Goal: Task Accomplishment & Management: Manage account settings

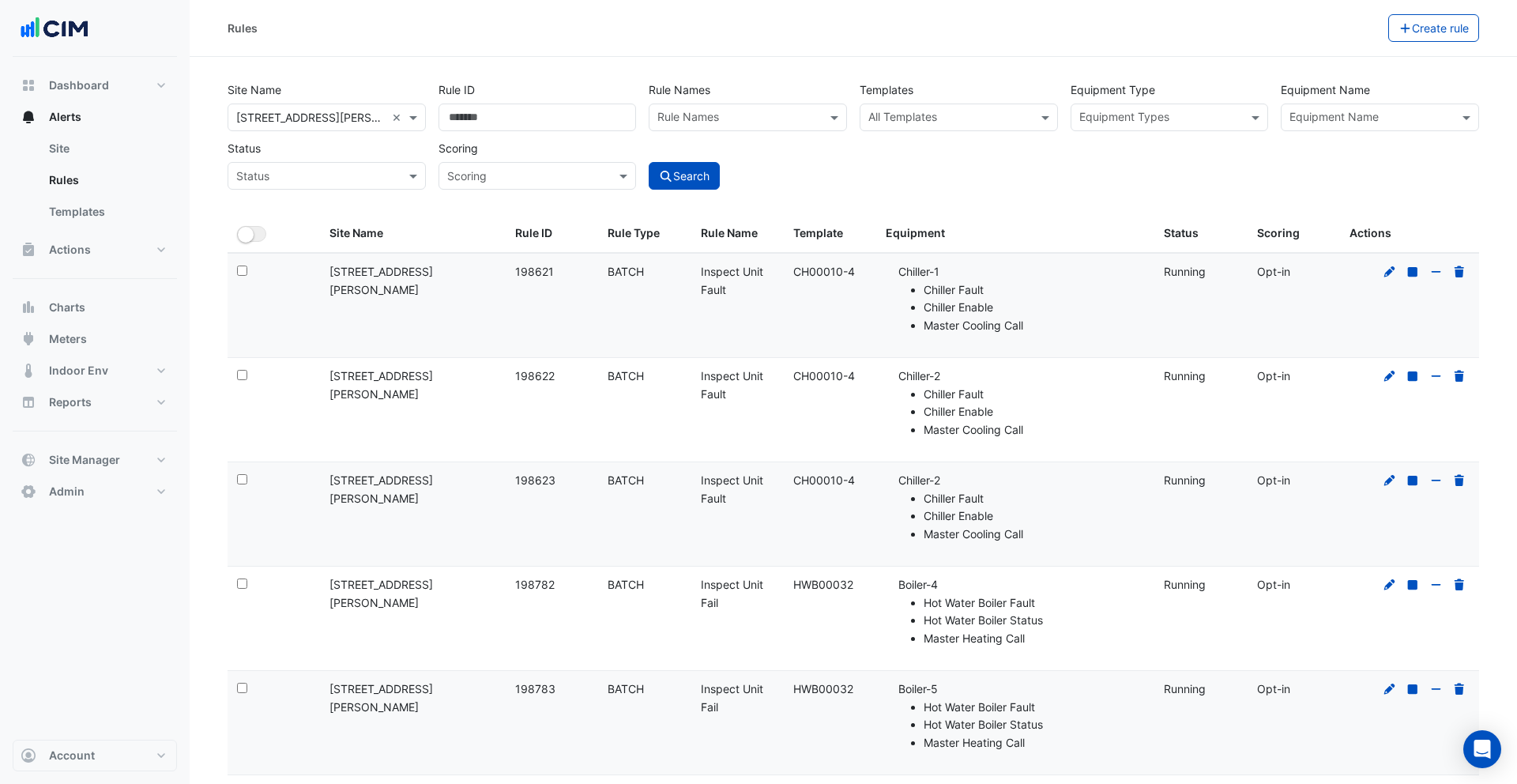
select select "***"
click at [95, 257] on button "Actions" at bounding box center [95, 249] width 165 height 31
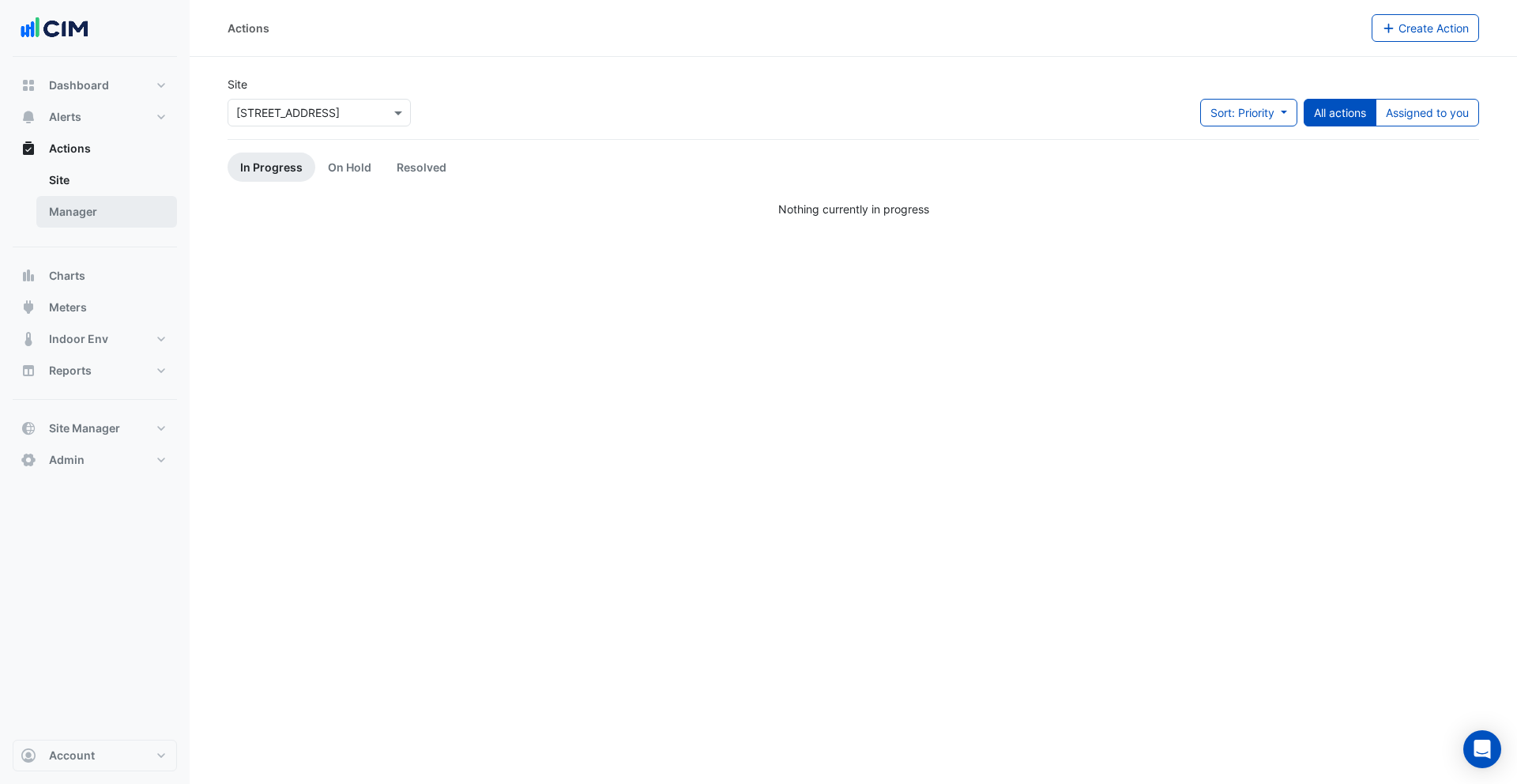
click at [93, 215] on link "Manager" at bounding box center [106, 212] width 140 height 31
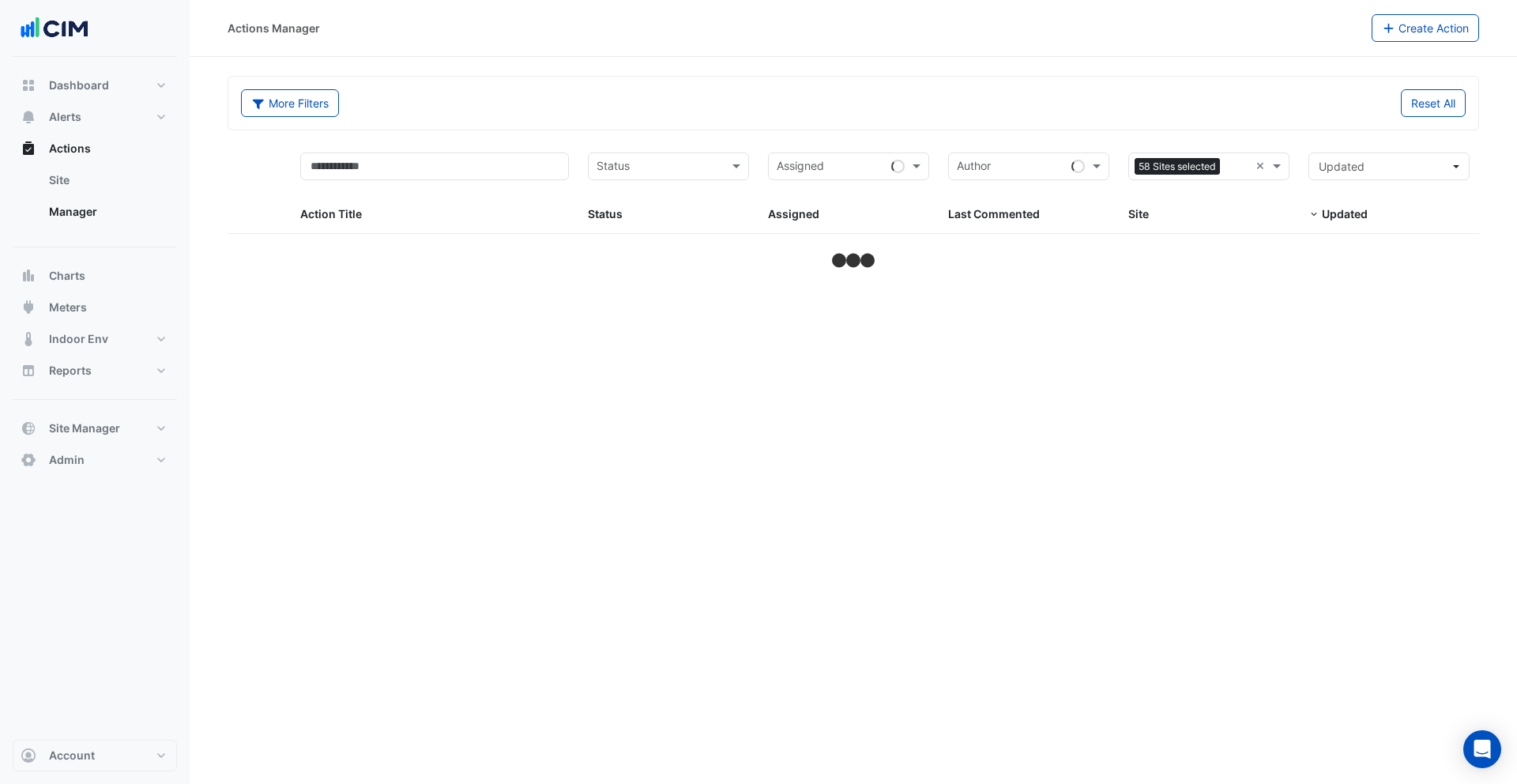
select select "***"
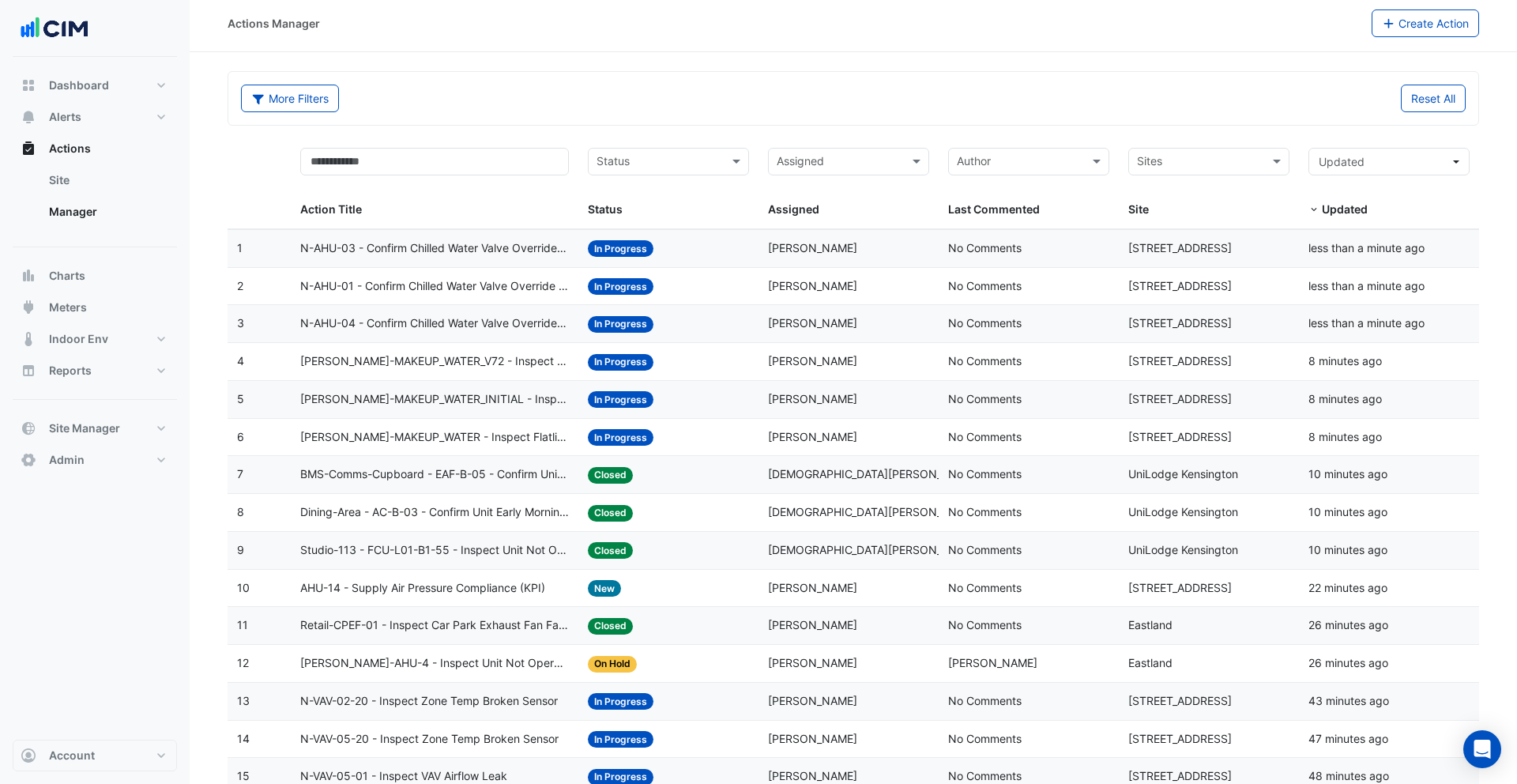
scroll to position [10, 0]
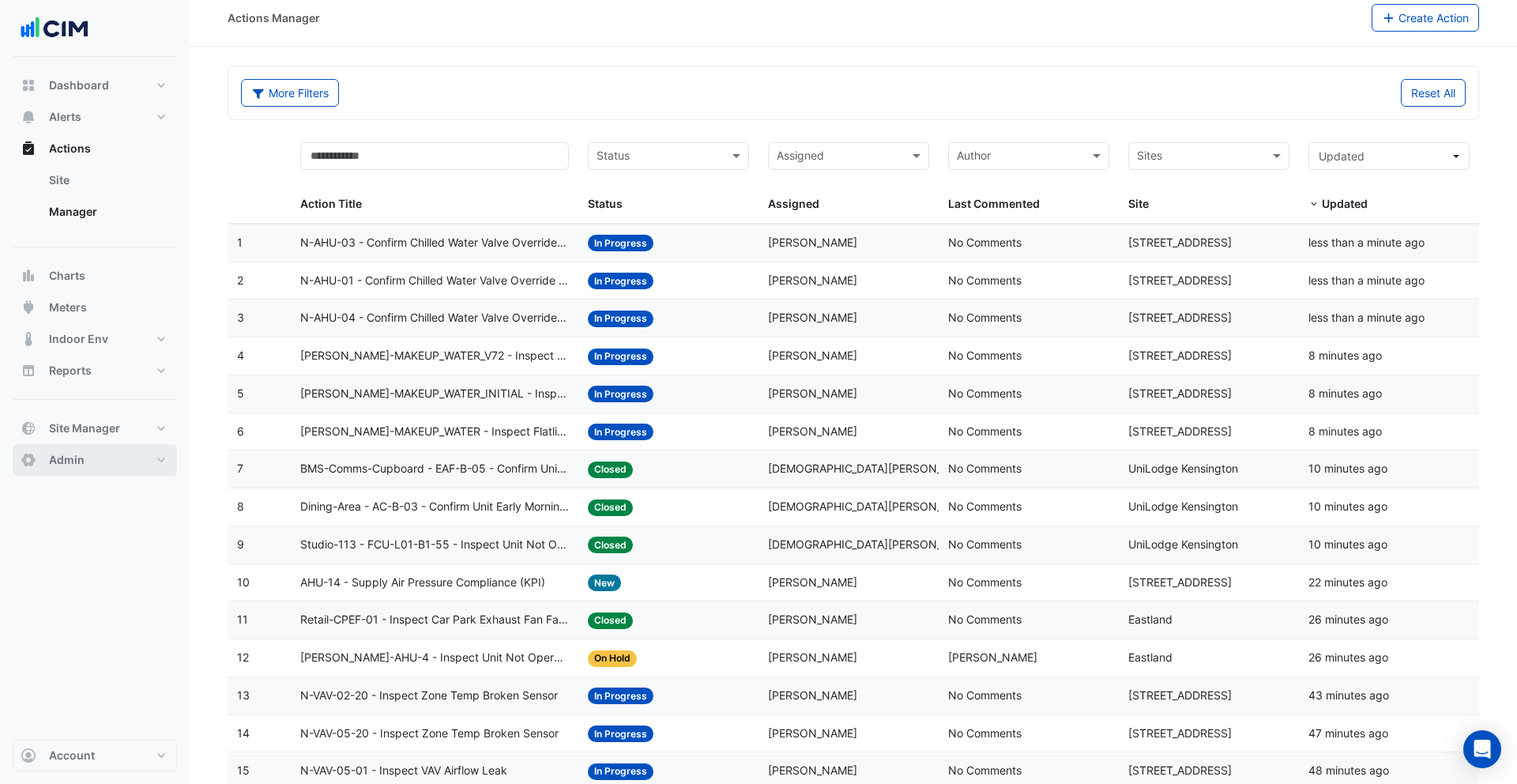
click at [95, 461] on button "Admin" at bounding box center [95, 460] width 165 height 31
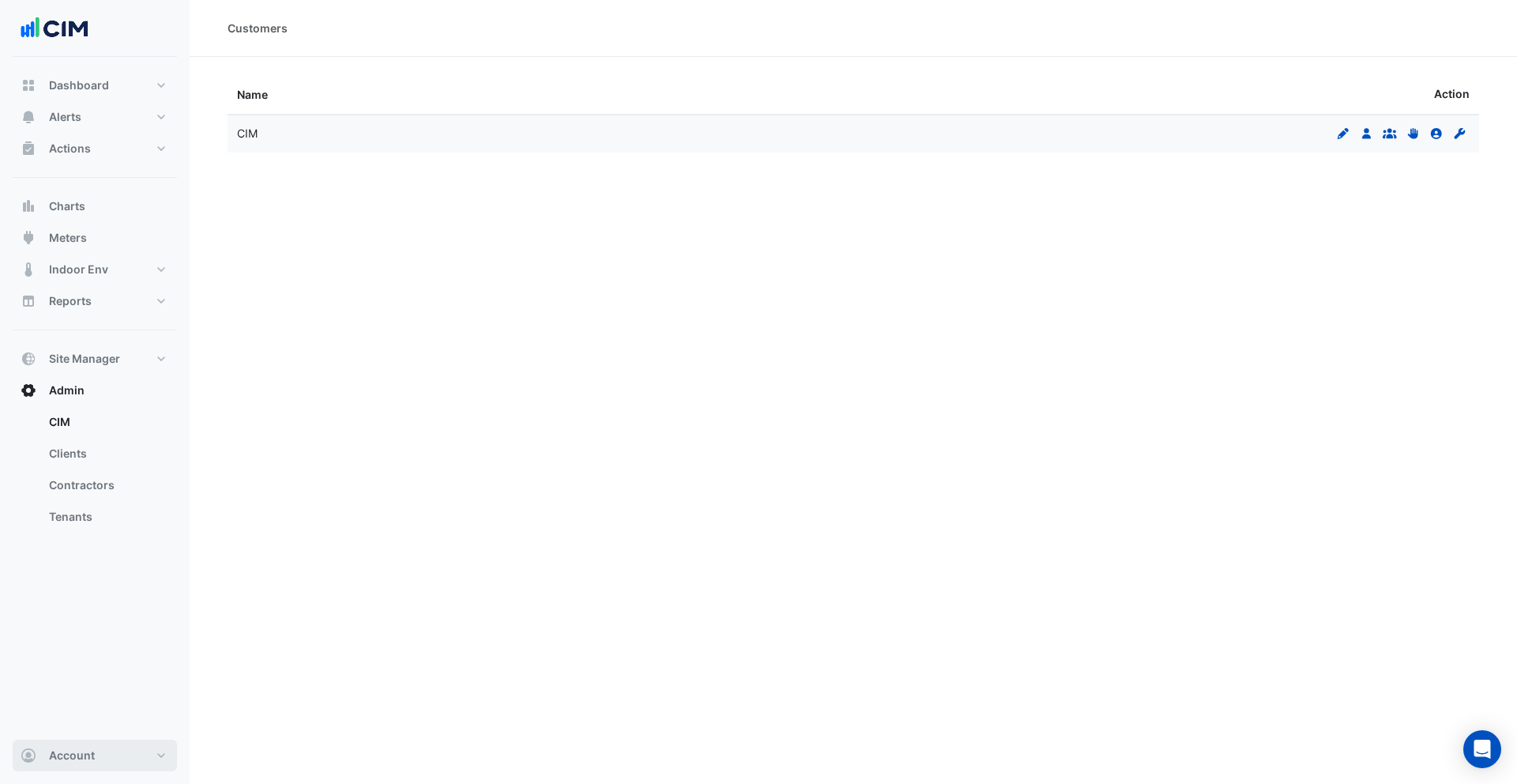
click at [89, 753] on span "Account" at bounding box center [72, 756] width 46 height 16
click at [87, 722] on link "Sign Out" at bounding box center [94, 715] width 150 height 31
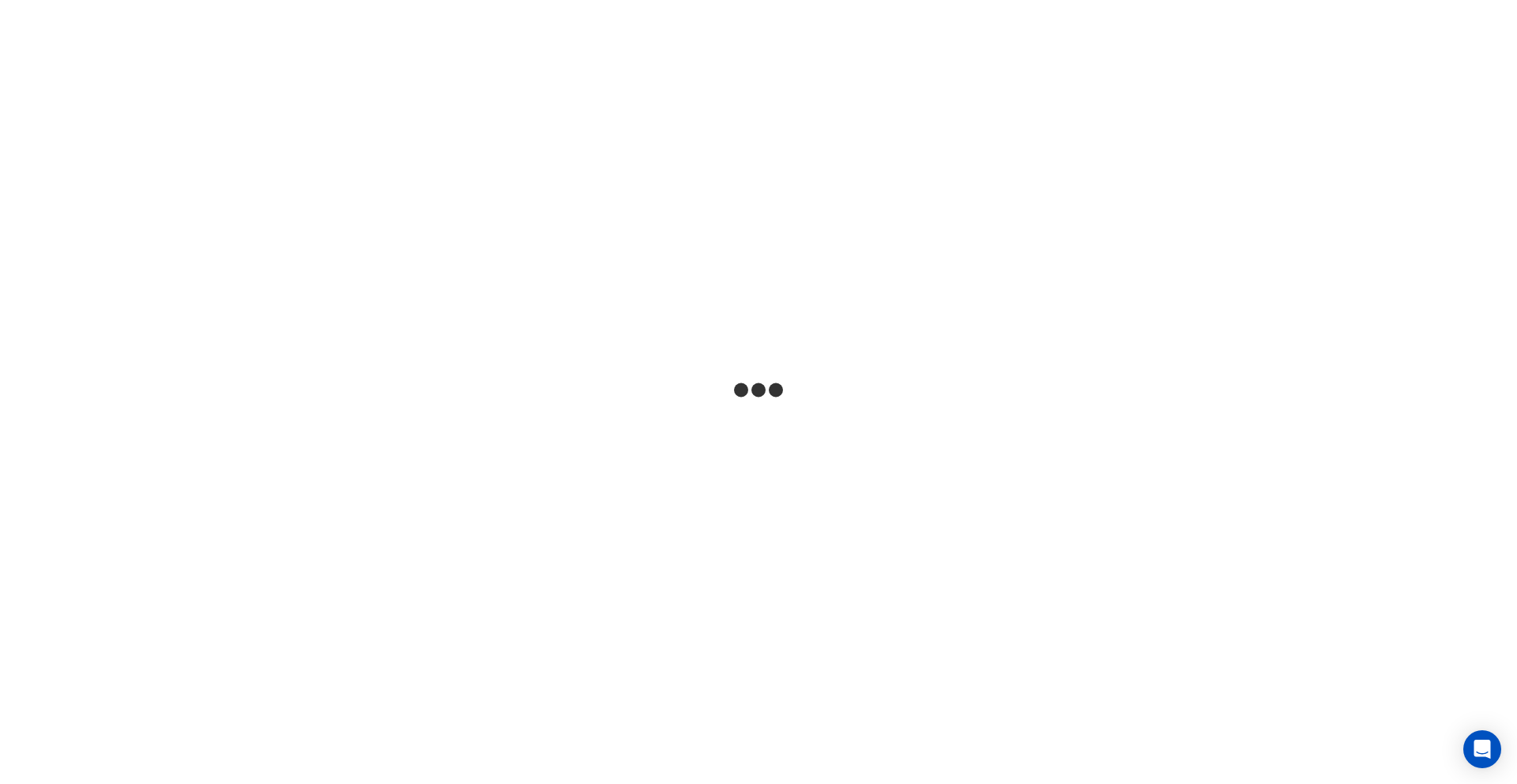
select select "***"
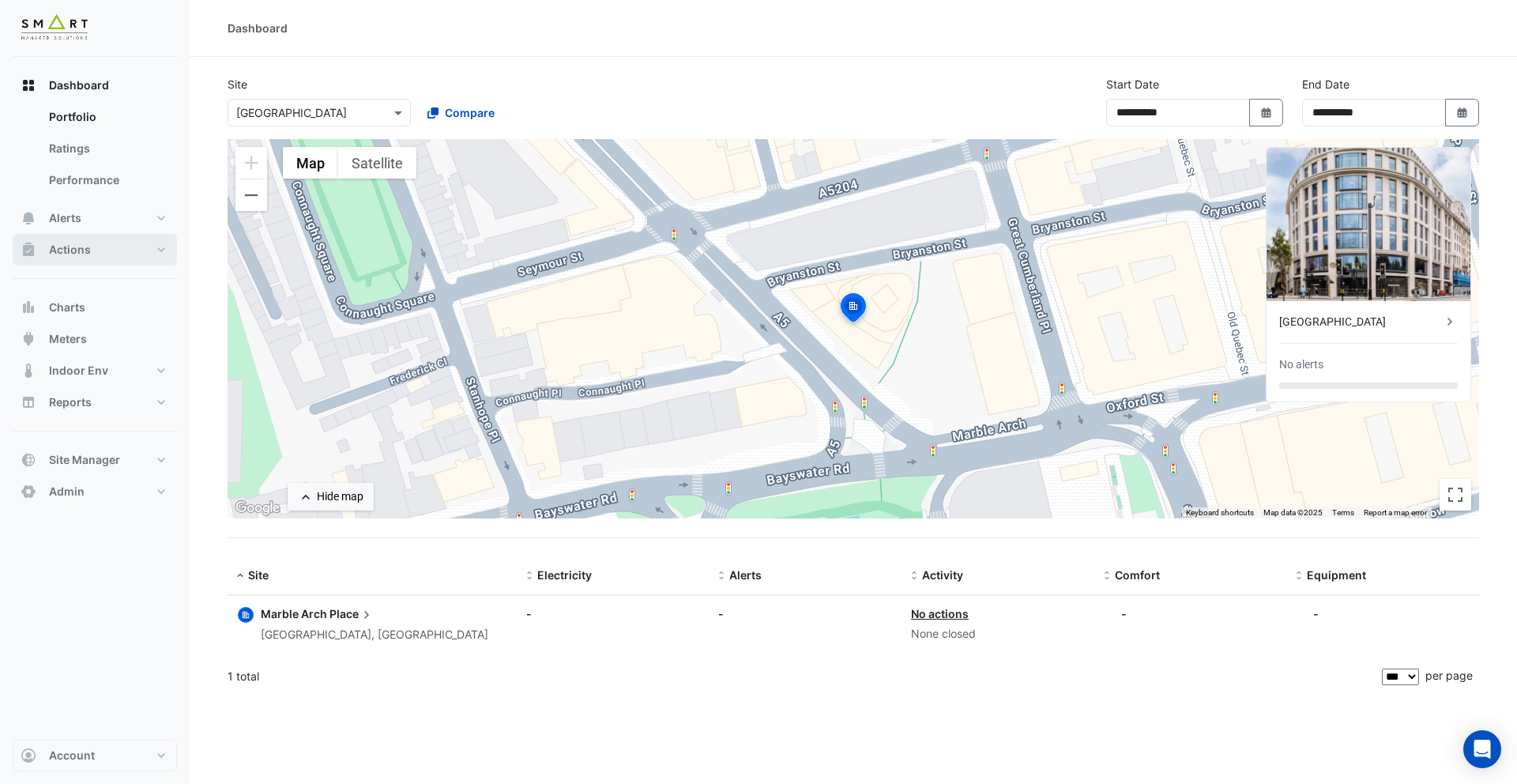
click at [107, 245] on button "Actions" at bounding box center [95, 249] width 165 height 31
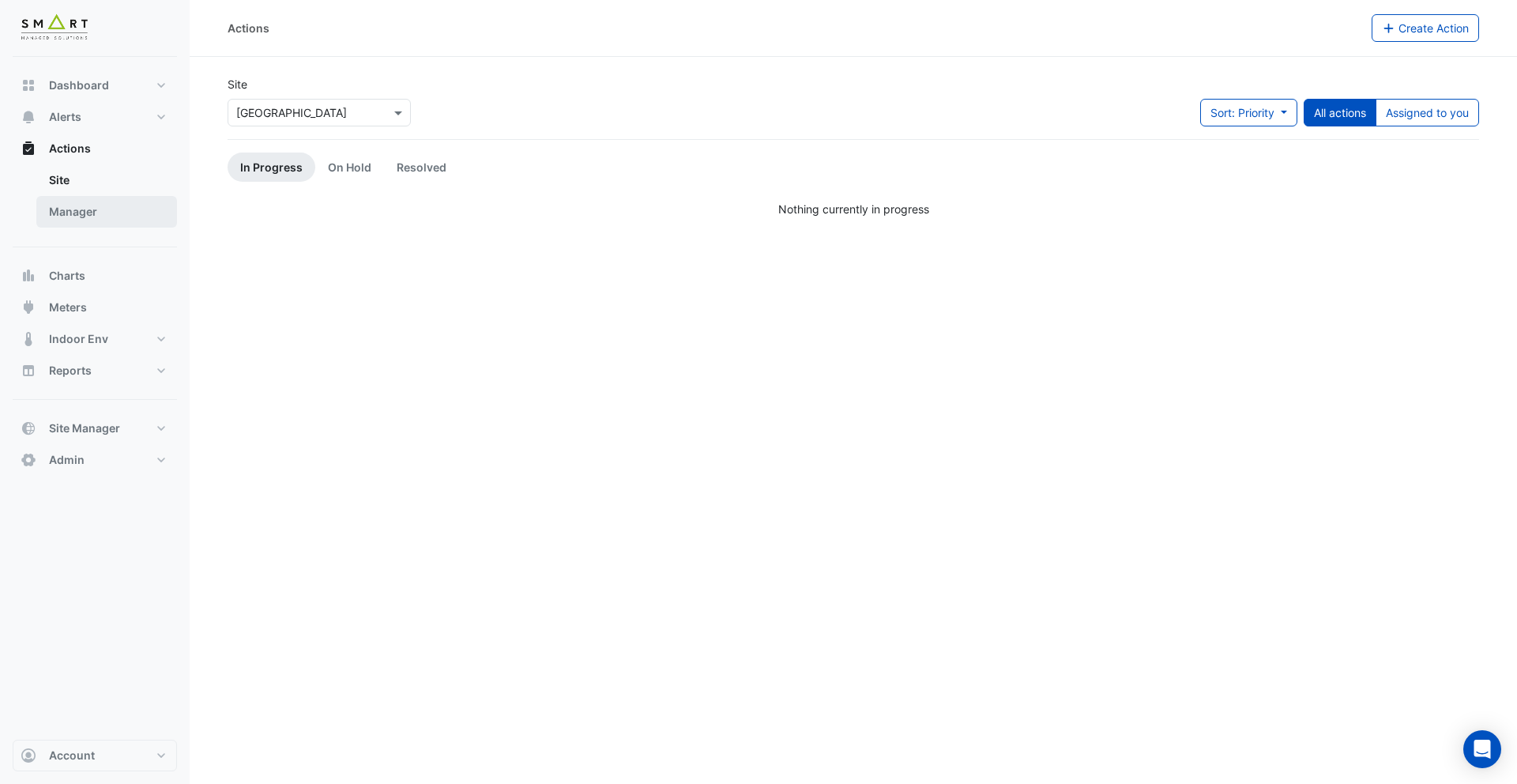
click at [100, 216] on link "Manager" at bounding box center [106, 212] width 140 height 31
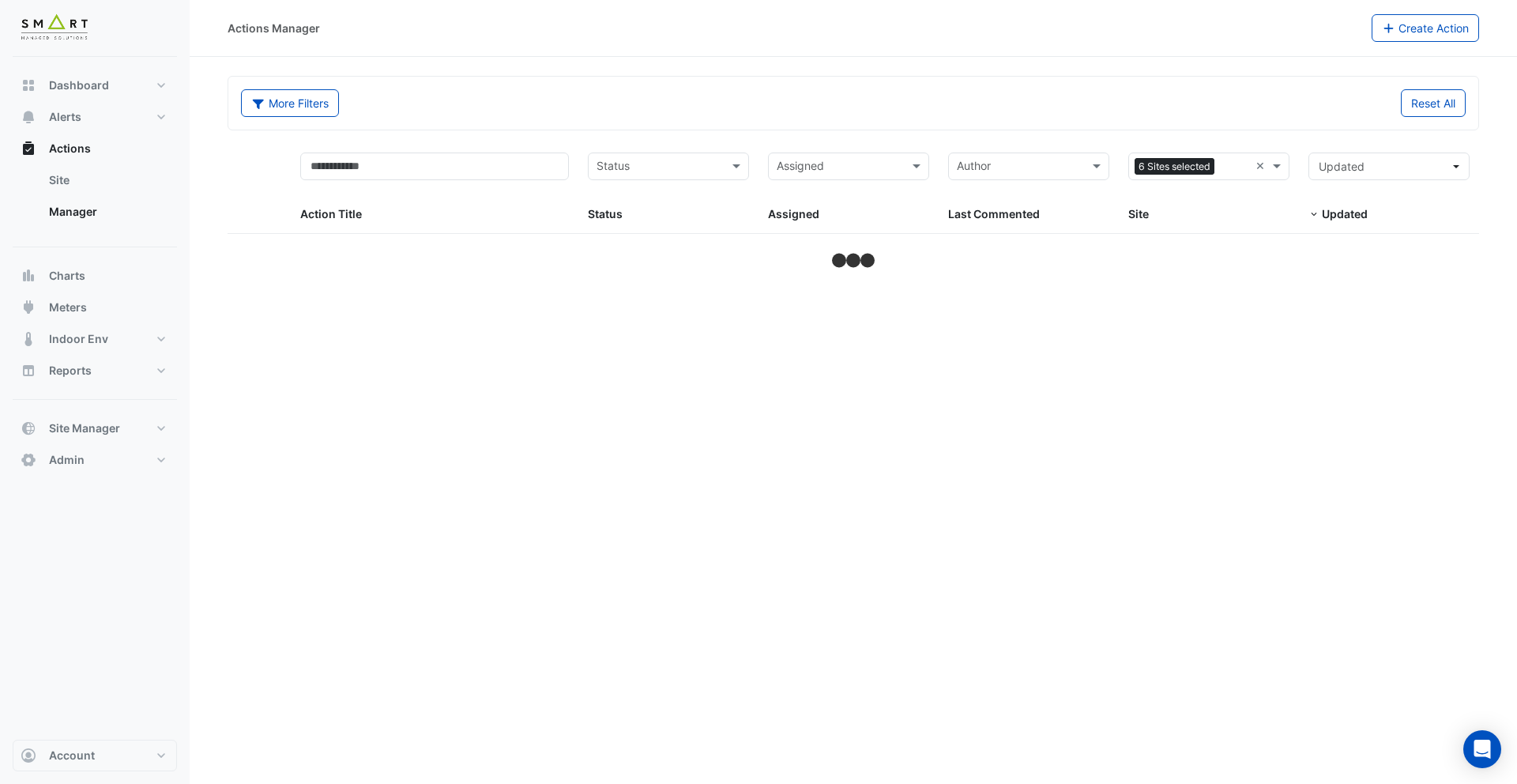
select select "***"
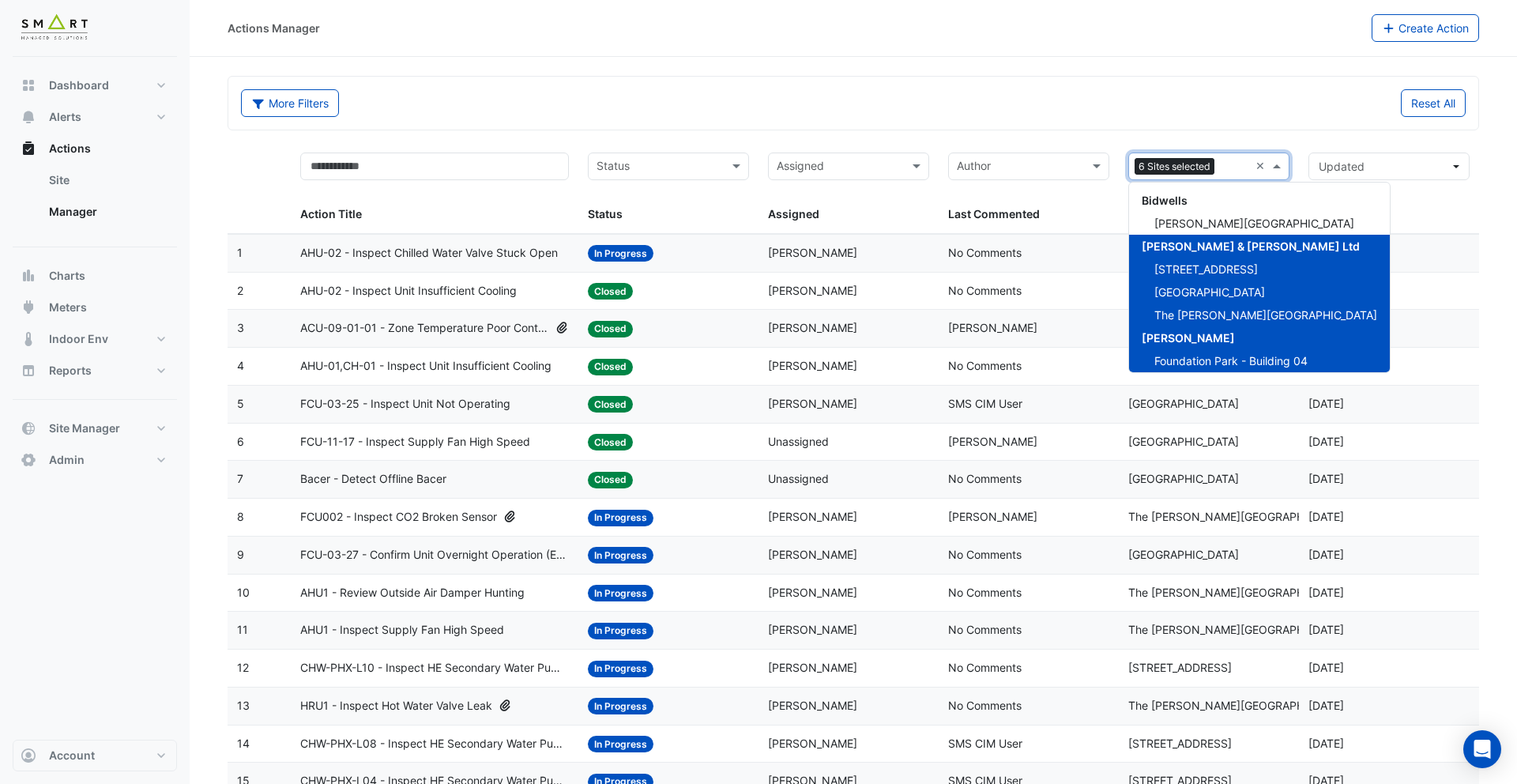
click at [1252, 165] on div "6 Sites selected ×" at bounding box center [1209, 166] width 161 height 27
click at [1208, 227] on span "[PERSON_NAME][GEOGRAPHIC_DATA]" at bounding box center [1255, 224] width 200 height 14
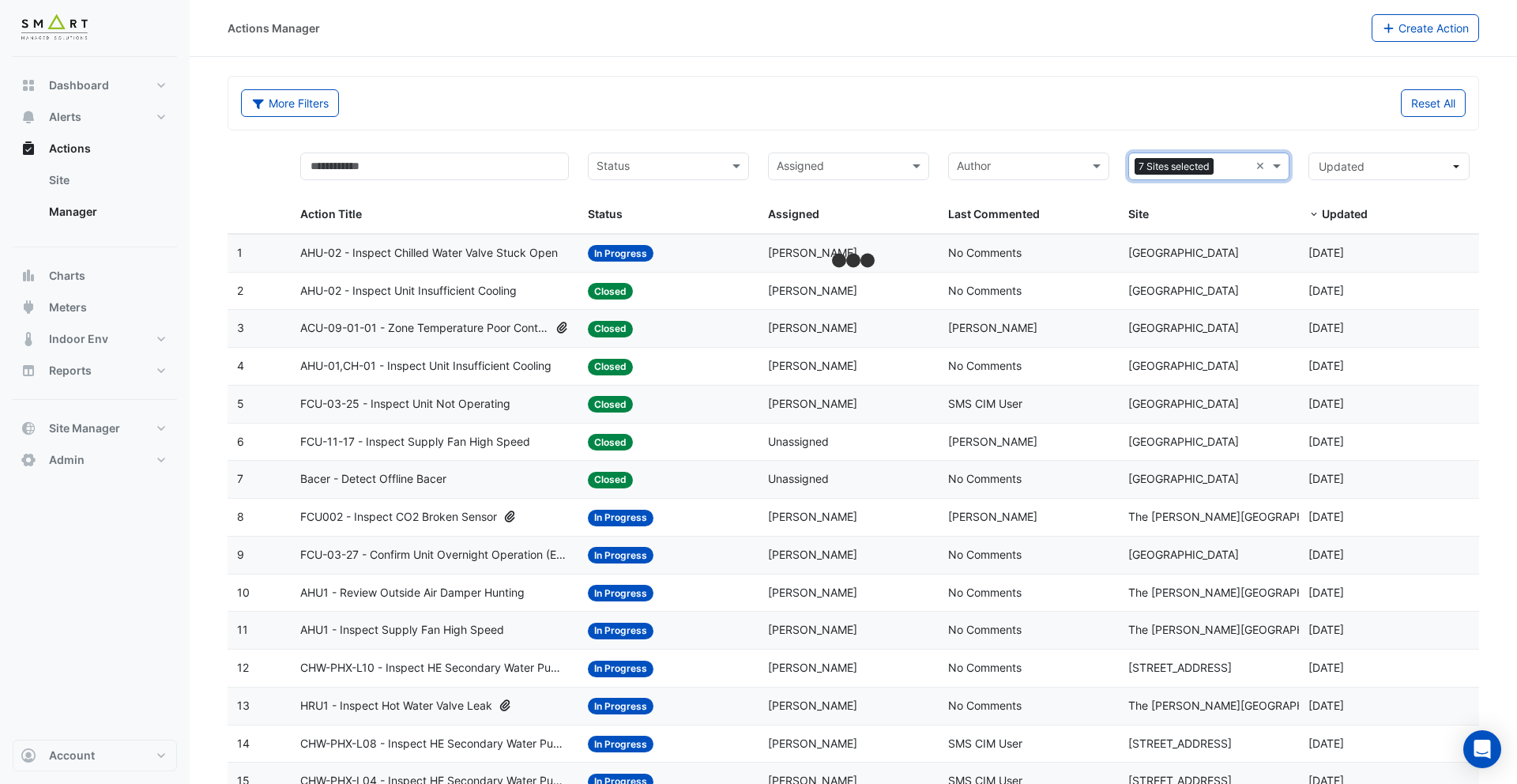
click at [1046, 119] on div "More Filters Reset All" at bounding box center [854, 106] width 1244 height 34
click at [733, 255] on div "Status: In Progress" at bounding box center [668, 253] width 161 height 19
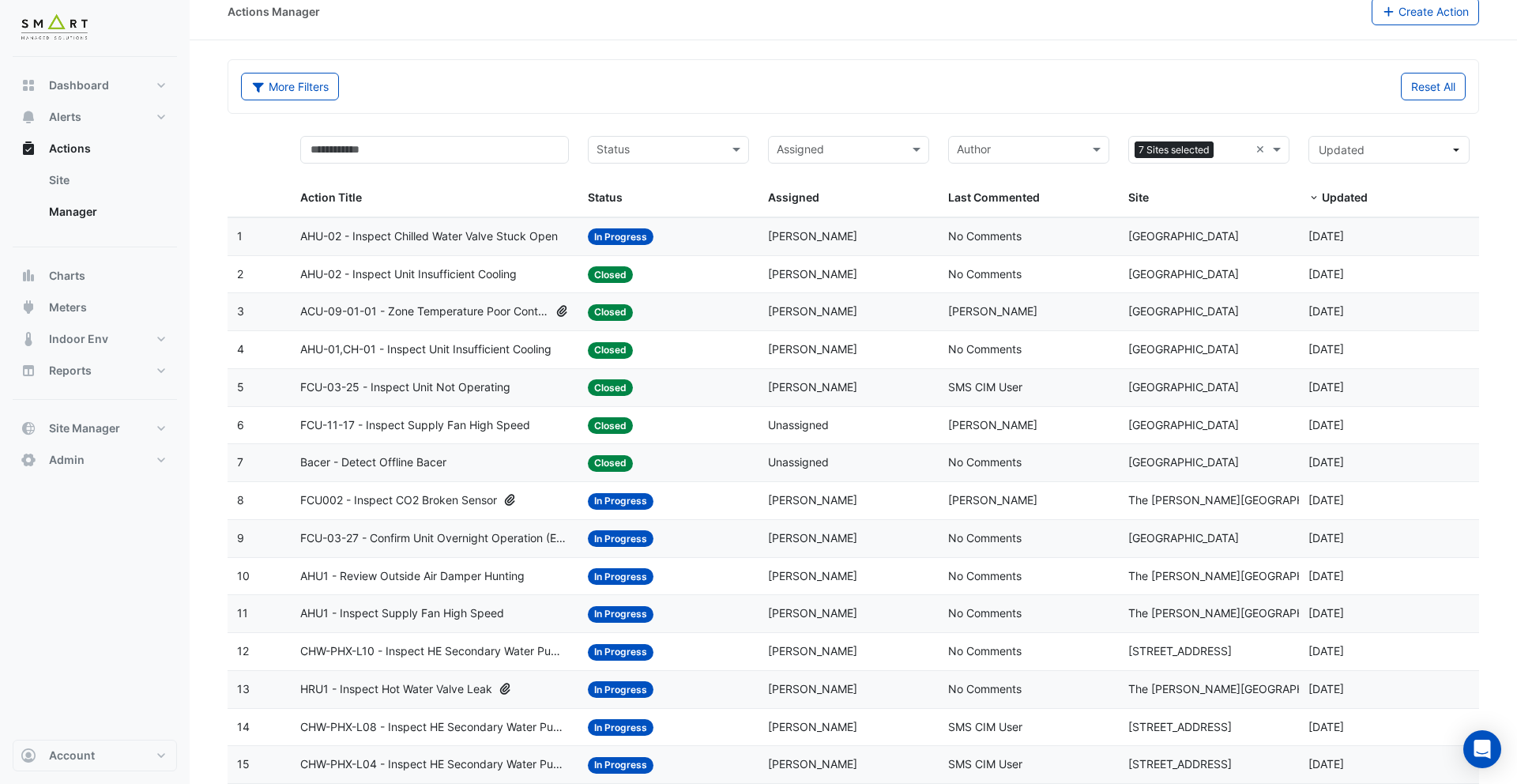
scroll to position [18, 0]
click at [756, 310] on datatable-body-cell "Status: Closed" at bounding box center [668, 311] width 181 height 37
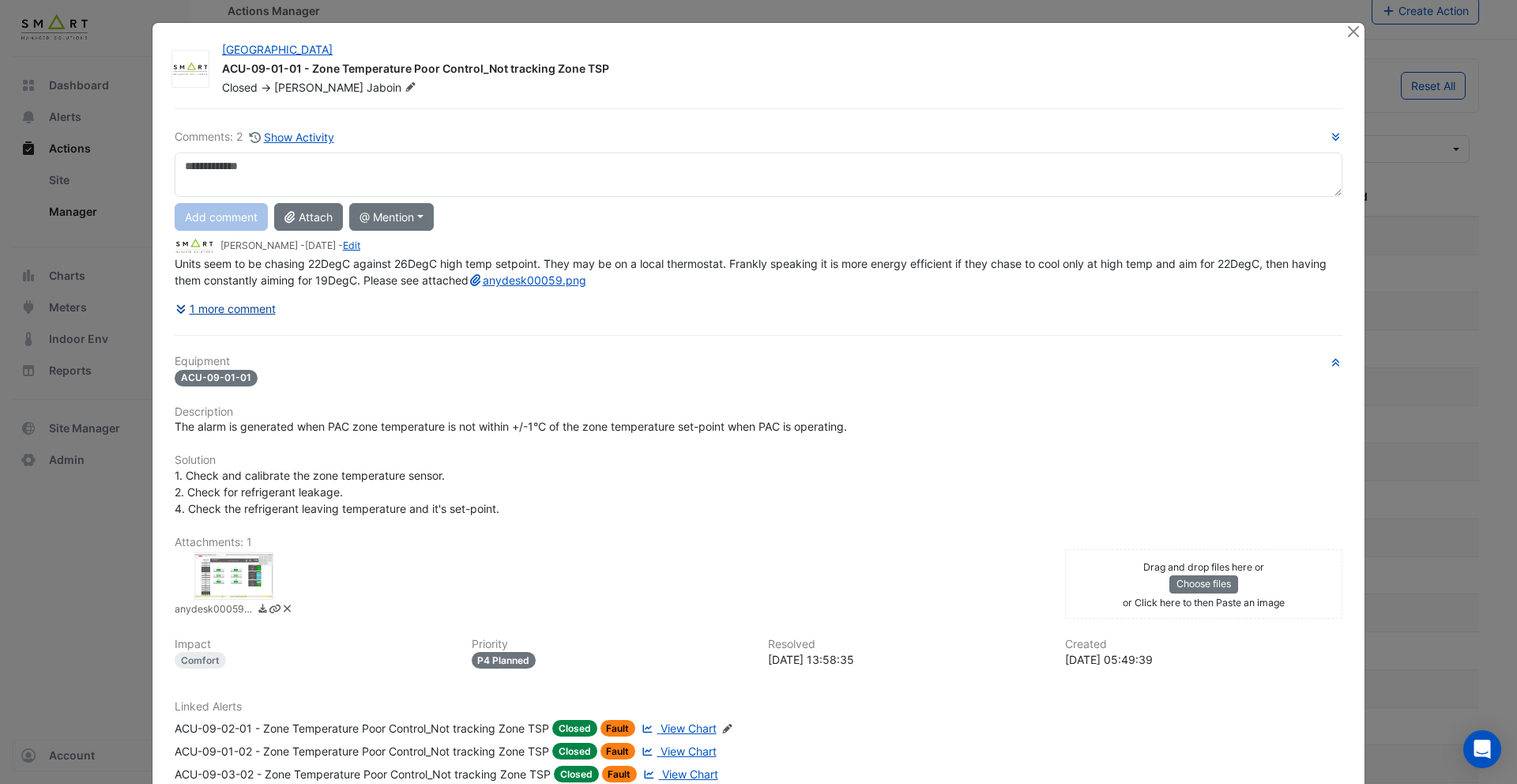
click at [237, 323] on button "1 more comment" at bounding box center [226, 308] width 102 height 27
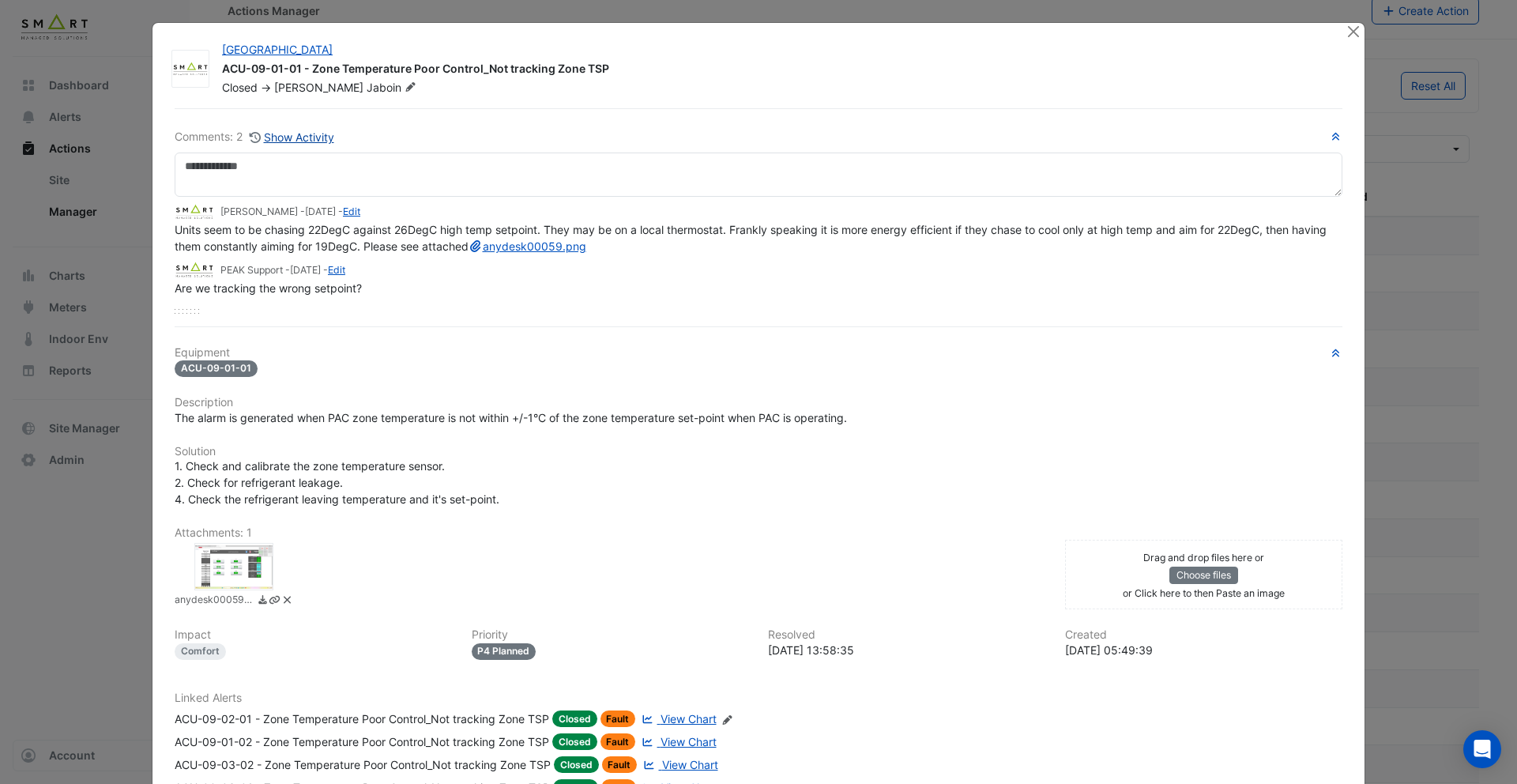
click at [295, 136] on button "Show Activity" at bounding box center [292, 136] width 86 height 19
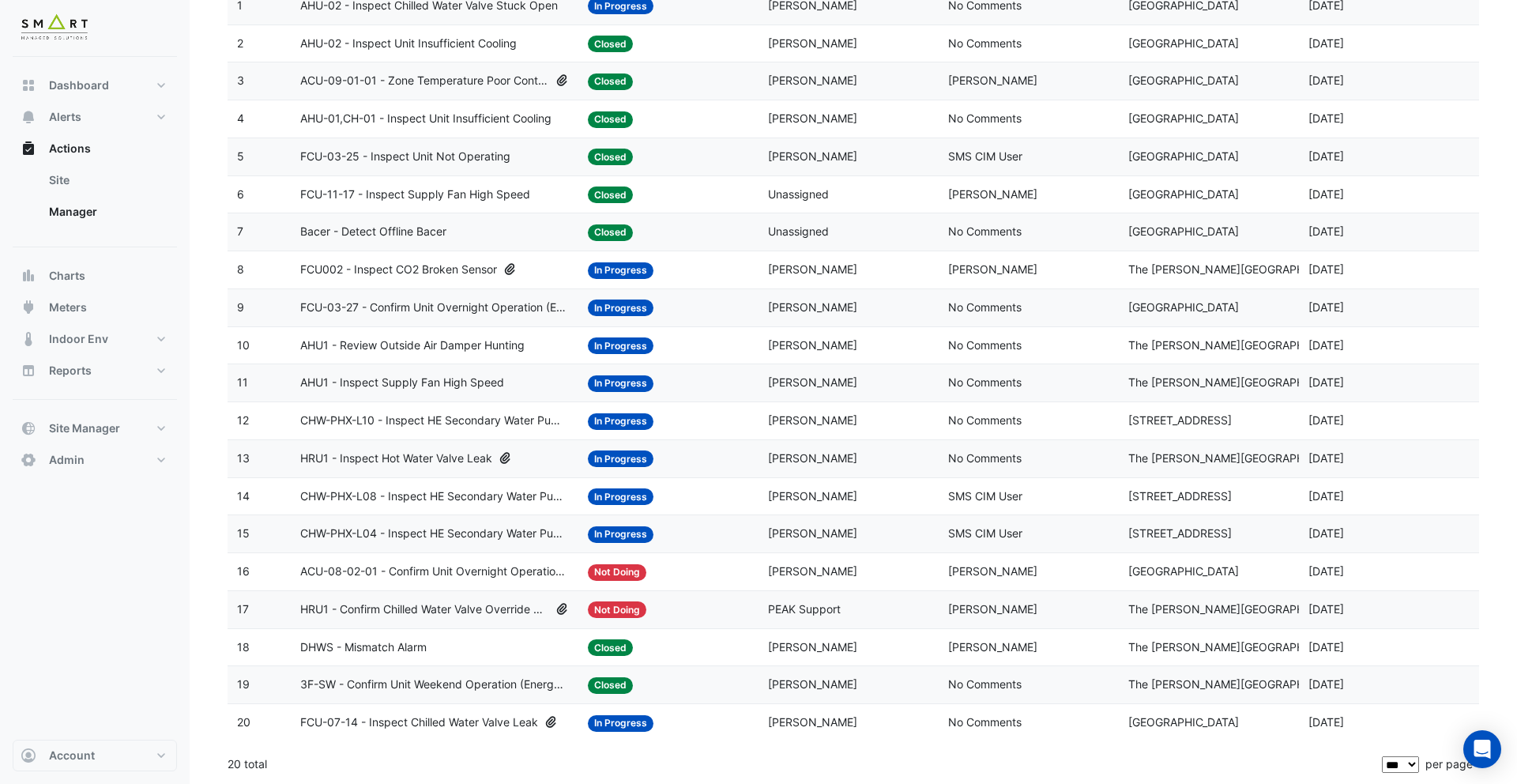
scroll to position [0, 0]
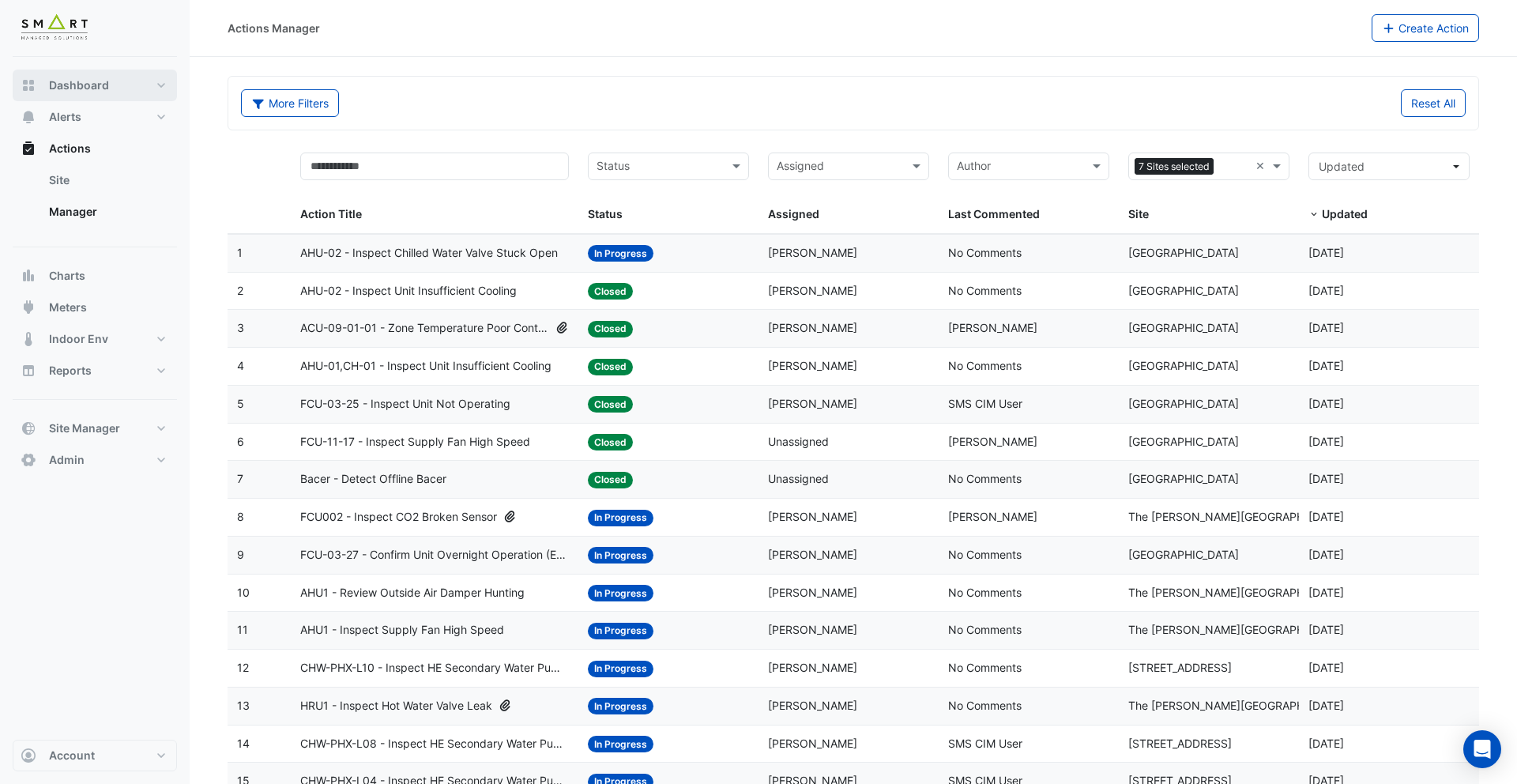
click at [99, 82] on span "Dashboard" at bounding box center [78, 85] width 60 height 16
select select "***"
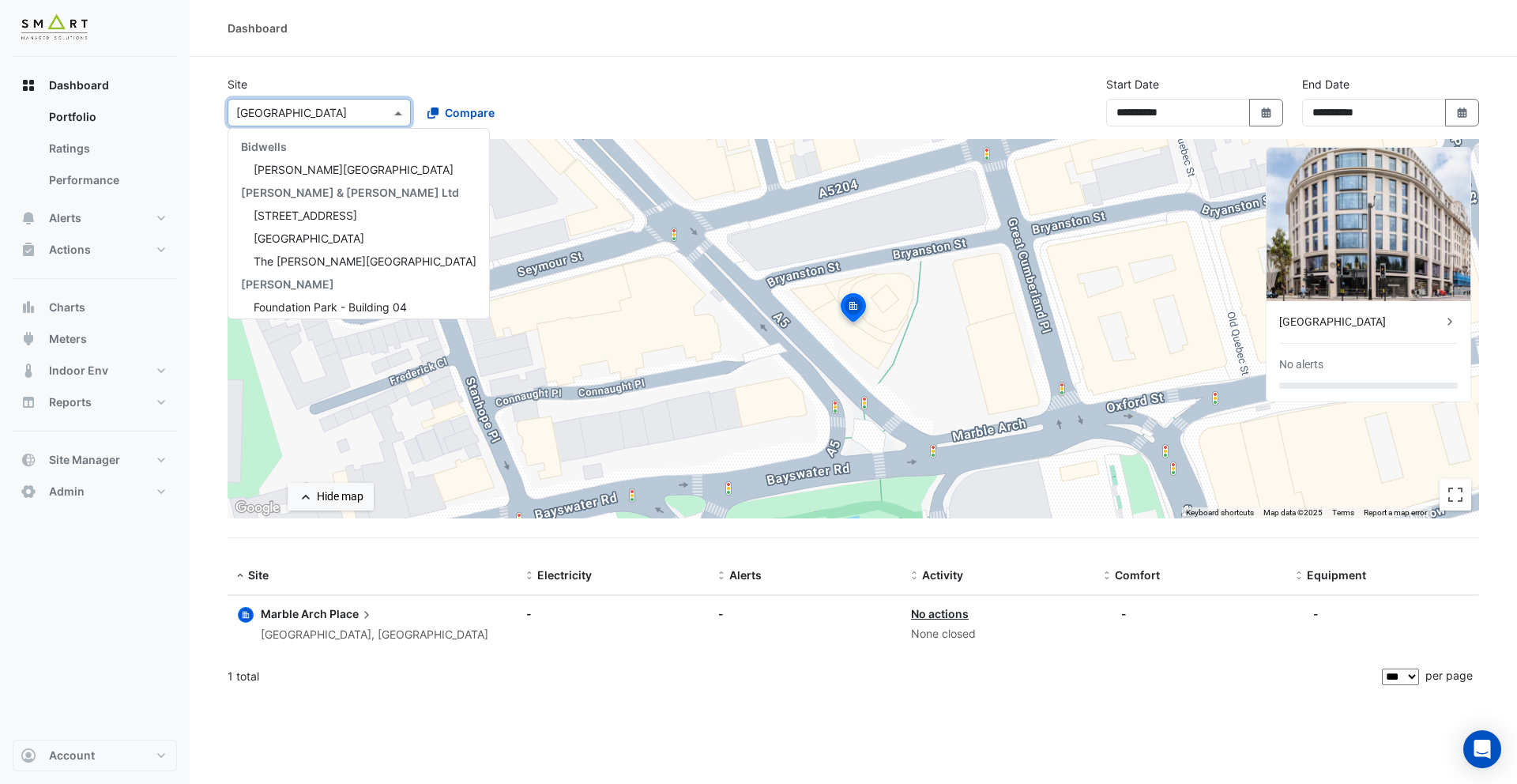
click at [359, 121] on div "× Marble Arch Place" at bounding box center [319, 113] width 183 height 27
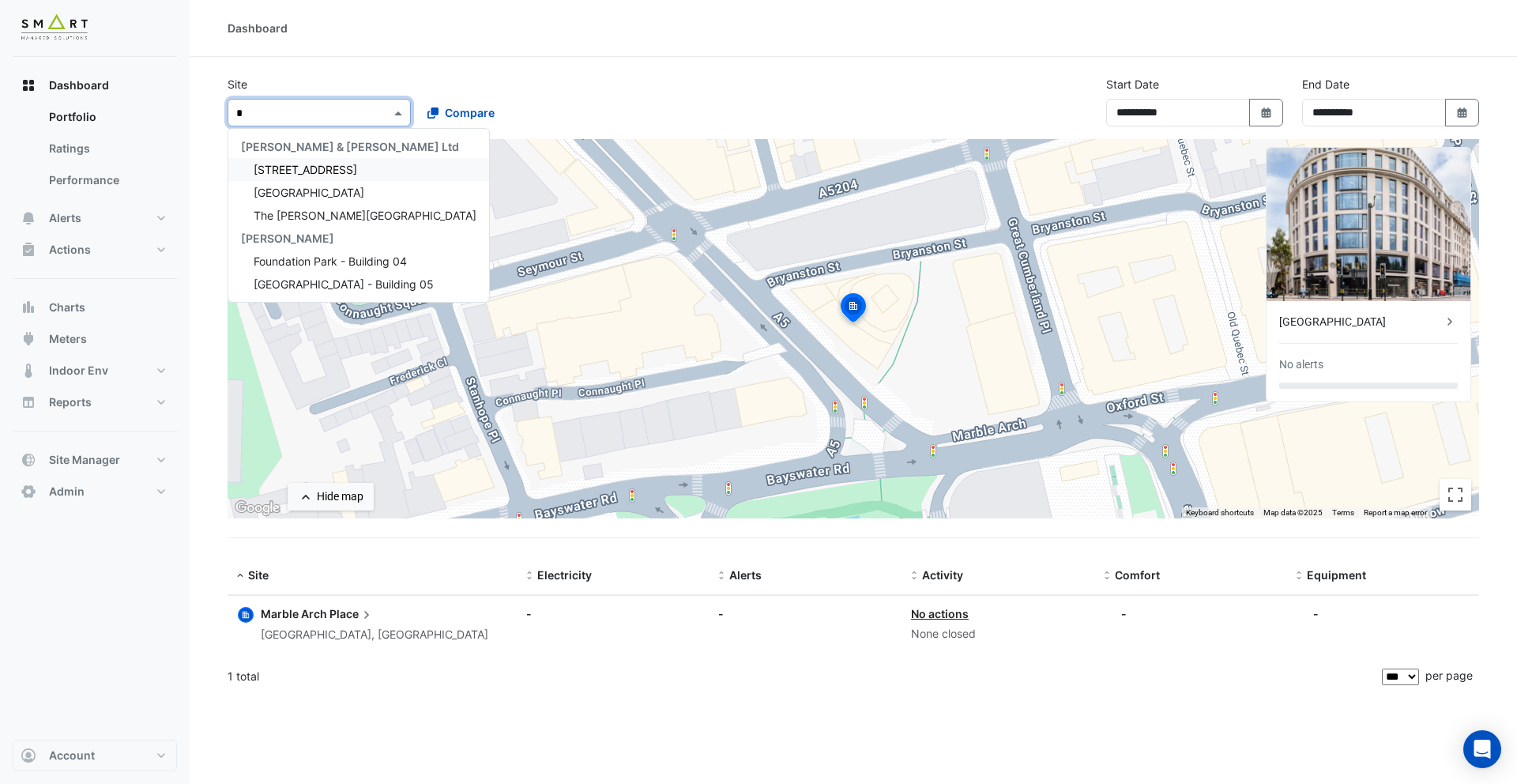
type input "**"
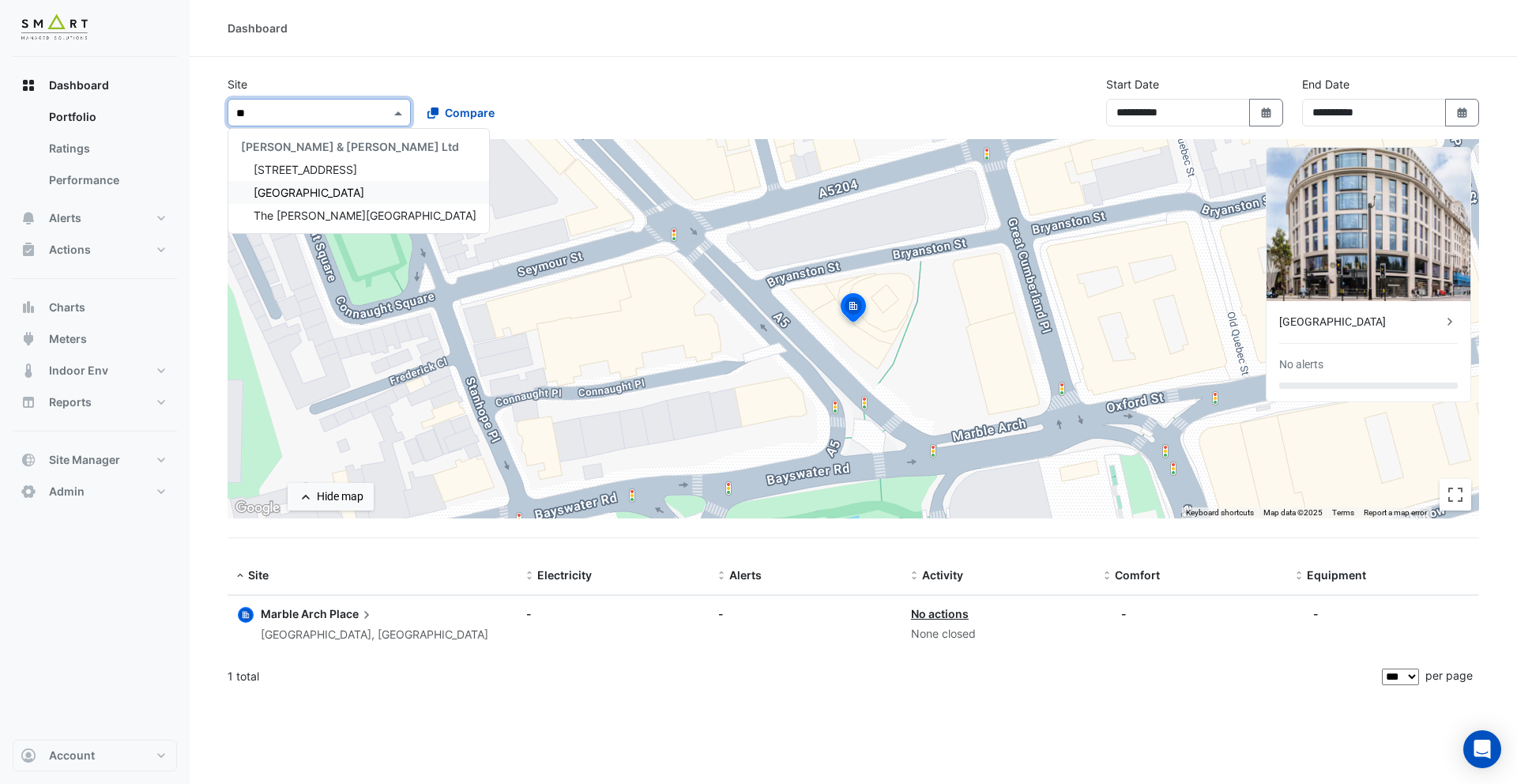
click at [327, 183] on div "[GEOGRAPHIC_DATA]" at bounding box center [359, 191] width 261 height 23
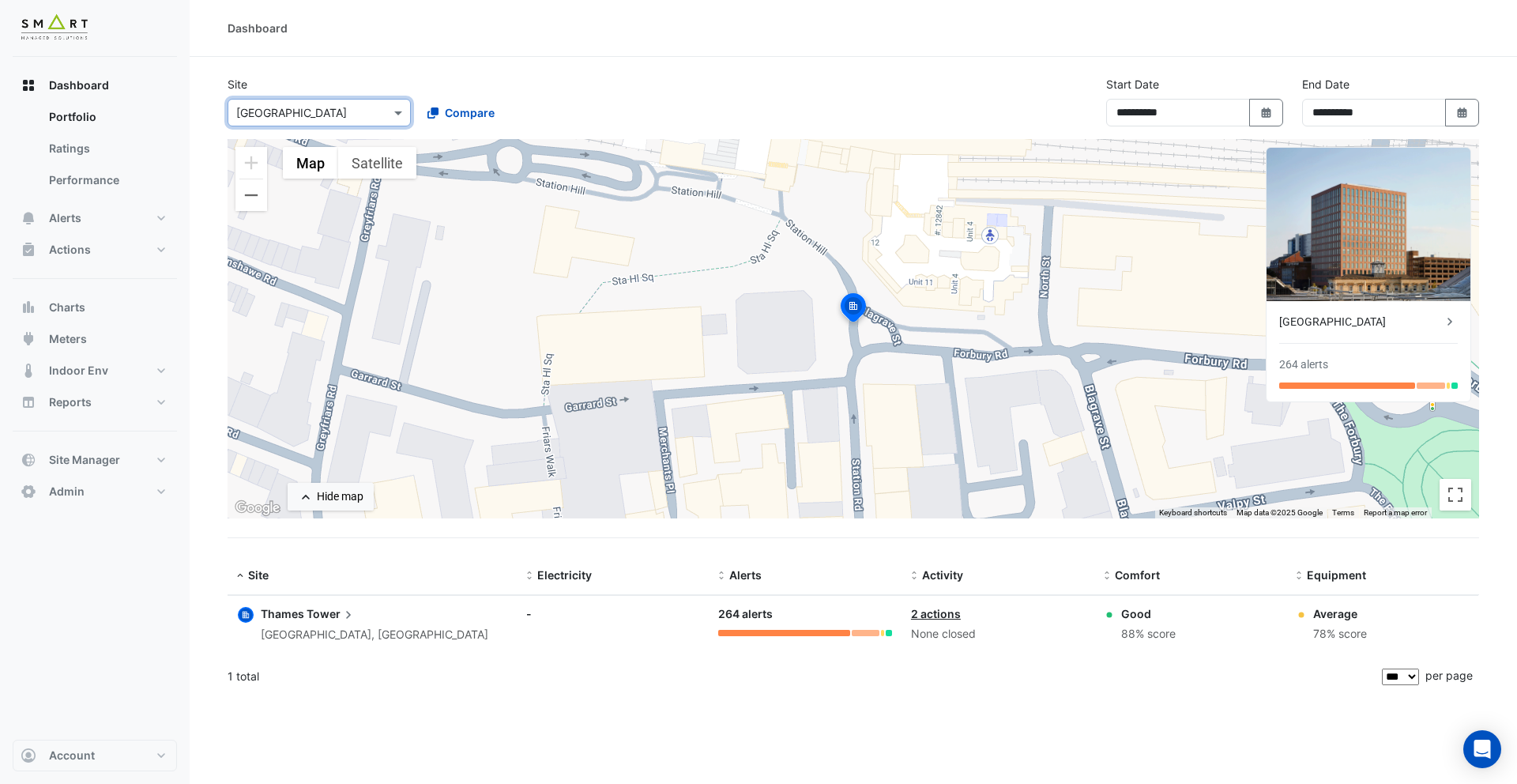
click at [1335, 327] on div "[GEOGRAPHIC_DATA]" at bounding box center [1361, 322] width 163 height 17
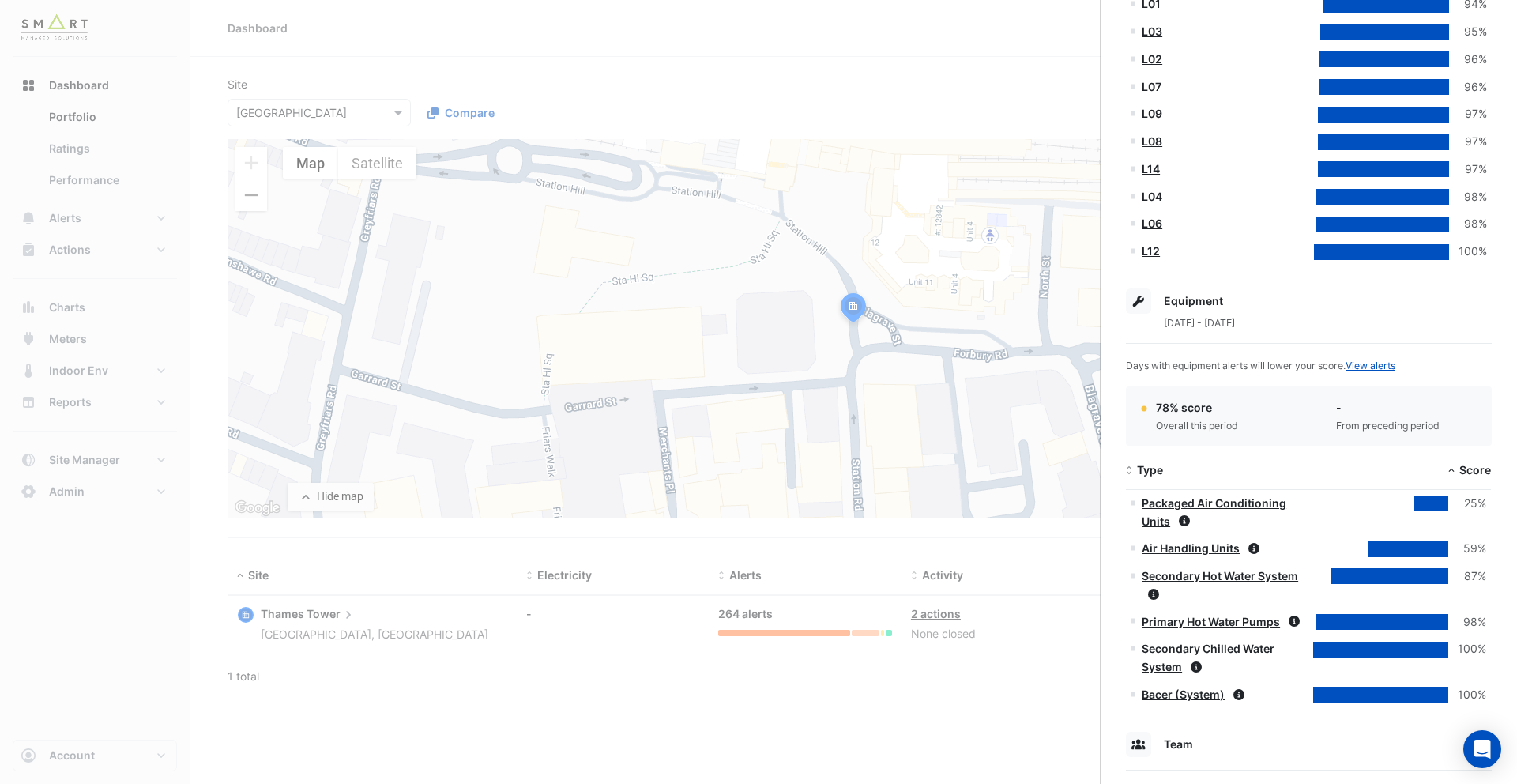
scroll to position [761, 0]
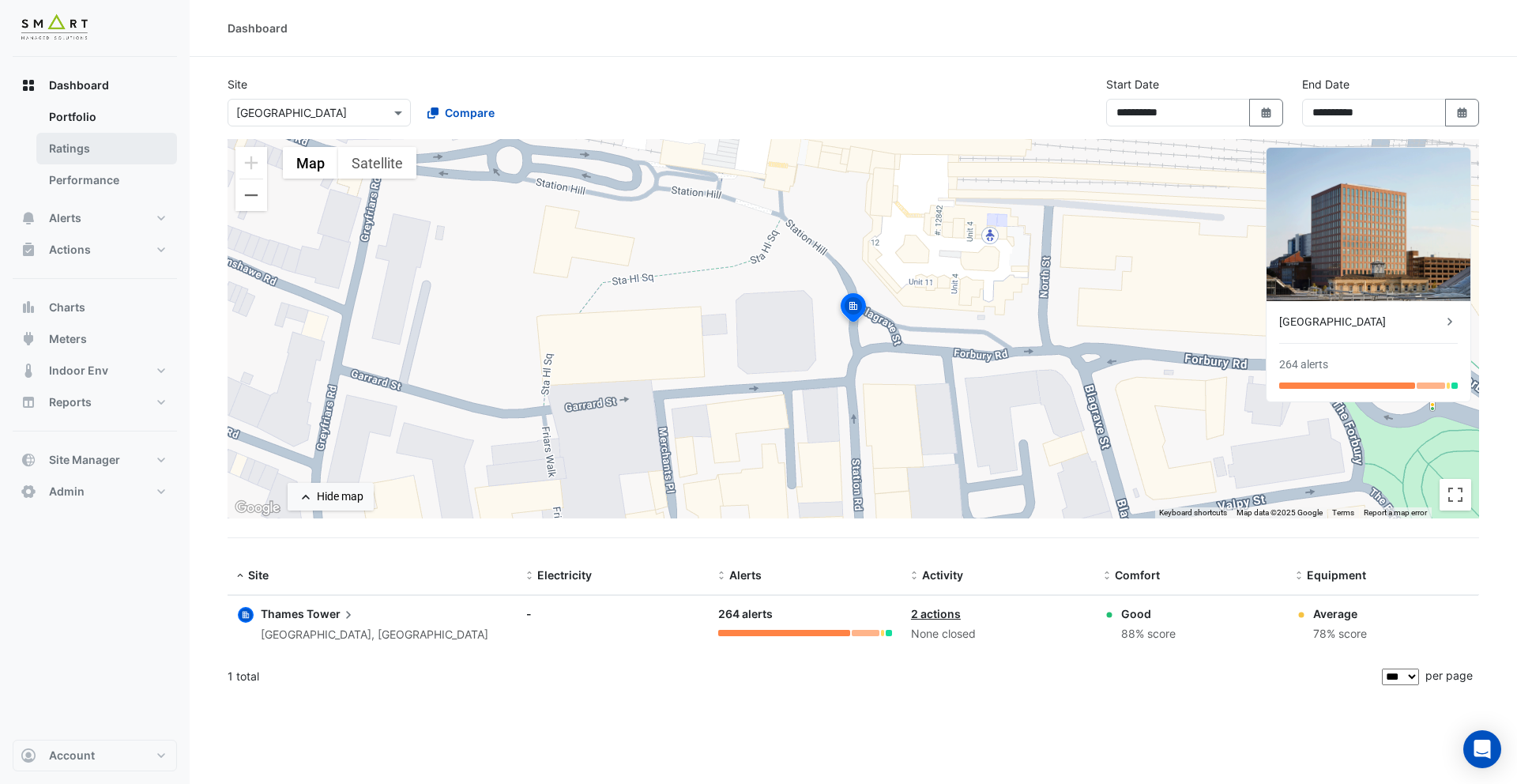
drag, startPoint x: 31, startPoint y: 140, endPoint x: 78, endPoint y: 141, distance: 47.0
click at [45, 137] on ngb-offcanvas-backdrop at bounding box center [758, 392] width 1517 height 784
click at [86, 217] on button "Alerts" at bounding box center [95, 218] width 165 height 31
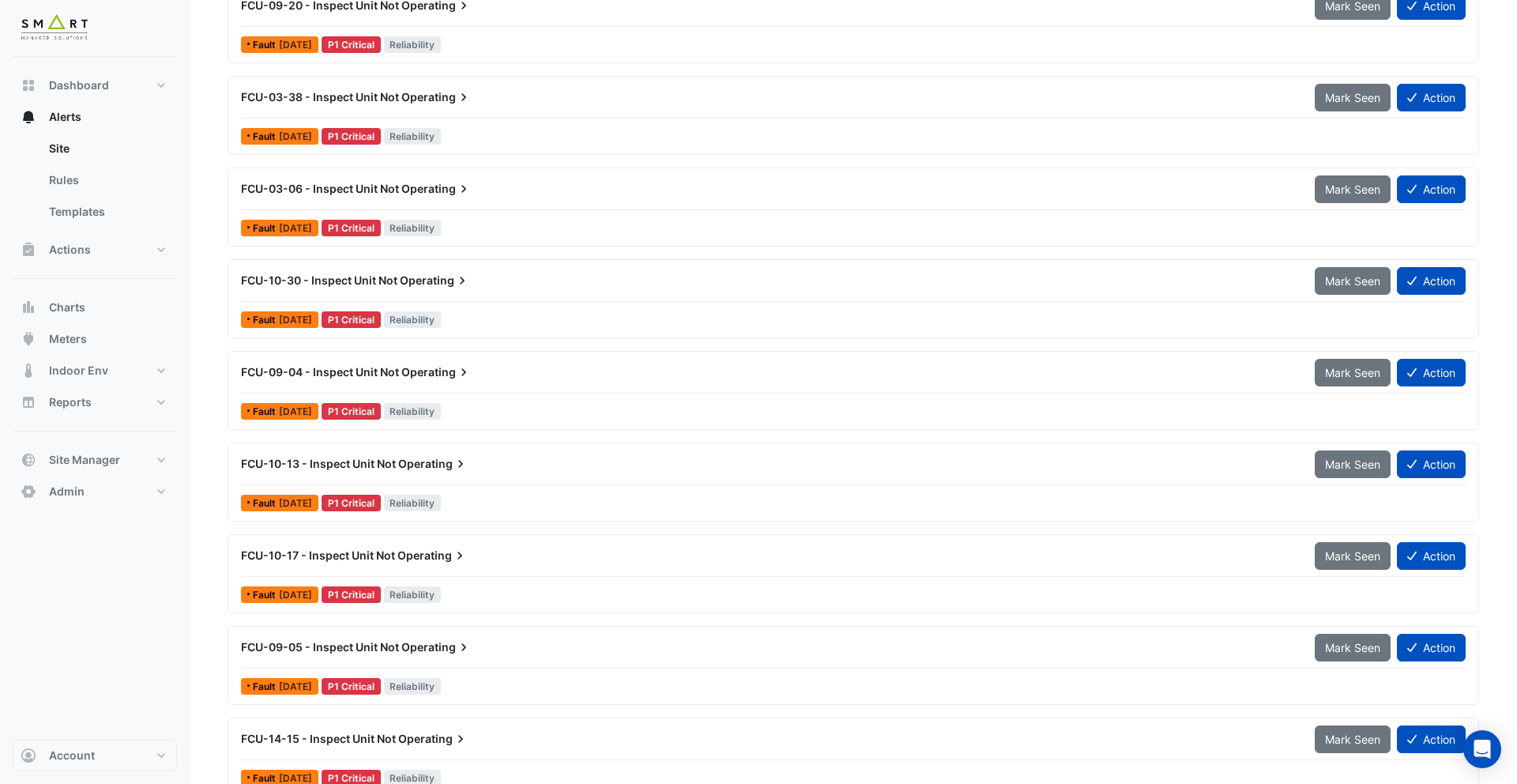
scroll to position [1204, 0]
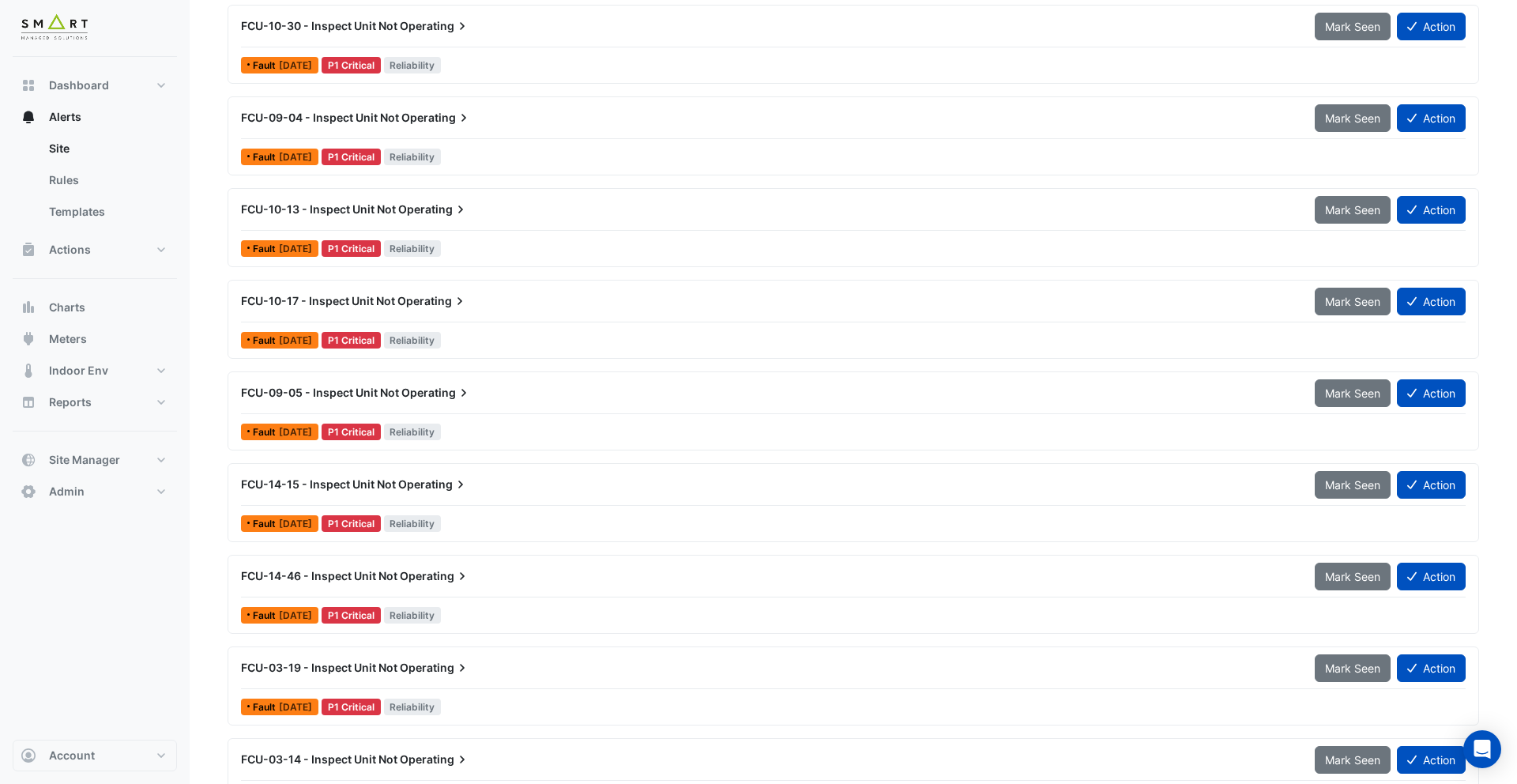
click at [428, 208] on span "Operating" at bounding box center [434, 209] width 71 height 16
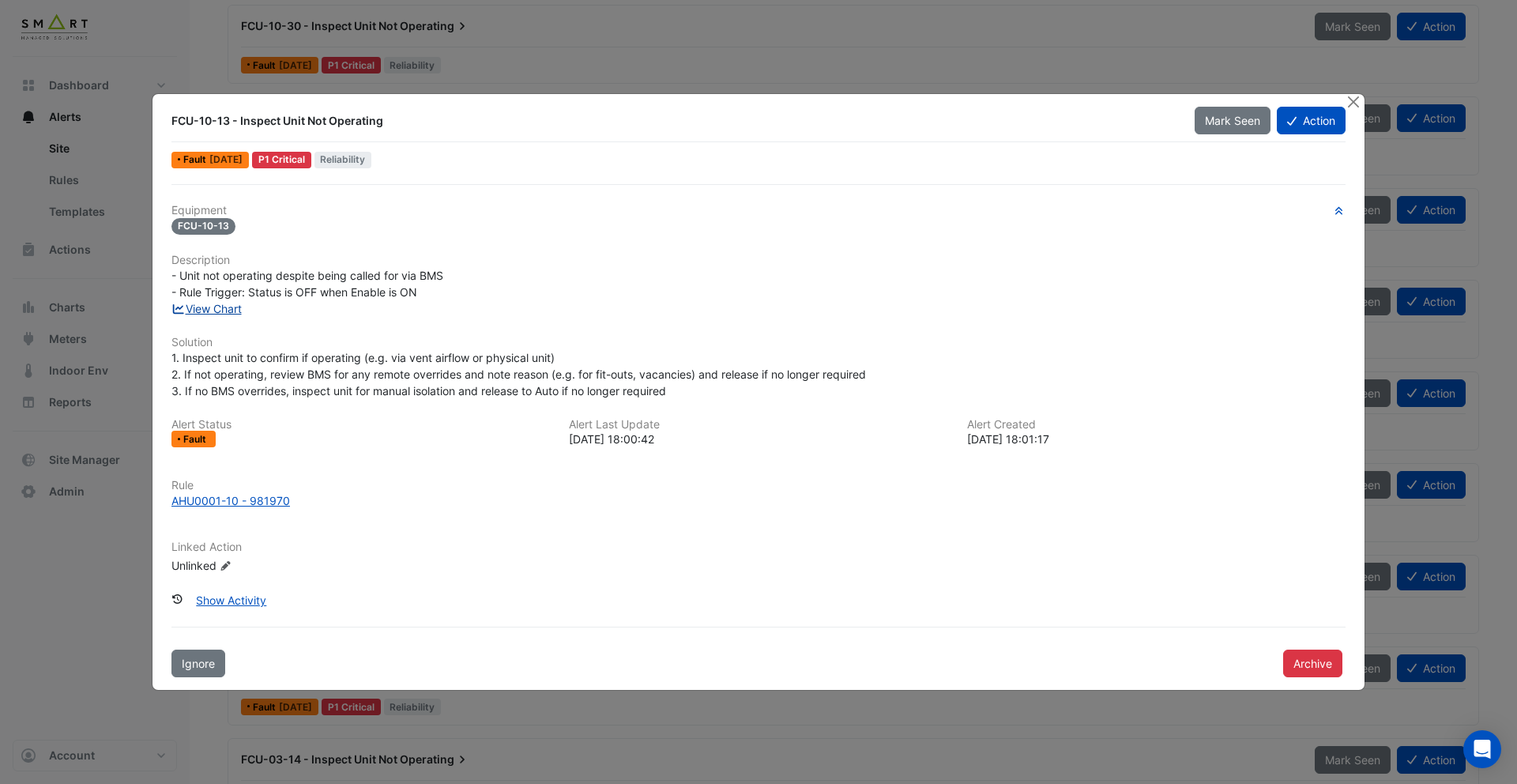
click at [223, 315] on link "View Chart" at bounding box center [207, 309] width 71 height 14
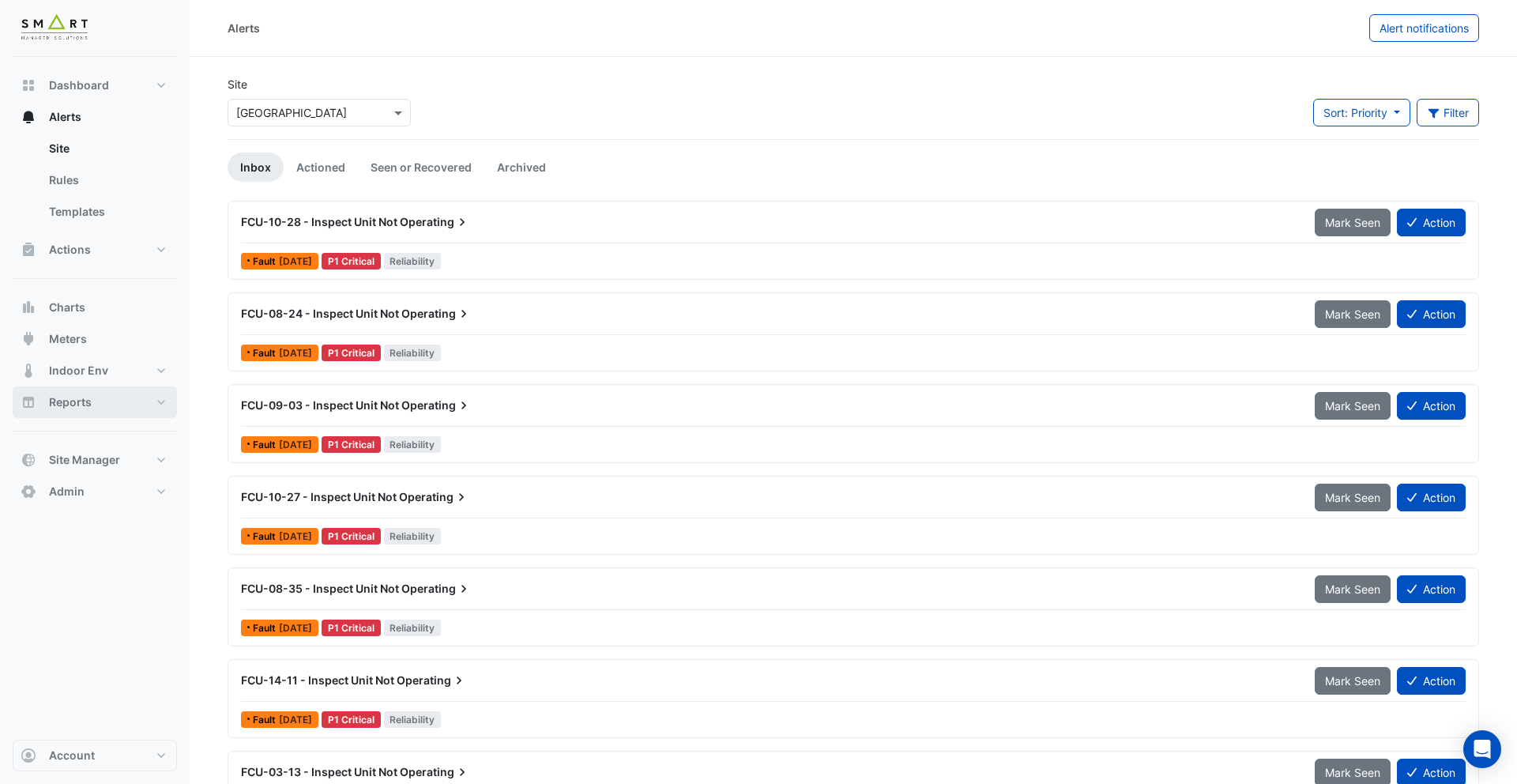
click at [111, 404] on button "Reports" at bounding box center [95, 402] width 165 height 31
select select "***"
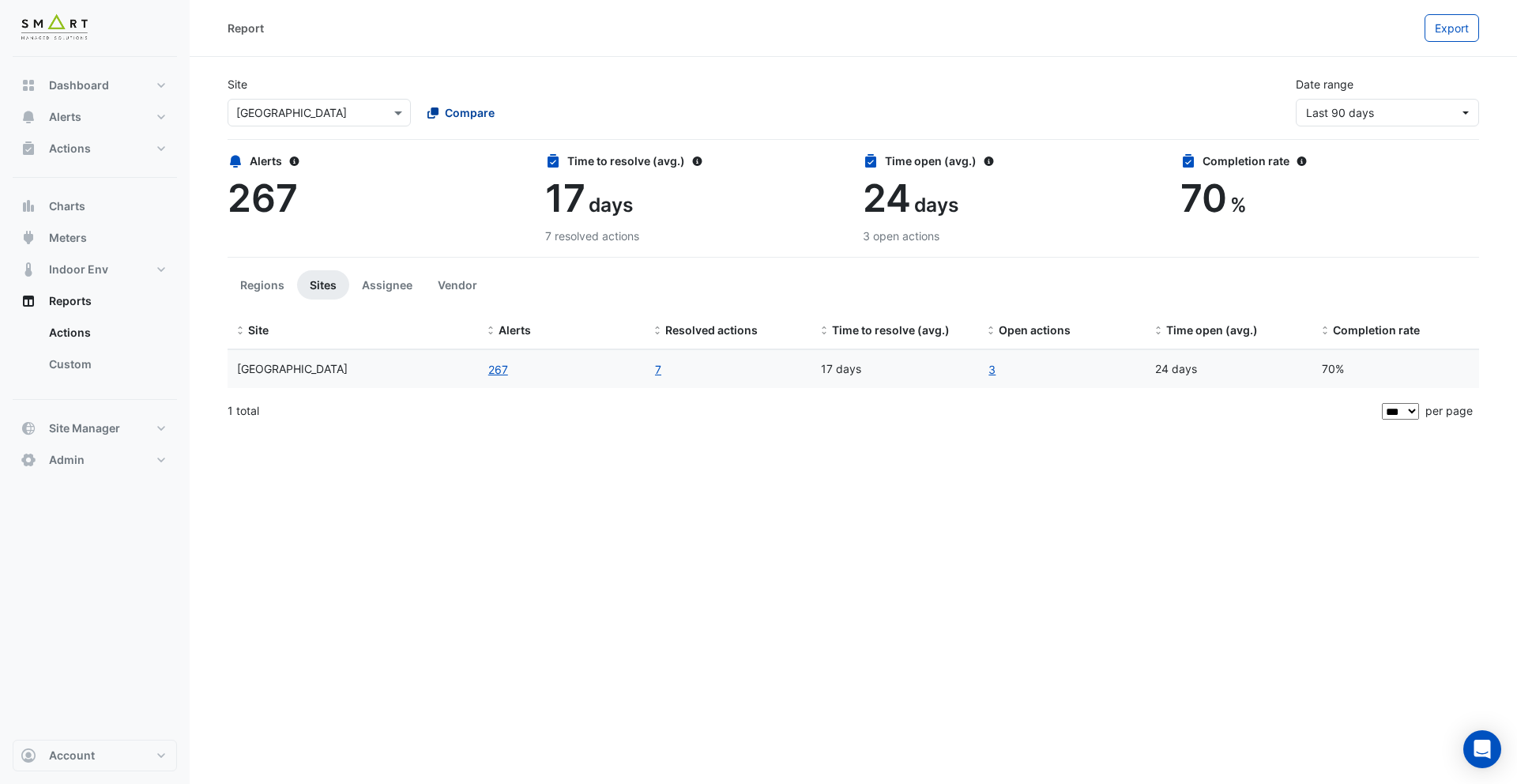
click at [452, 109] on span "Compare" at bounding box center [469, 112] width 50 height 17
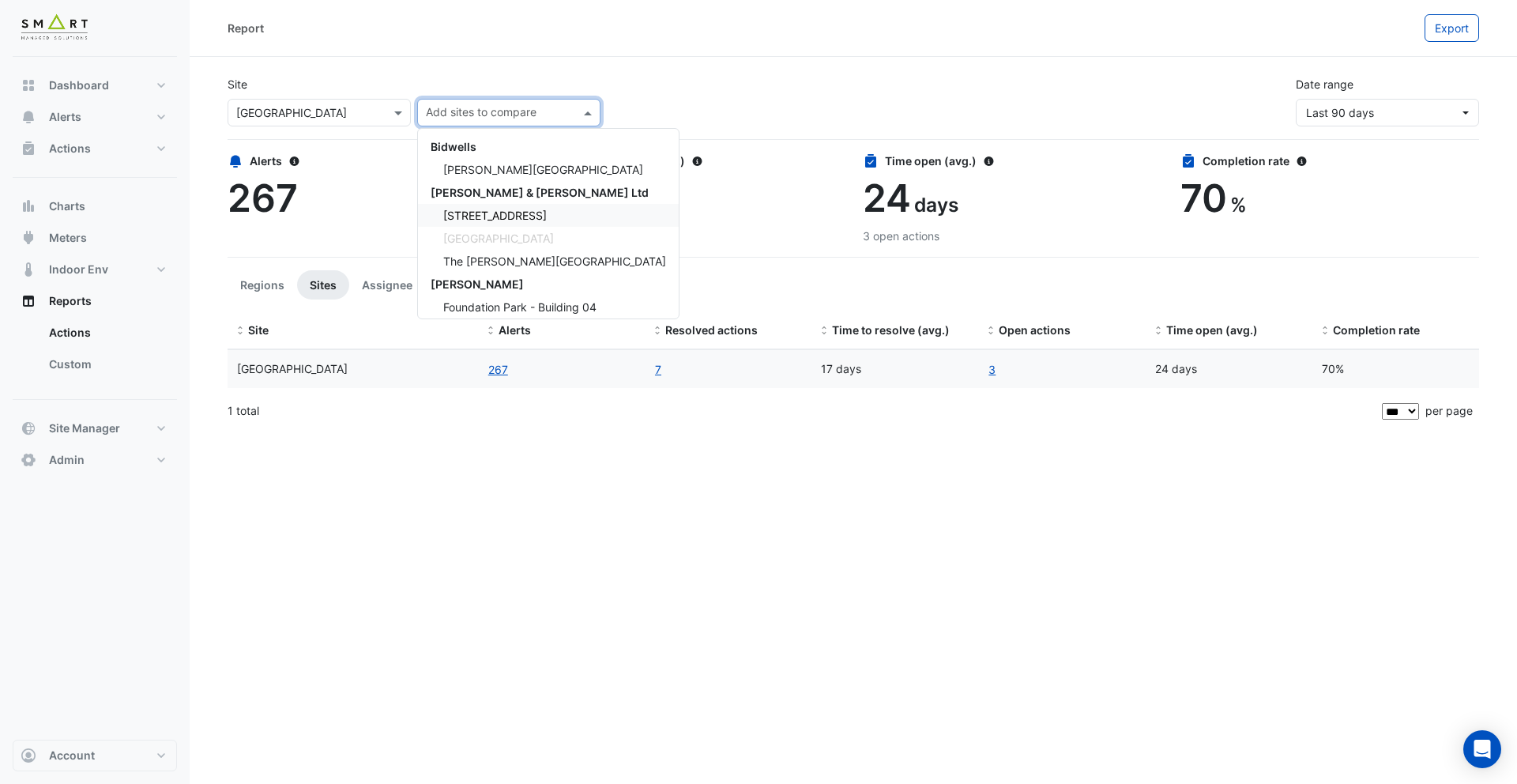
scroll to position [52, 0]
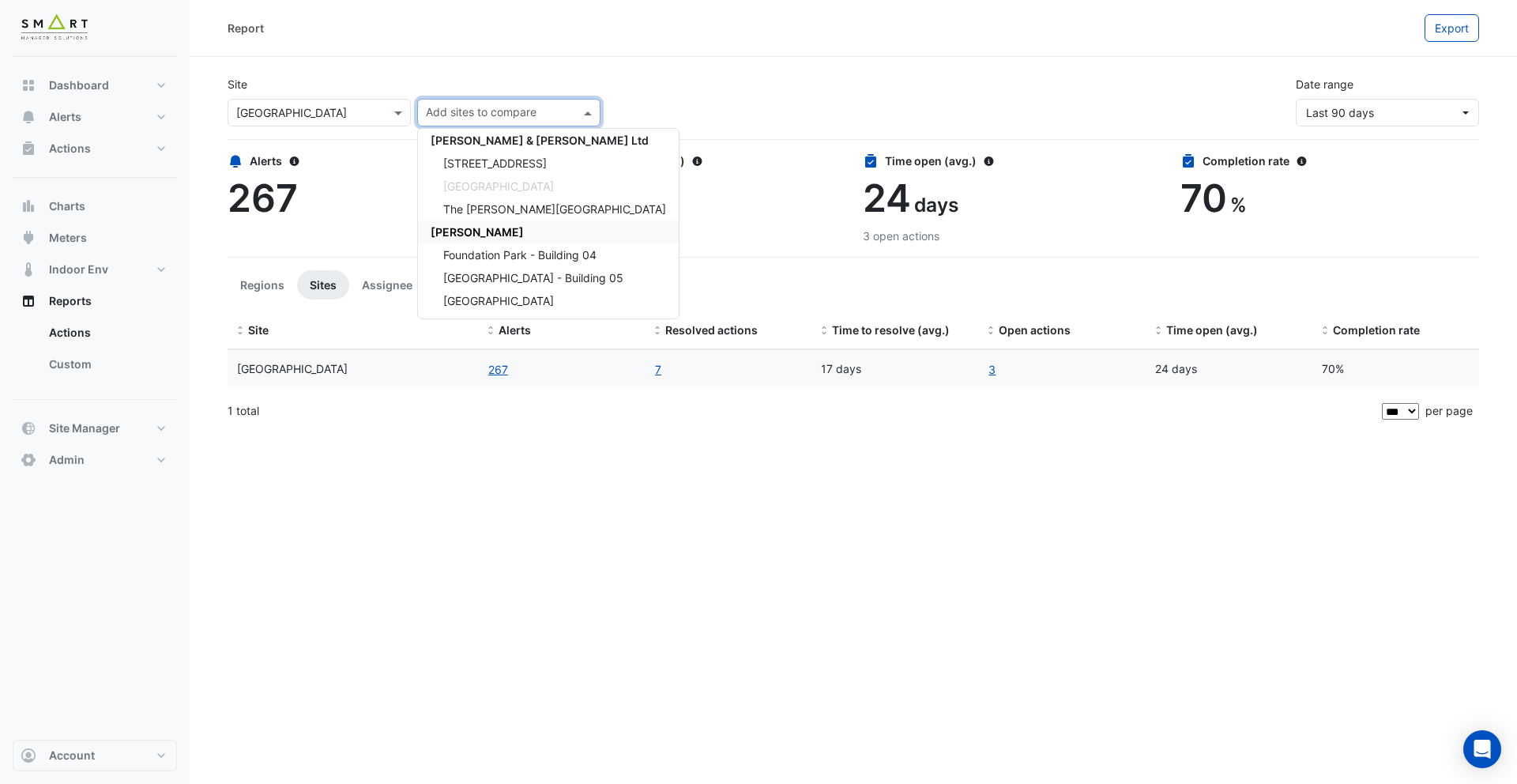
click at [478, 230] on div "[PERSON_NAME]" at bounding box center [549, 232] width 261 height 23
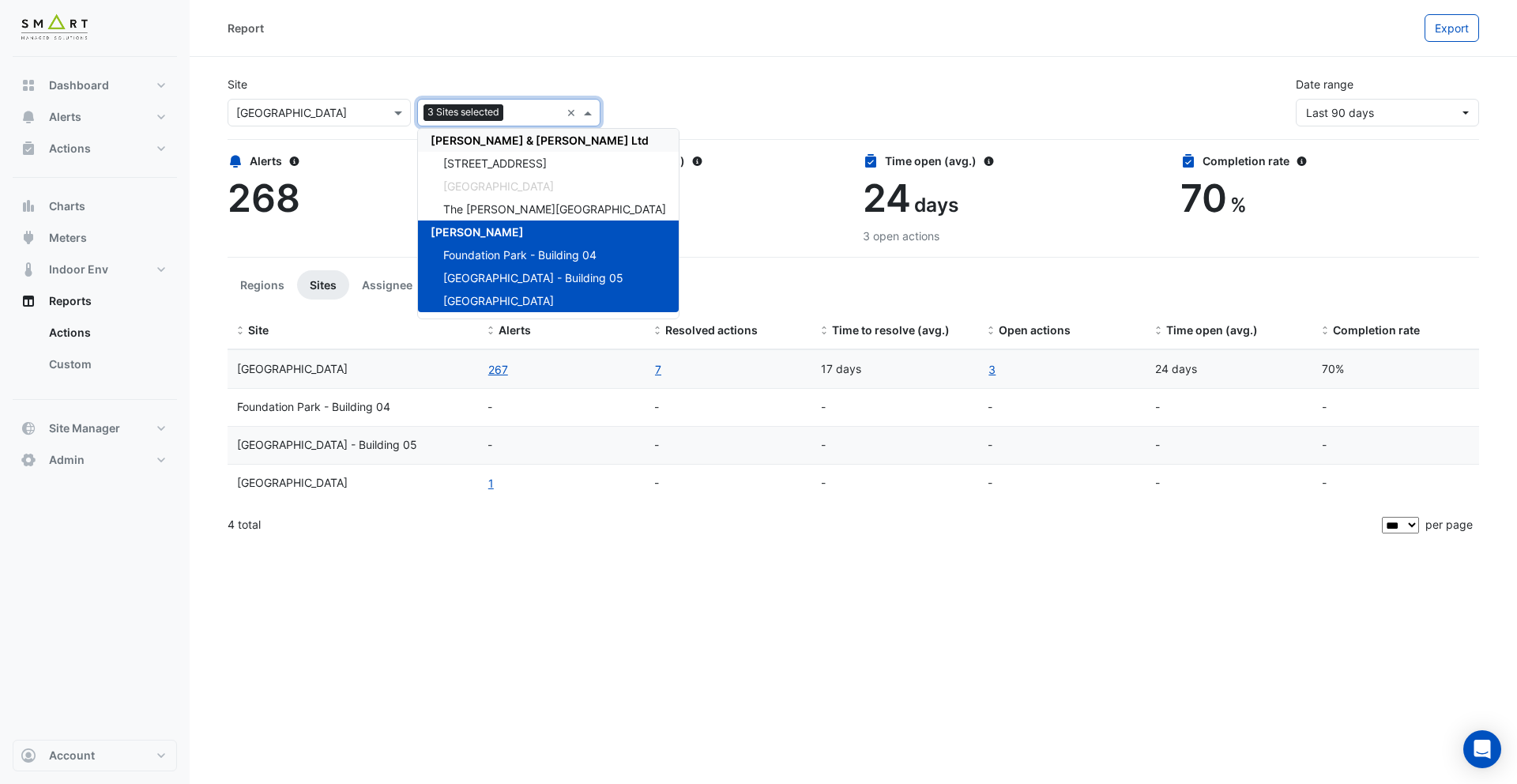
click at [468, 66] on div "Site × Thames Tower 3 Sites selected × Bidwells Bidwell House Cushman & Wakefie…" at bounding box center [853, 94] width 1271 height 63
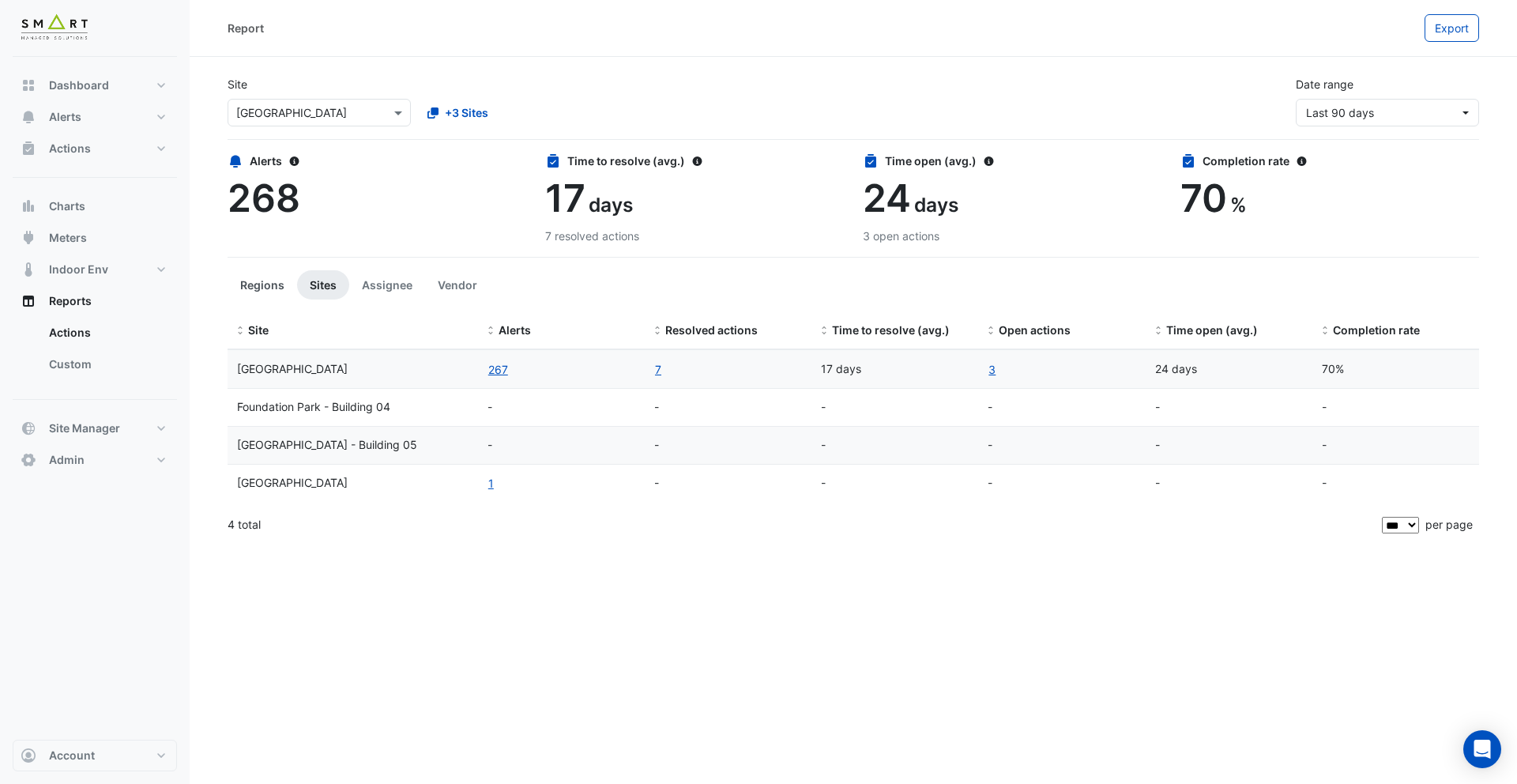
click at [251, 294] on button "Regions" at bounding box center [262, 285] width 70 height 29
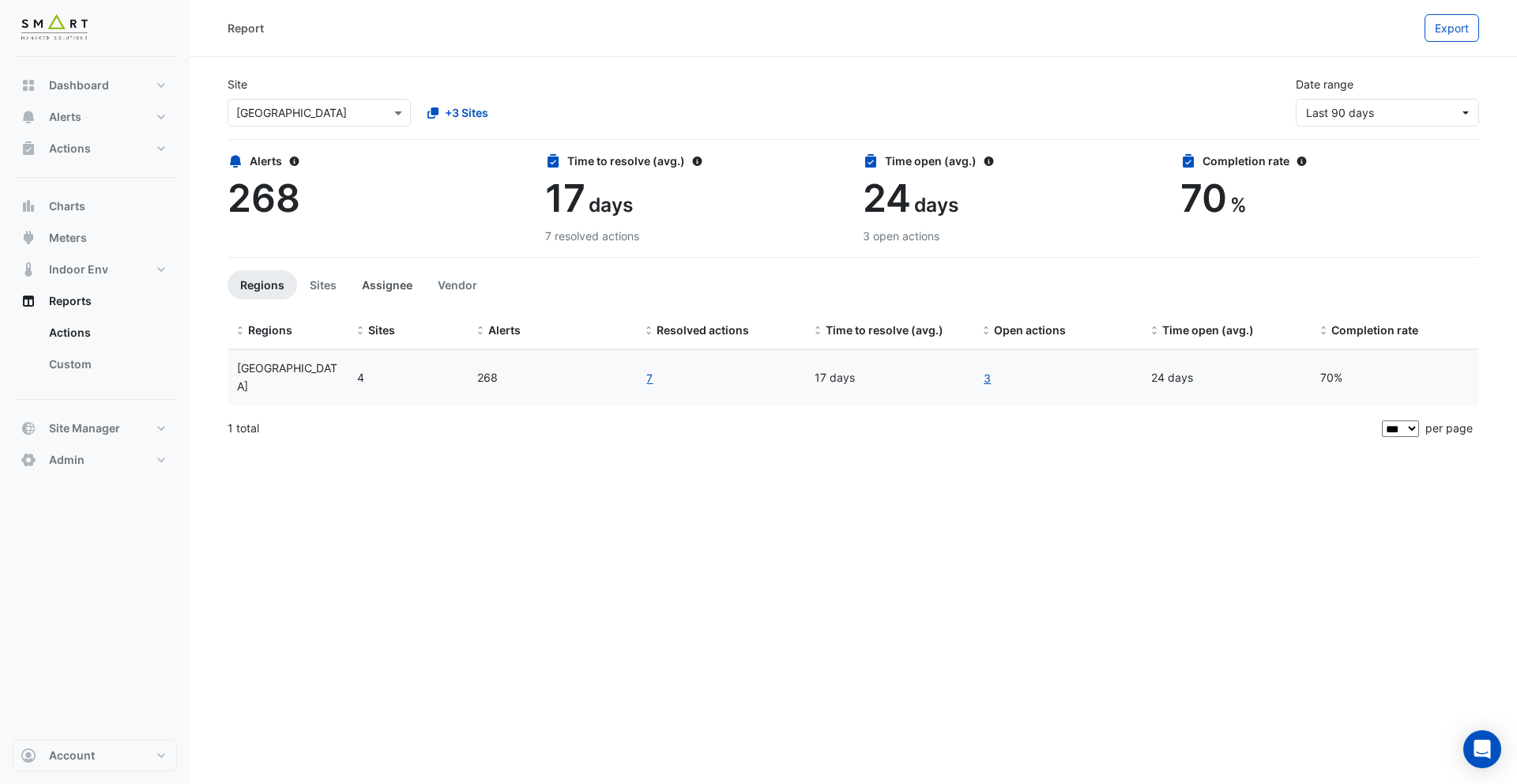
click at [372, 290] on button "Assignee" at bounding box center [387, 285] width 76 height 29
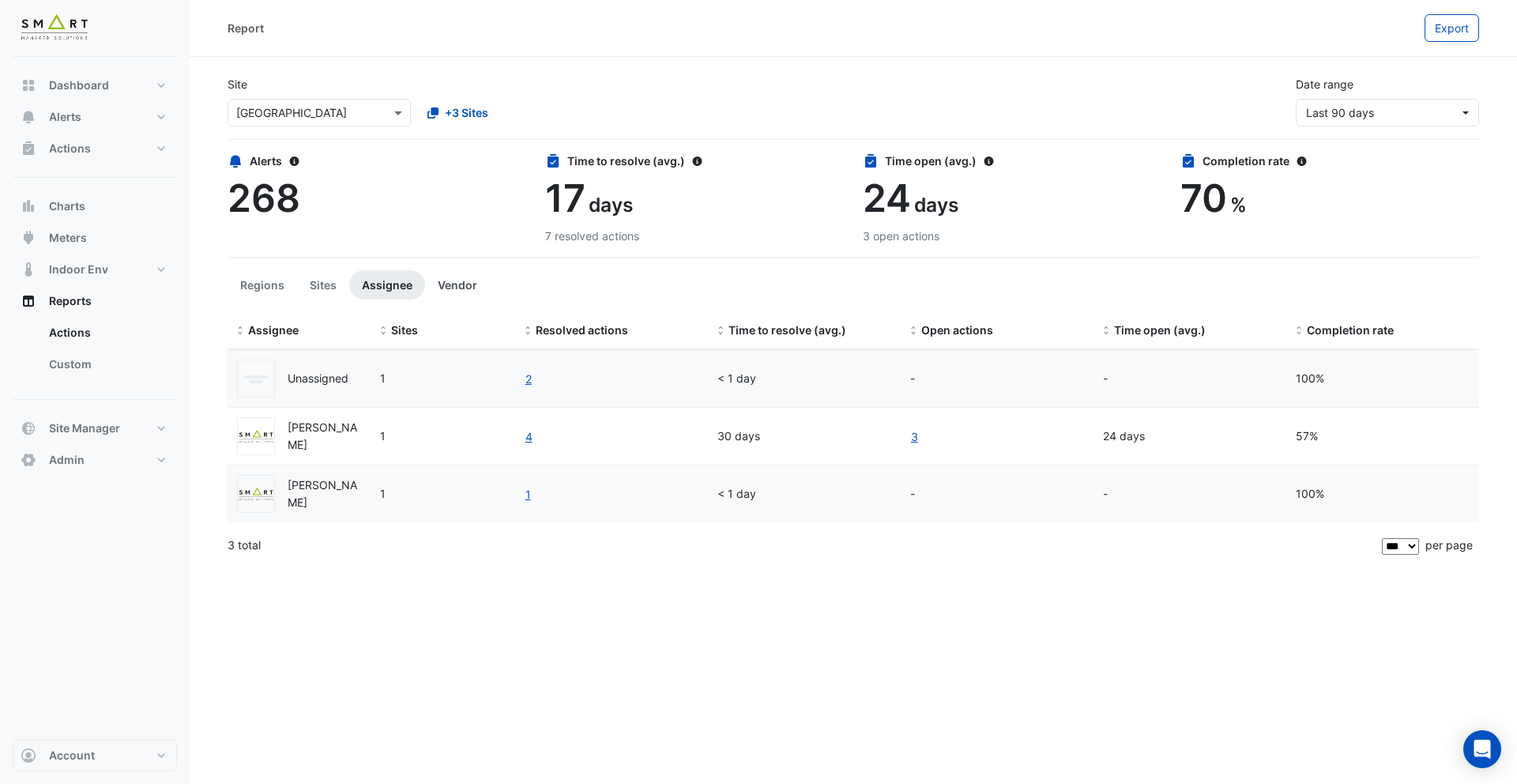
click at [448, 289] on button "Vendor" at bounding box center [457, 285] width 65 height 29
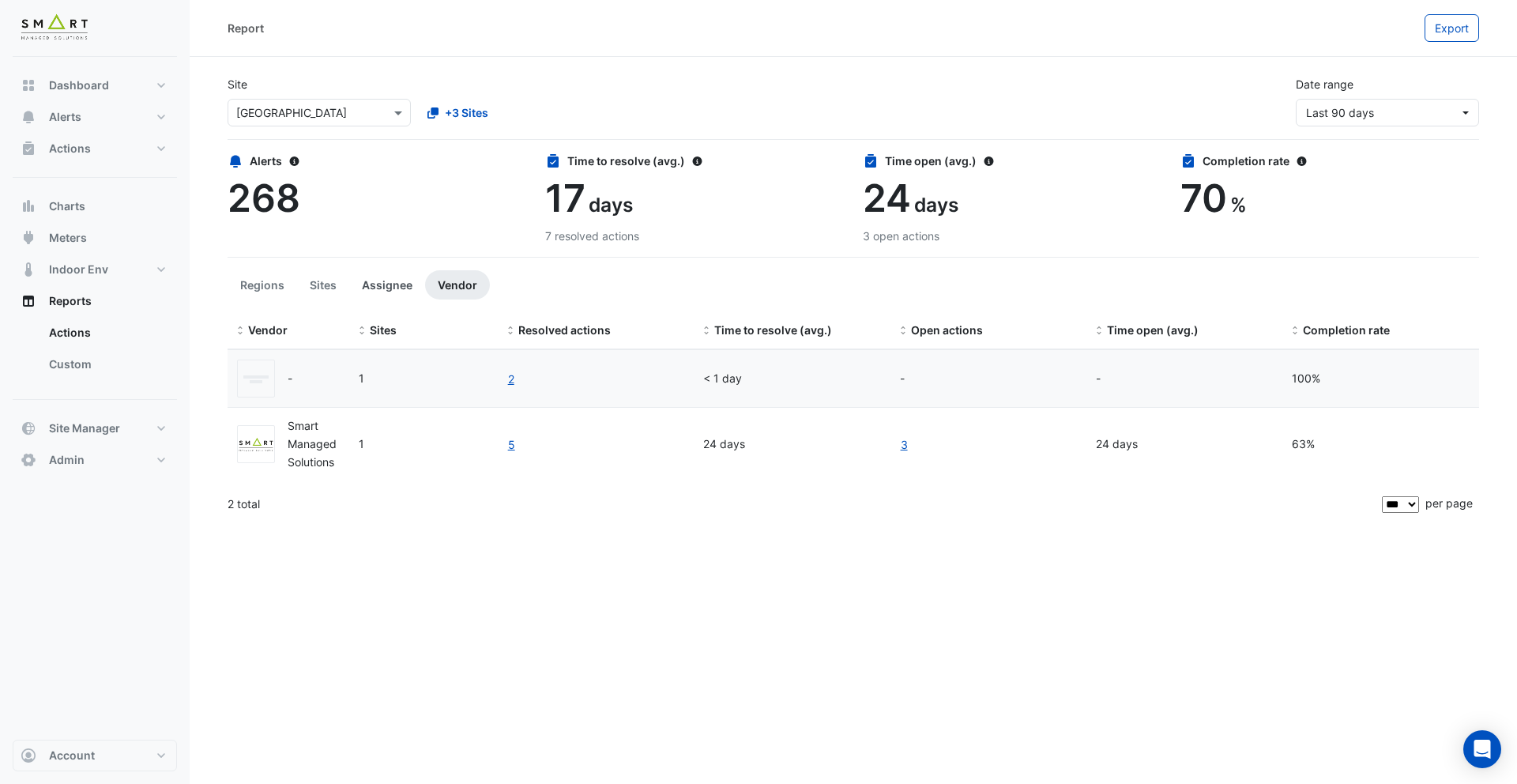
click at [359, 293] on button "Assignee" at bounding box center [387, 285] width 76 height 29
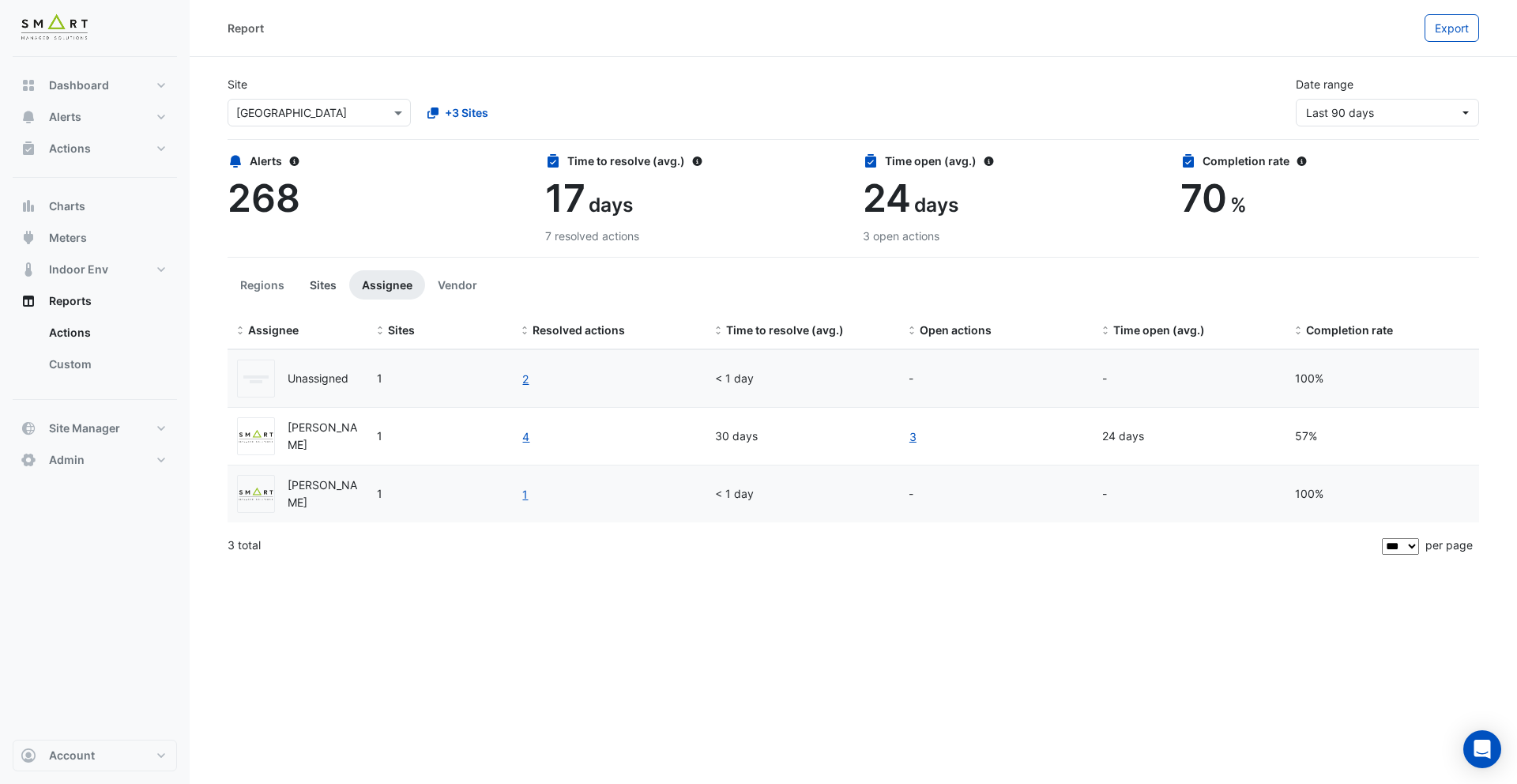
click at [322, 292] on button "Sites" at bounding box center [323, 285] width 52 height 29
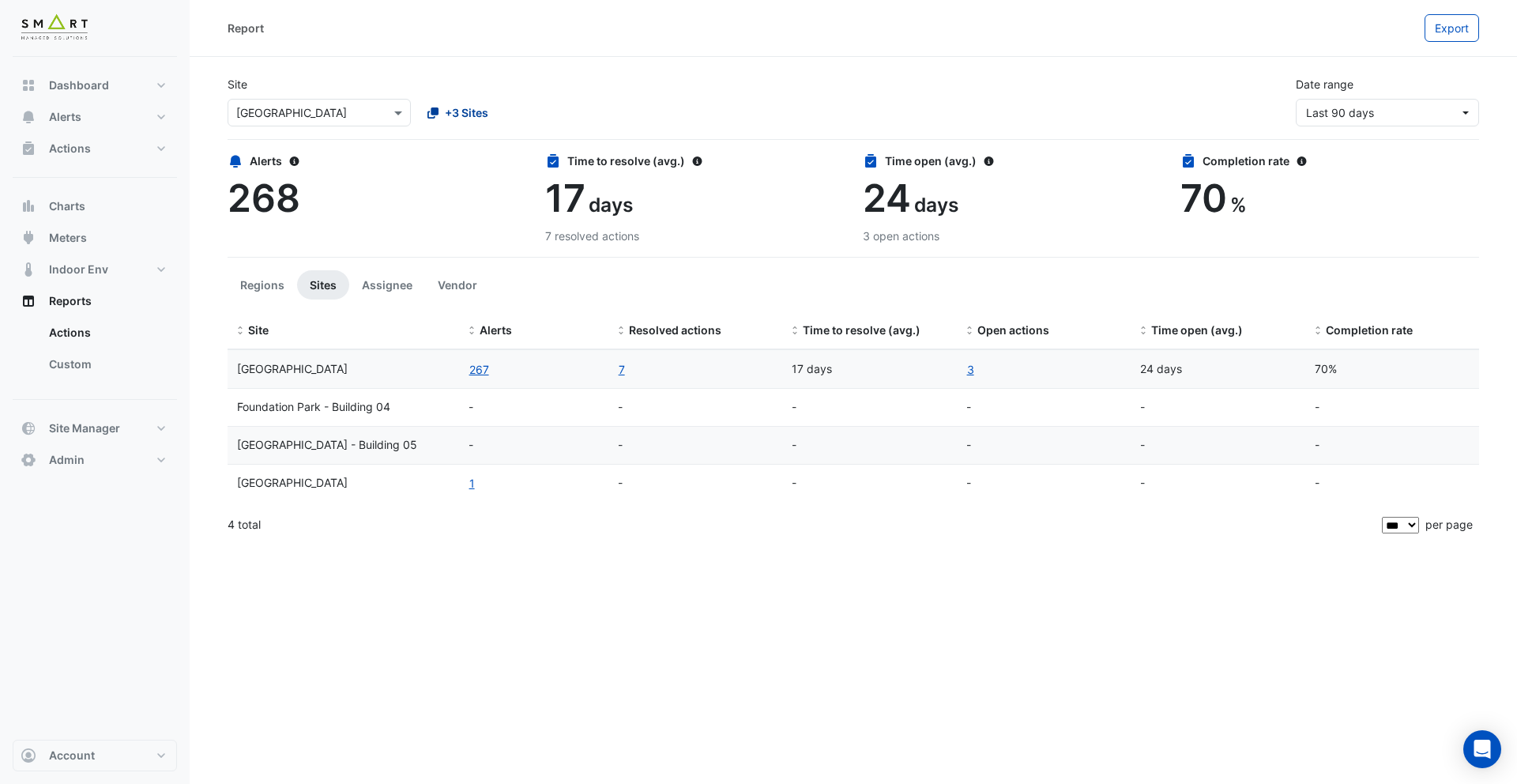
click at [479, 114] on span "+3 Sites" at bounding box center [466, 112] width 43 height 17
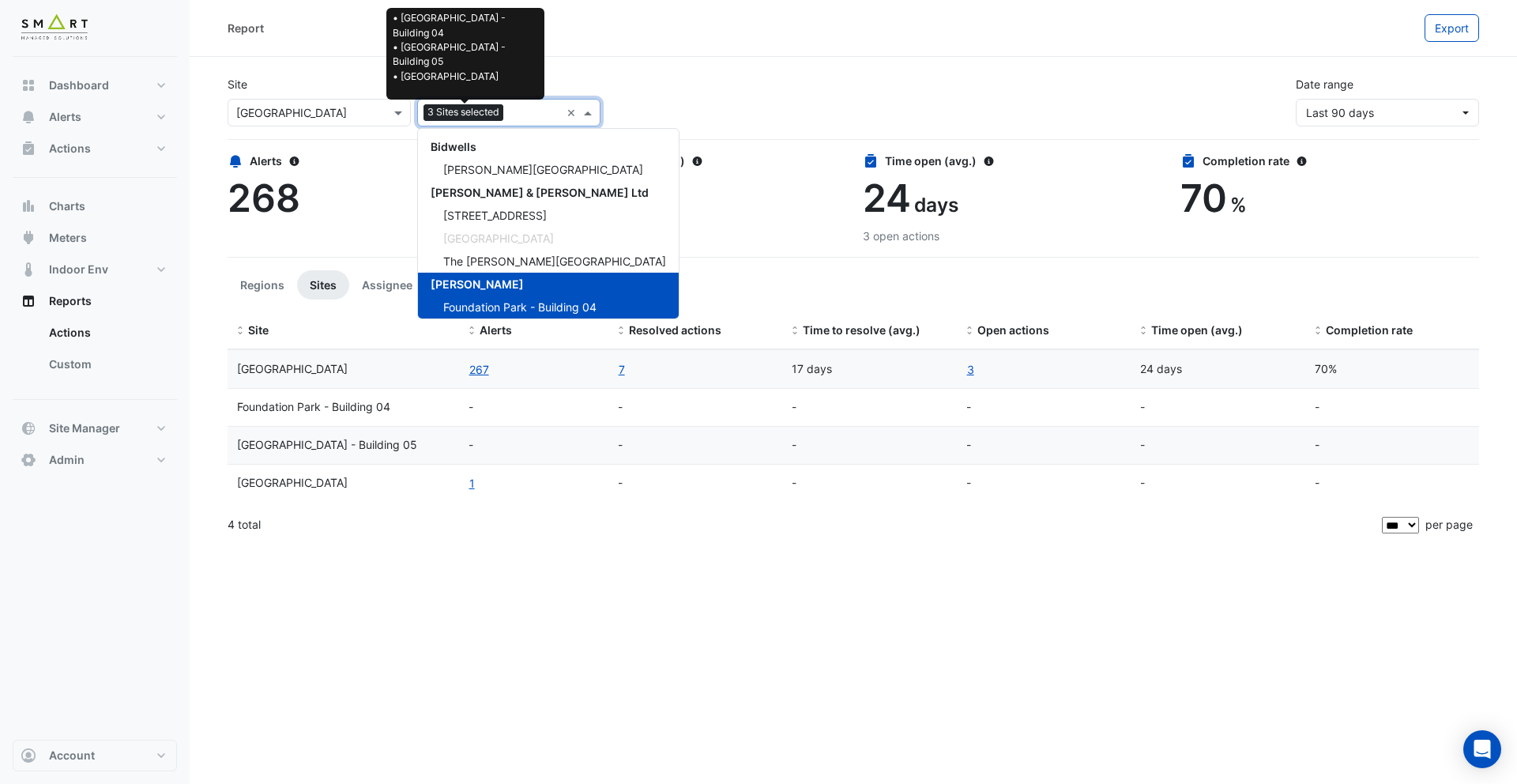
scroll to position [52, 0]
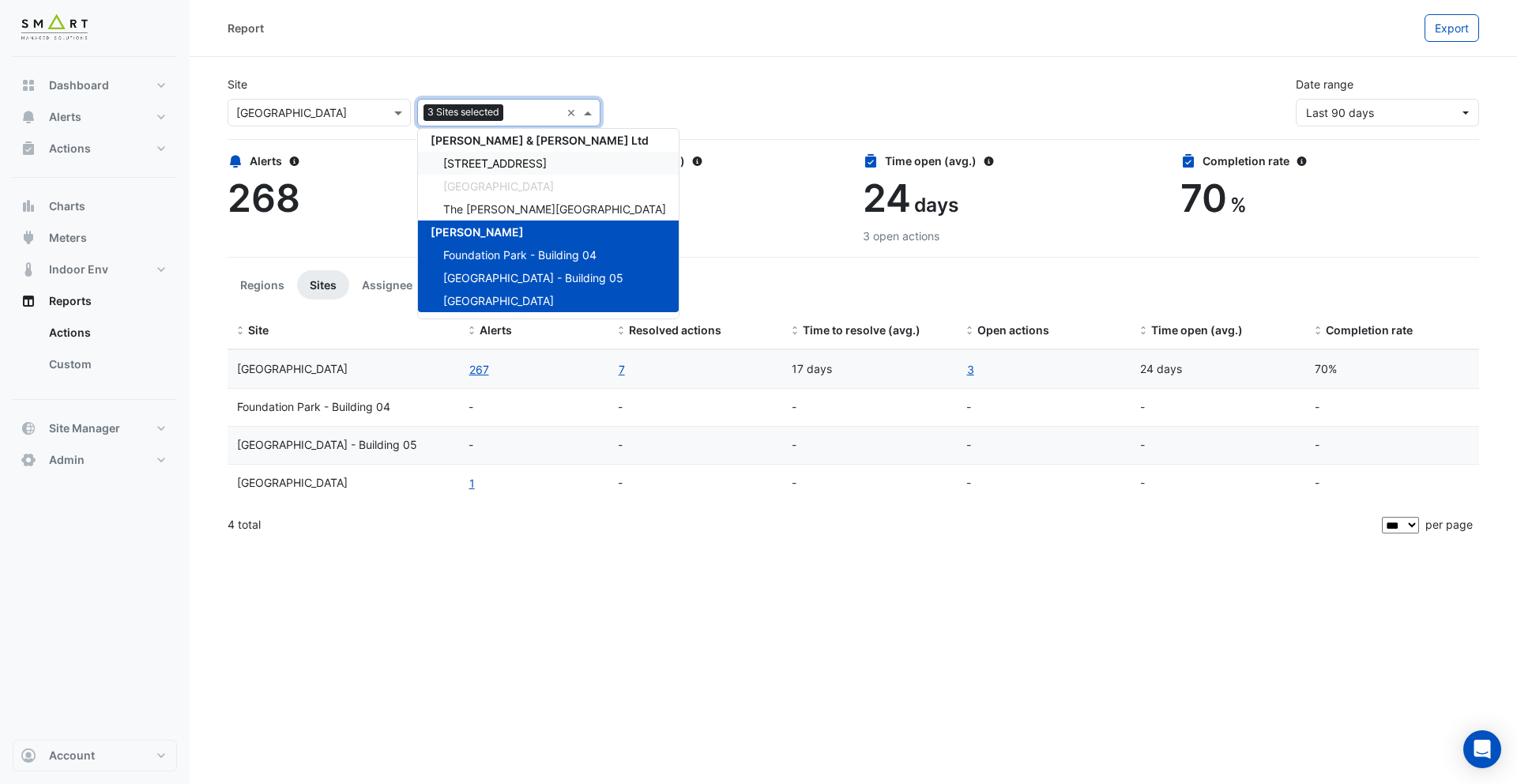
click at [484, 159] on span "[STREET_ADDRESS]" at bounding box center [495, 163] width 103 height 14
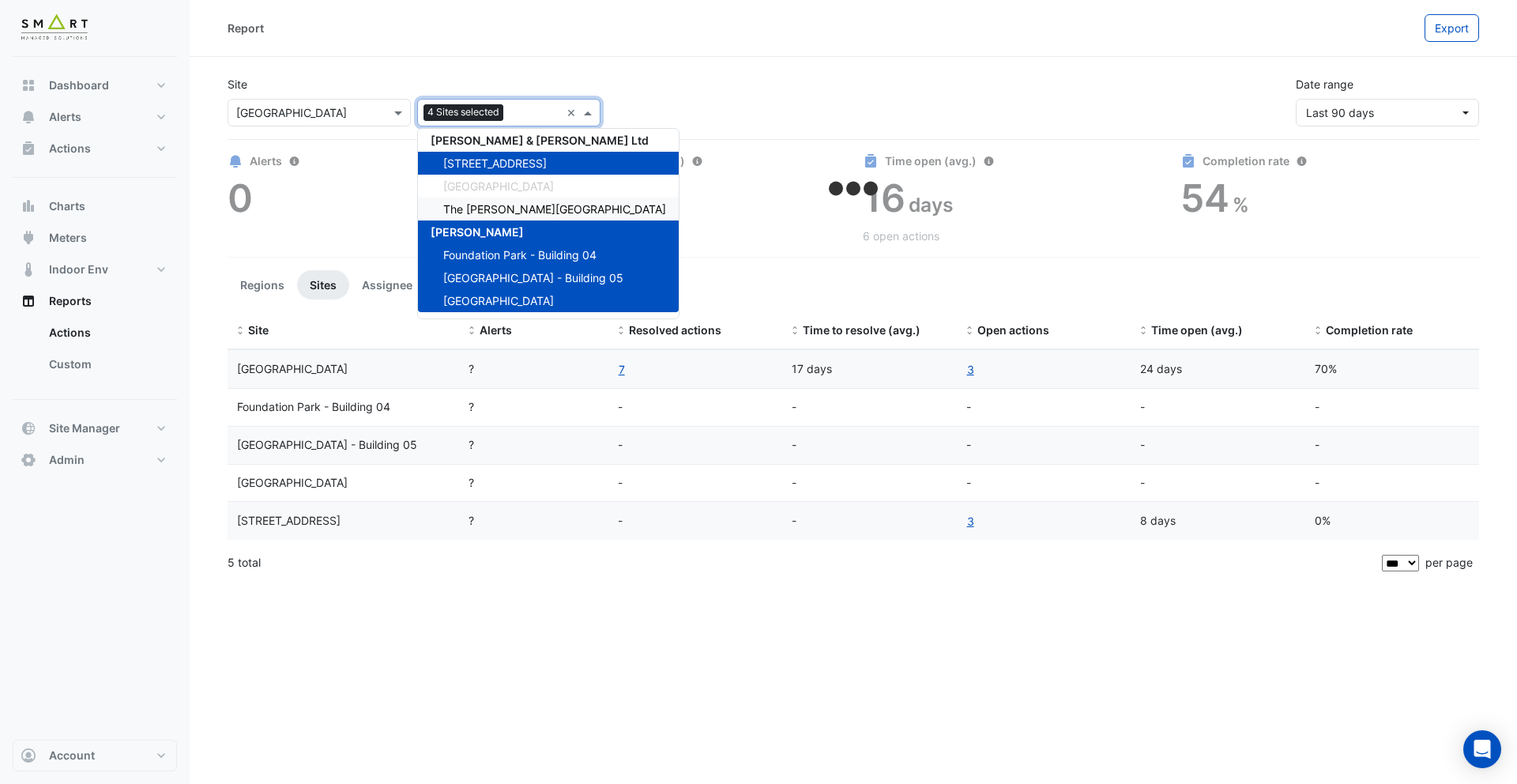
click at [486, 202] on span "The [PERSON_NAME][GEOGRAPHIC_DATA]" at bounding box center [554, 209] width 223 height 14
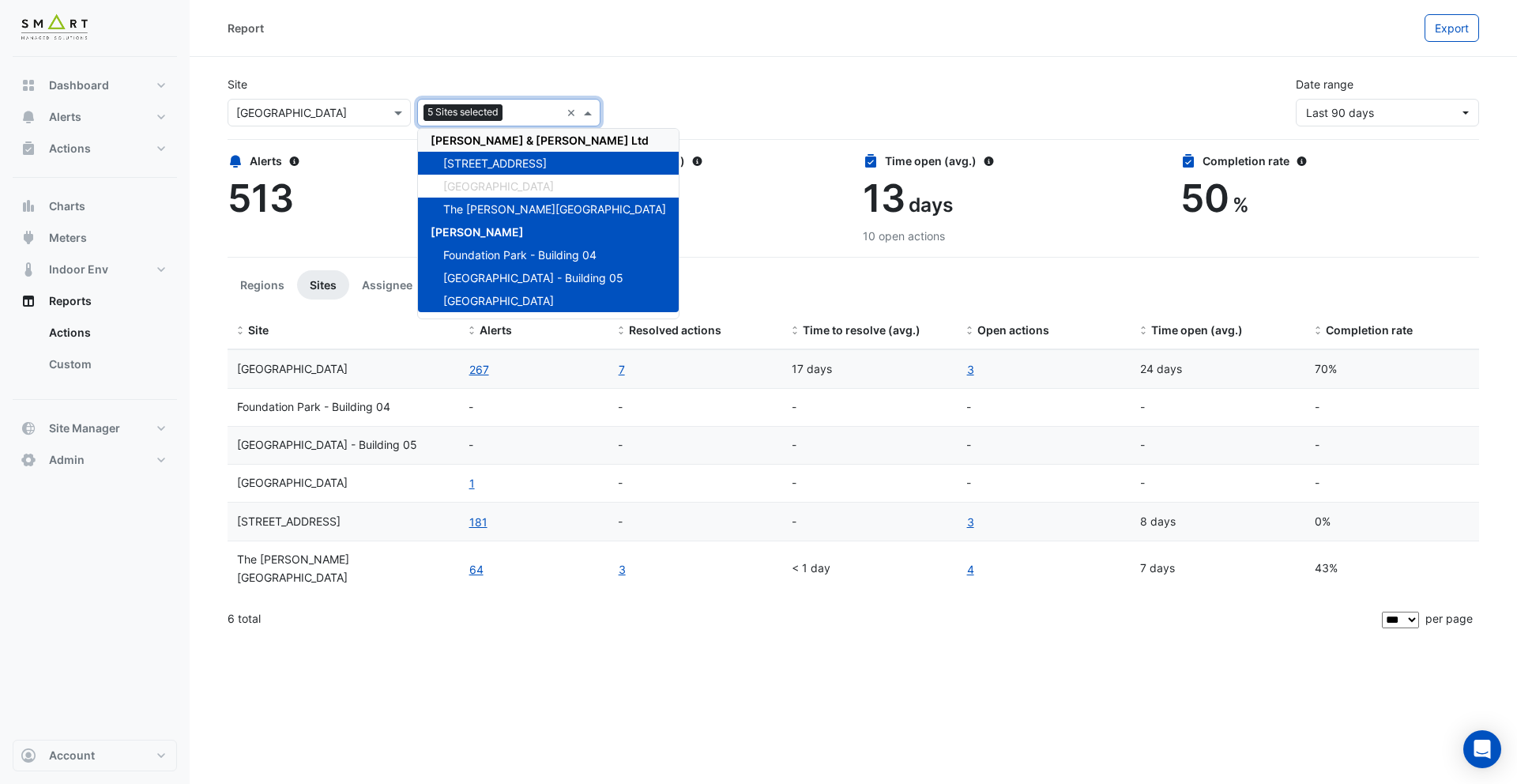
click at [468, 74] on div "Site × Thames Tower 5 Sites selected × Bidwells Bidwell House Cushman & Wakefie…" at bounding box center [853, 94] width 1271 height 63
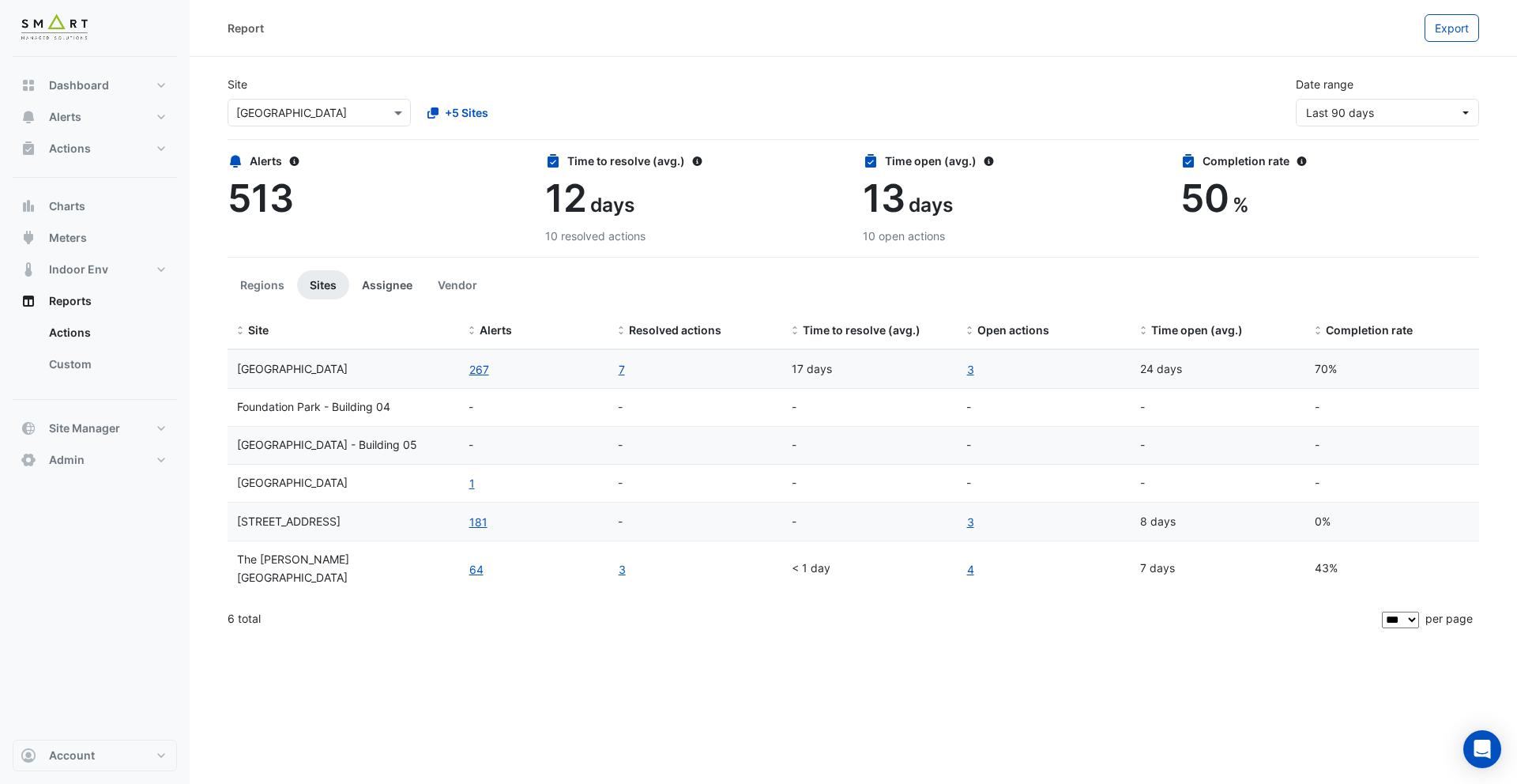
click at [388, 286] on button "Assignee" at bounding box center [387, 285] width 76 height 29
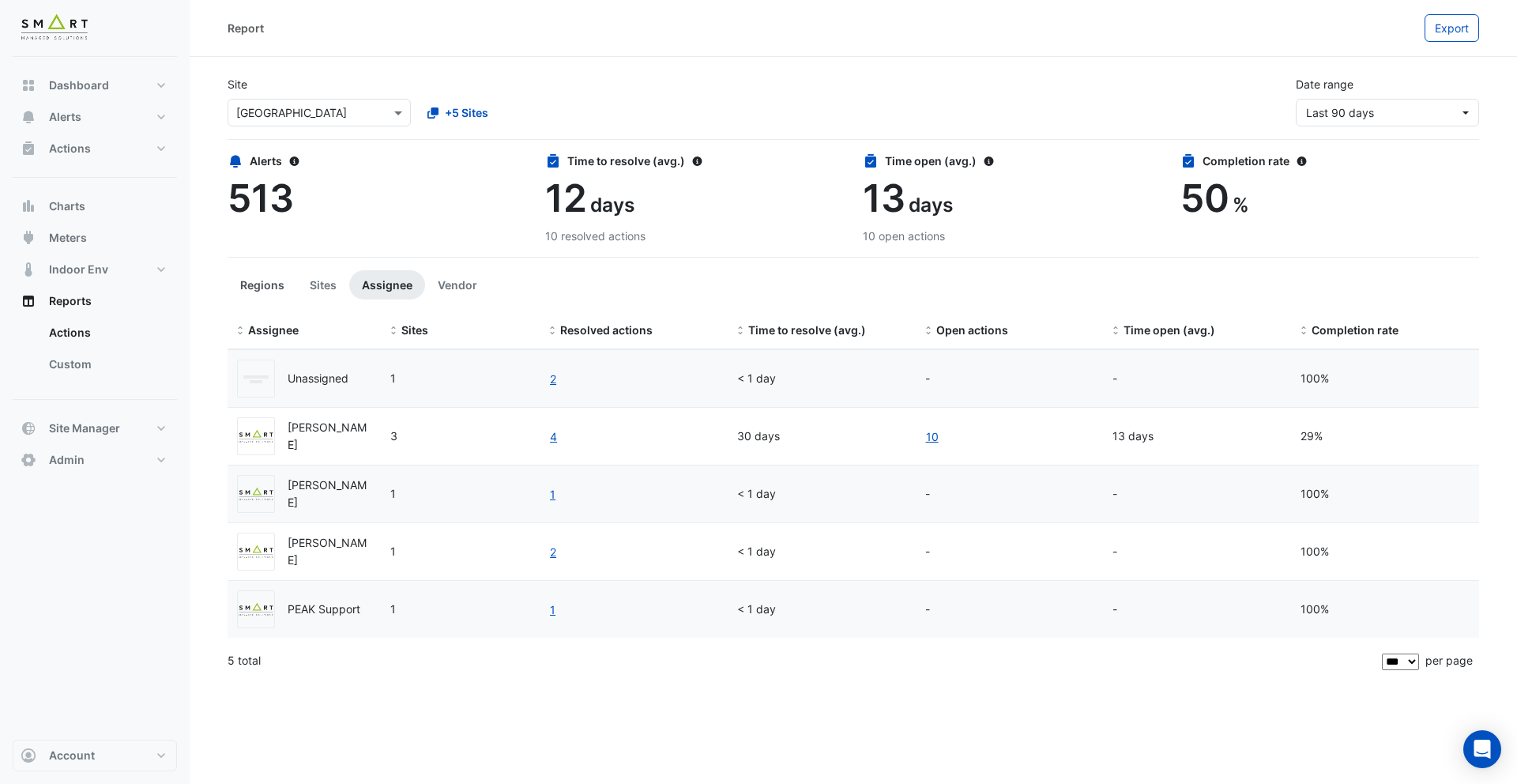
click at [274, 292] on button "Regions" at bounding box center [262, 285] width 70 height 29
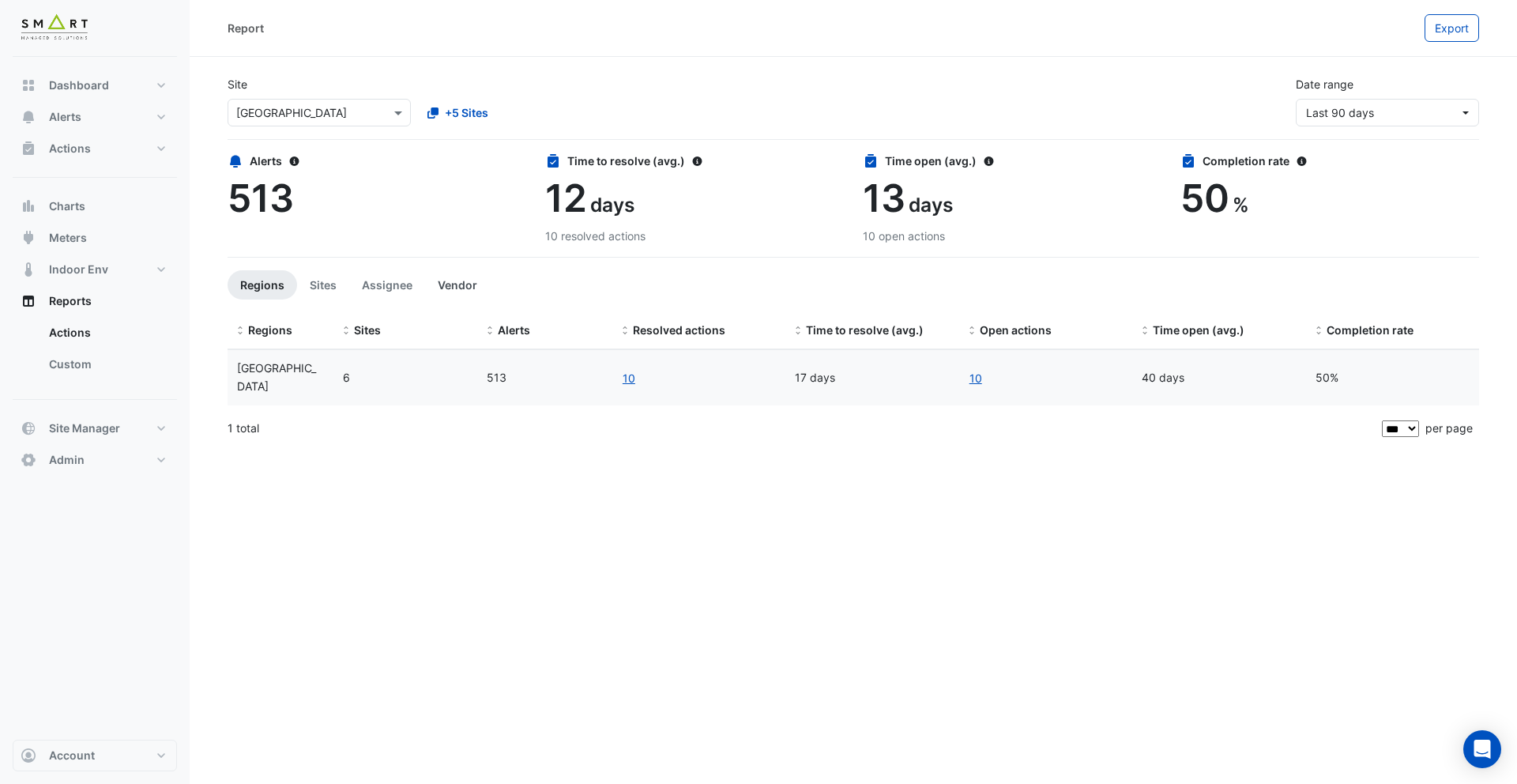
click at [437, 292] on button "Vendor" at bounding box center [457, 285] width 65 height 29
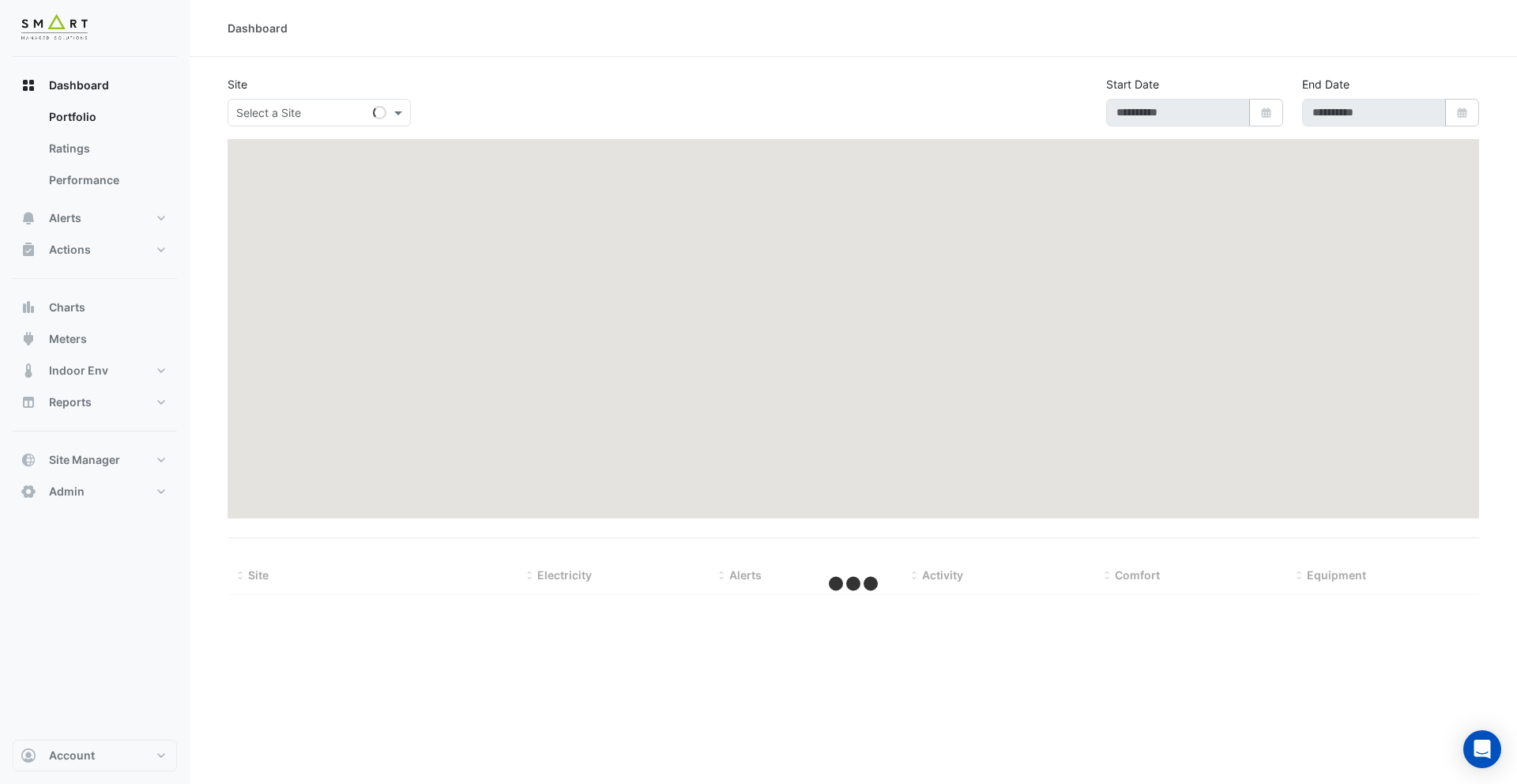
type input "**********"
select select "***"
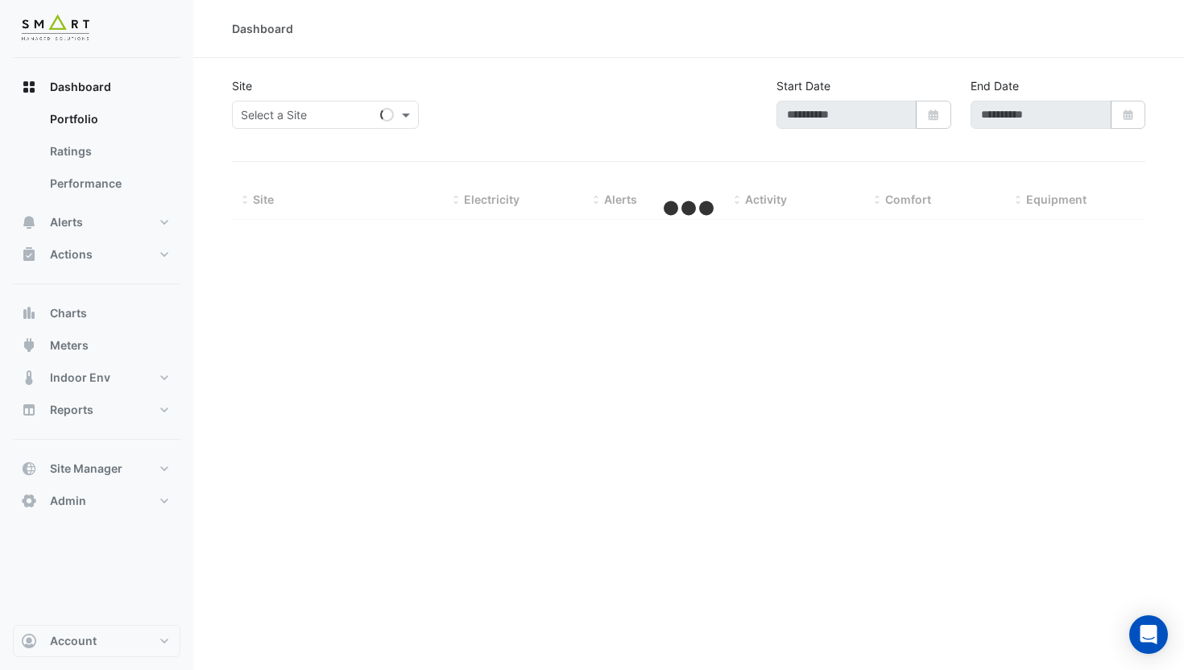
type input "**********"
select select "***"
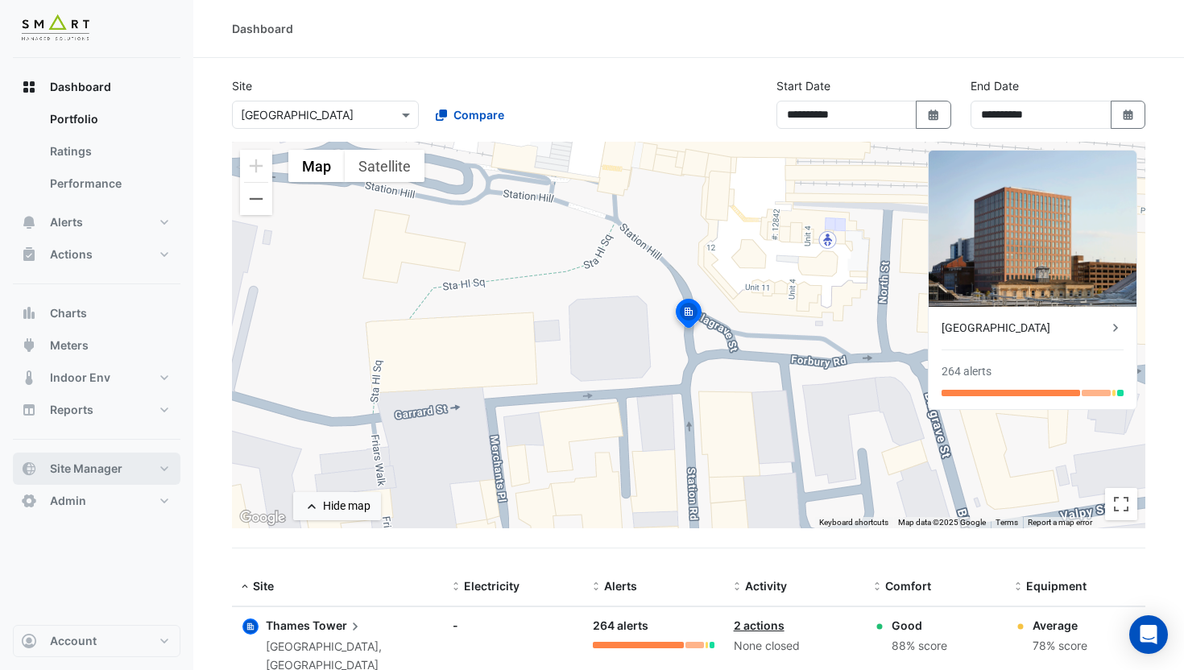
click at [90, 474] on span "Site Manager" at bounding box center [86, 469] width 72 height 16
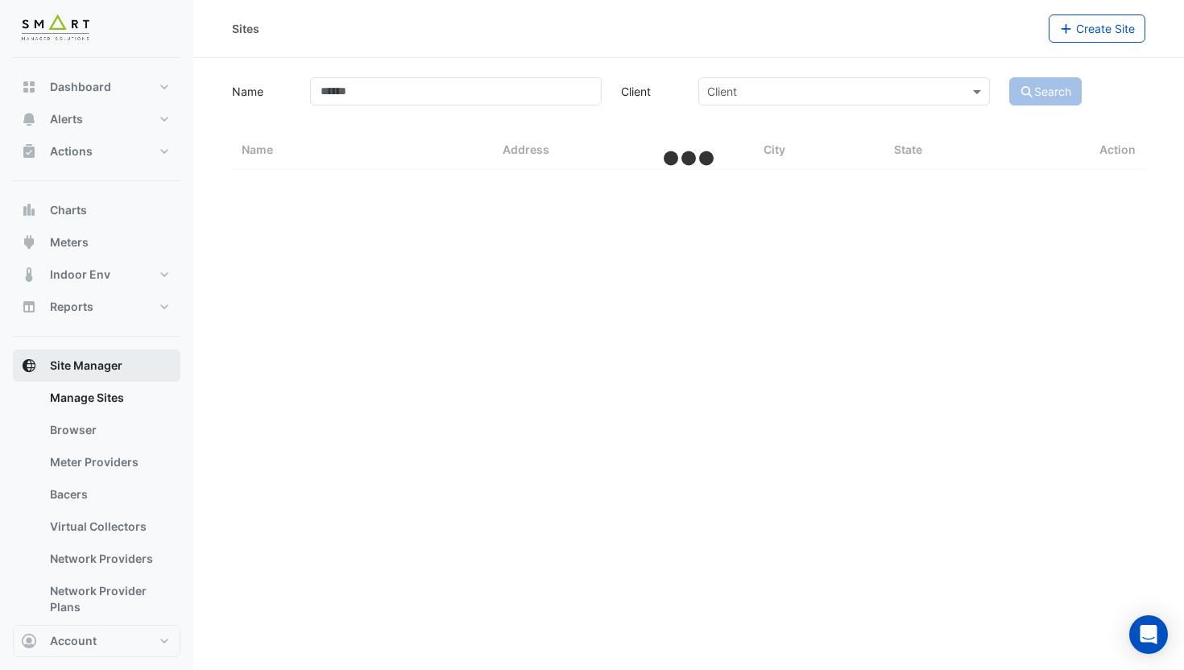
select select "***"
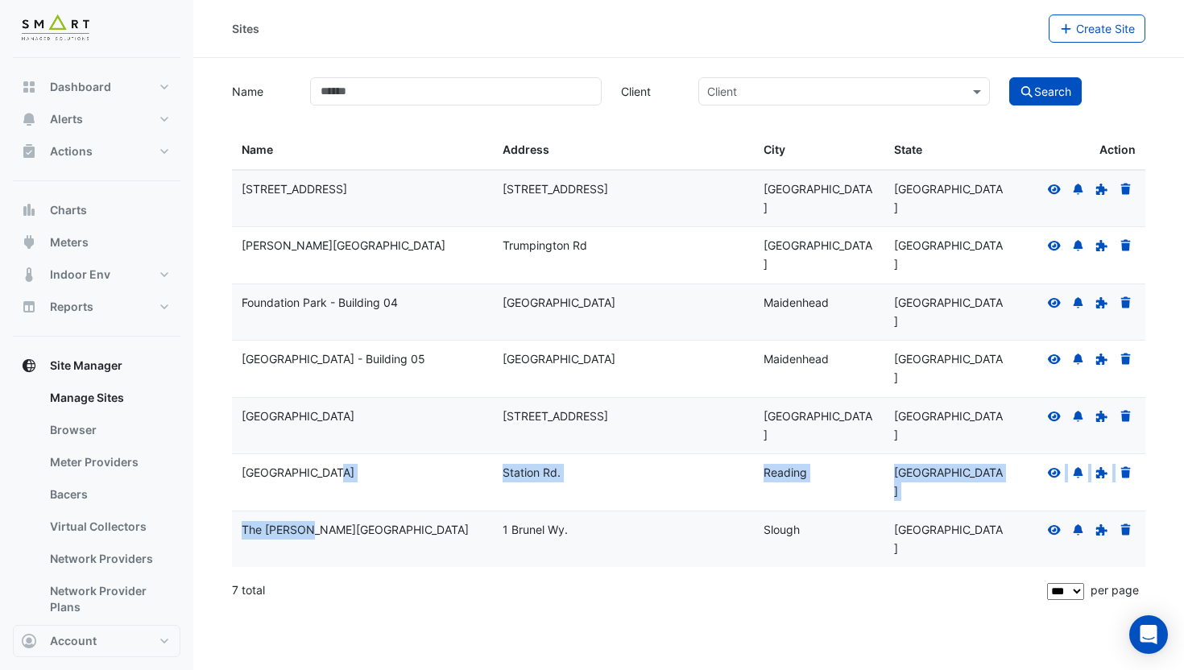
drag, startPoint x: 268, startPoint y: 421, endPoint x: 292, endPoint y: 383, distance: 45.6
click at [292, 383] on datatable-scroller "12 Hammersmith Grove 12 Hammersmith Grove London England Bidwell House Trumping…" at bounding box center [688, 369] width 913 height 398
click at [108, 79] on span "Dashboard" at bounding box center [80, 87] width 61 height 16
select select "***"
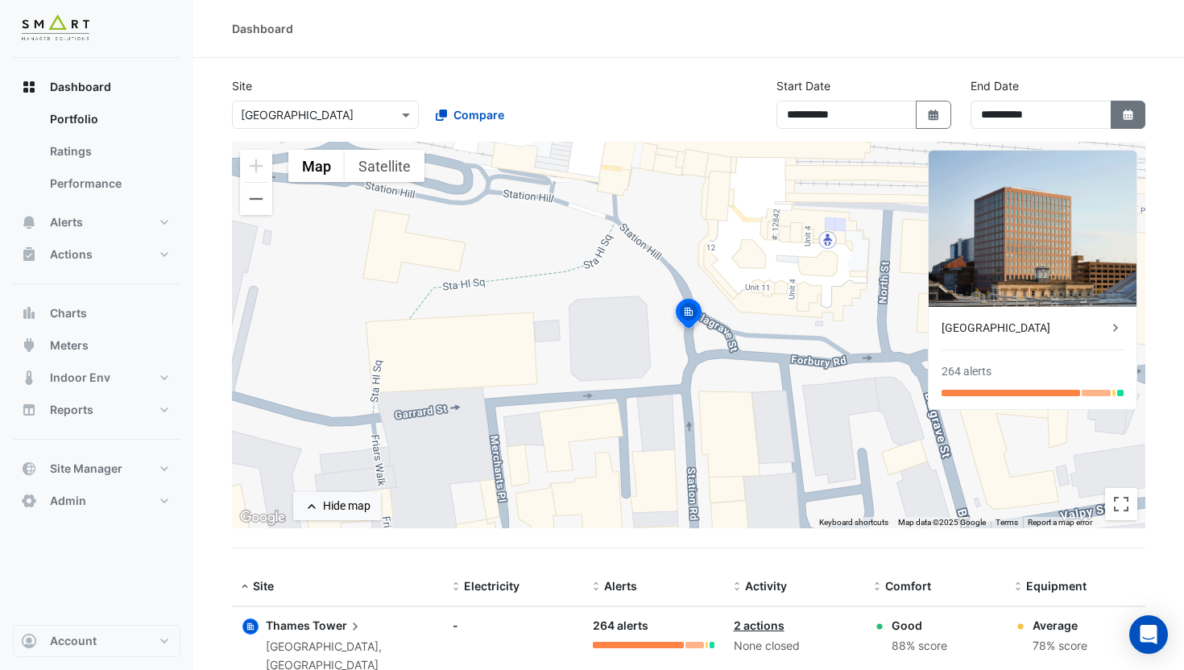
click at [1140, 113] on button "Select Date" at bounding box center [1128, 115] width 35 height 28
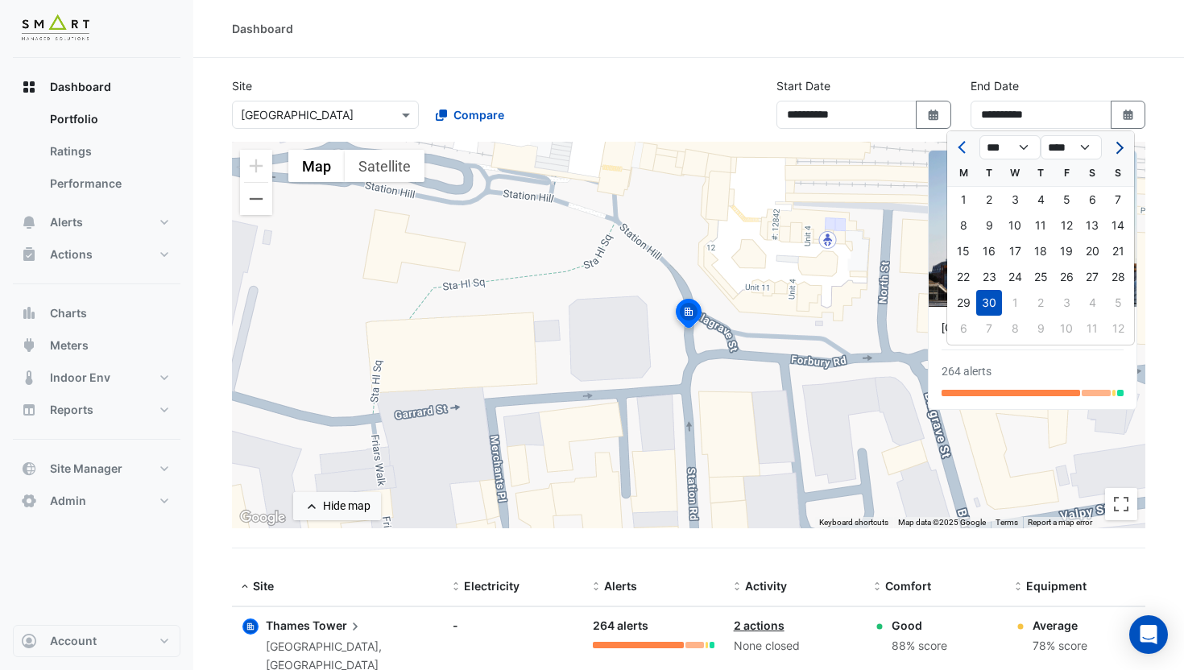
click at [1117, 143] on span "Next month" at bounding box center [1117, 148] width 12 height 12
select select "**"
click at [1071, 295] on div "31" at bounding box center [1066, 303] width 26 height 26
type input "**********"
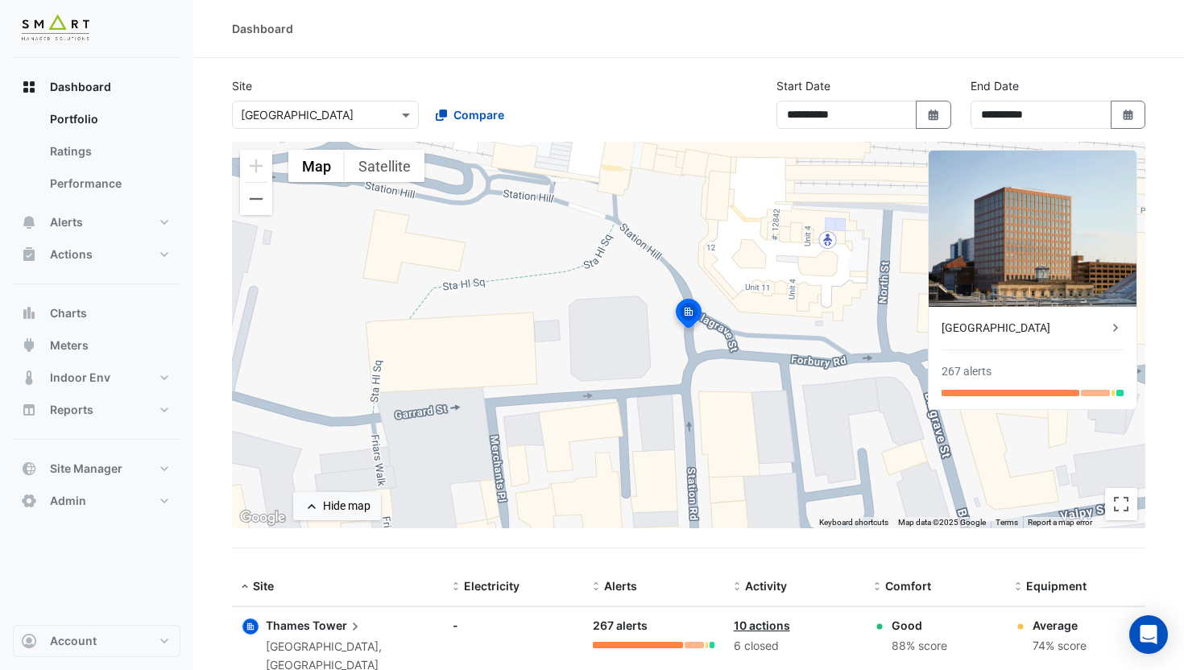
click at [637, 97] on div "**********" at bounding box center [688, 109] width 933 height 64
click at [477, 119] on span "Compare" at bounding box center [478, 114] width 51 height 17
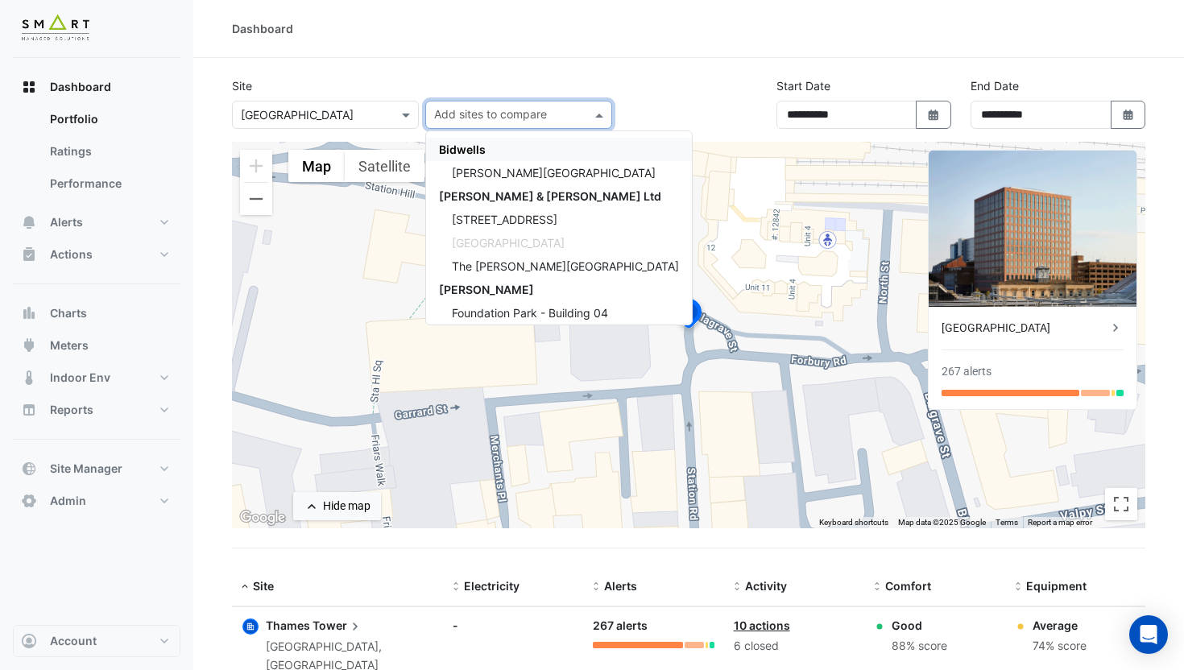
click at [483, 145] on span "Bidwells" at bounding box center [462, 150] width 47 height 14
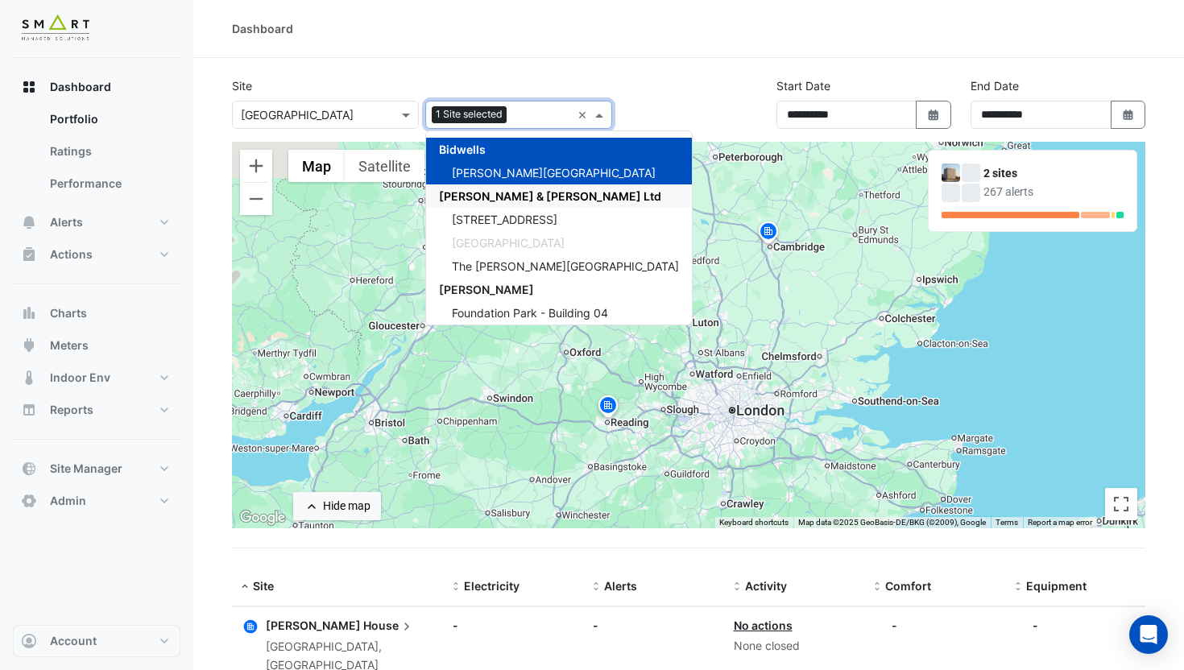
click at [498, 200] on span "[PERSON_NAME] & [PERSON_NAME] Ltd" at bounding box center [550, 196] width 222 height 14
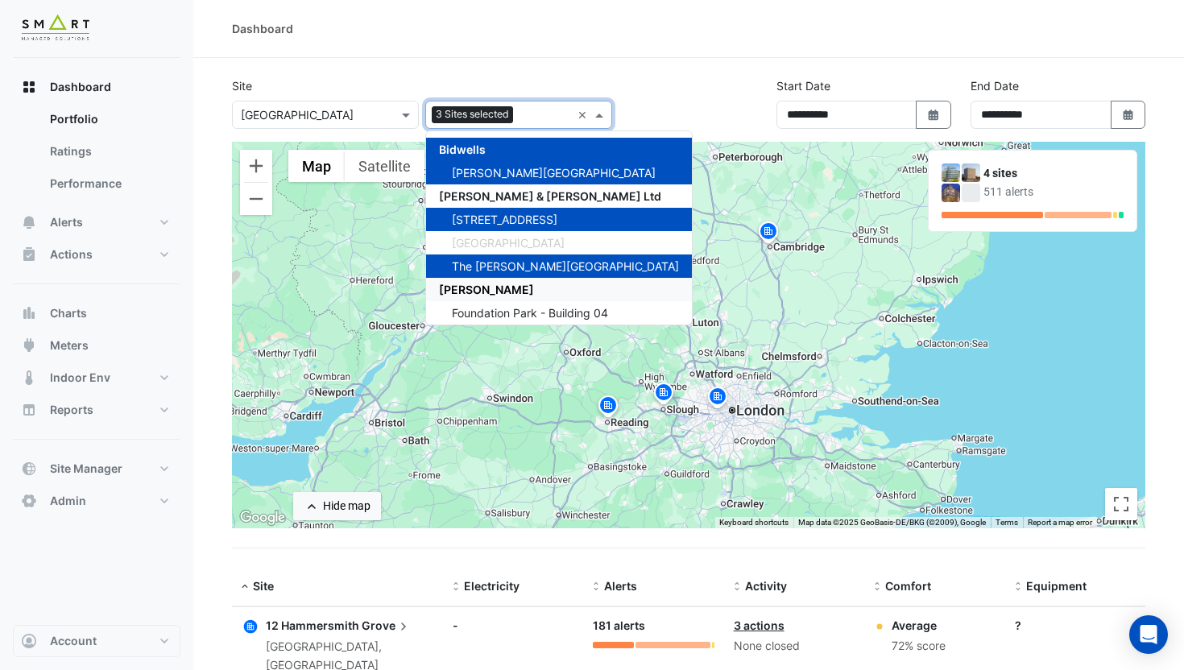
click at [502, 287] on div "[PERSON_NAME]" at bounding box center [559, 289] width 266 height 23
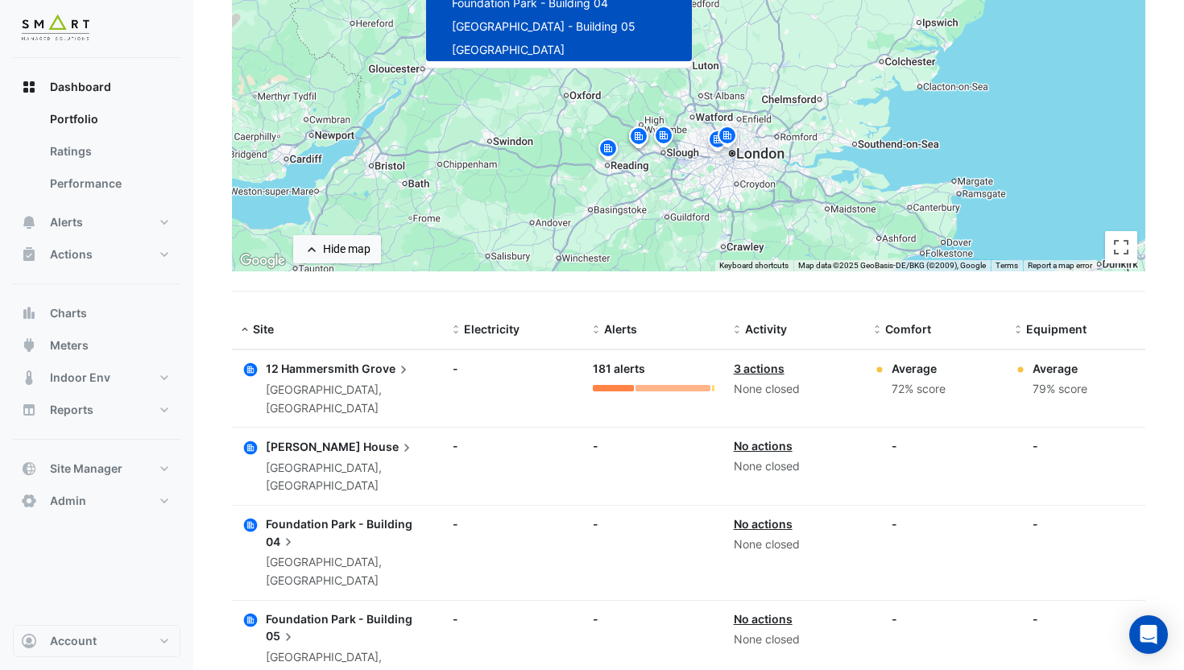
scroll to position [264, 0]
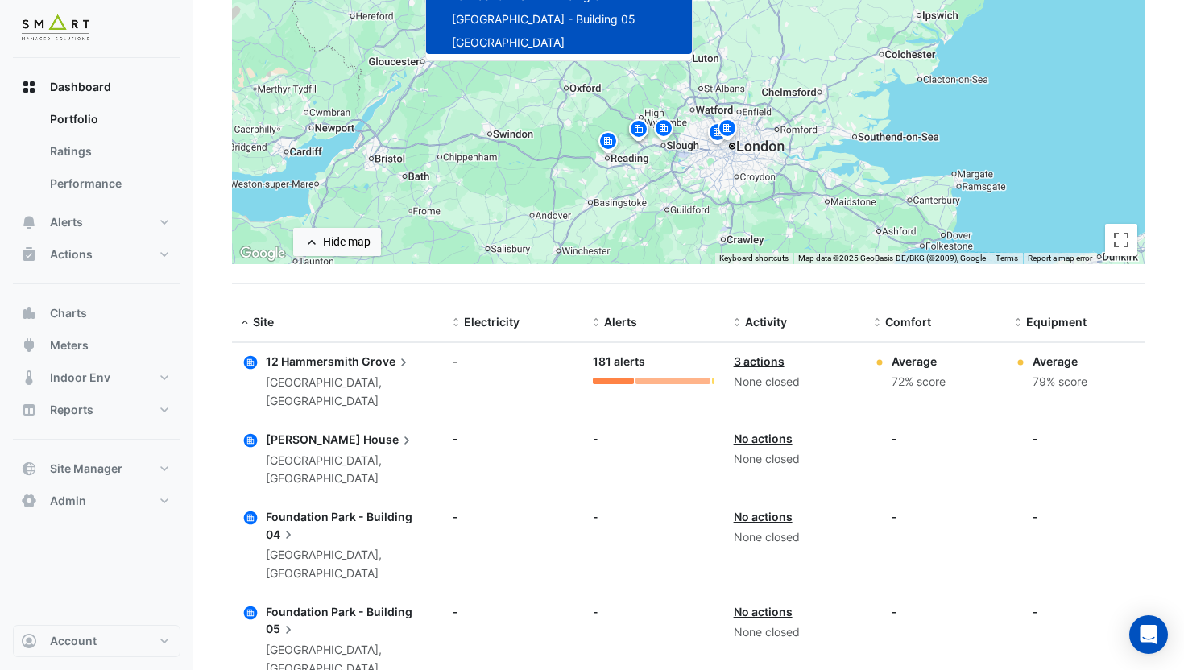
click at [309, 369] on div "12 Hammersmith Grove" at bounding box center [350, 362] width 168 height 18
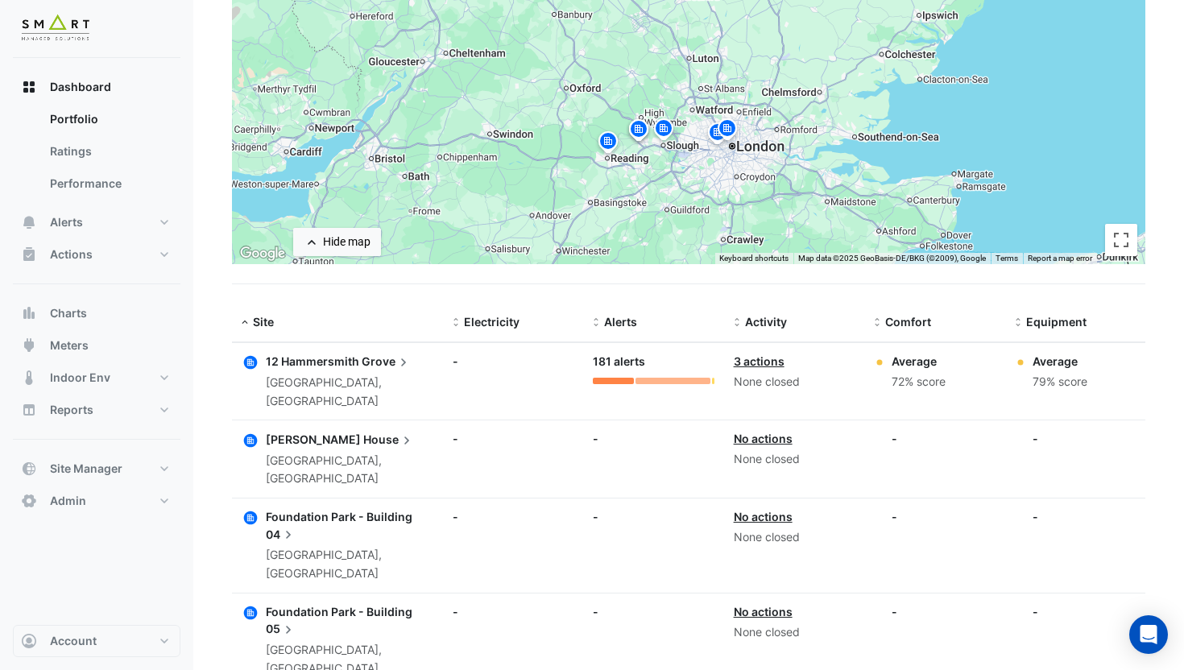
click at [322, 430] on div "Bidwell House Cambridge, England" at bounding box center [350, 459] width 168 height 58
click at [362, 510] on span "Foundation Park - Building" at bounding box center [339, 517] width 147 height 14
click at [359, 605] on span "Foundation Park - Building" at bounding box center [339, 612] width 147 height 14
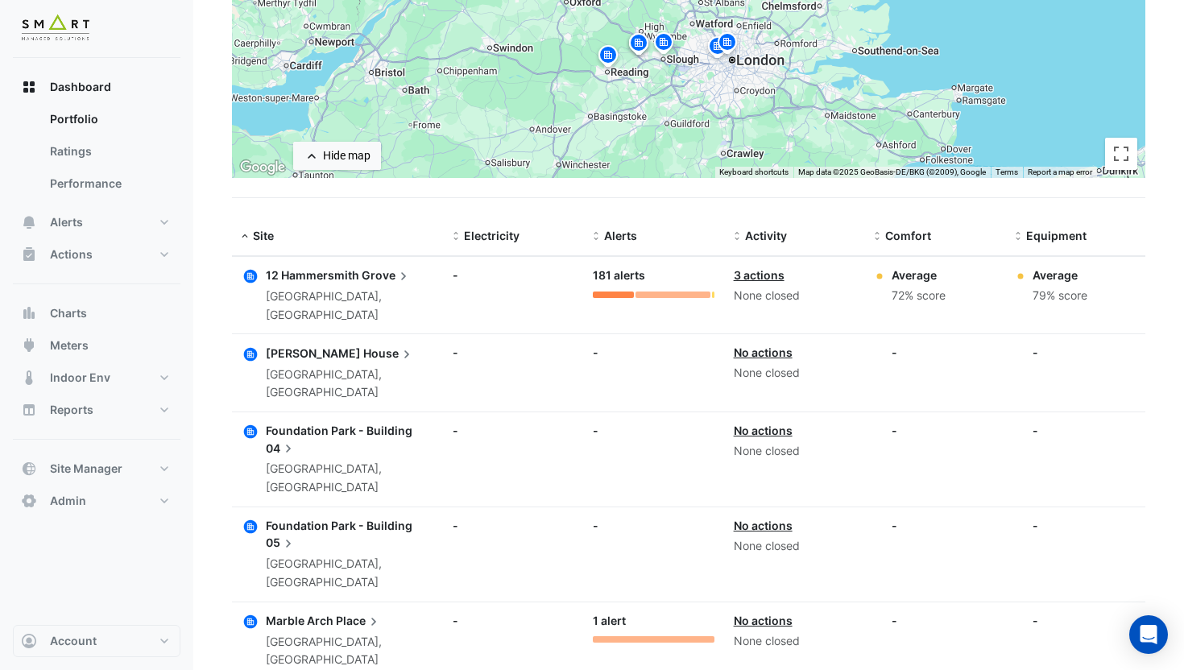
scroll to position [383, 0]
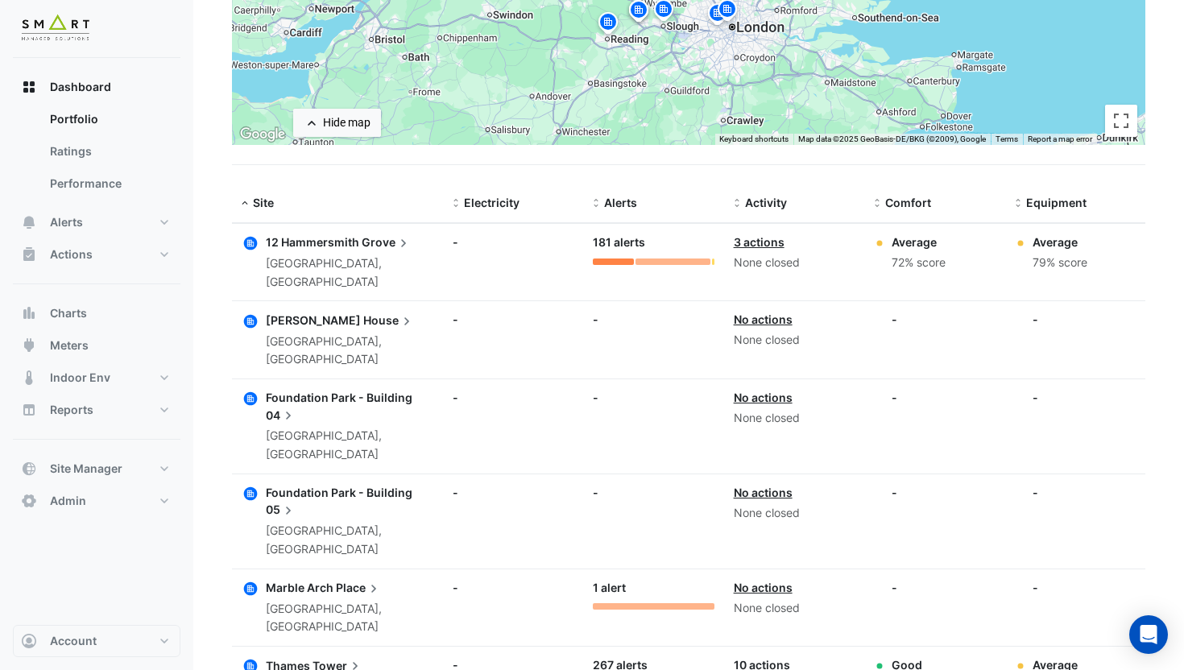
click at [336, 579] on span "Place" at bounding box center [359, 588] width 46 height 18
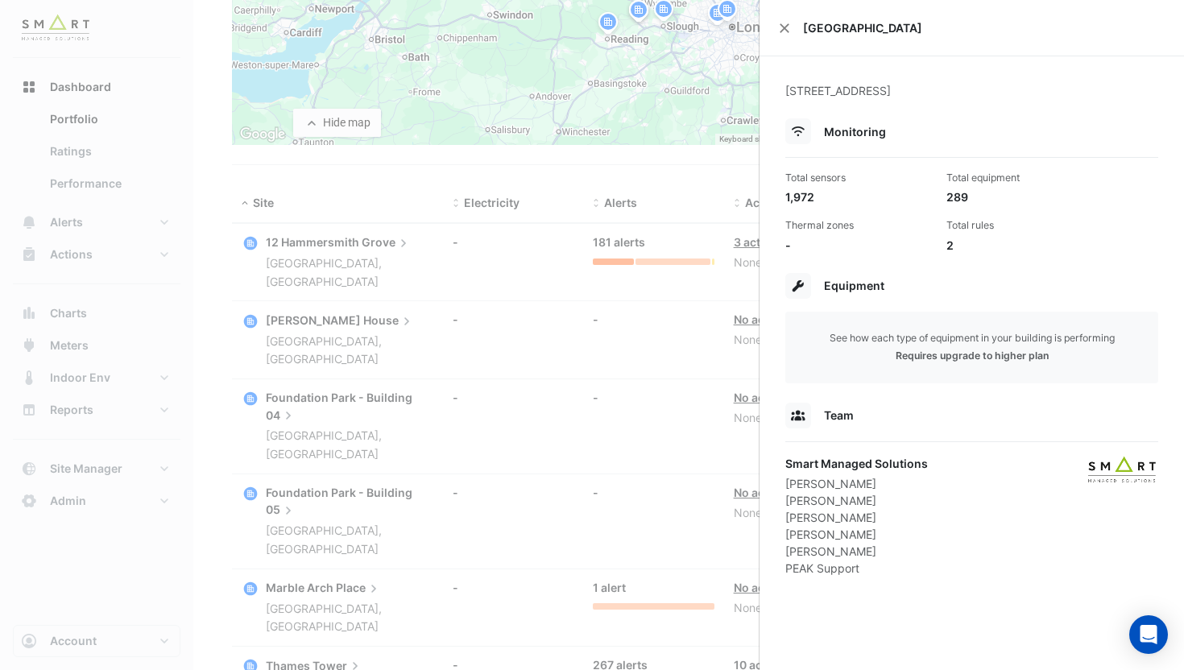
click at [351, 521] on ngb-offcanvas-backdrop at bounding box center [592, 335] width 1184 height 670
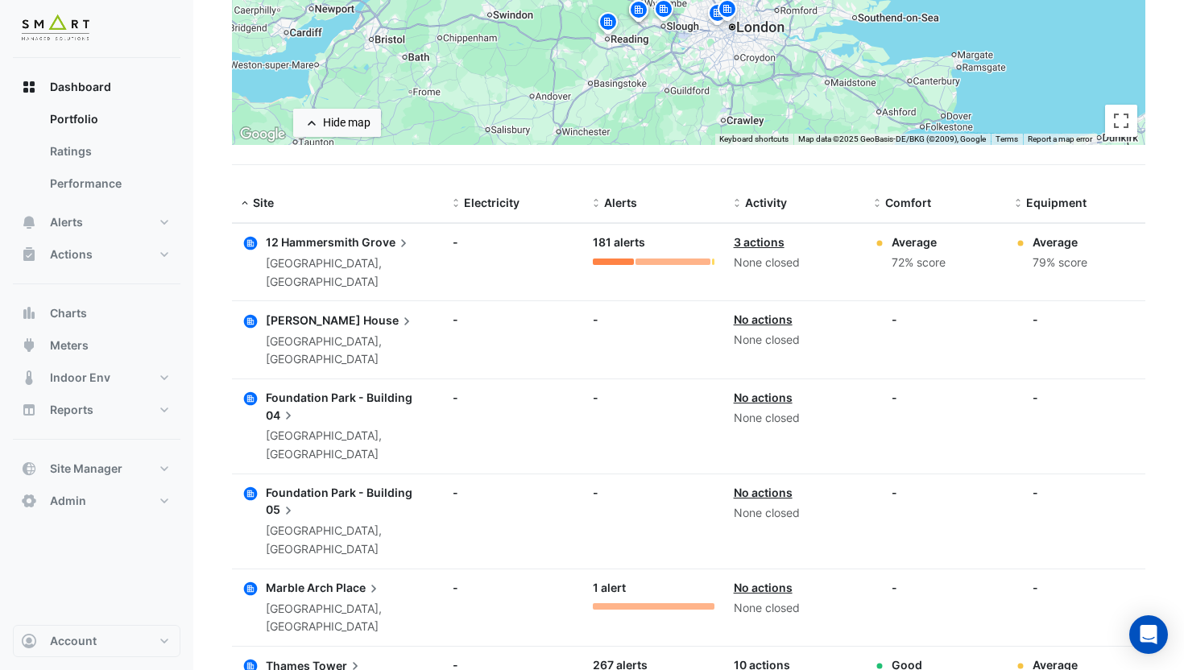
click at [332, 656] on span "Tower" at bounding box center [337, 665] width 51 height 18
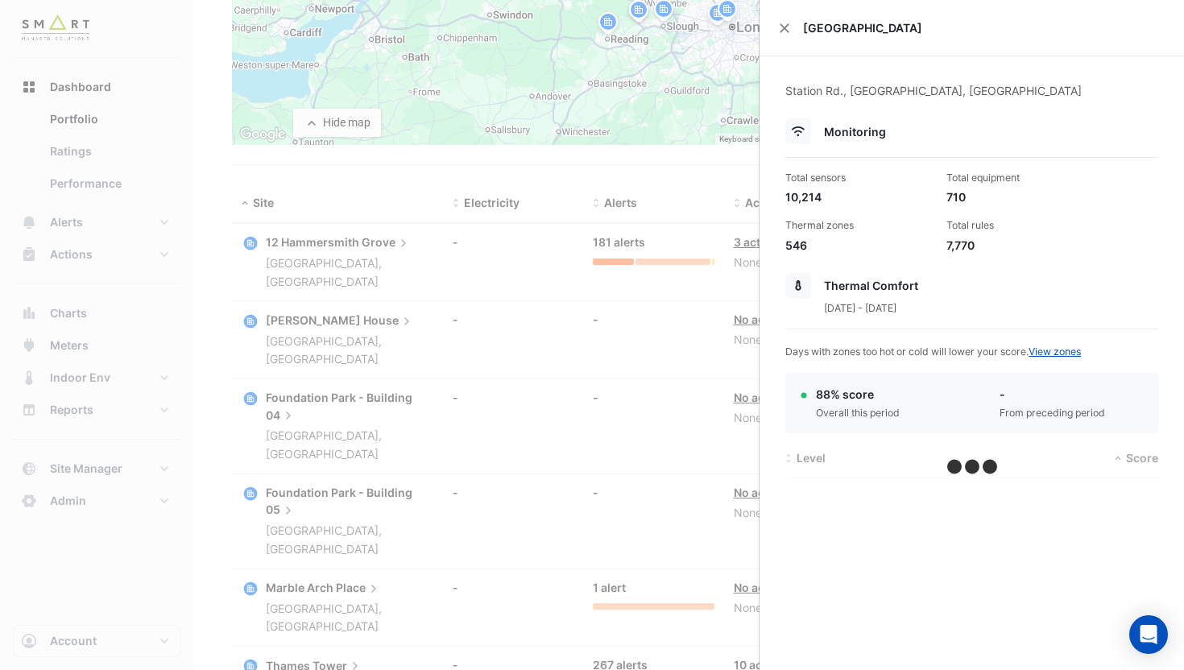
click at [332, 572] on ngb-offcanvas-backdrop at bounding box center [592, 335] width 1184 height 670
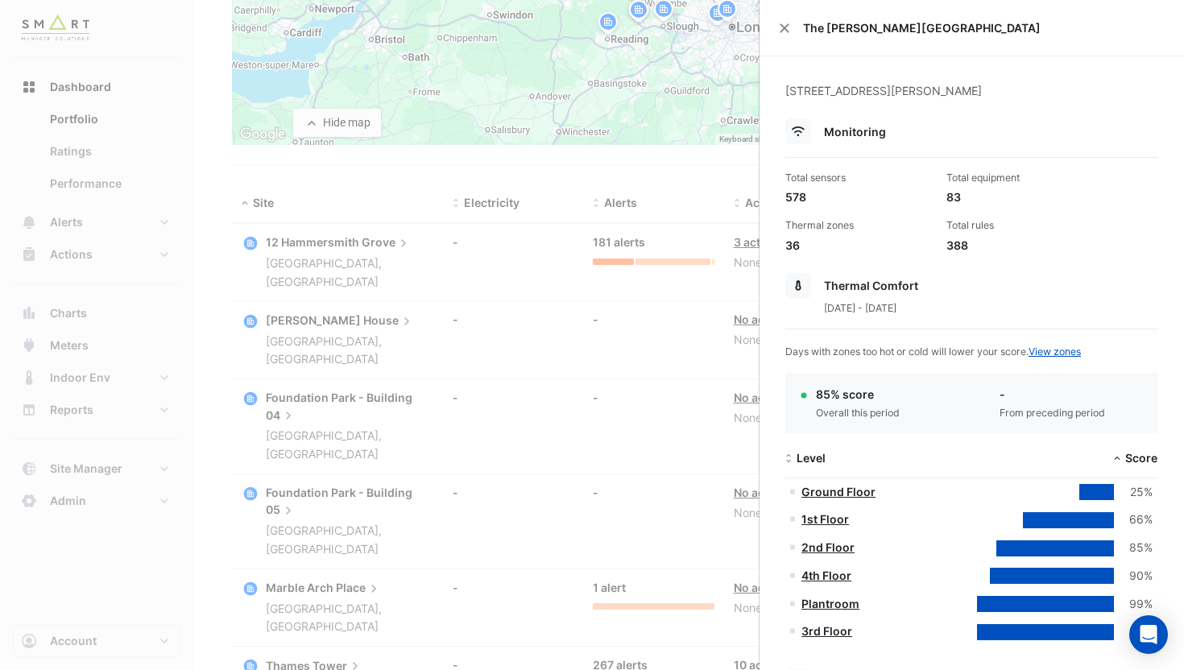
click at [331, 631] on ngb-offcanvas-backdrop at bounding box center [592, 335] width 1184 height 670
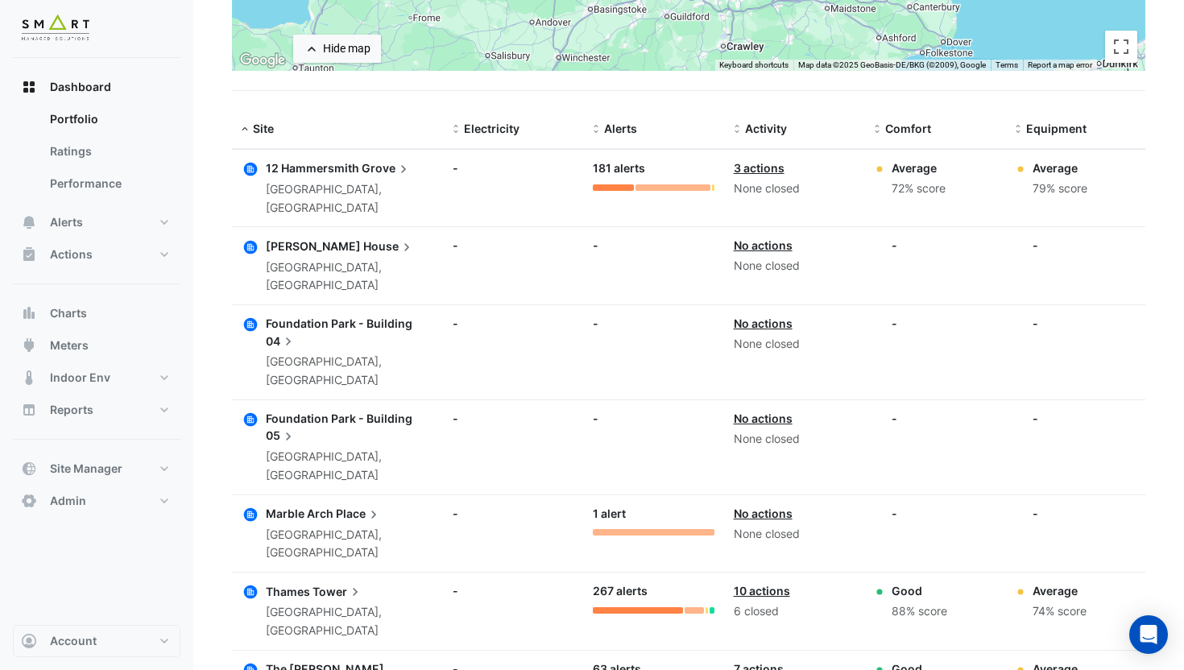
scroll to position [471, 0]
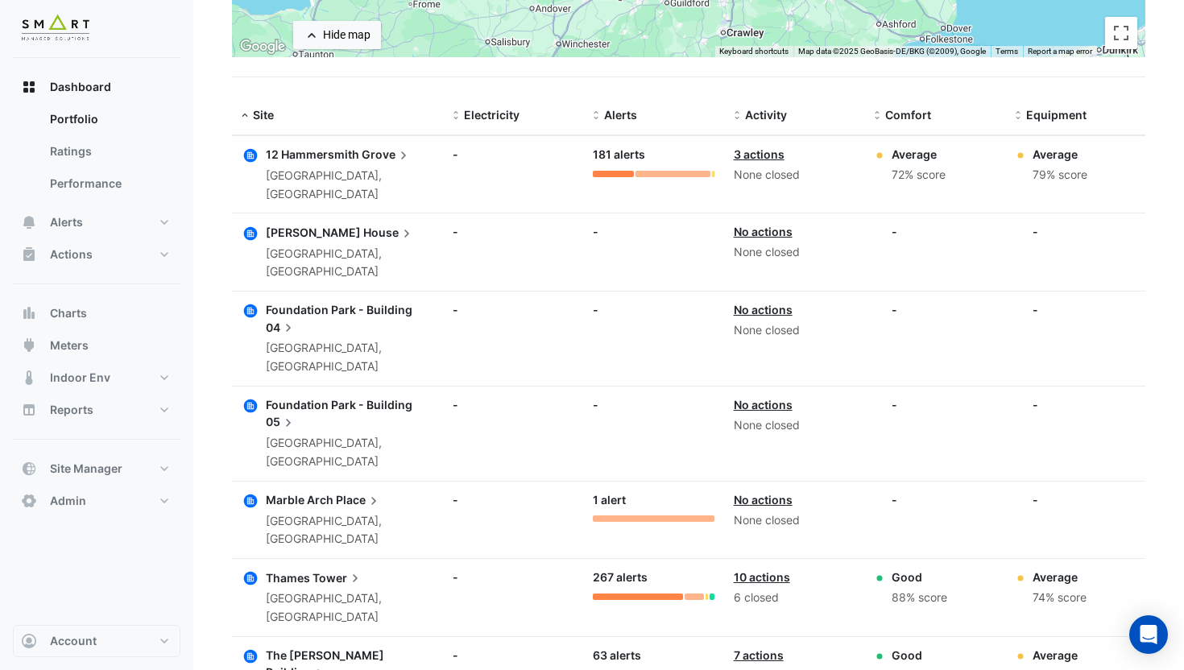
click at [322, 493] on span "Marble Arch" at bounding box center [300, 500] width 68 height 14
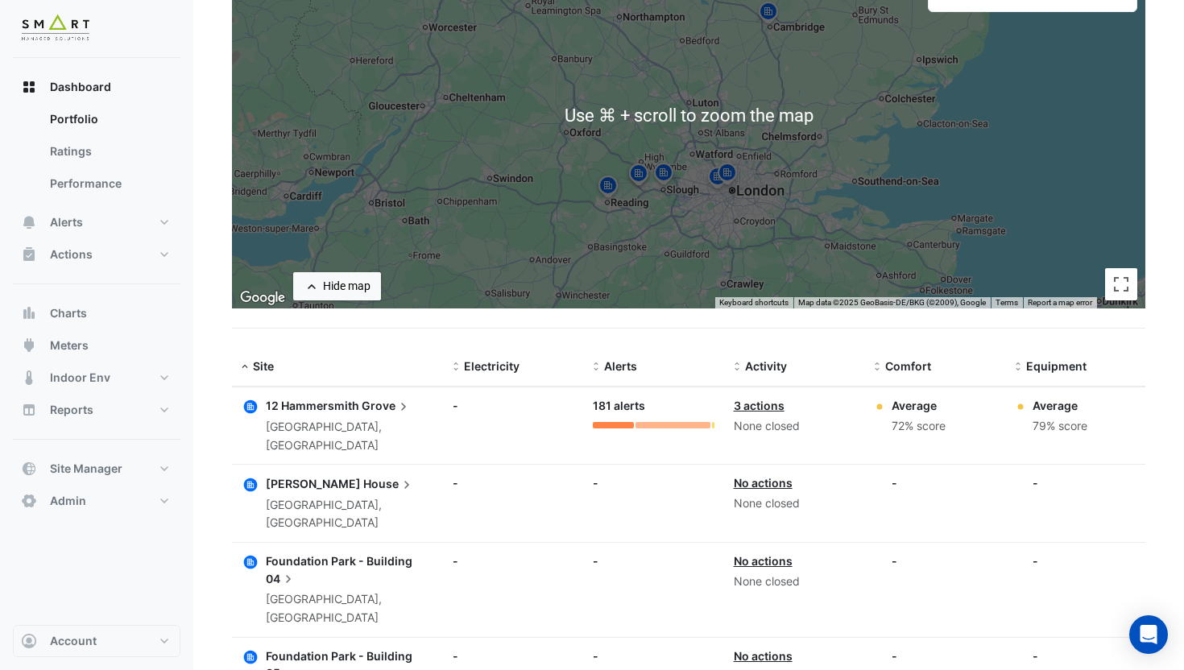
scroll to position [479, 0]
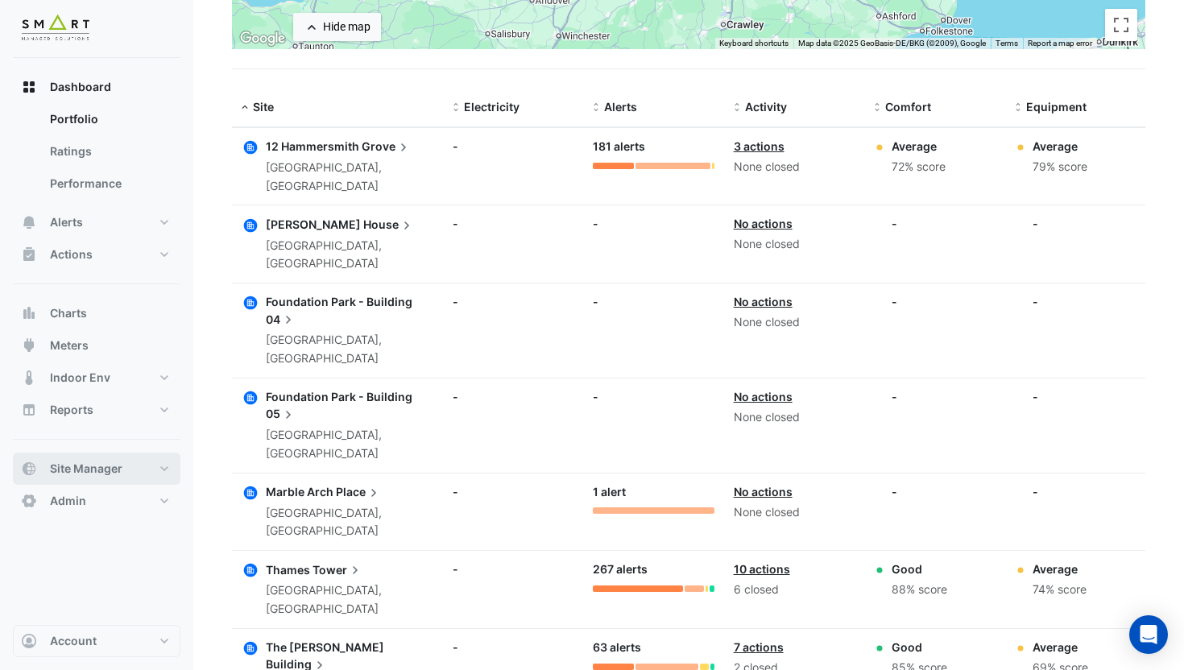
click at [123, 462] on button "Site Manager" at bounding box center [97, 469] width 168 height 32
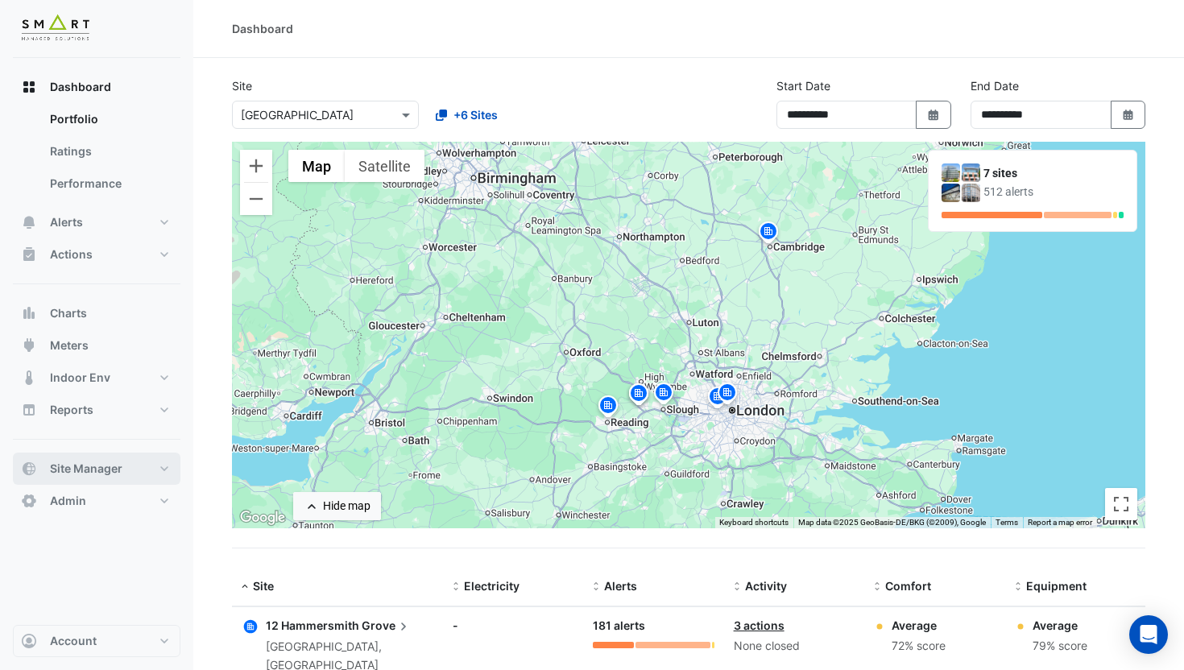
select select "***"
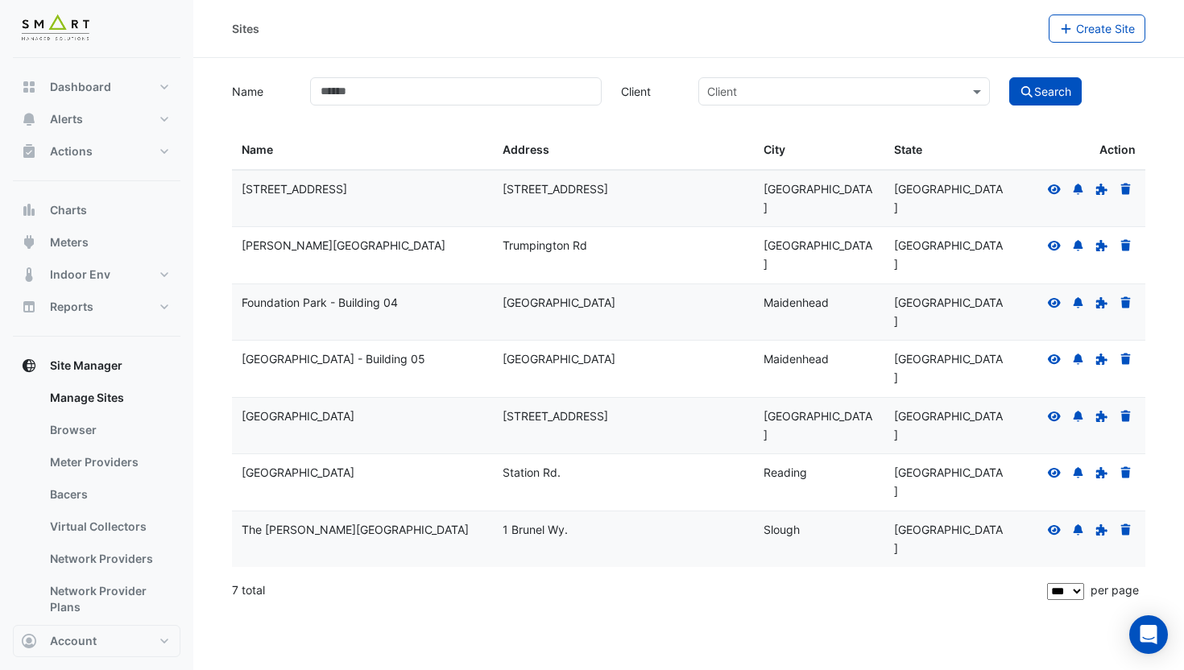
click at [1055, 411] on icon at bounding box center [1054, 416] width 14 height 11
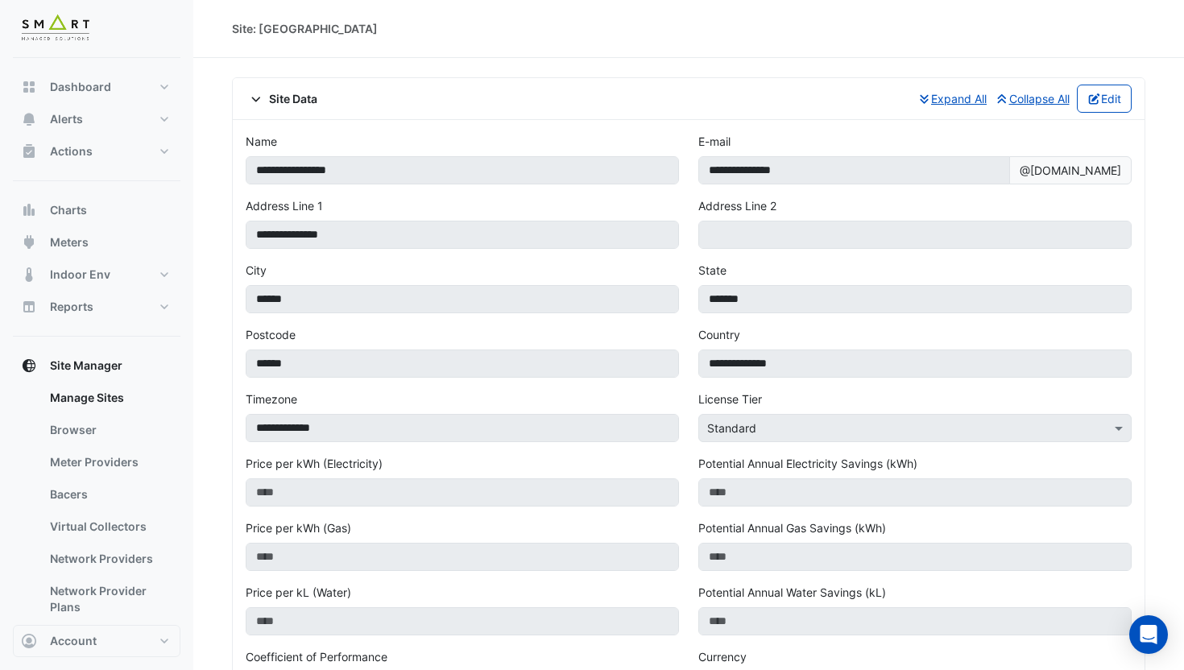
scroll to position [14, 0]
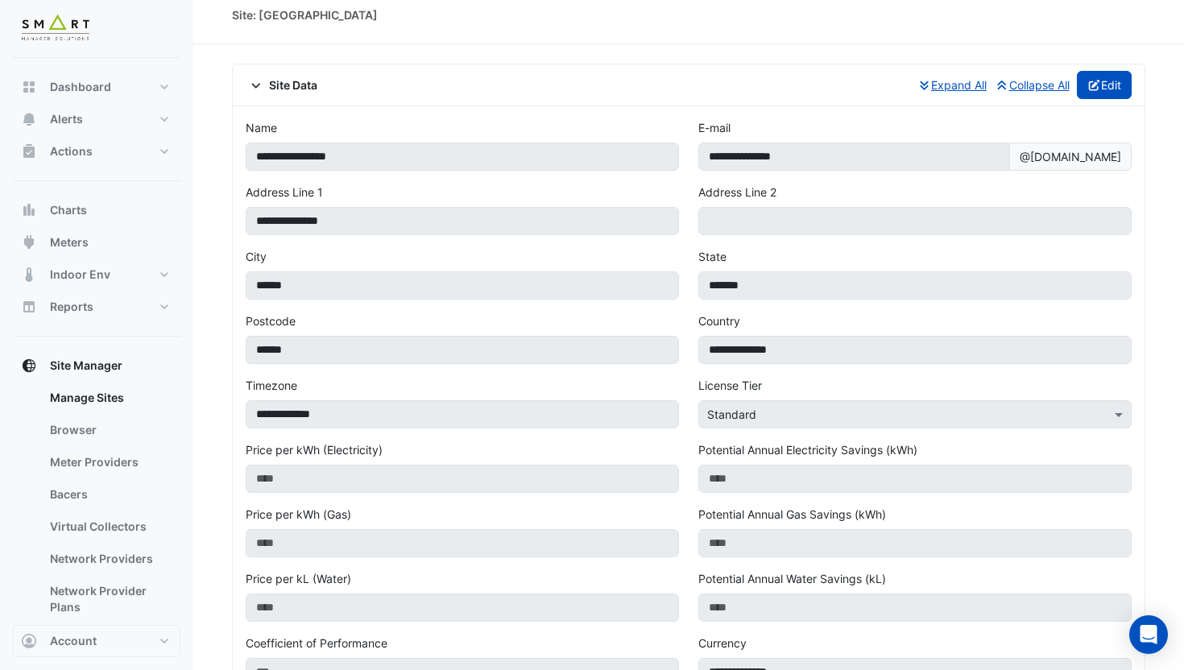
click at [1115, 87] on button "Edit" at bounding box center [1105, 85] width 56 height 28
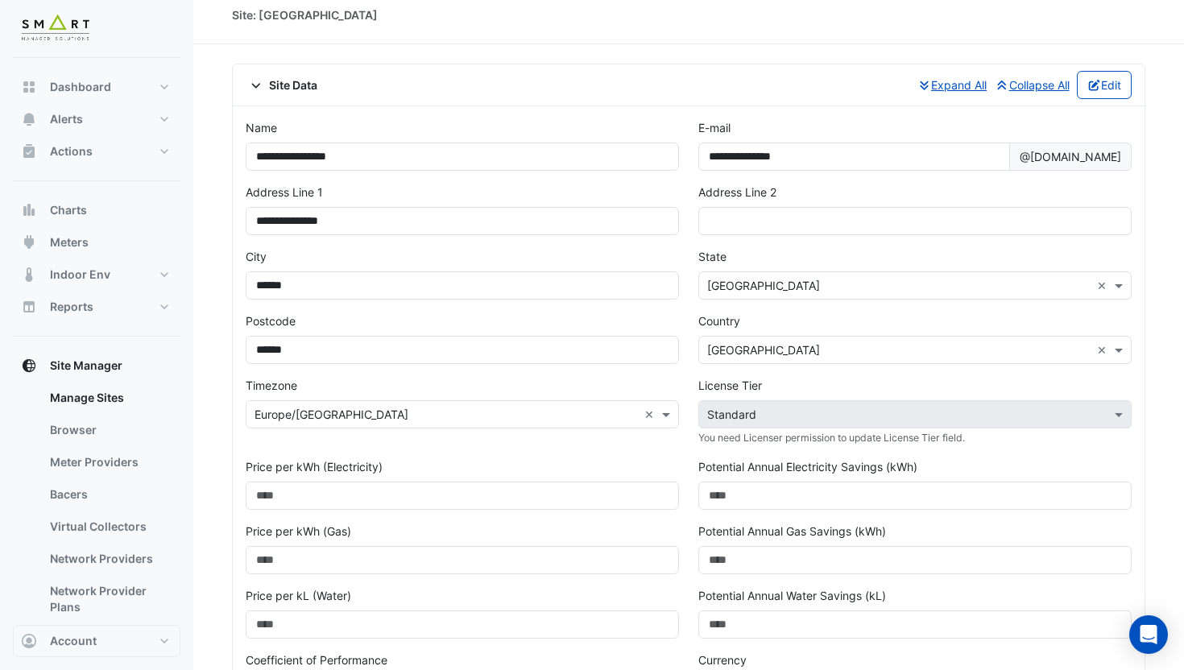
drag, startPoint x: 821, startPoint y: 429, endPoint x: 766, endPoint y: 426, distance: 55.7
click at [821, 428] on div "License Tier × Standard You need Licenser permission to update License Tier fie…" at bounding box center [914, 411] width 433 height 68
click at [89, 635] on span "Account" at bounding box center [73, 641] width 47 height 16
drag, startPoint x: 88, startPoint y: 606, endPoint x: 182, endPoint y: 518, distance: 129.3
click at [88, 606] on link "Sign Out" at bounding box center [96, 600] width 153 height 32
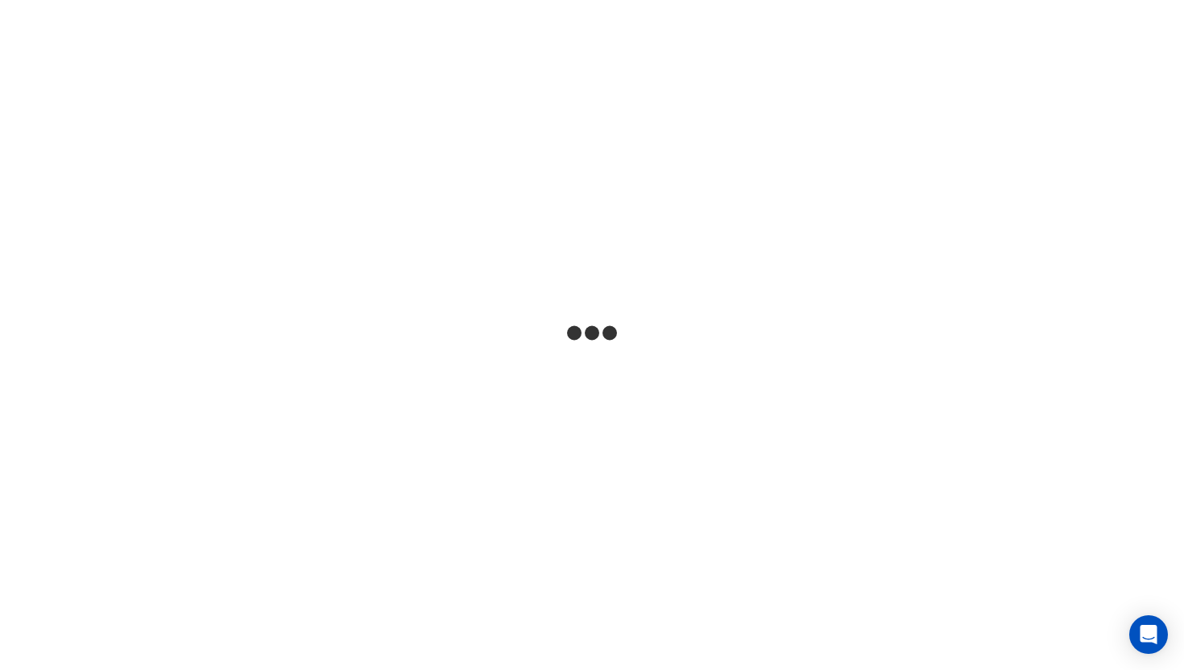
select select "***"
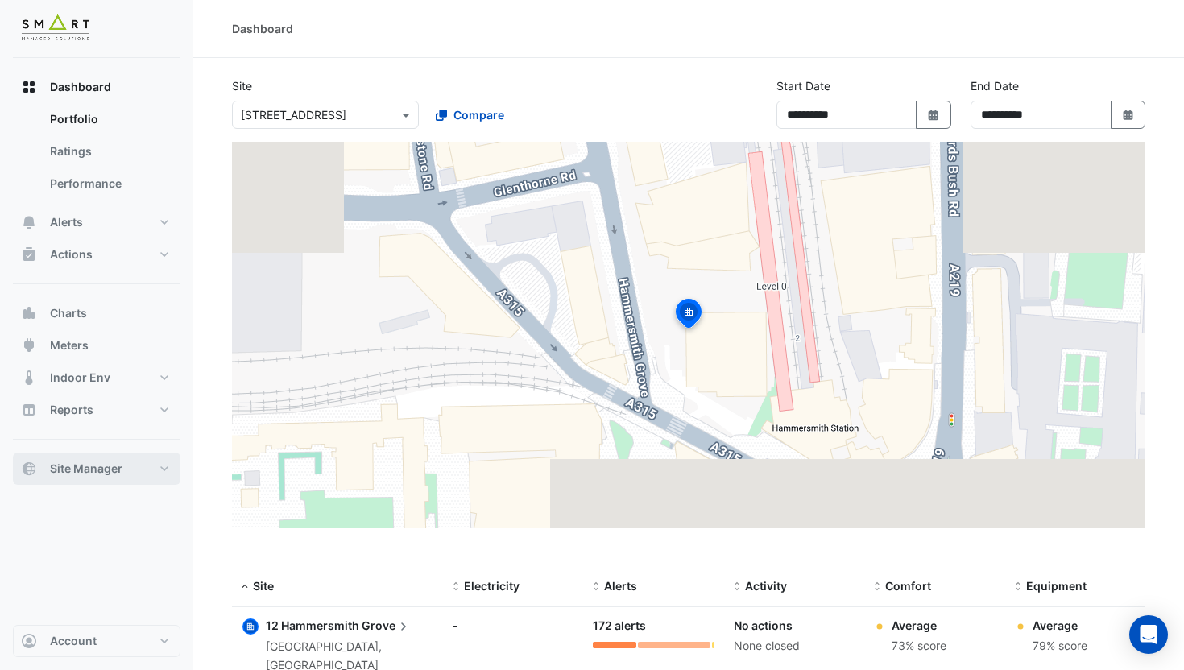
click at [107, 474] on span "Site Manager" at bounding box center [86, 469] width 72 height 16
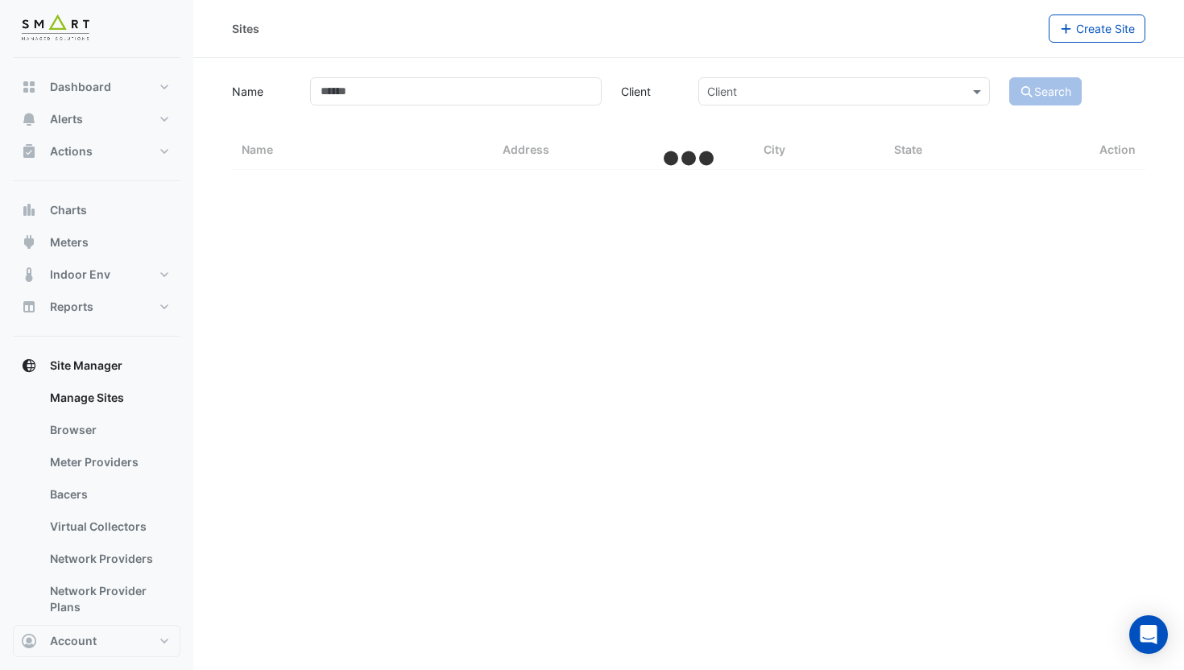
select select "***"
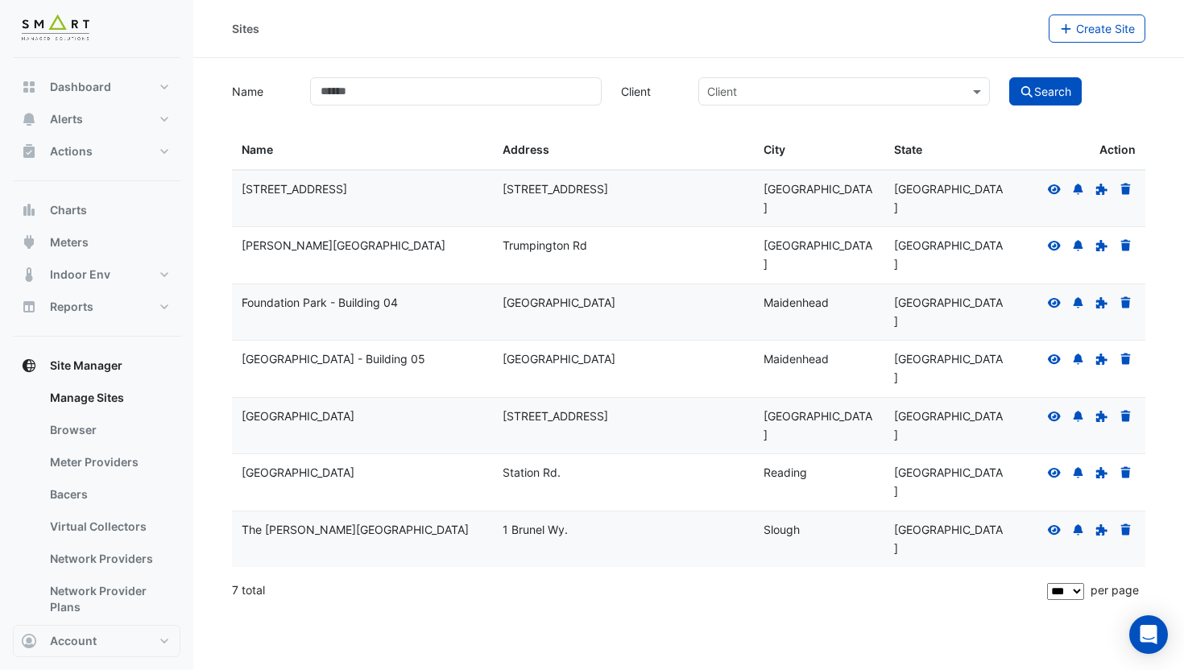
click at [1056, 411] on icon at bounding box center [1054, 416] width 14 height 11
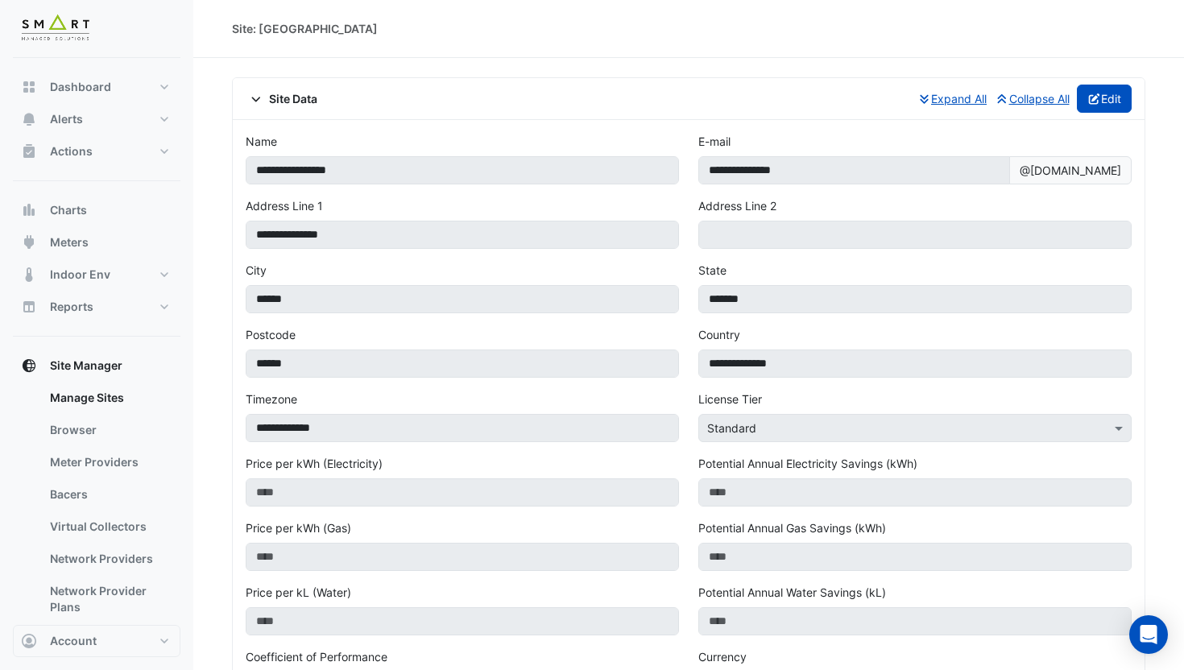
click at [1127, 93] on button "Edit" at bounding box center [1105, 99] width 56 height 28
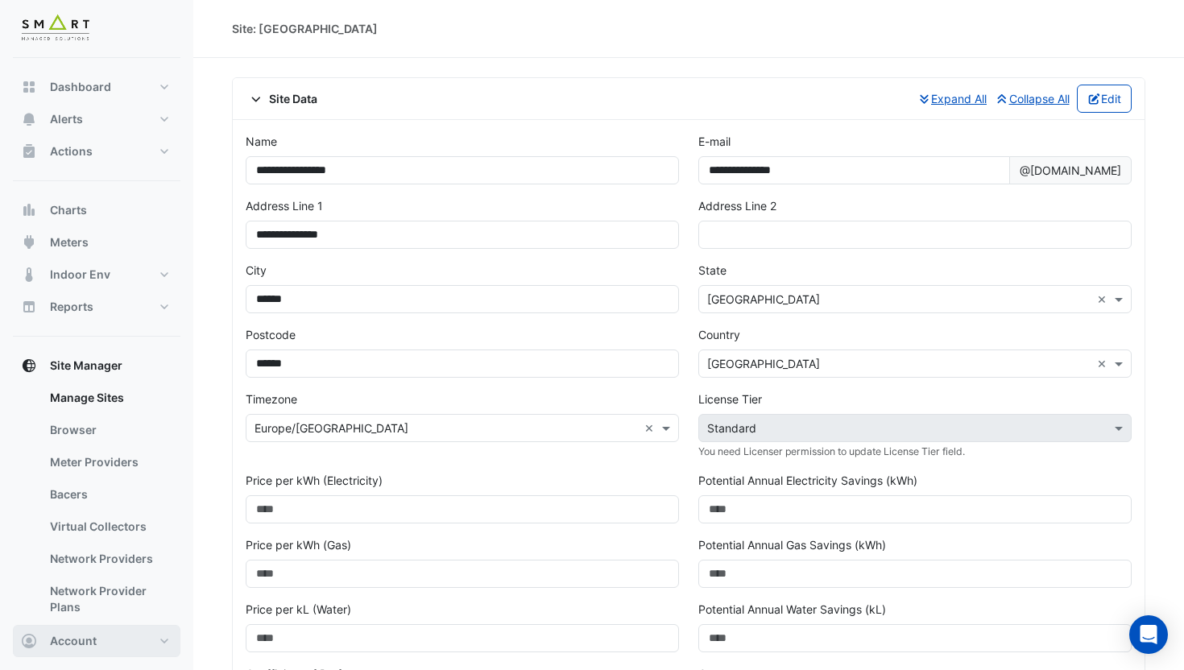
click at [104, 641] on button "Account" at bounding box center [97, 641] width 168 height 32
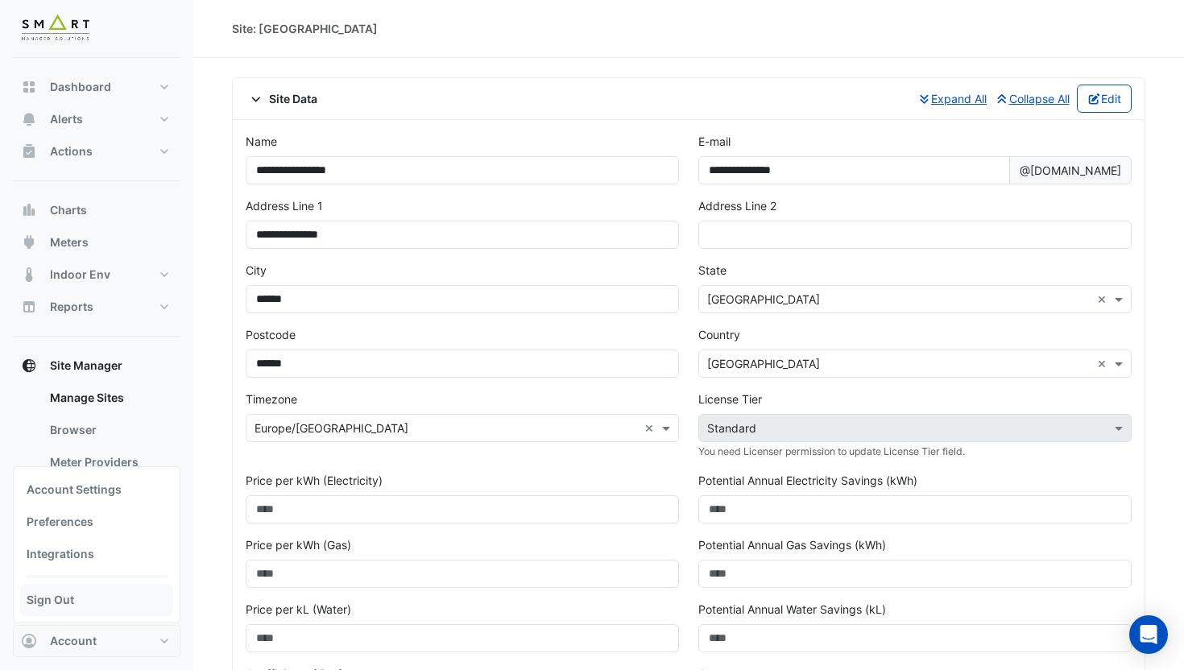
click at [90, 606] on link "Sign Out" at bounding box center [96, 600] width 153 height 32
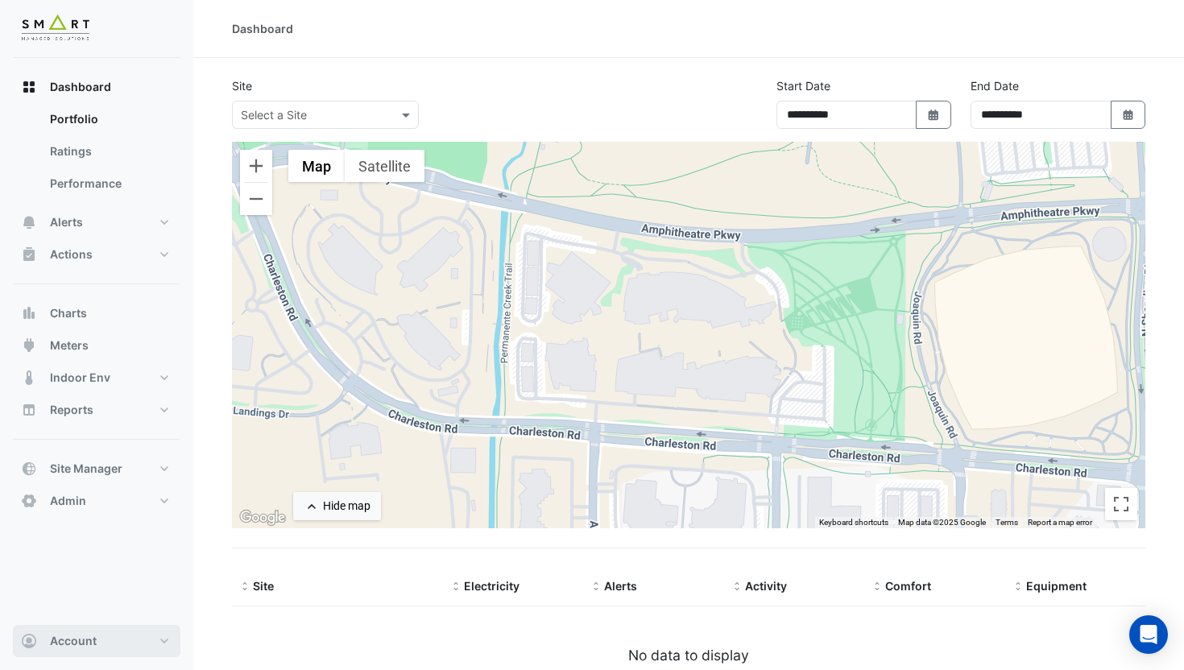
click at [70, 645] on span "Account" at bounding box center [73, 641] width 47 height 16
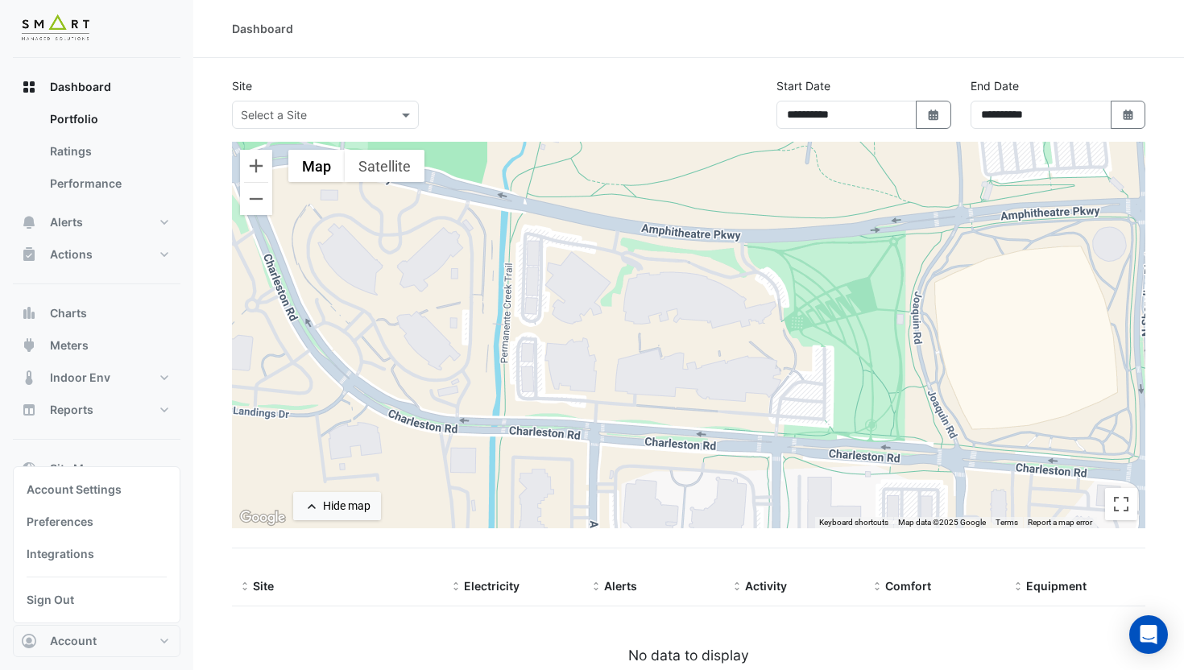
click at [198, 643] on section "**********" at bounding box center [688, 381] width 991 height 647
click at [95, 512] on button "Admin" at bounding box center [97, 501] width 168 height 32
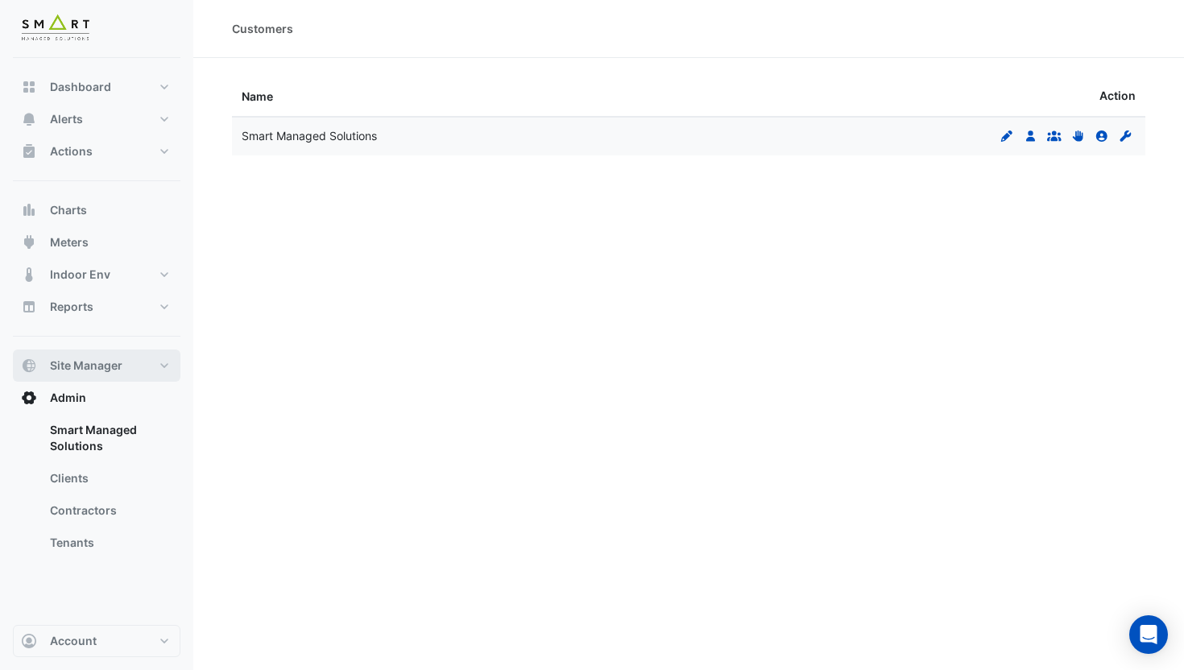
click at [99, 369] on span "Site Manager" at bounding box center [86, 366] width 72 height 16
select select "***"
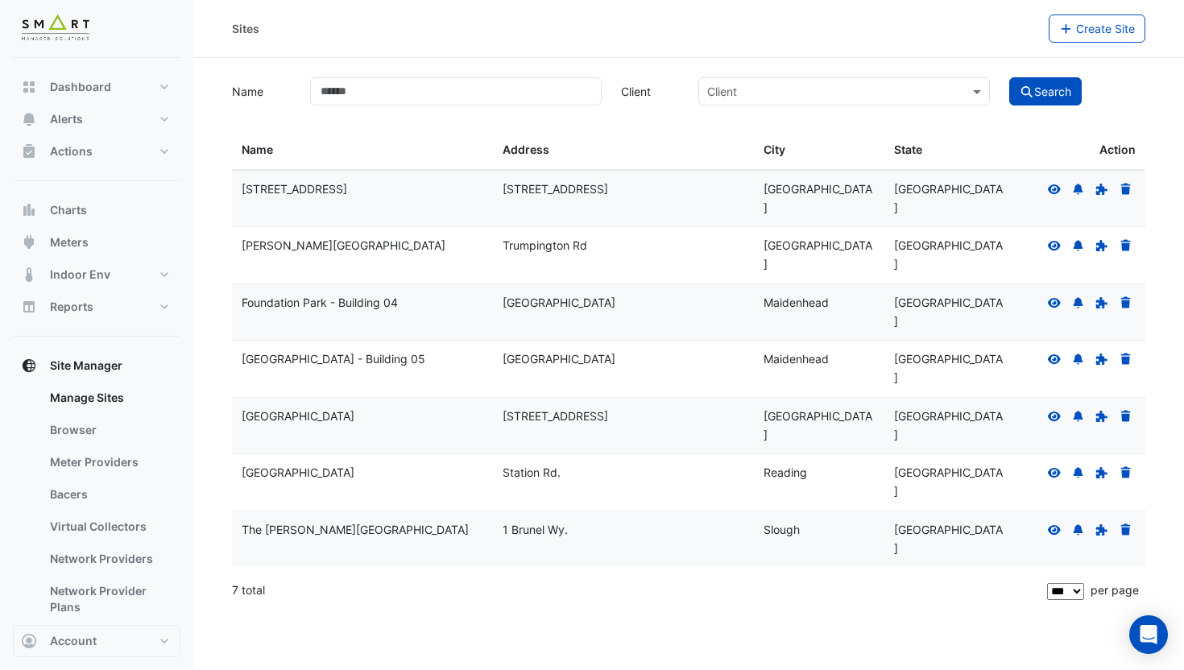
click at [1049, 411] on icon at bounding box center [1054, 416] width 13 height 10
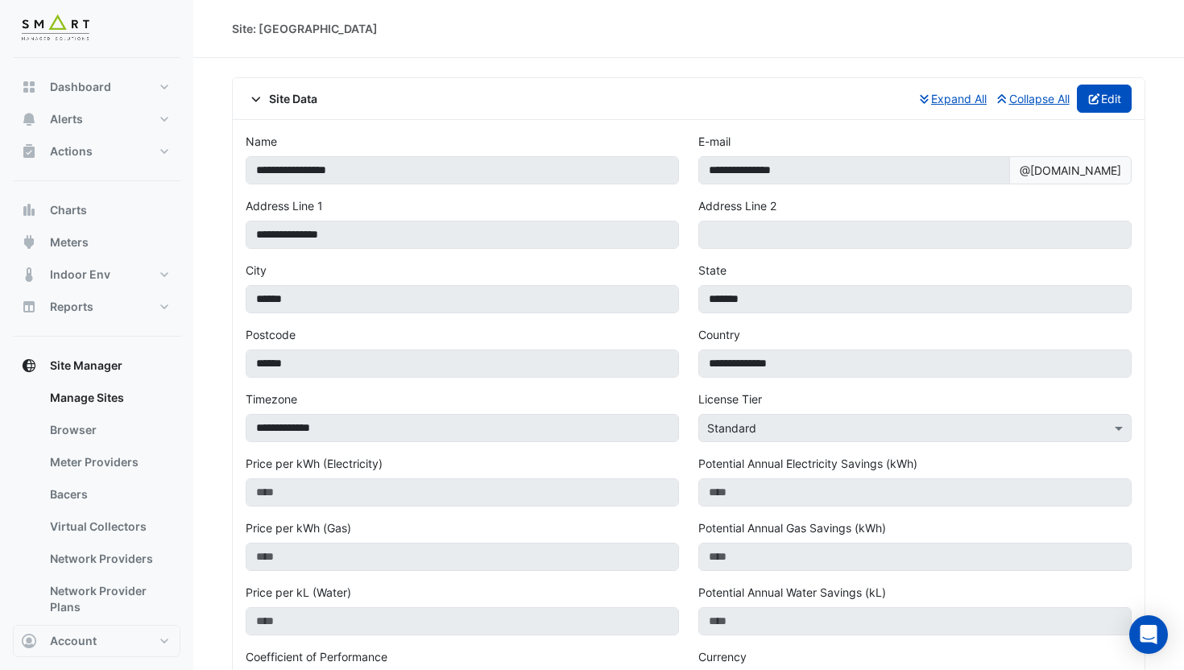
click at [1130, 97] on button "Edit" at bounding box center [1105, 99] width 56 height 28
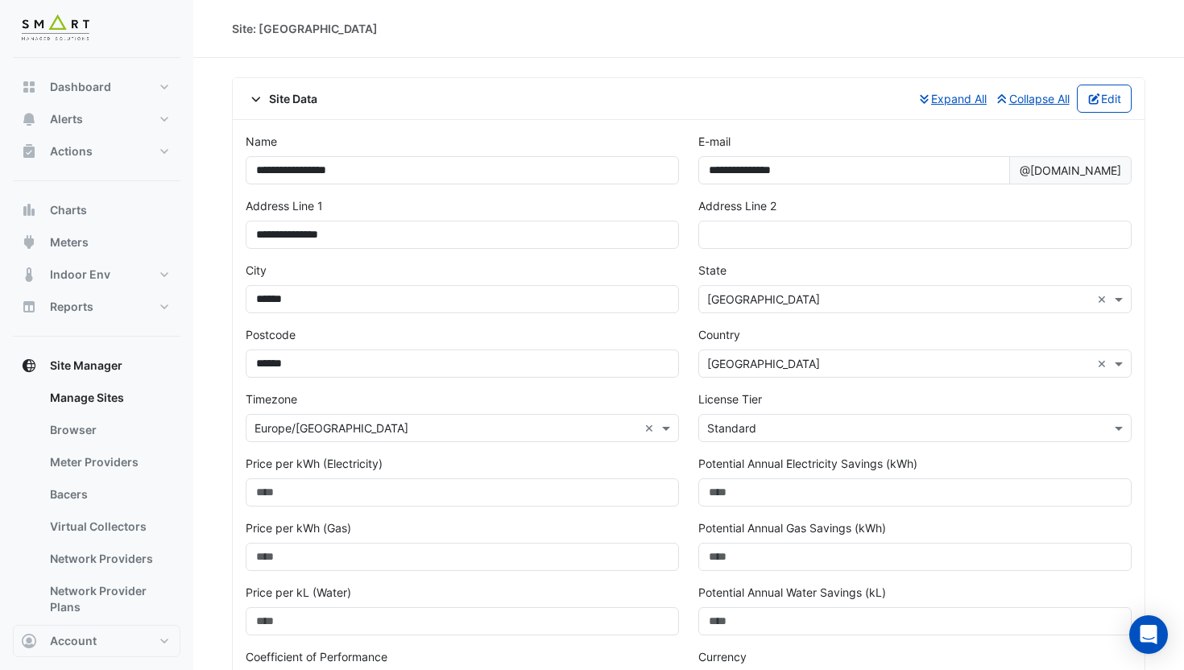
click at [842, 436] on div "× Standard" at bounding box center [905, 428] width 412 height 17
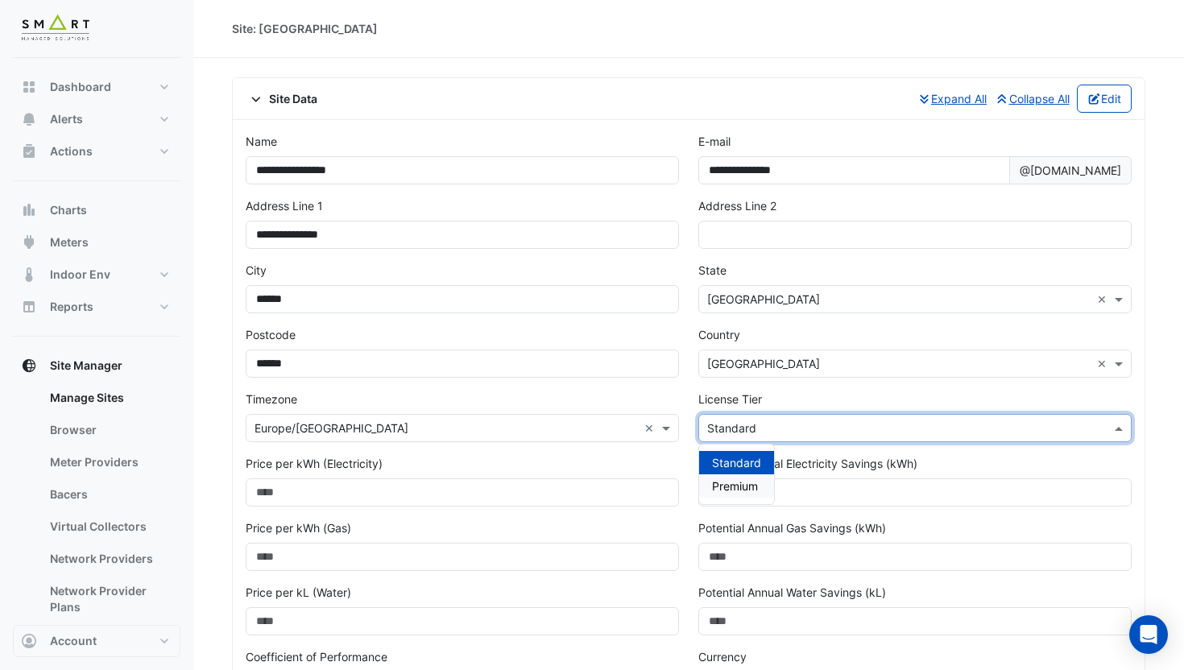
click at [712, 486] on span "Premium" at bounding box center [735, 486] width 46 height 14
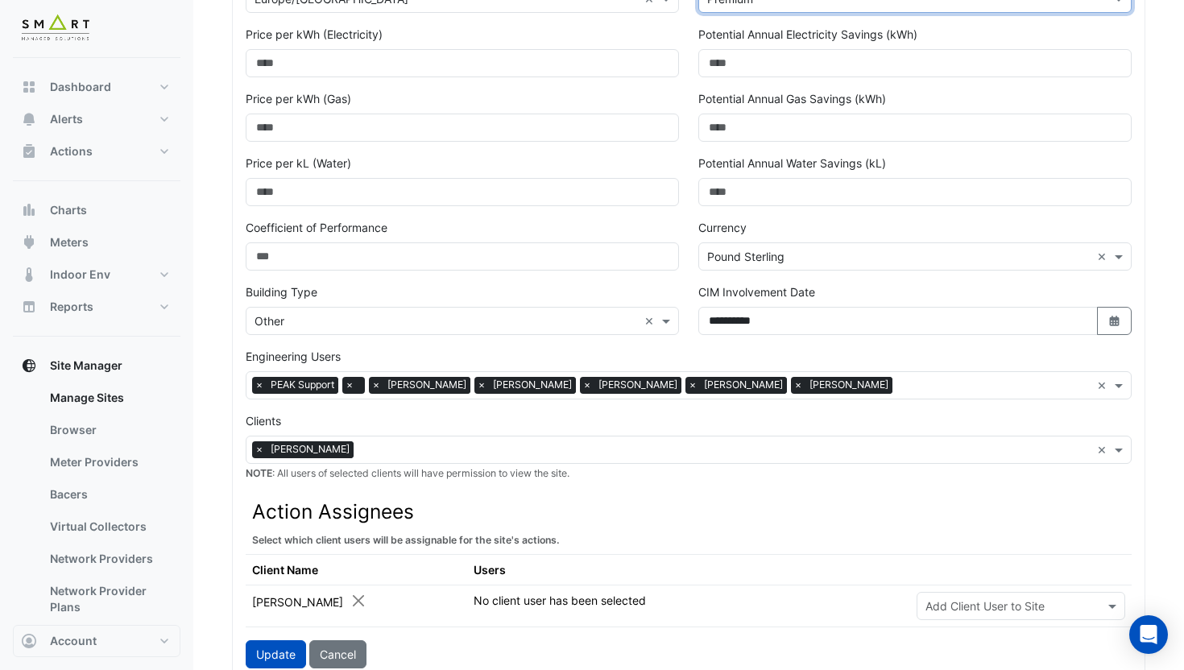
scroll to position [550, 0]
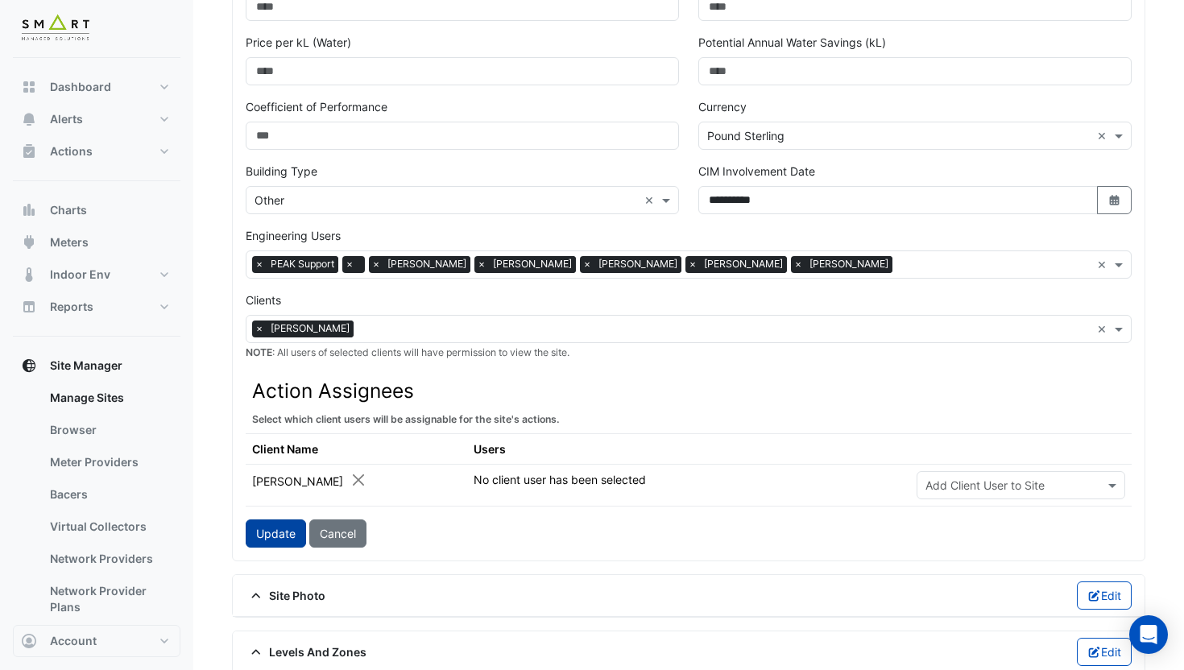
click at [263, 537] on button "Update" at bounding box center [276, 533] width 60 height 28
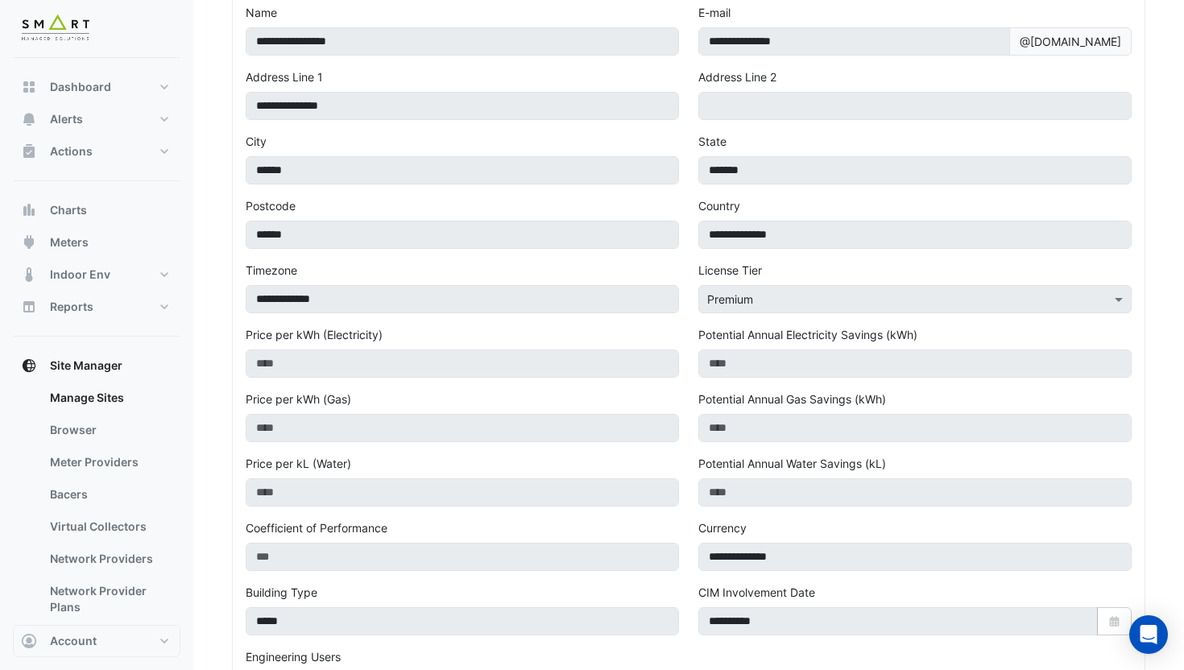
scroll to position [243, 0]
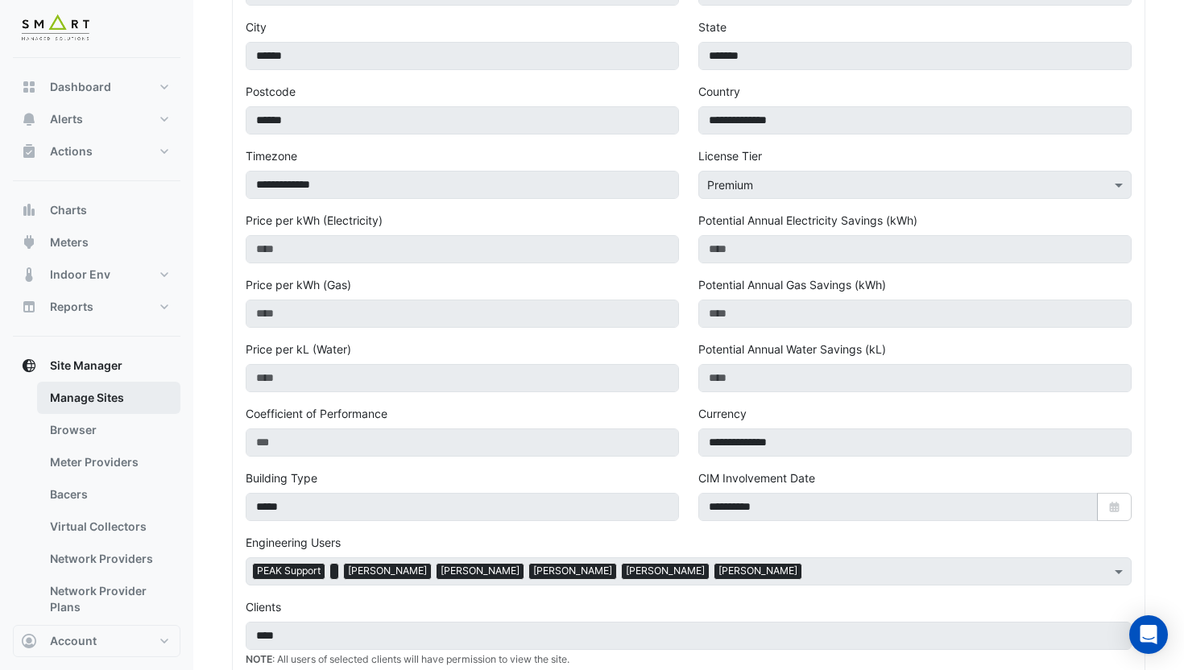
click at [59, 403] on link "Manage Sites" at bounding box center [108, 398] width 143 height 32
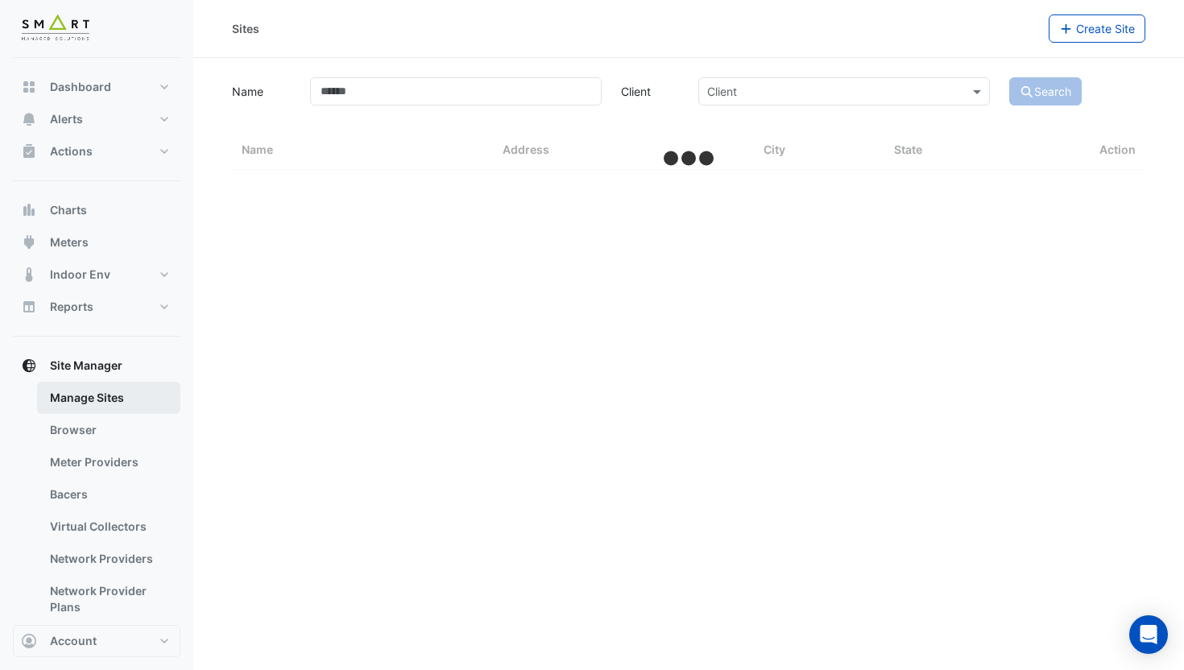
select select "***"
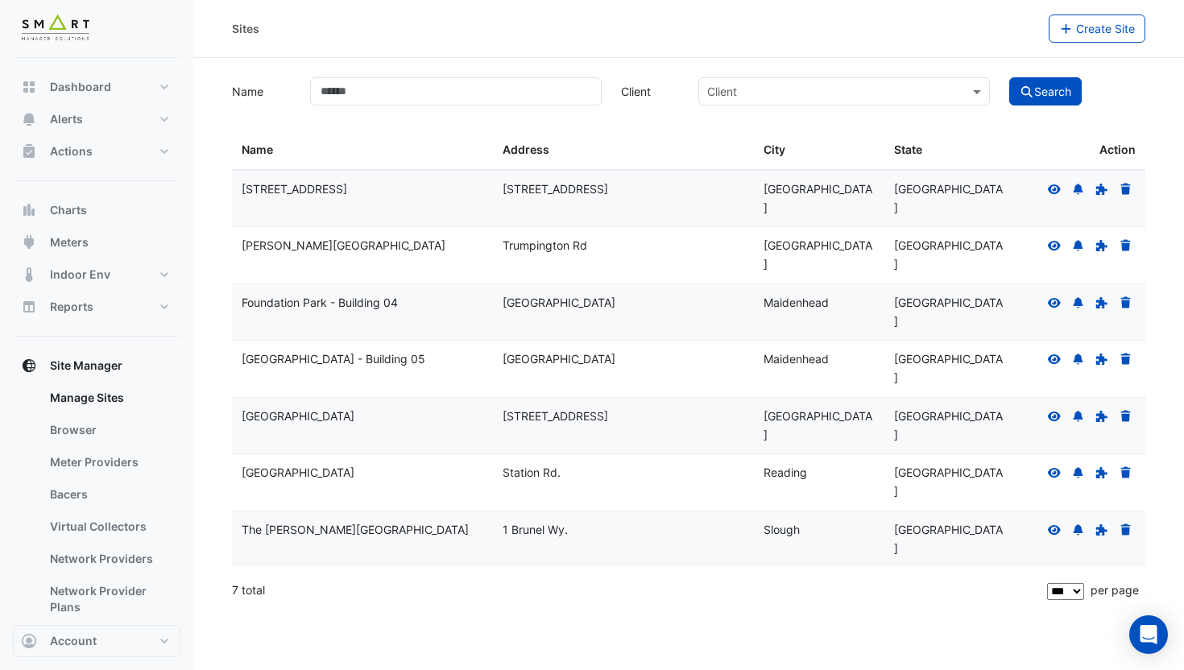
click at [1049, 241] on icon at bounding box center [1054, 246] width 13 height 10
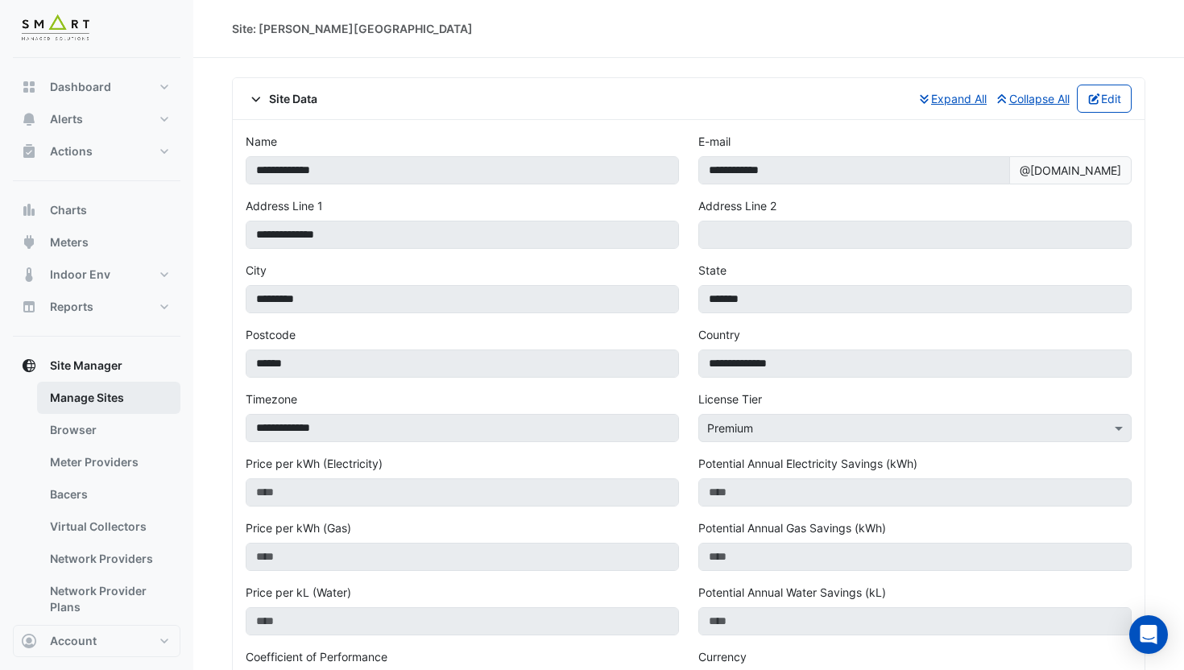
click at [76, 403] on link "Manage Sites" at bounding box center [108, 398] width 143 height 32
select select "***"
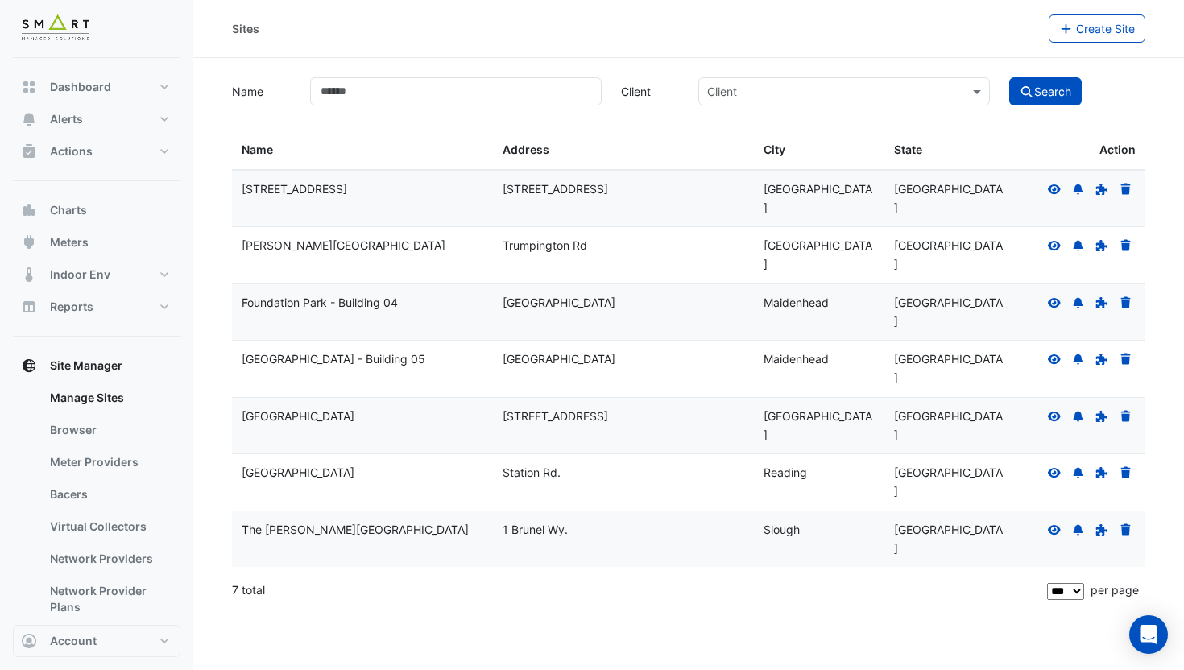
click at [1056, 297] on icon at bounding box center [1054, 302] width 13 height 10
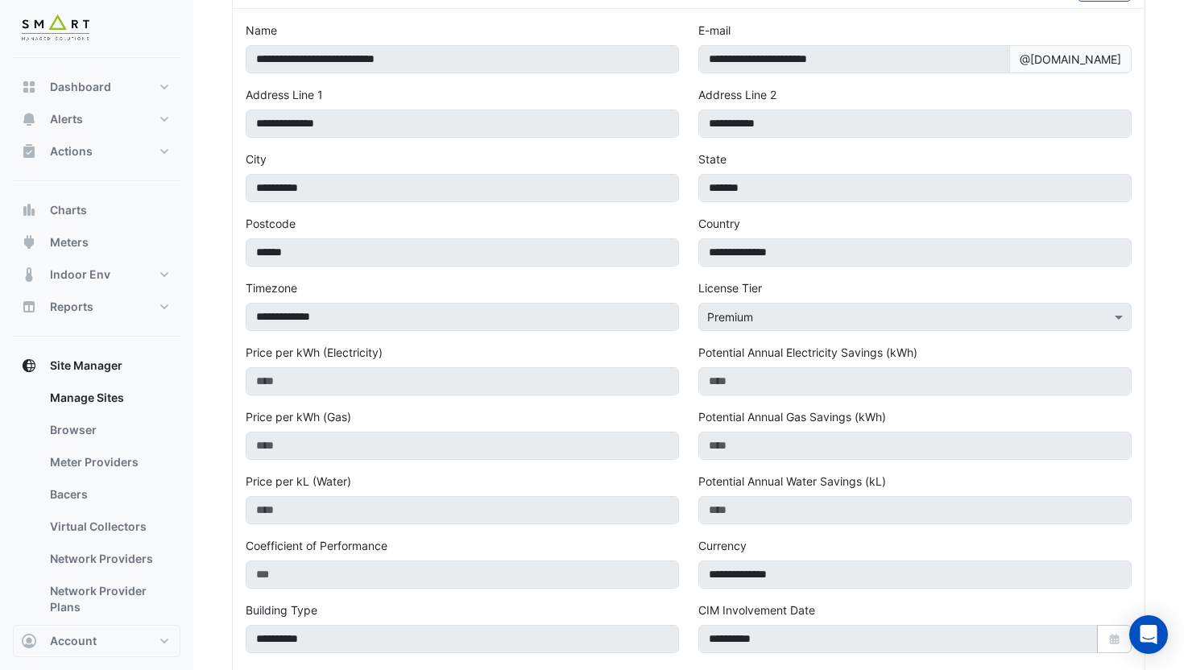
scroll to position [60, 0]
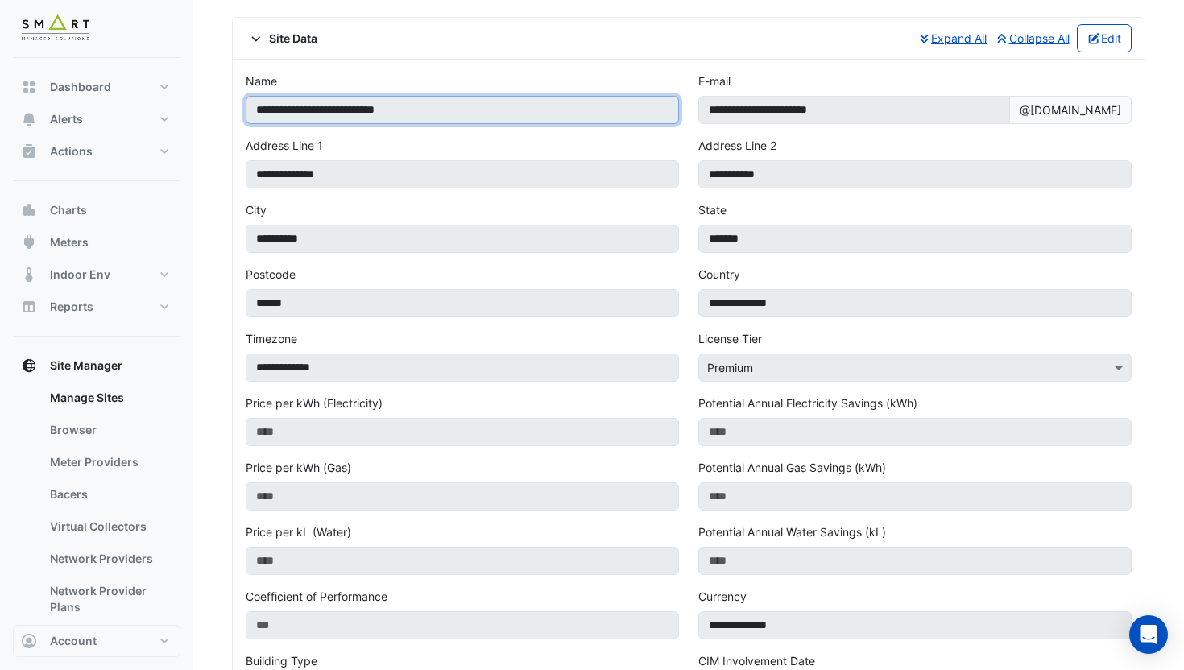
drag, startPoint x: 420, startPoint y: 108, endPoint x: 241, endPoint y: 103, distance: 178.8
click at [241, 103] on div "**********" at bounding box center [462, 104] width 453 height 64
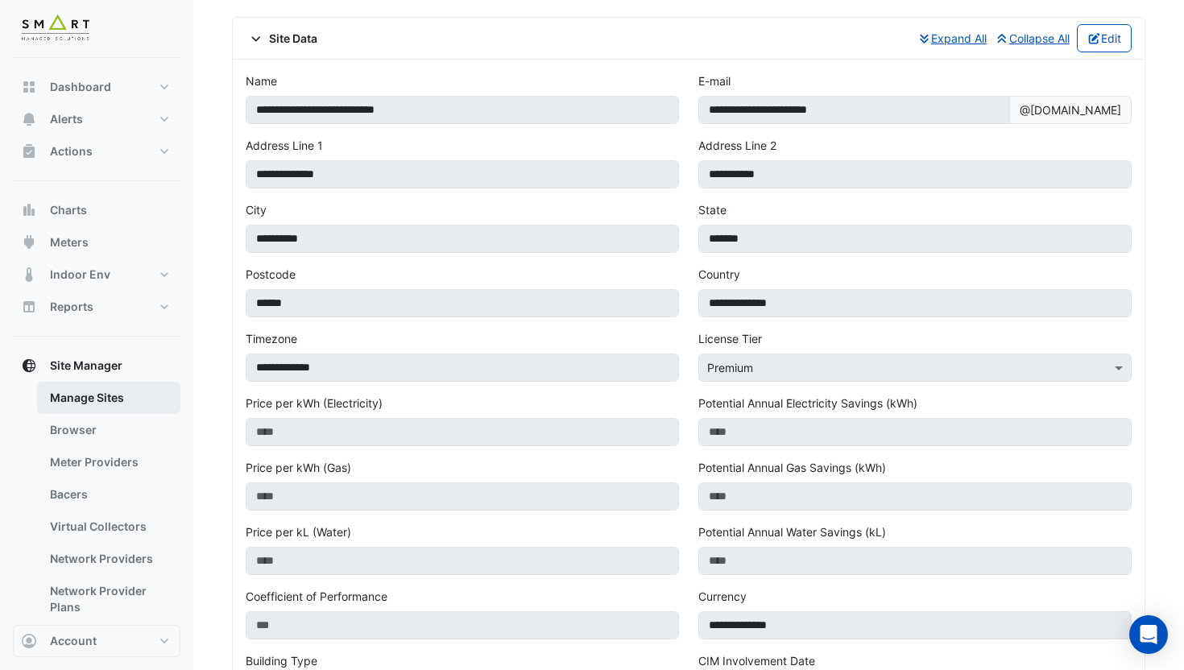
click at [77, 399] on link "Manage Sites" at bounding box center [108, 398] width 143 height 32
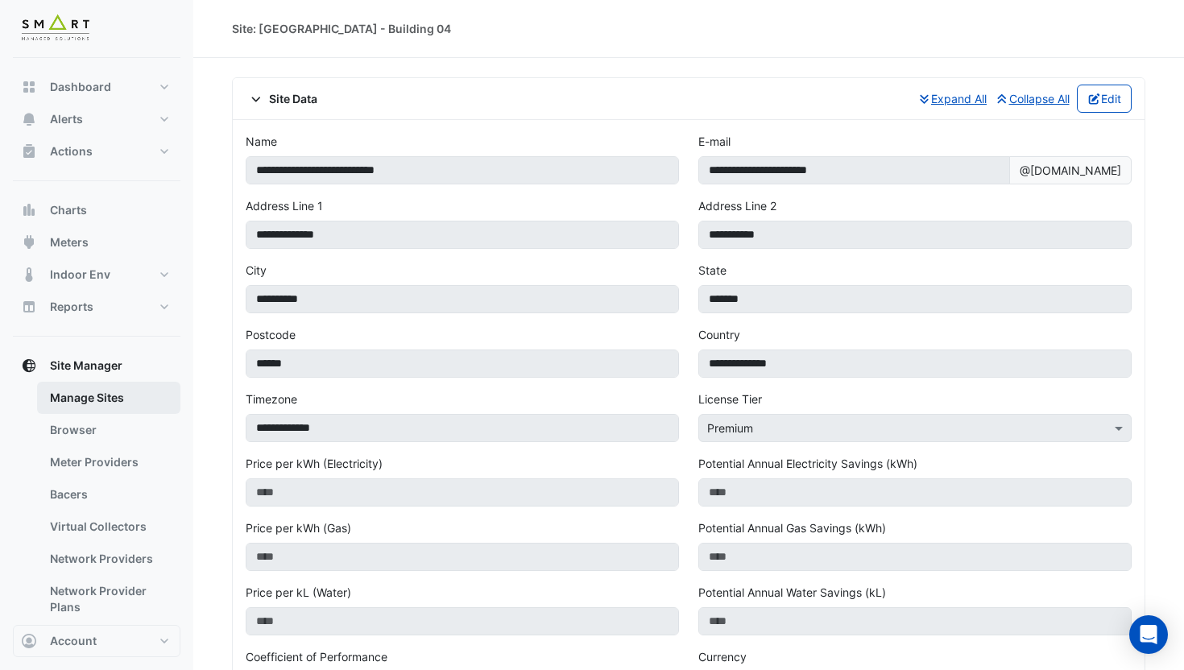
select select "***"
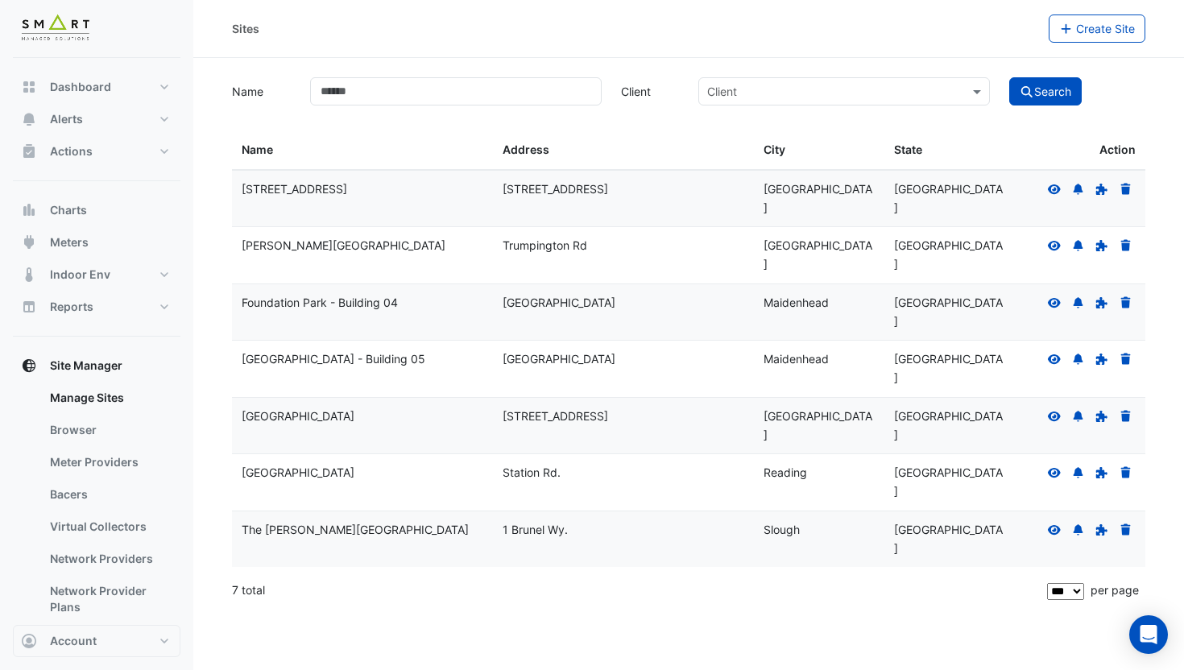
click at [1049, 354] on icon at bounding box center [1054, 359] width 13 height 10
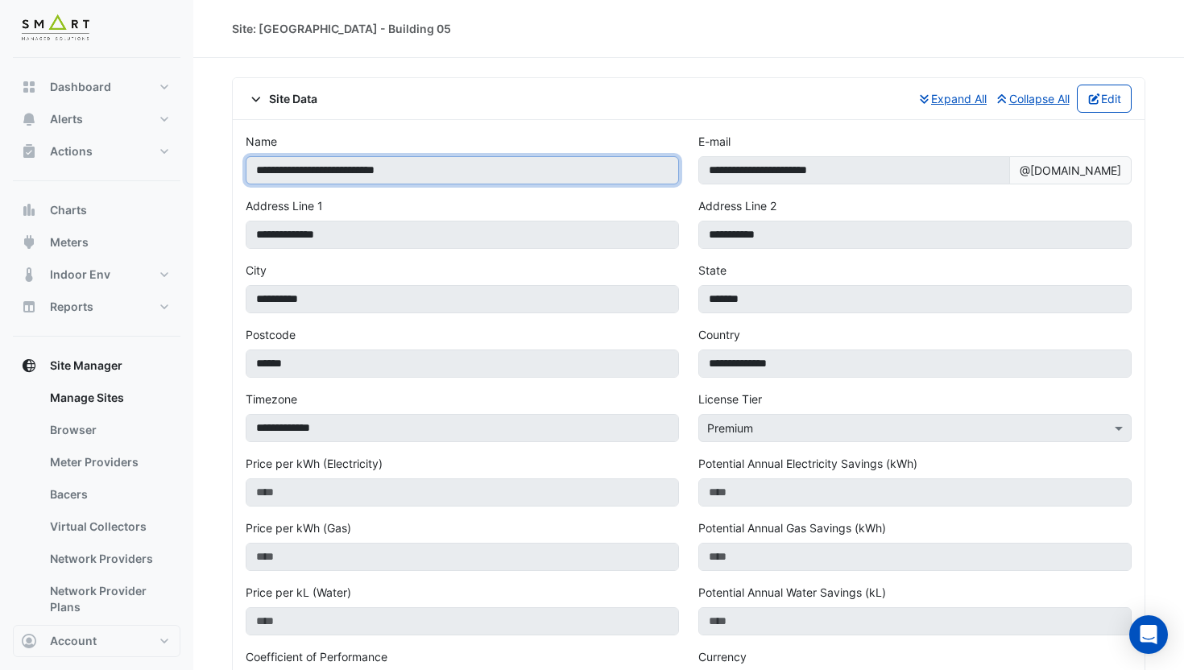
drag, startPoint x: 424, startPoint y: 172, endPoint x: 235, endPoint y: 172, distance: 189.3
click at [235, 172] on div "**********" at bounding box center [689, 609] width 912 height 979
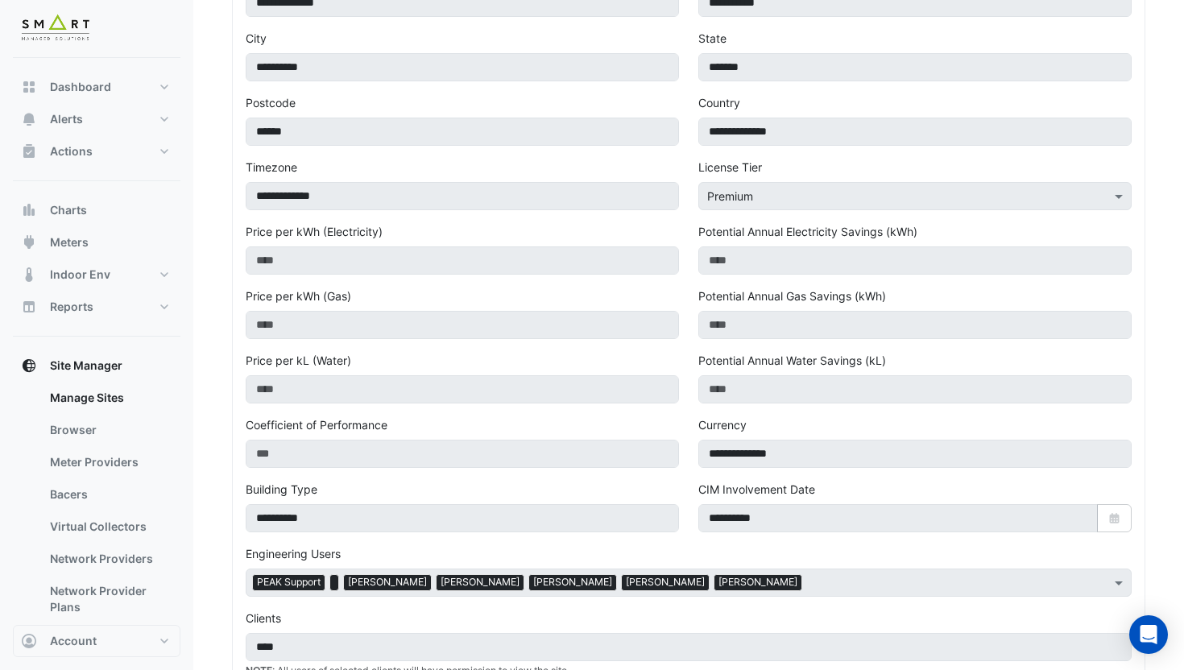
scroll to position [113, 0]
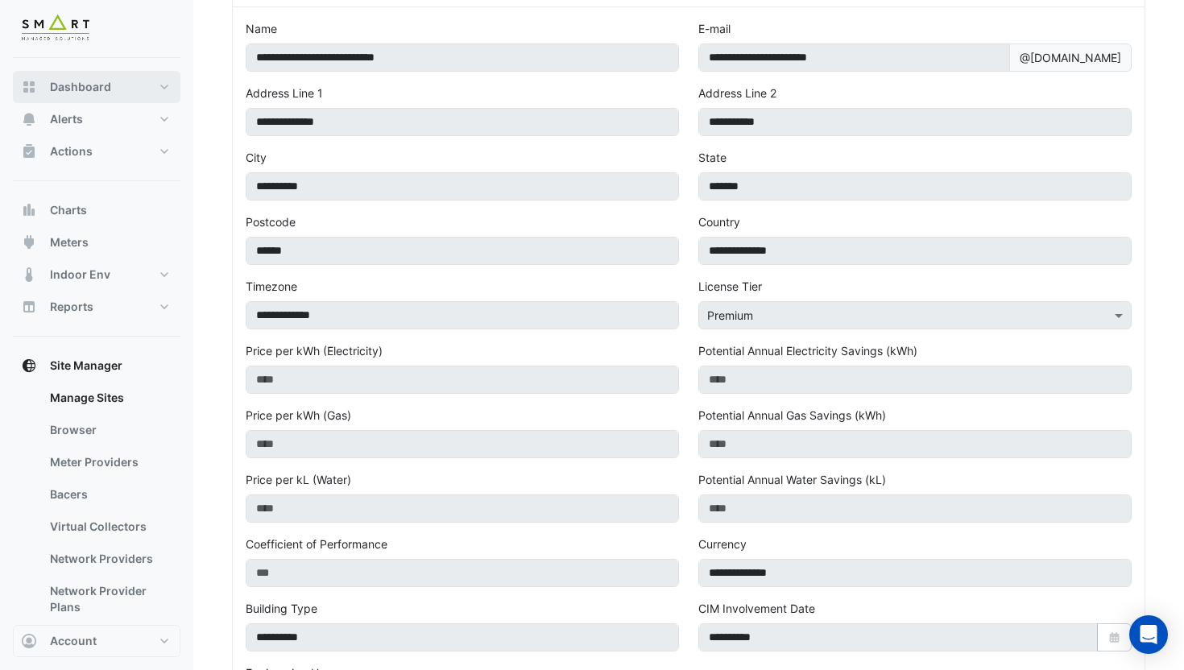
click at [140, 92] on button "Dashboard" at bounding box center [97, 87] width 168 height 32
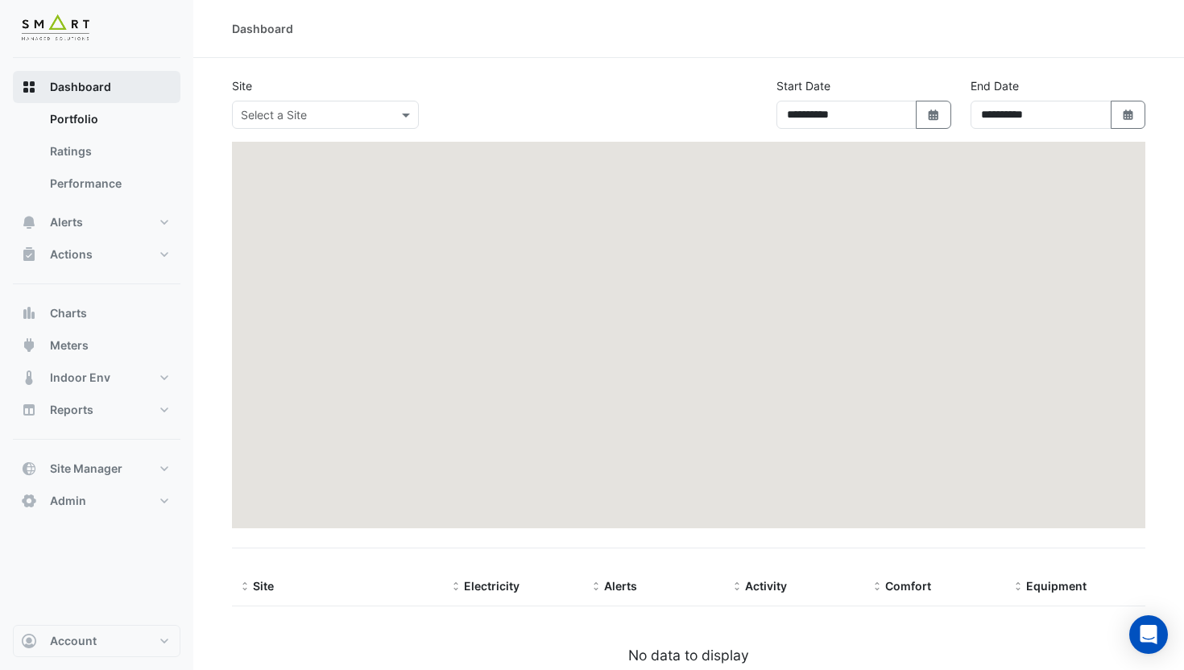
click at [122, 91] on button "Dashboard" at bounding box center [97, 87] width 168 height 32
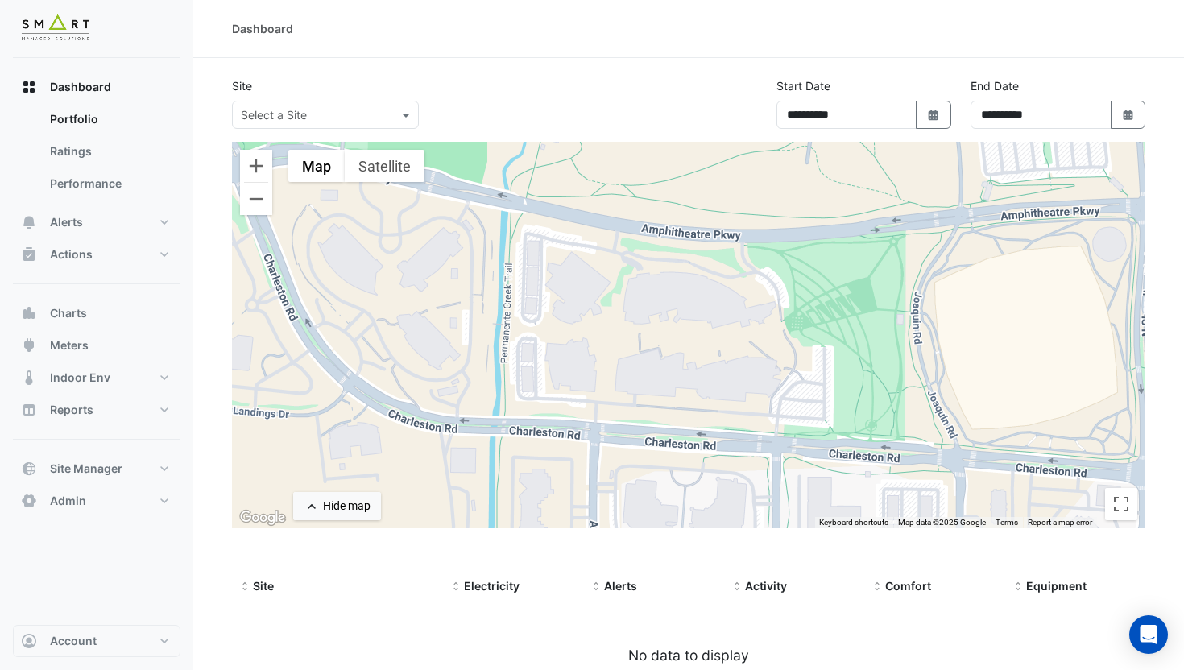
click at [342, 107] on input "text" at bounding box center [309, 115] width 137 height 17
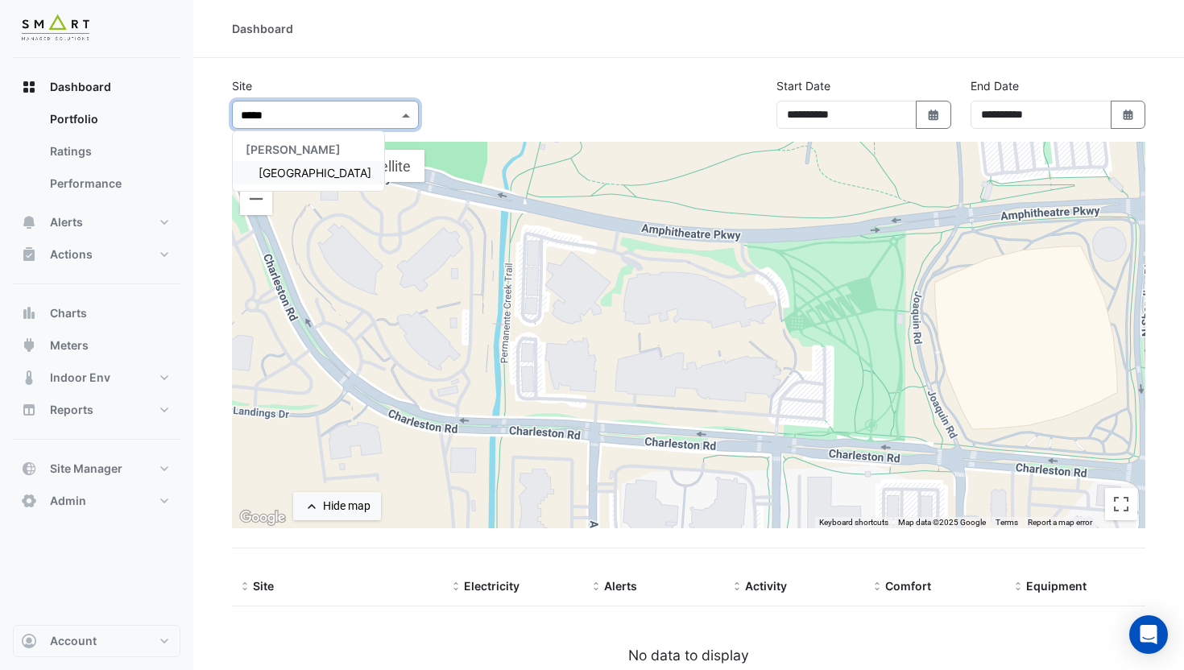
type input "******"
click at [334, 168] on span "[GEOGRAPHIC_DATA]" at bounding box center [315, 173] width 113 height 14
select select "***"
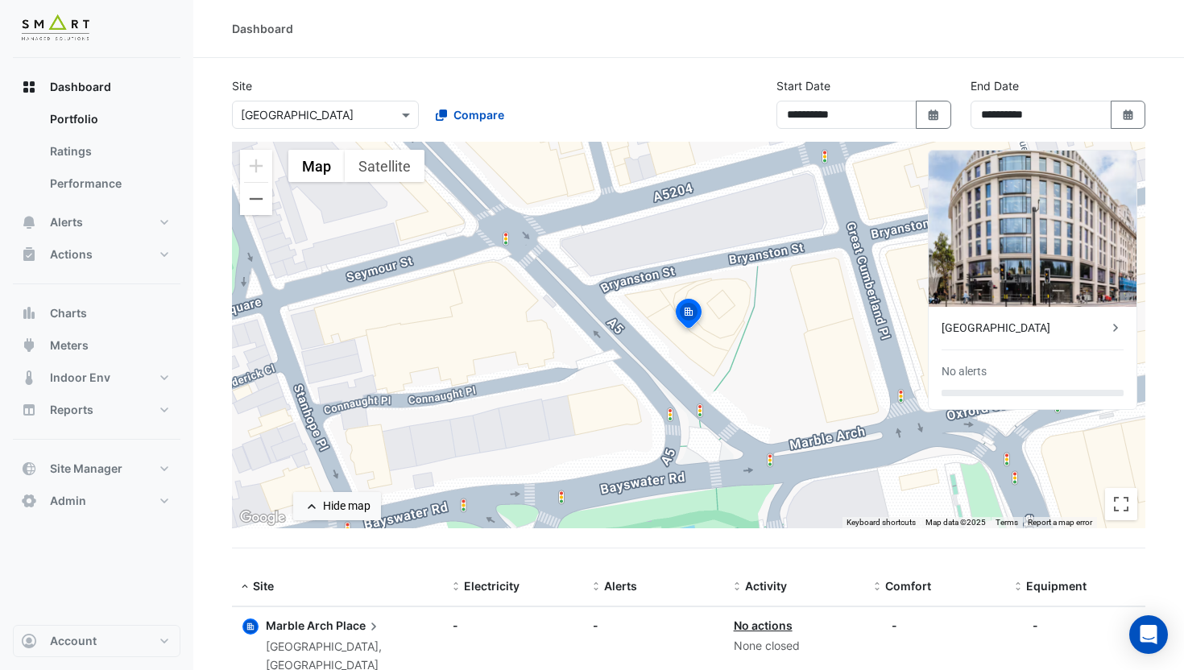
click at [1069, 336] on div "[GEOGRAPHIC_DATA]" at bounding box center [1024, 328] width 166 height 17
drag, startPoint x: 580, startPoint y: 117, endPoint x: 543, endPoint y: 73, distance: 57.1
click at [573, 107] on ngb-offcanvas-backdrop at bounding box center [592, 335] width 1184 height 670
click at [543, 73] on section "**********" at bounding box center [688, 392] width 991 height 669
click at [317, 117] on input "text" at bounding box center [309, 115] width 137 height 17
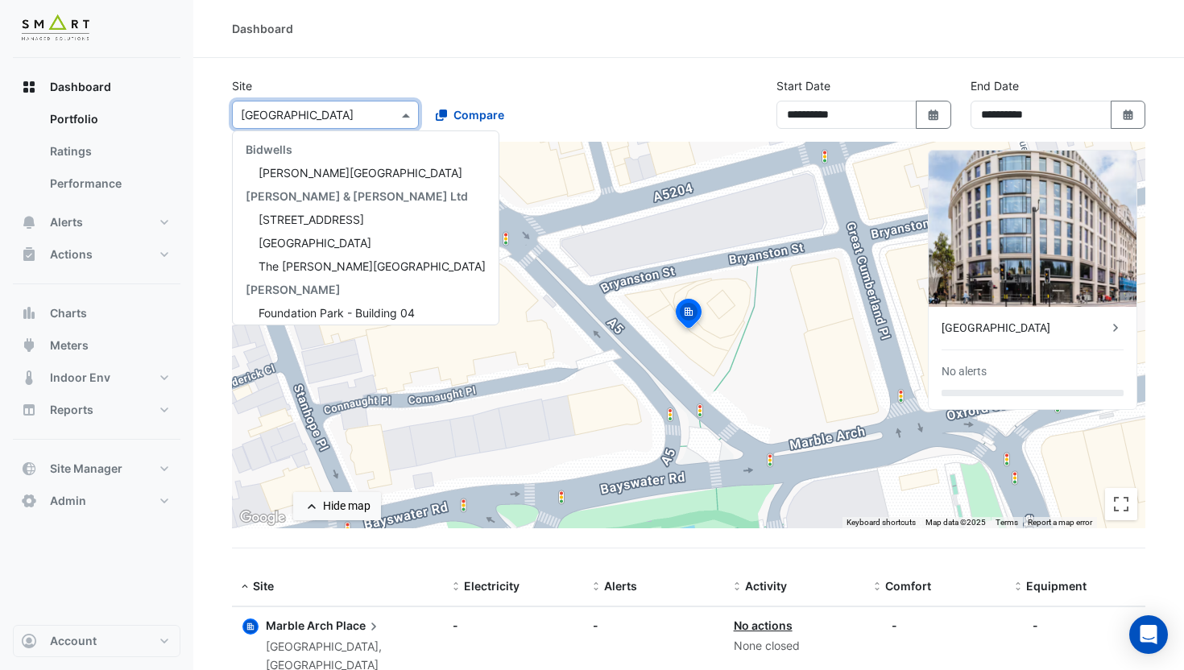
scroll to position [53, 0]
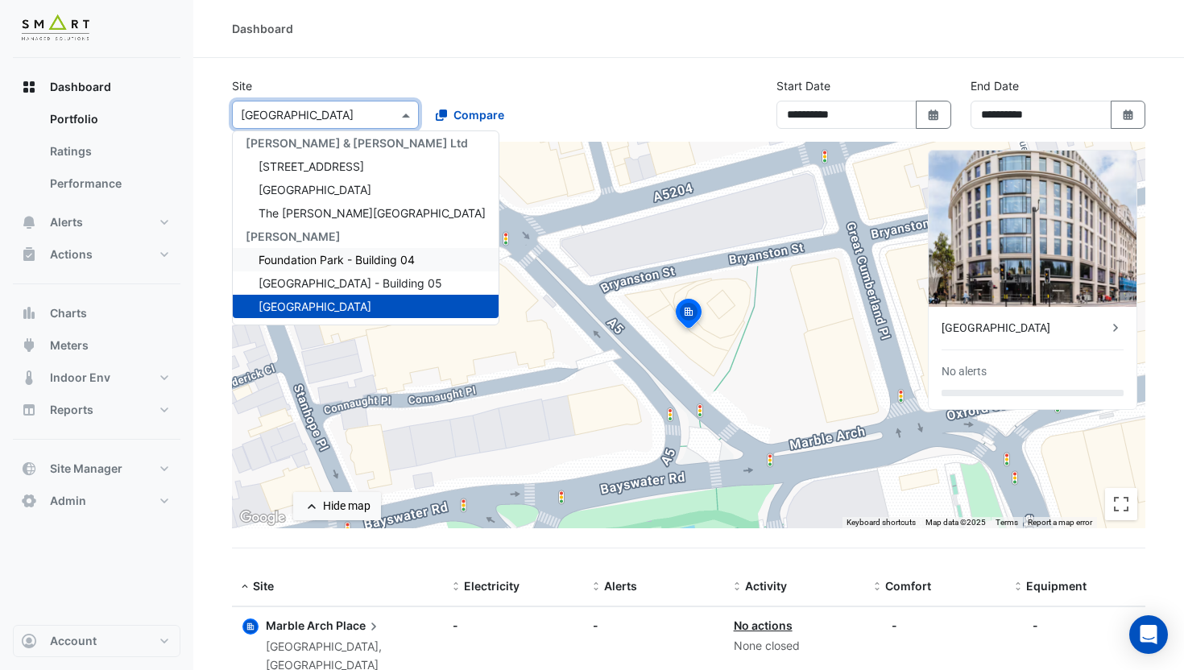
click at [337, 256] on span "Foundation Park - Building 04" at bounding box center [337, 260] width 156 height 14
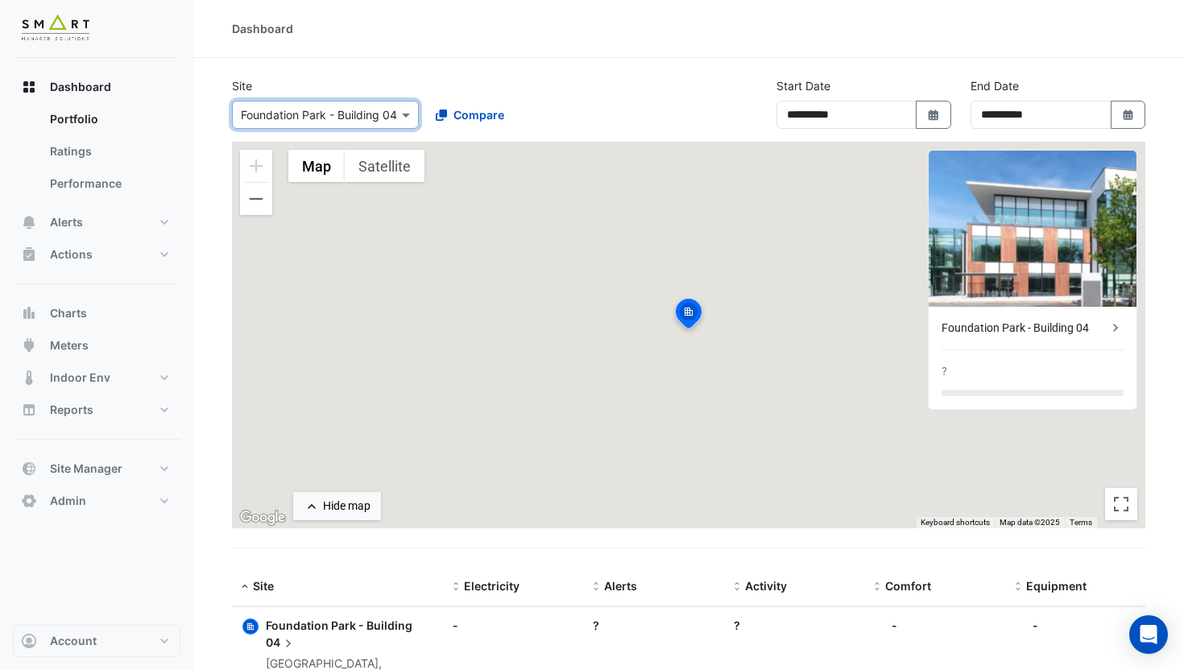
click at [329, 125] on div "× Foundation Park - Building 04" at bounding box center [325, 115] width 187 height 28
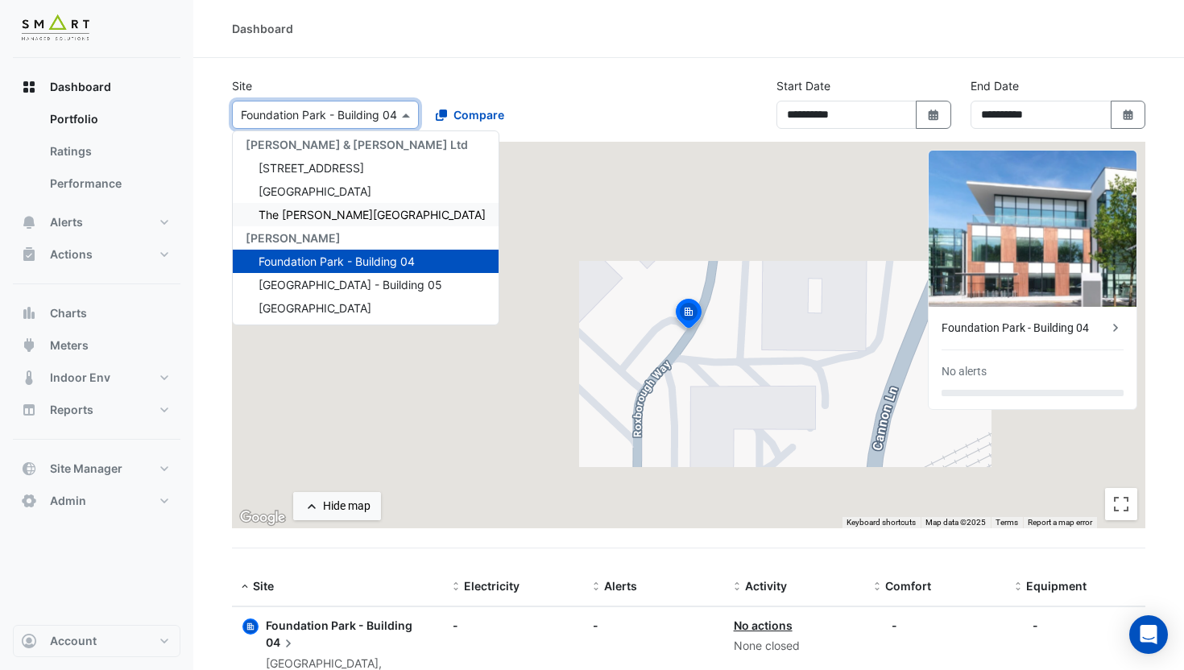
scroll to position [53, 0]
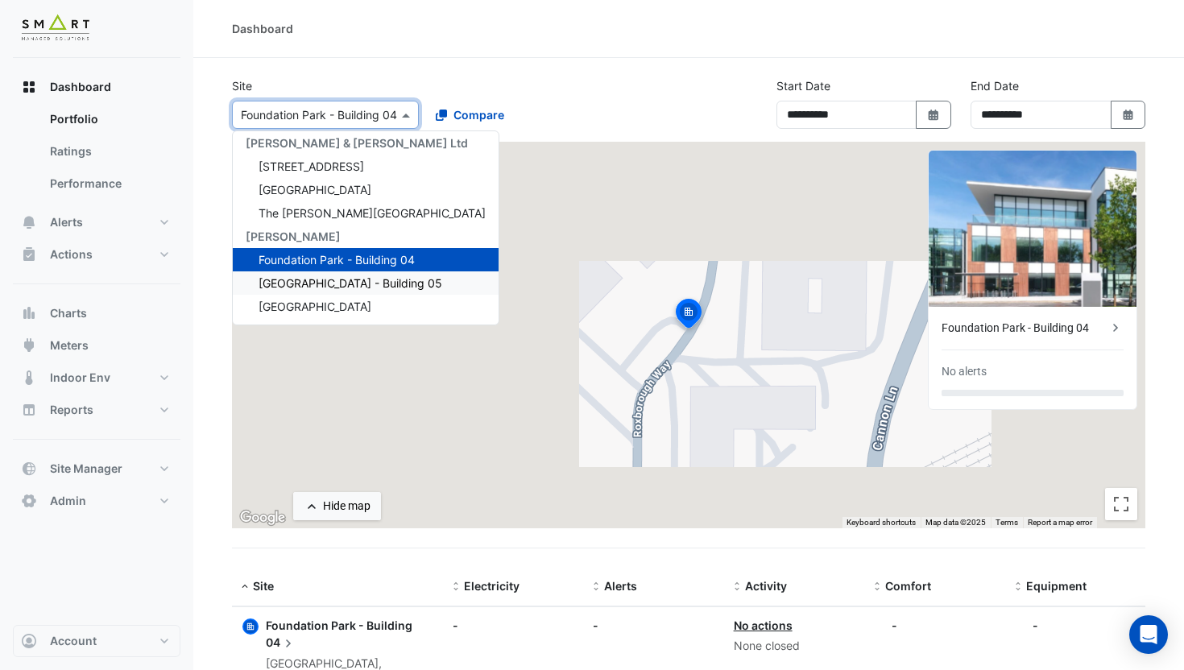
click at [357, 282] on span "[GEOGRAPHIC_DATA] - Building 05" at bounding box center [351, 283] width 184 height 14
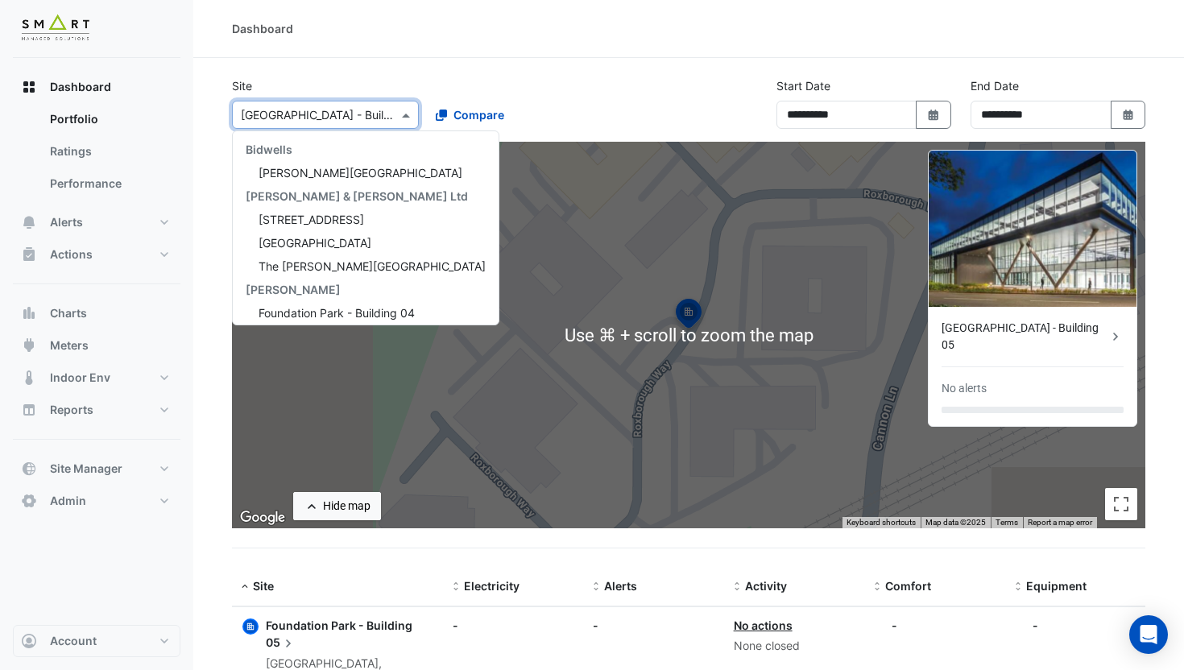
click at [332, 119] on input "text" at bounding box center [309, 115] width 137 height 17
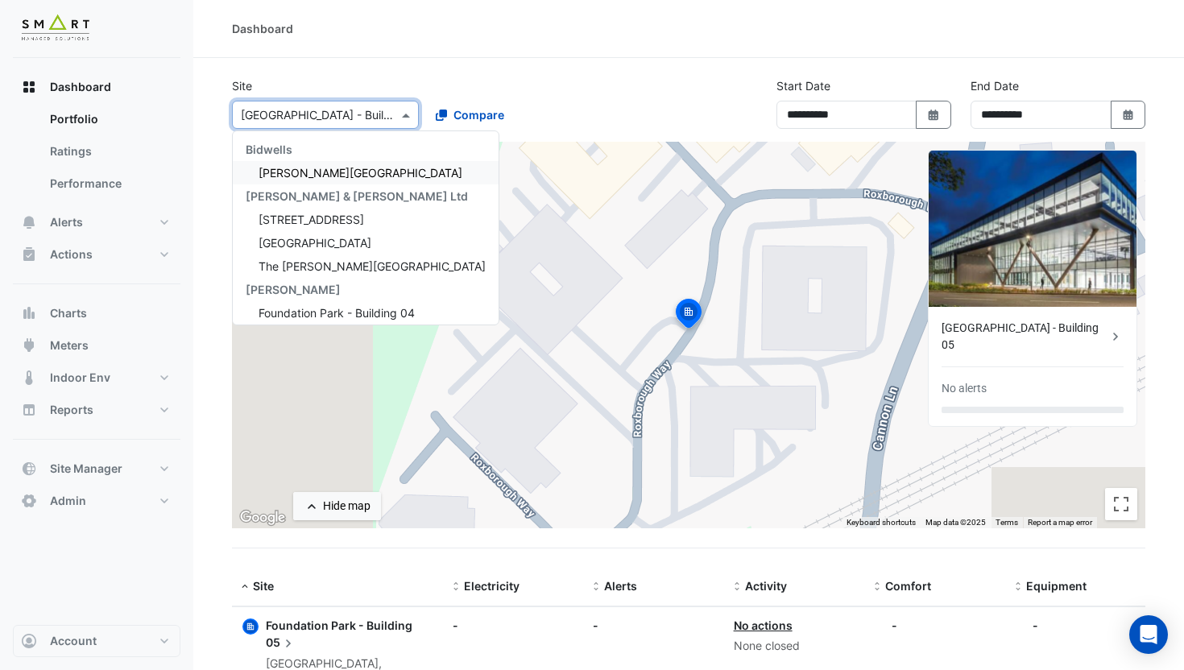
type input "*"
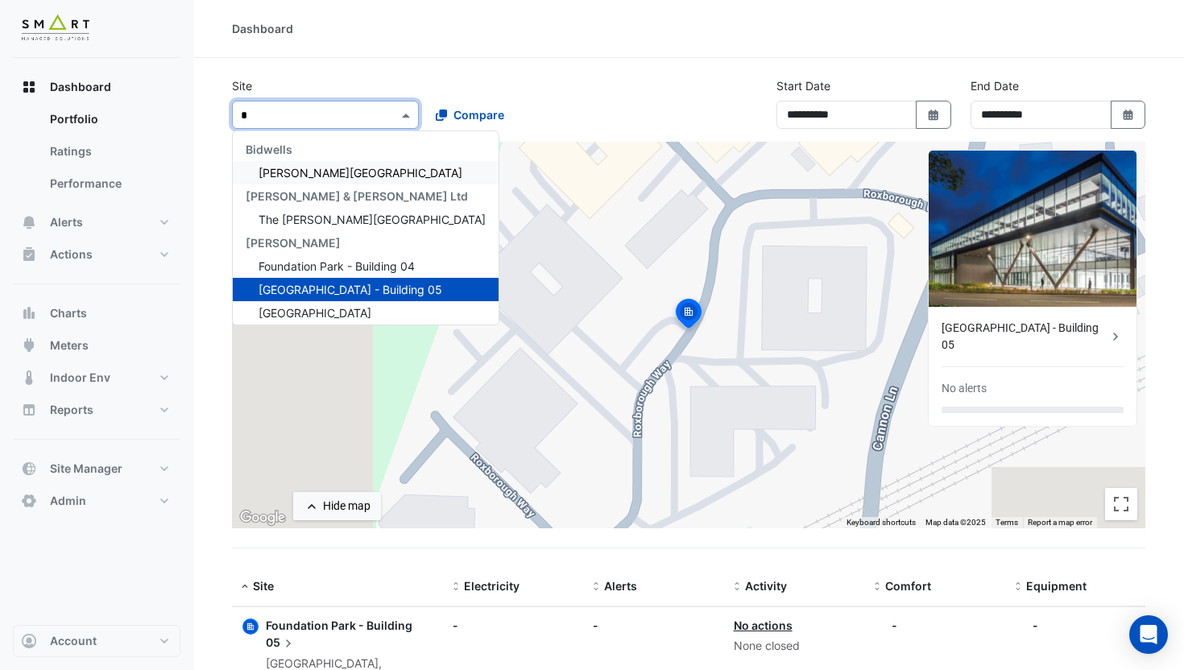
click at [319, 168] on span "[PERSON_NAME][GEOGRAPHIC_DATA]" at bounding box center [361, 173] width 204 height 14
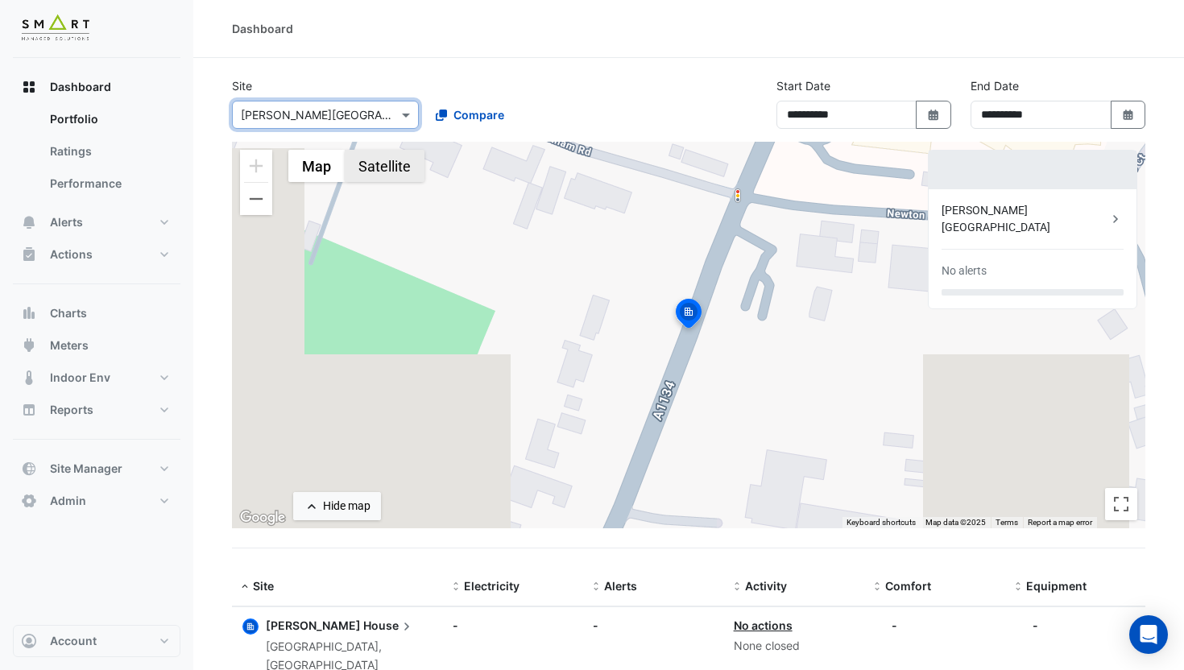
click at [369, 162] on button "Satellite" at bounding box center [385, 166] width 80 height 32
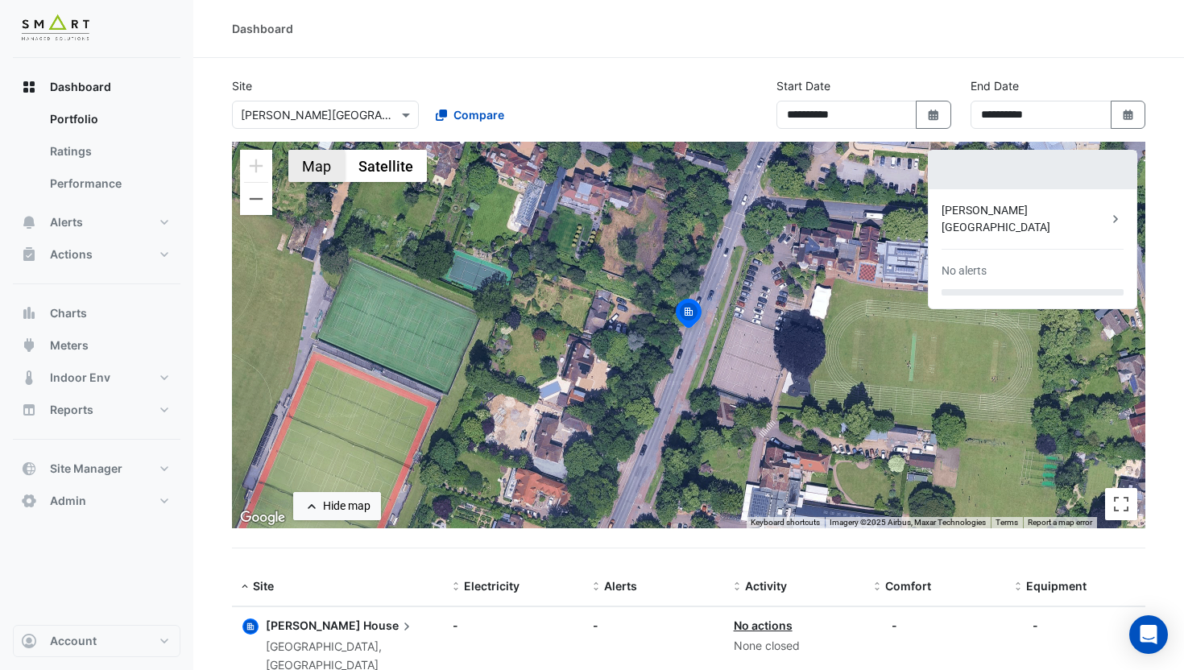
click at [312, 167] on button "Map" at bounding box center [316, 166] width 56 height 32
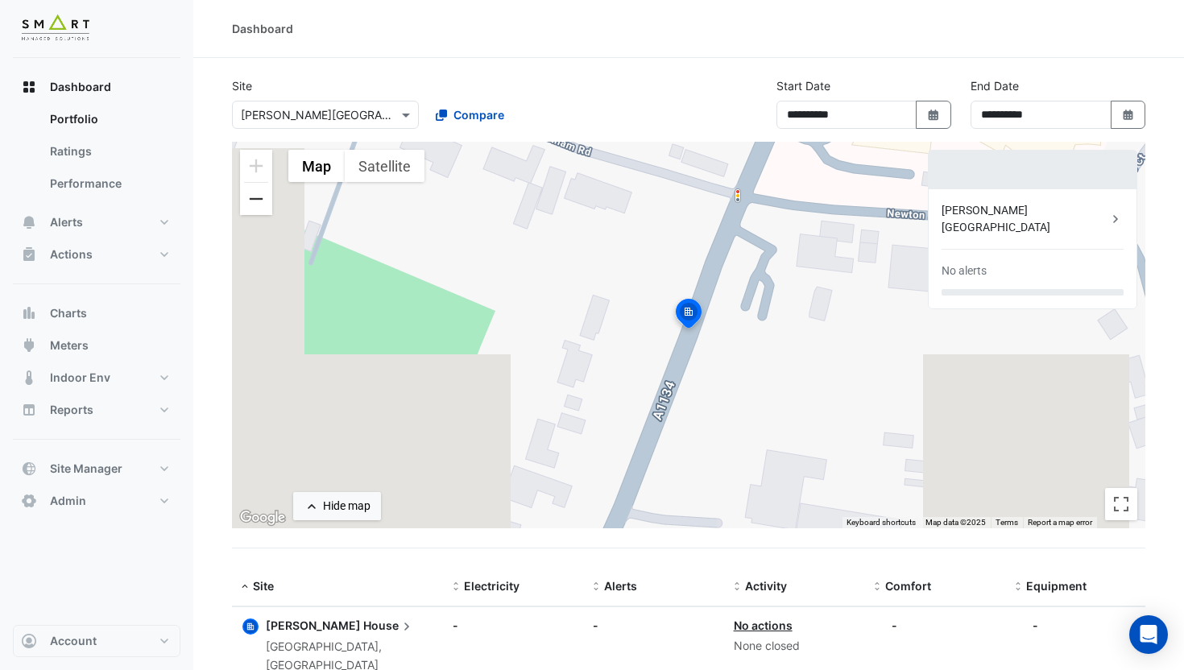
click at [248, 209] on button "Zoom out" at bounding box center [256, 199] width 32 height 32
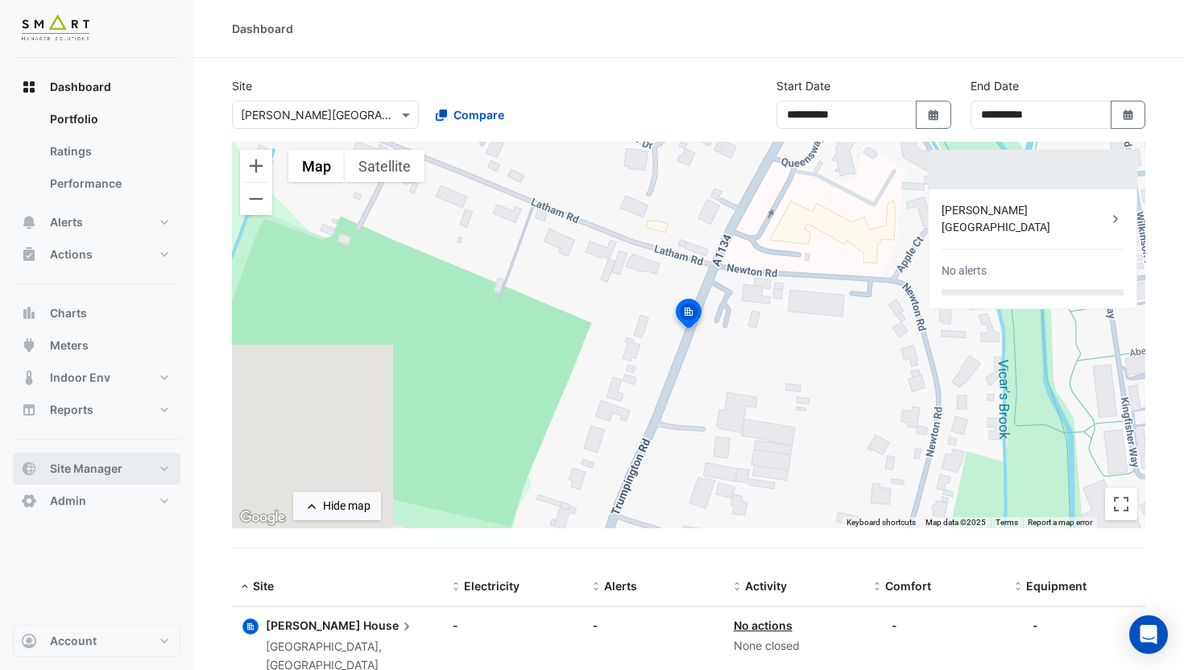
click at [110, 470] on span "Site Manager" at bounding box center [86, 469] width 72 height 16
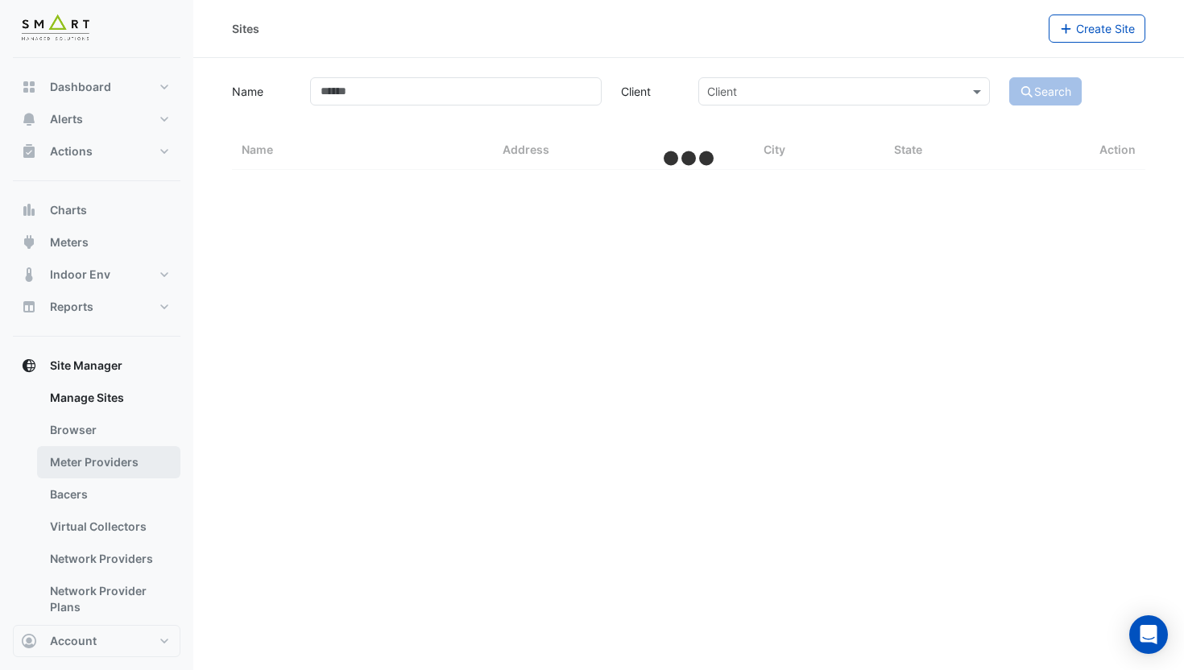
select select "***"
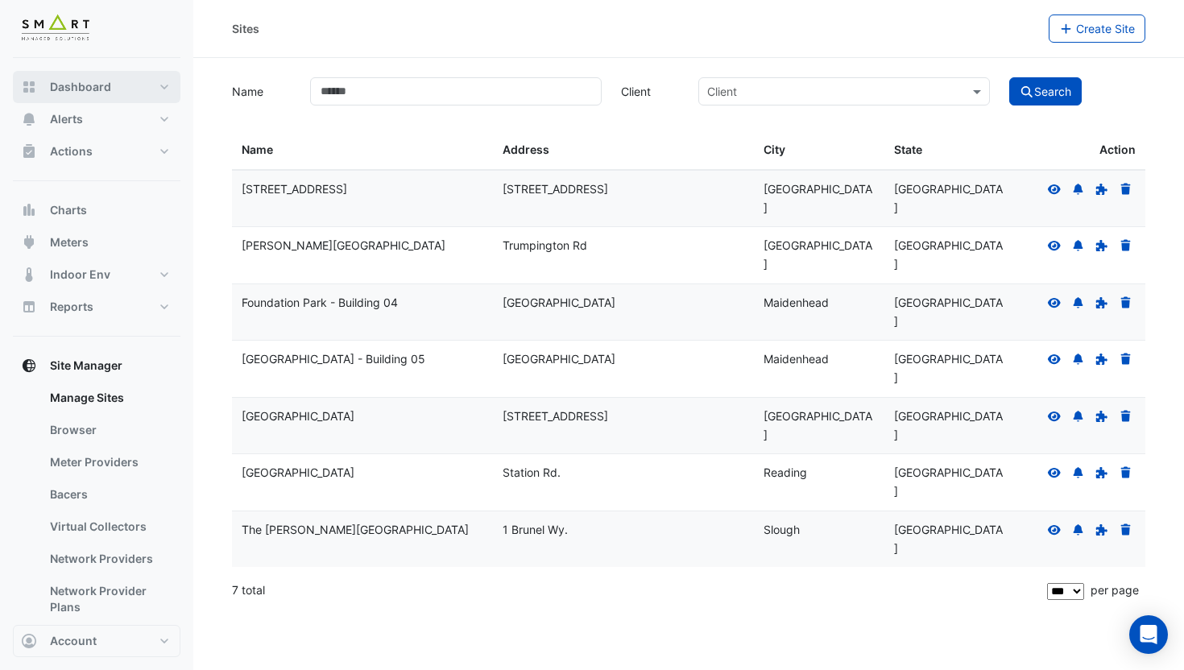
click at [80, 89] on span "Dashboard" at bounding box center [80, 87] width 61 height 16
select select "***"
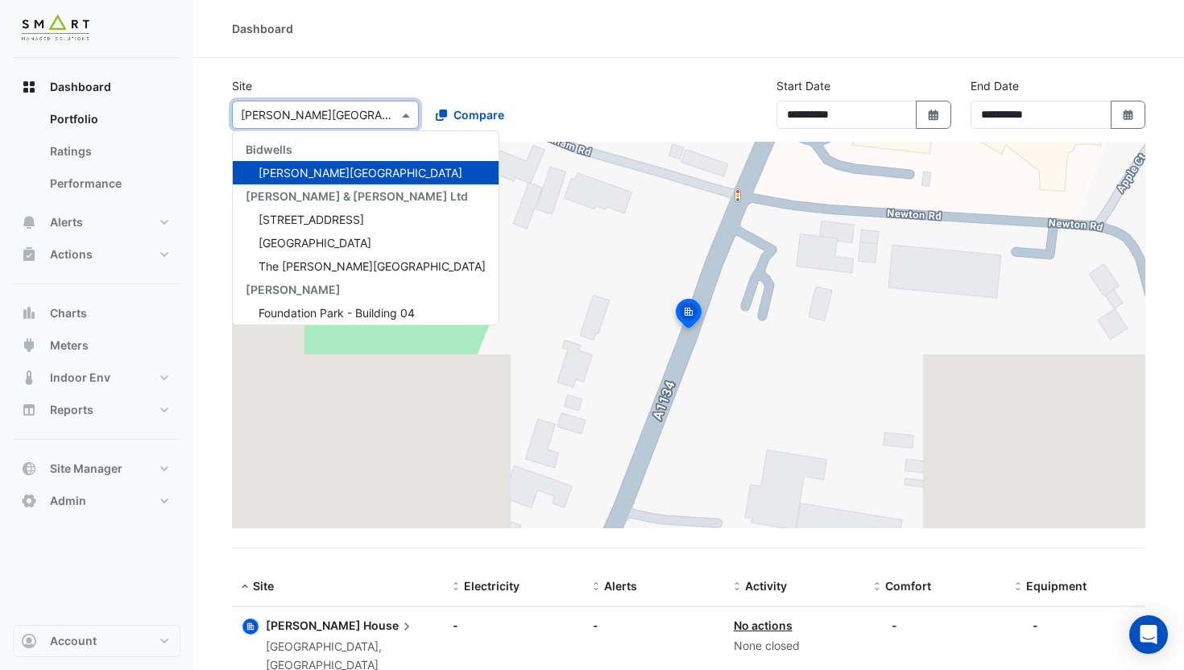
click at [343, 118] on input "text" at bounding box center [309, 115] width 137 height 17
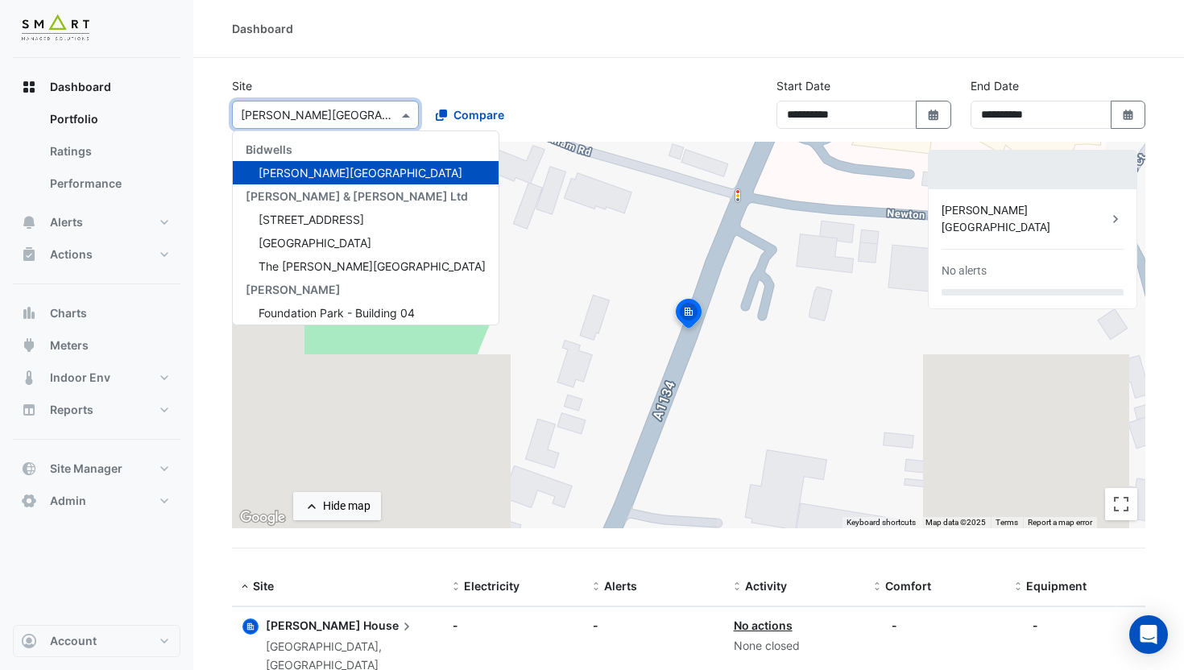
click at [1016, 213] on div "Bidwell House" at bounding box center [1024, 219] width 166 height 34
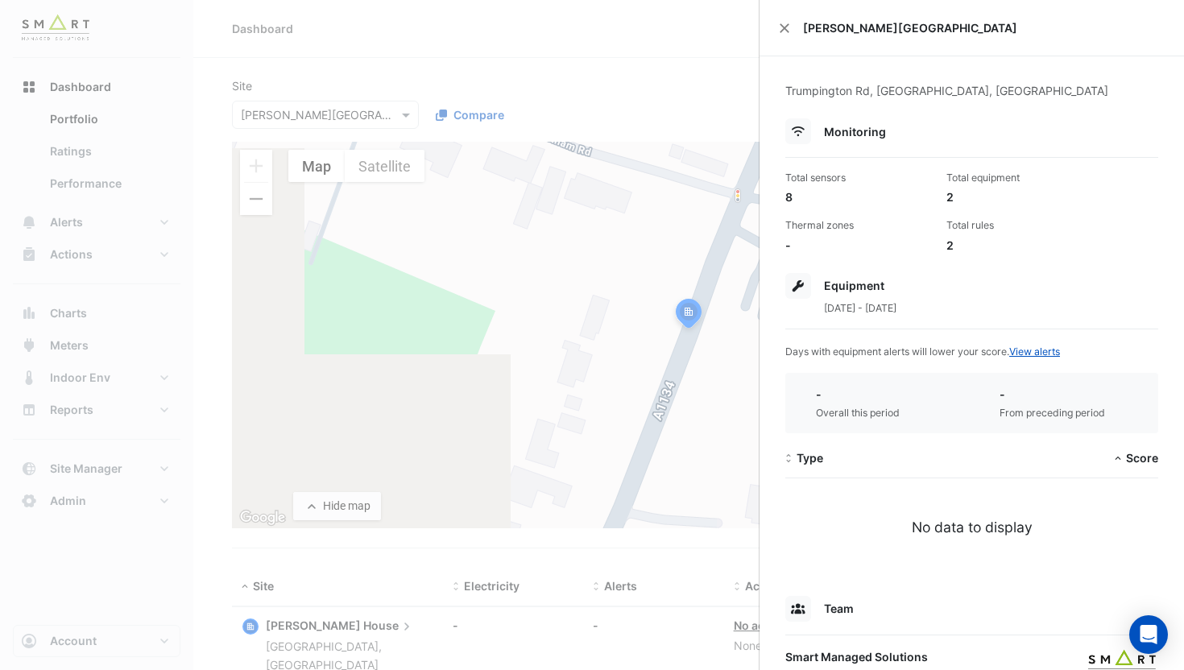
click at [332, 131] on ngb-offcanvas-backdrop at bounding box center [592, 335] width 1184 height 670
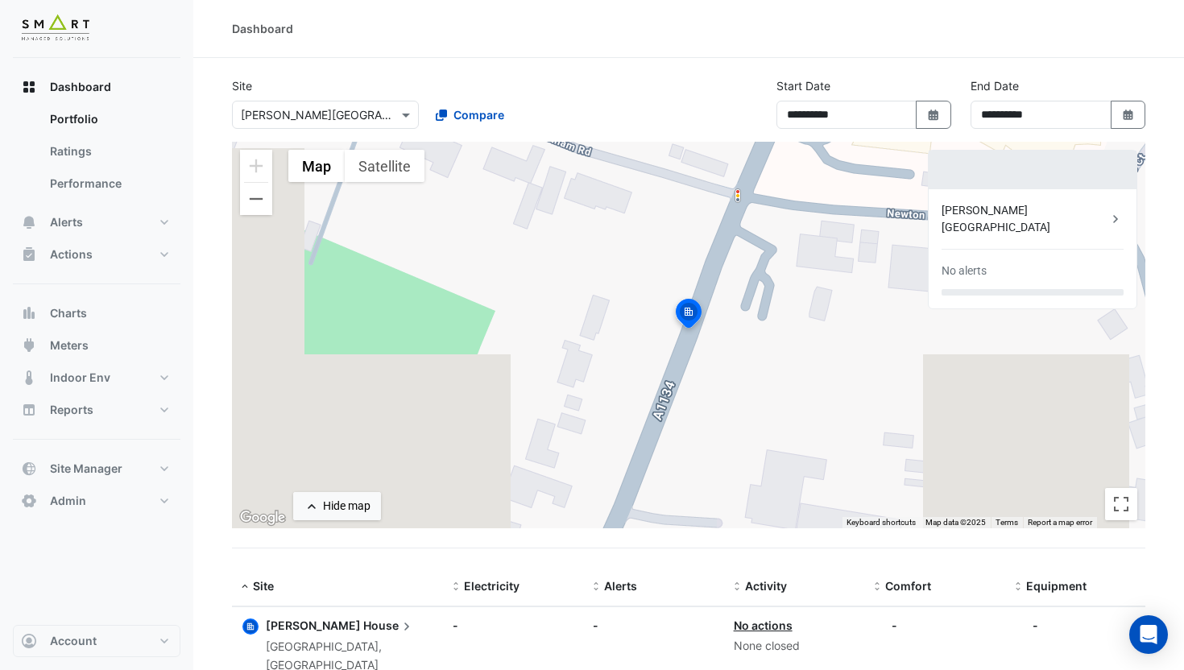
click at [332, 117] on input "text" at bounding box center [309, 115] width 137 height 17
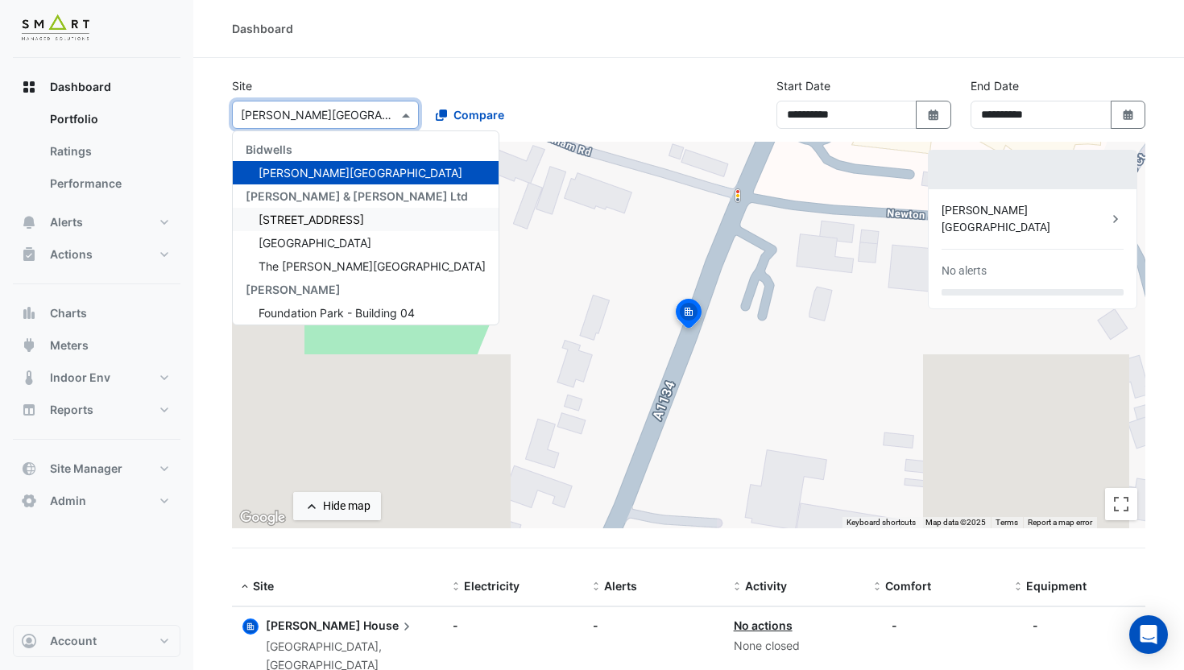
click at [340, 217] on span "[STREET_ADDRESS]" at bounding box center [311, 220] width 105 height 14
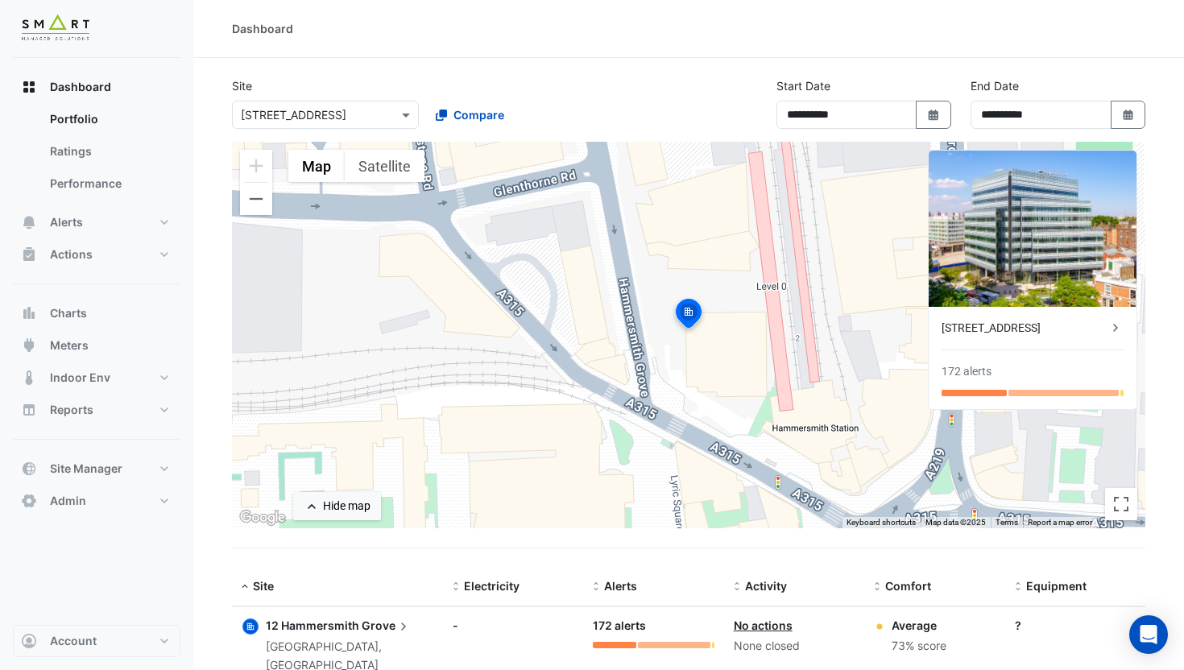
click at [1038, 318] on div "12 Hammersmith Grove 172 alerts" at bounding box center [1033, 358] width 208 height 102
click at [1038, 325] on div "[STREET_ADDRESS]" at bounding box center [1024, 328] width 166 height 17
click at [342, 109] on ngb-offcanvas-backdrop at bounding box center [592, 335] width 1184 height 670
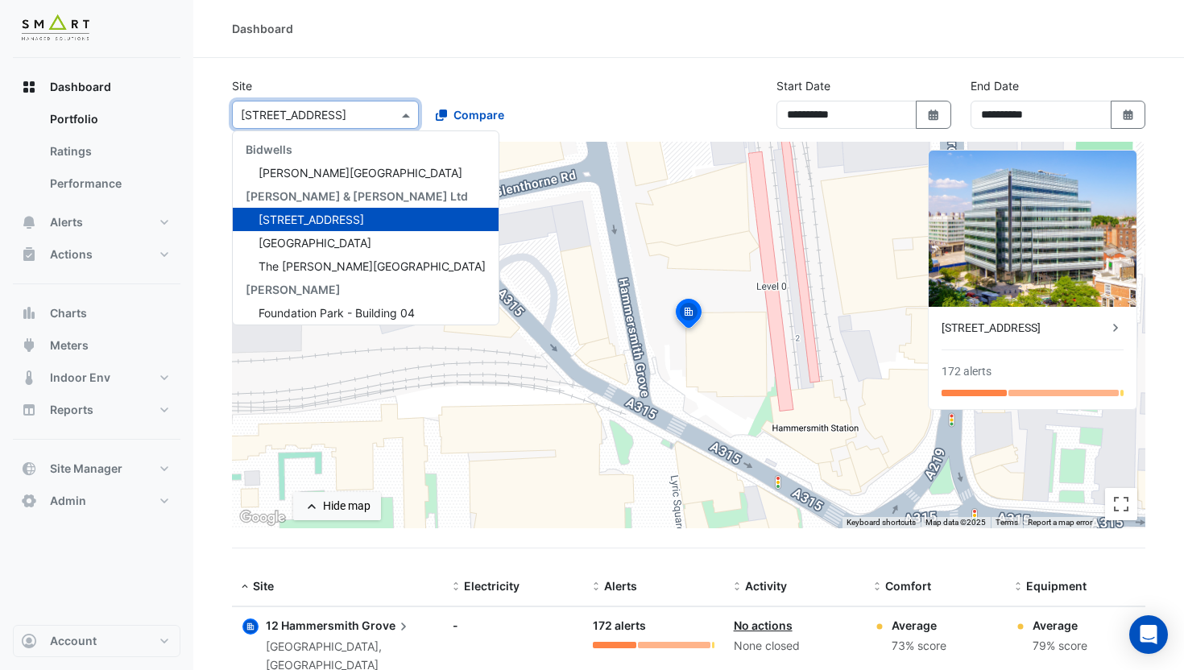
click at [308, 109] on input "text" at bounding box center [309, 115] width 137 height 17
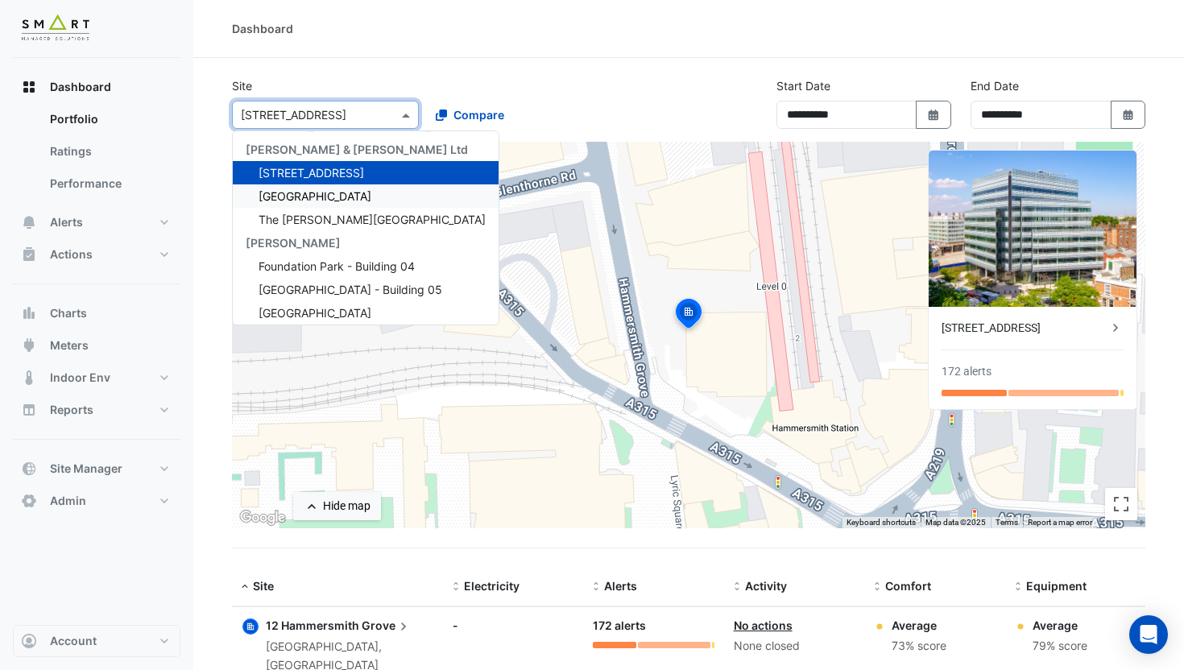
scroll to position [53, 0]
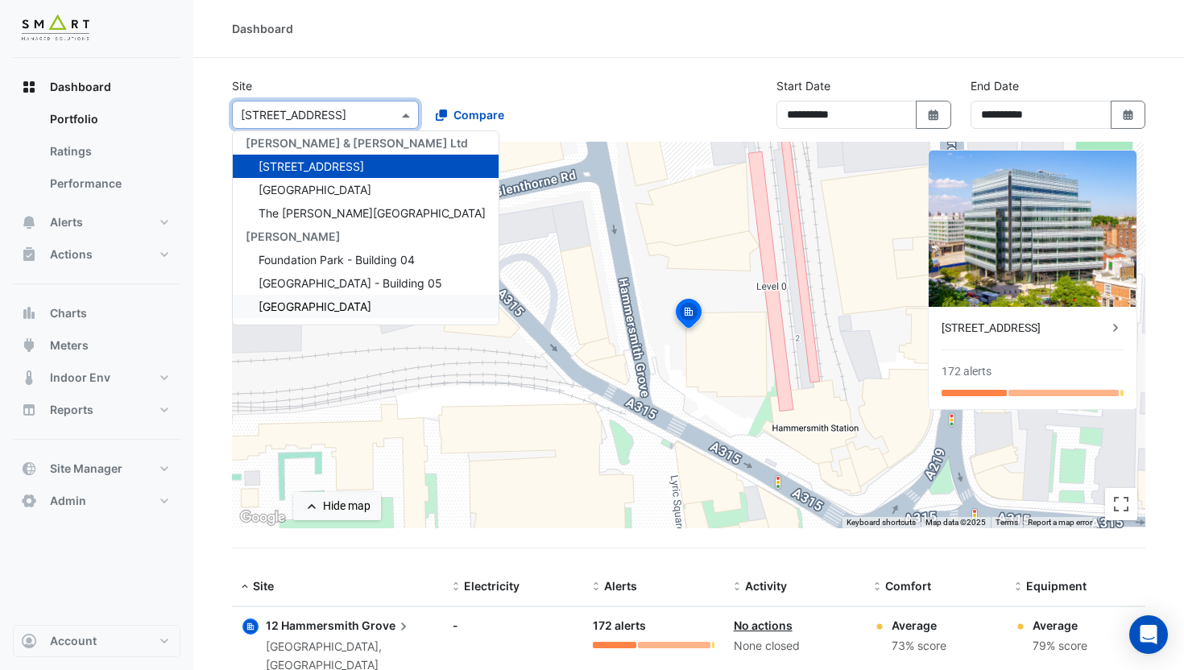
click at [347, 303] on span "Marble Arch Place" at bounding box center [315, 307] width 113 height 14
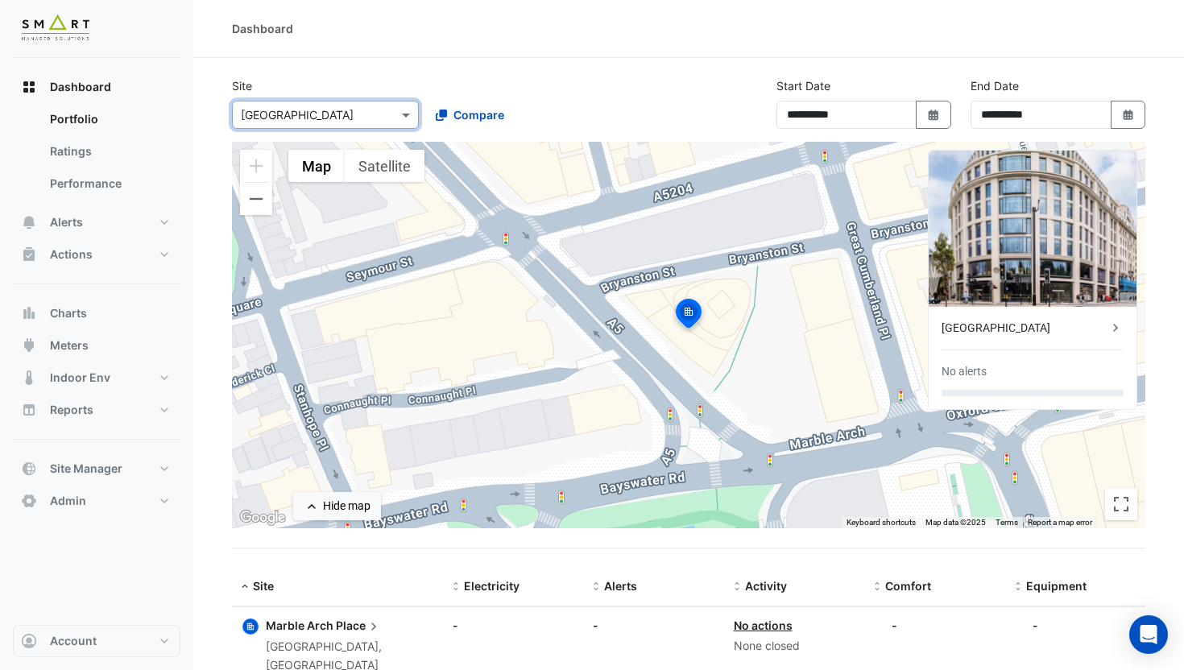
click at [1009, 327] on div "Marble Arch Place" at bounding box center [1024, 328] width 166 height 17
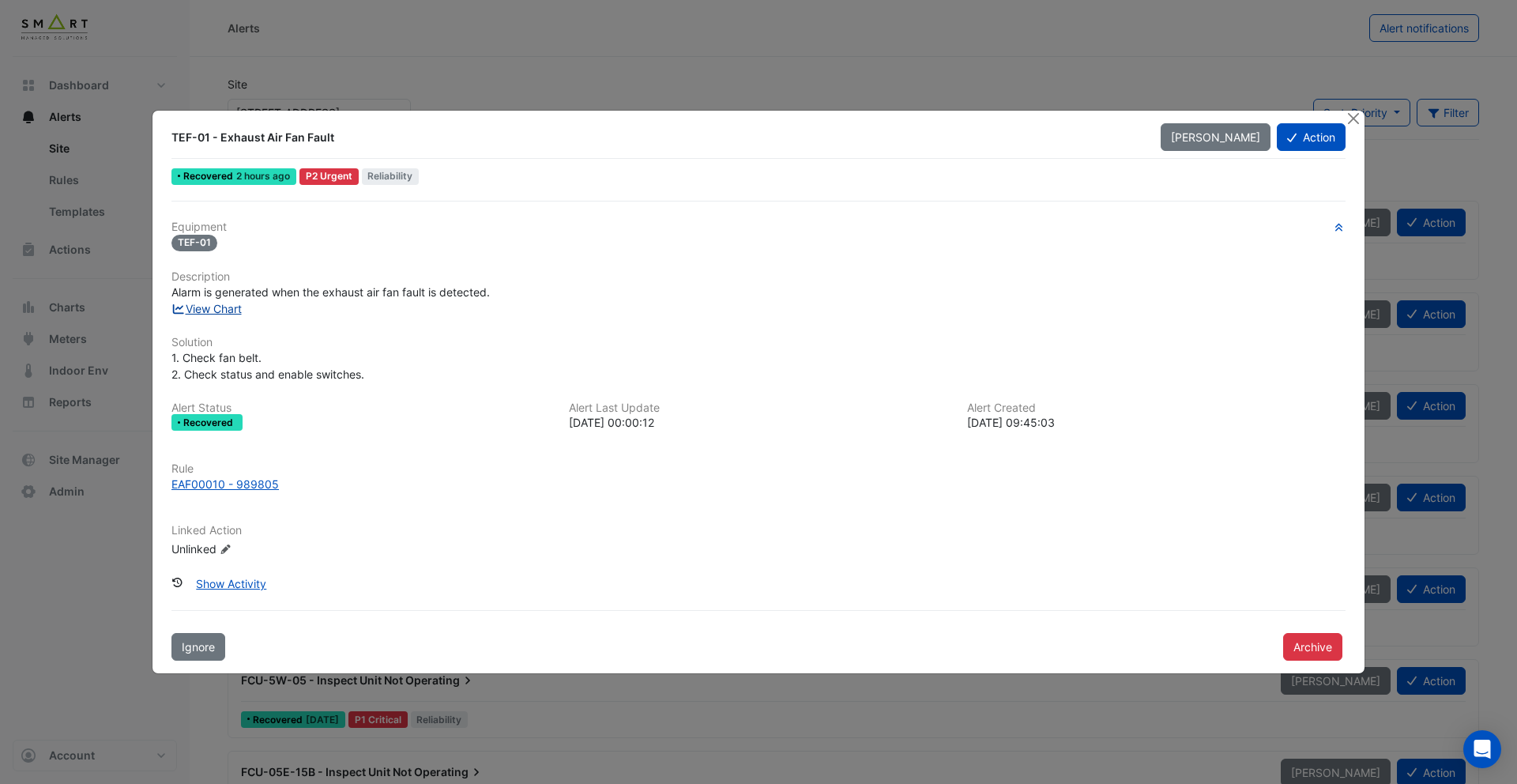
click at [219, 304] on link "View Chart" at bounding box center [207, 309] width 71 height 14
click at [1350, 121] on button "Close" at bounding box center [1353, 119] width 17 height 17
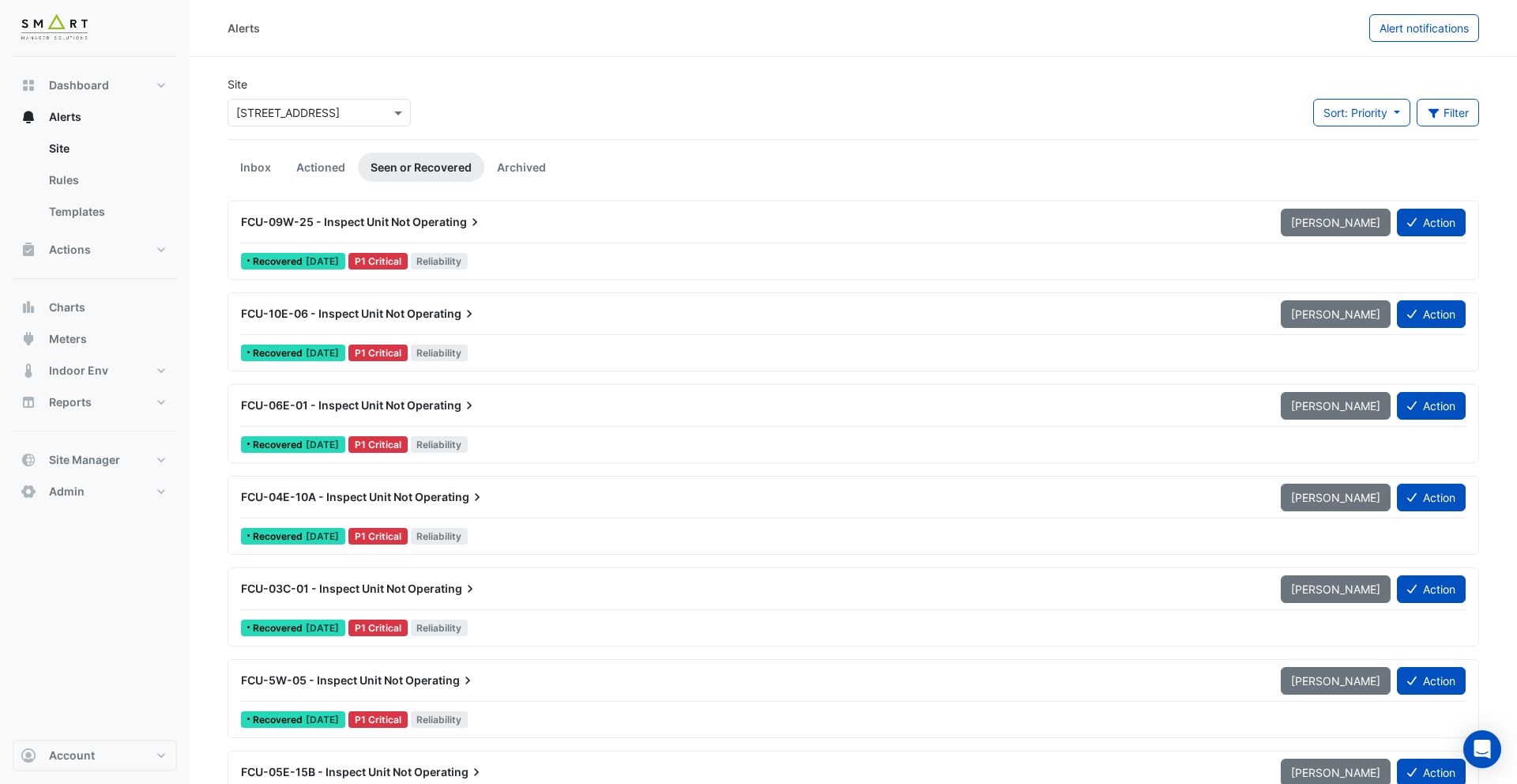
click at [482, 113] on div "Site × 12 [GEOGRAPHIC_DATA] Sort: Priority Priority Updated Filter Title Priori…" at bounding box center [853, 107] width 1271 height 63
click at [335, 156] on link "Actioned" at bounding box center [321, 167] width 75 height 29
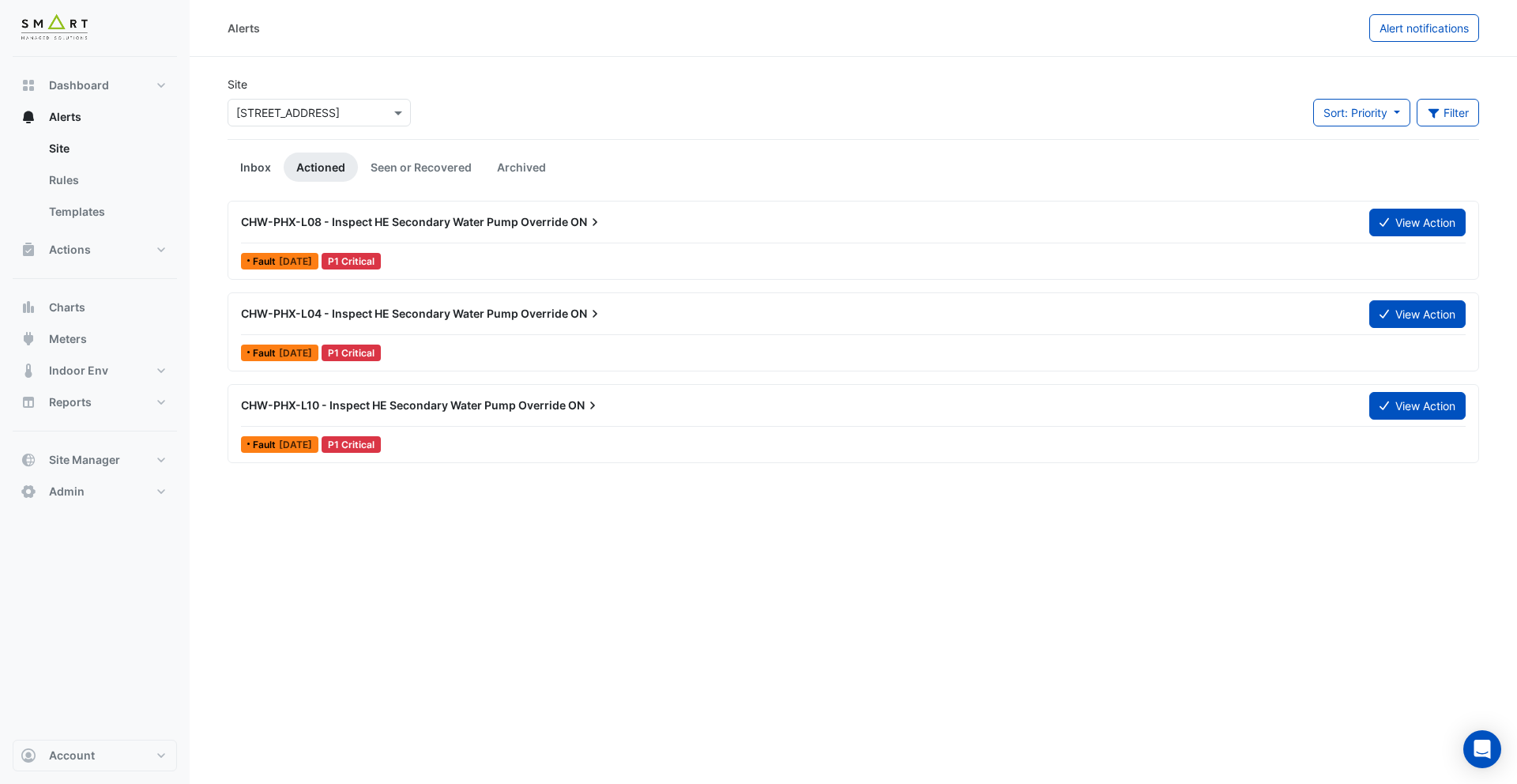
click at [249, 173] on link "Inbox" at bounding box center [255, 167] width 56 height 29
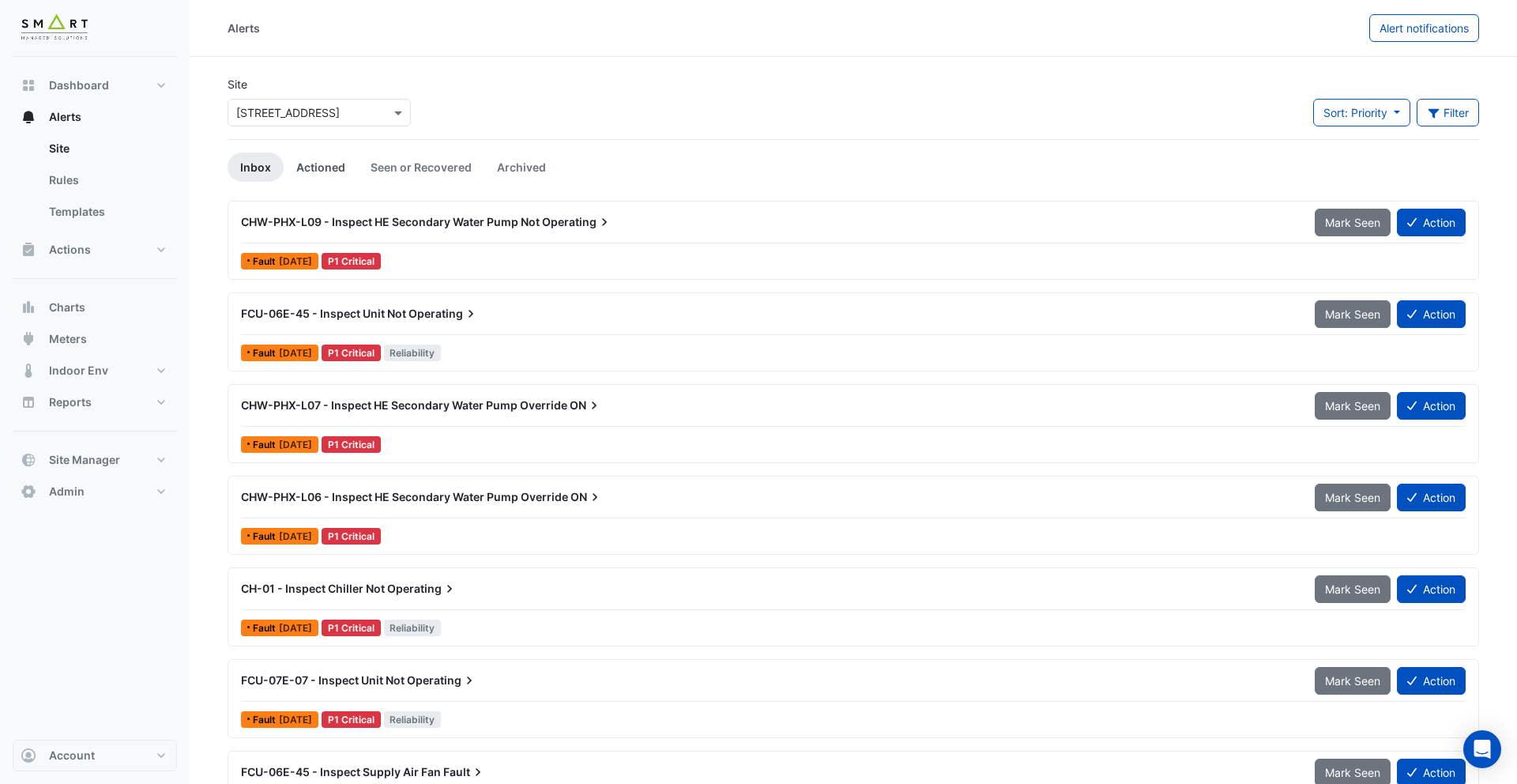
click at [327, 173] on link "Actioned" at bounding box center [321, 167] width 75 height 29
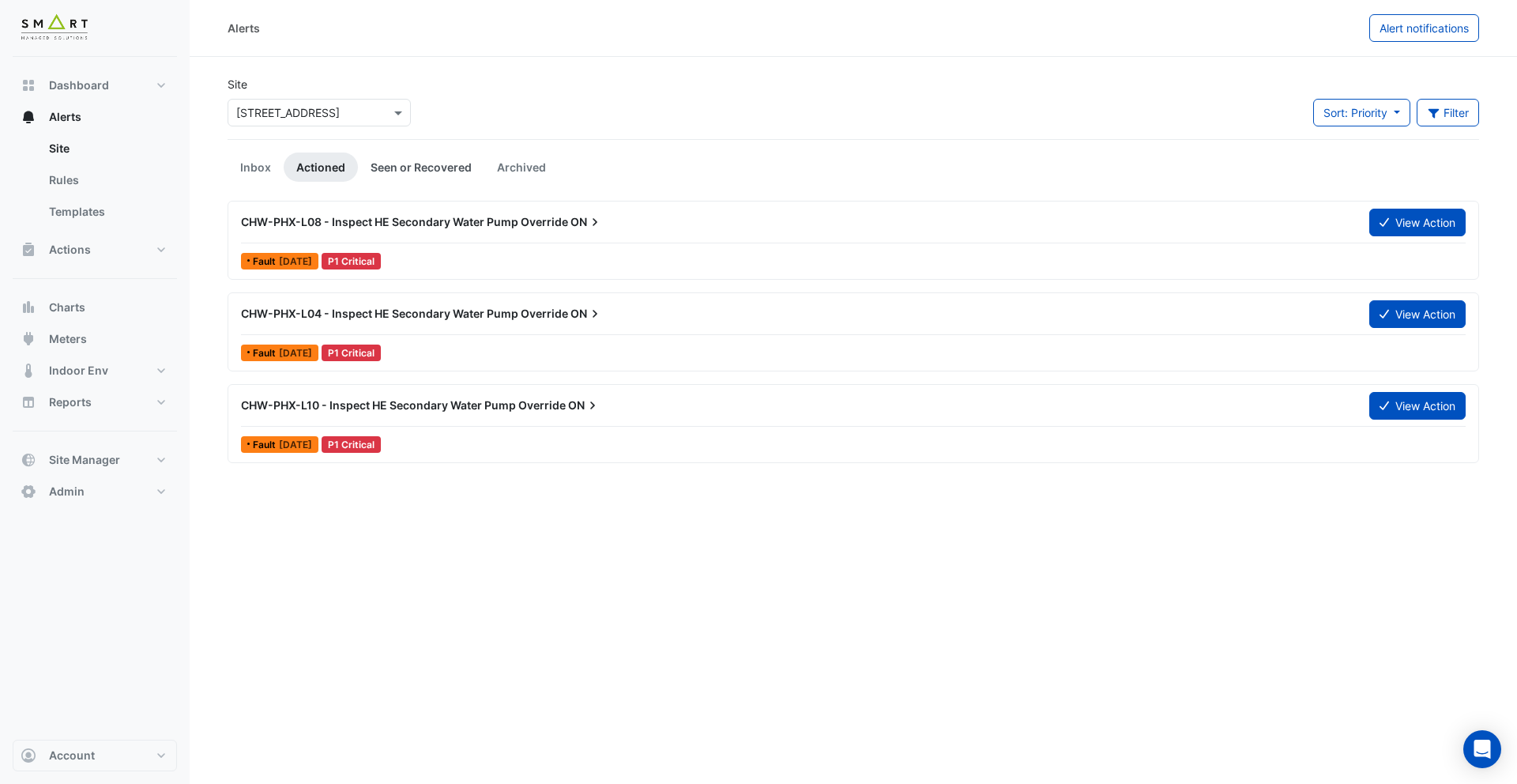
click at [403, 170] on link "Seen or Recovered" at bounding box center [421, 167] width 127 height 29
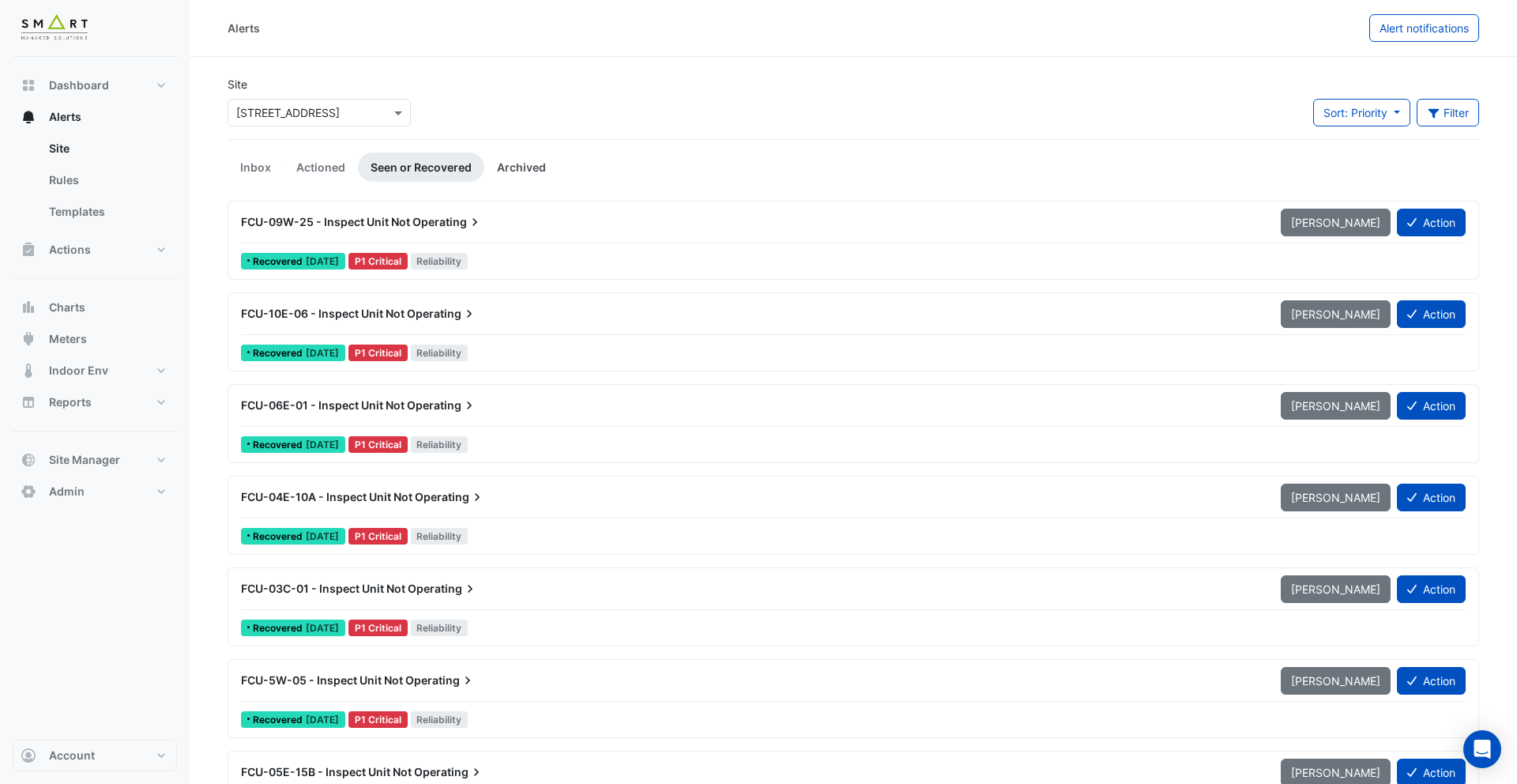
click at [497, 168] on link "Archived" at bounding box center [522, 167] width 75 height 29
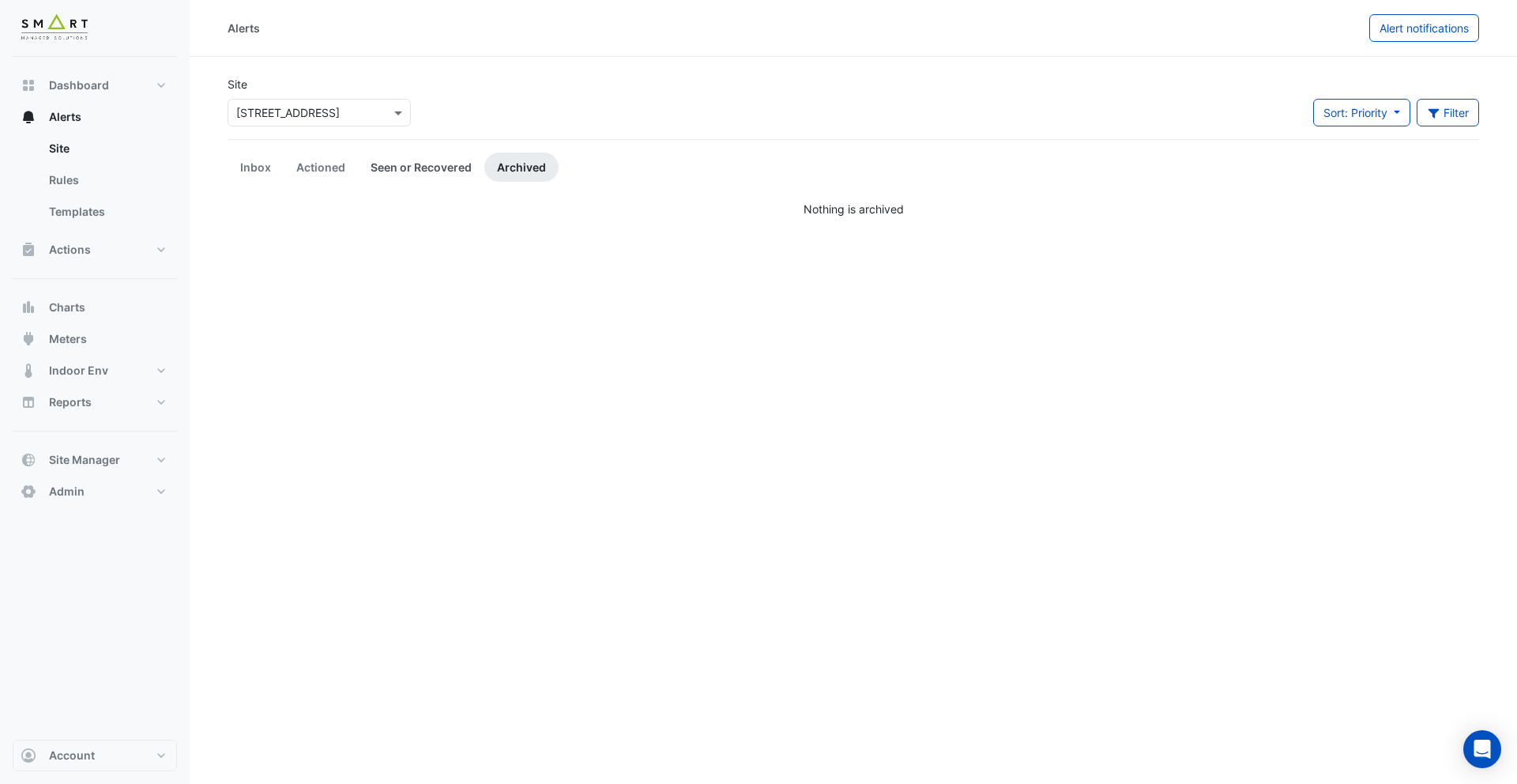
click at [413, 168] on link "Seen or Recovered" at bounding box center [421, 167] width 127 height 29
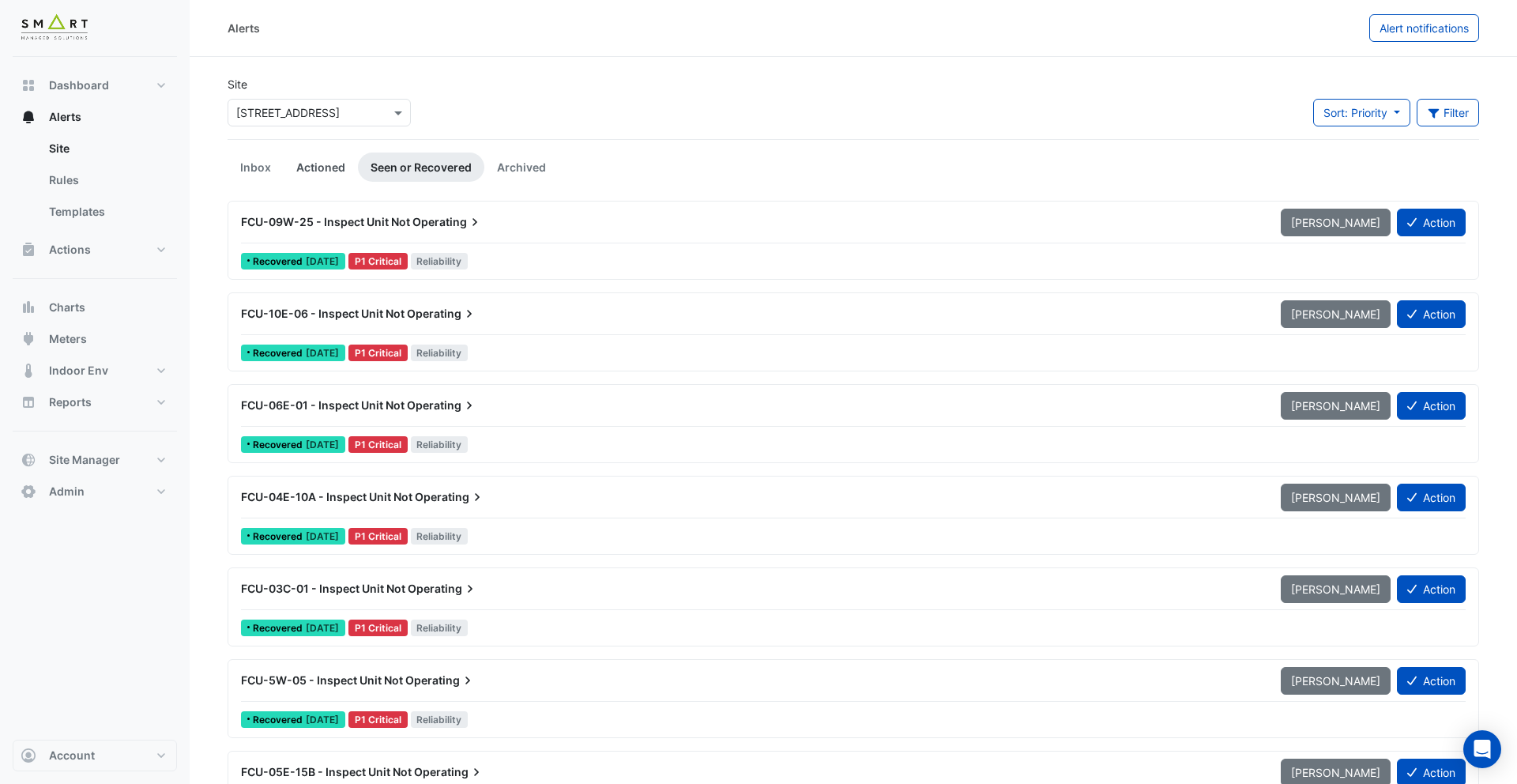
click at [317, 168] on link "Actioned" at bounding box center [321, 167] width 75 height 29
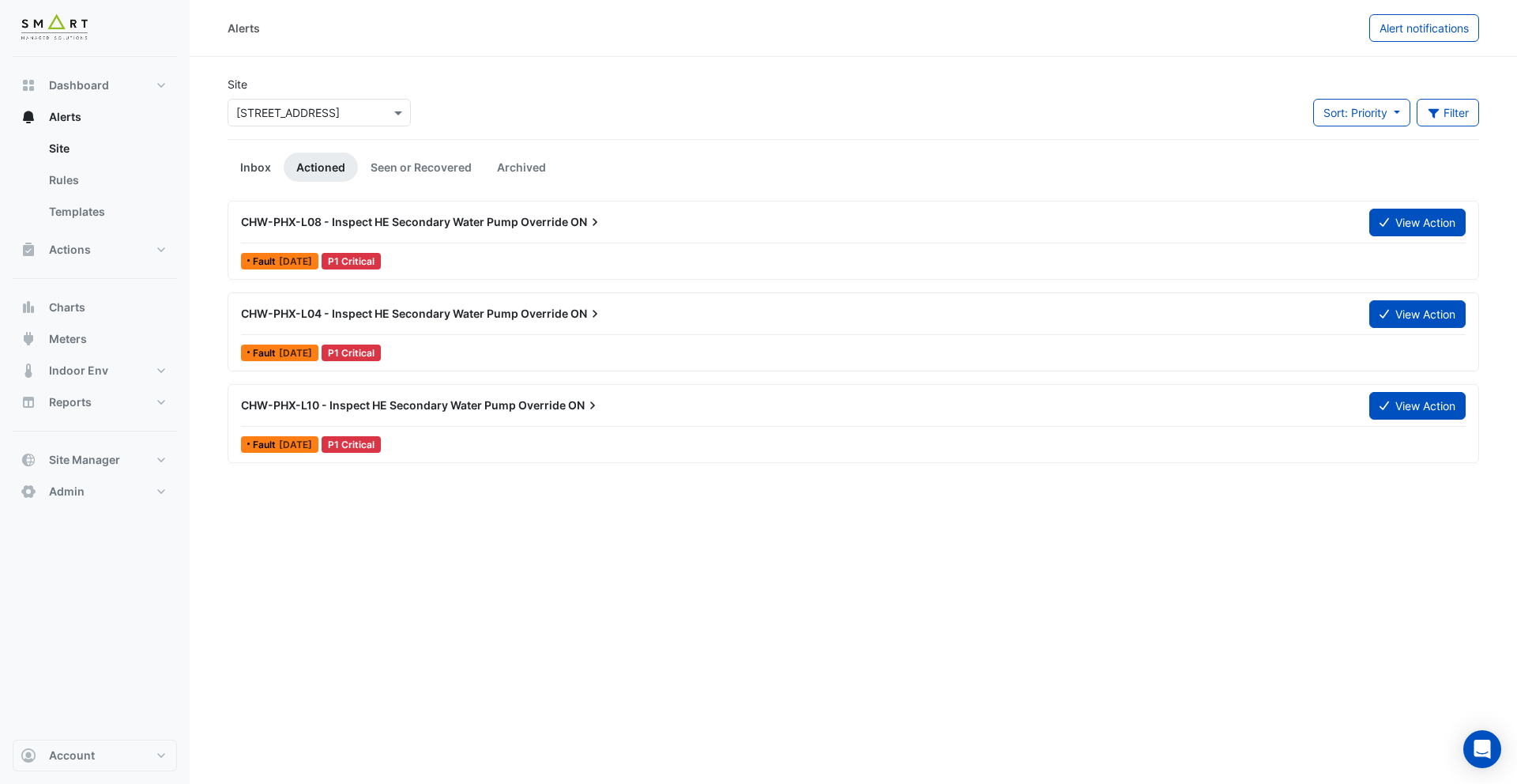
click at [270, 167] on link "Inbox" at bounding box center [255, 167] width 56 height 29
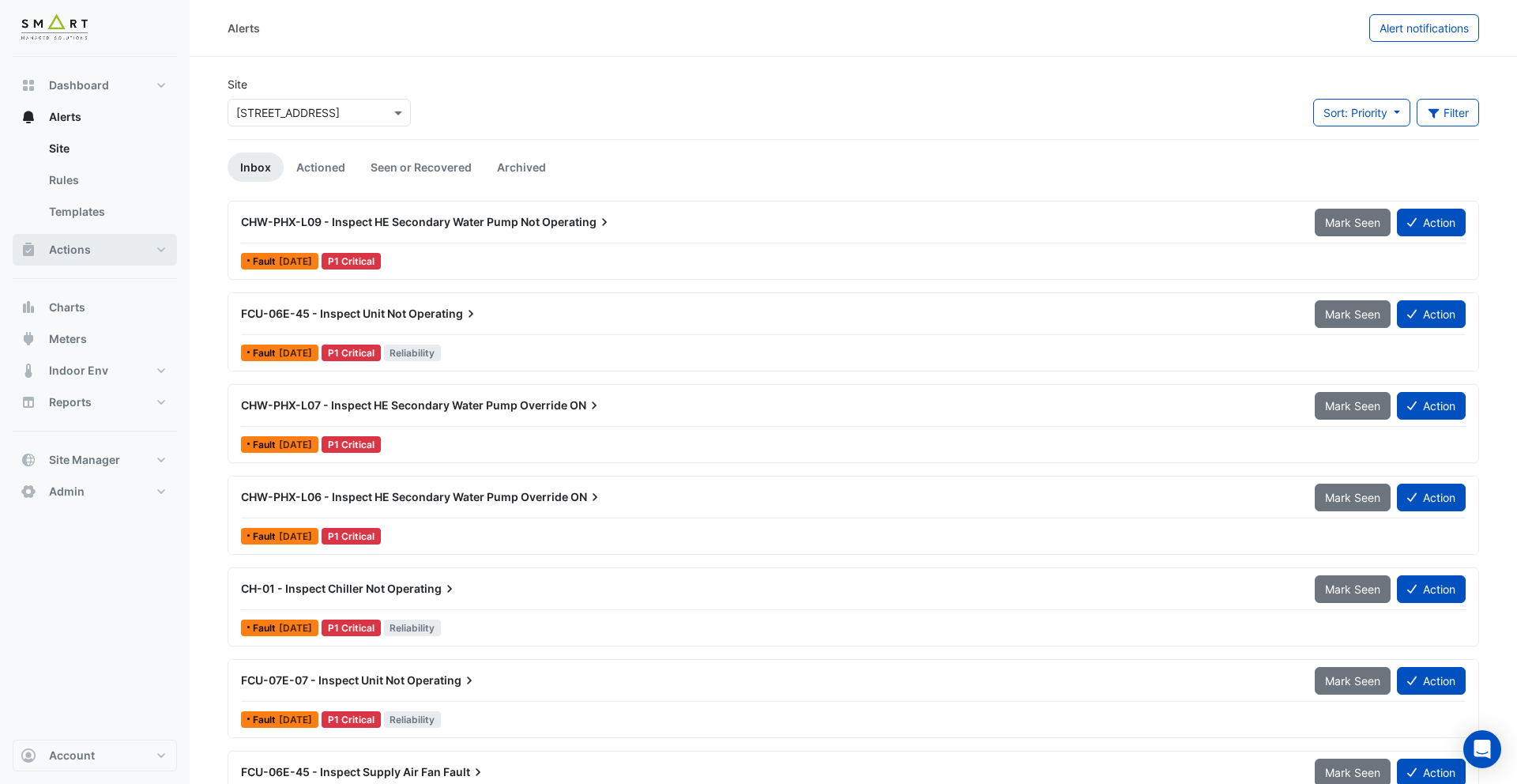
click at [129, 255] on button "Actions" at bounding box center [95, 249] width 165 height 31
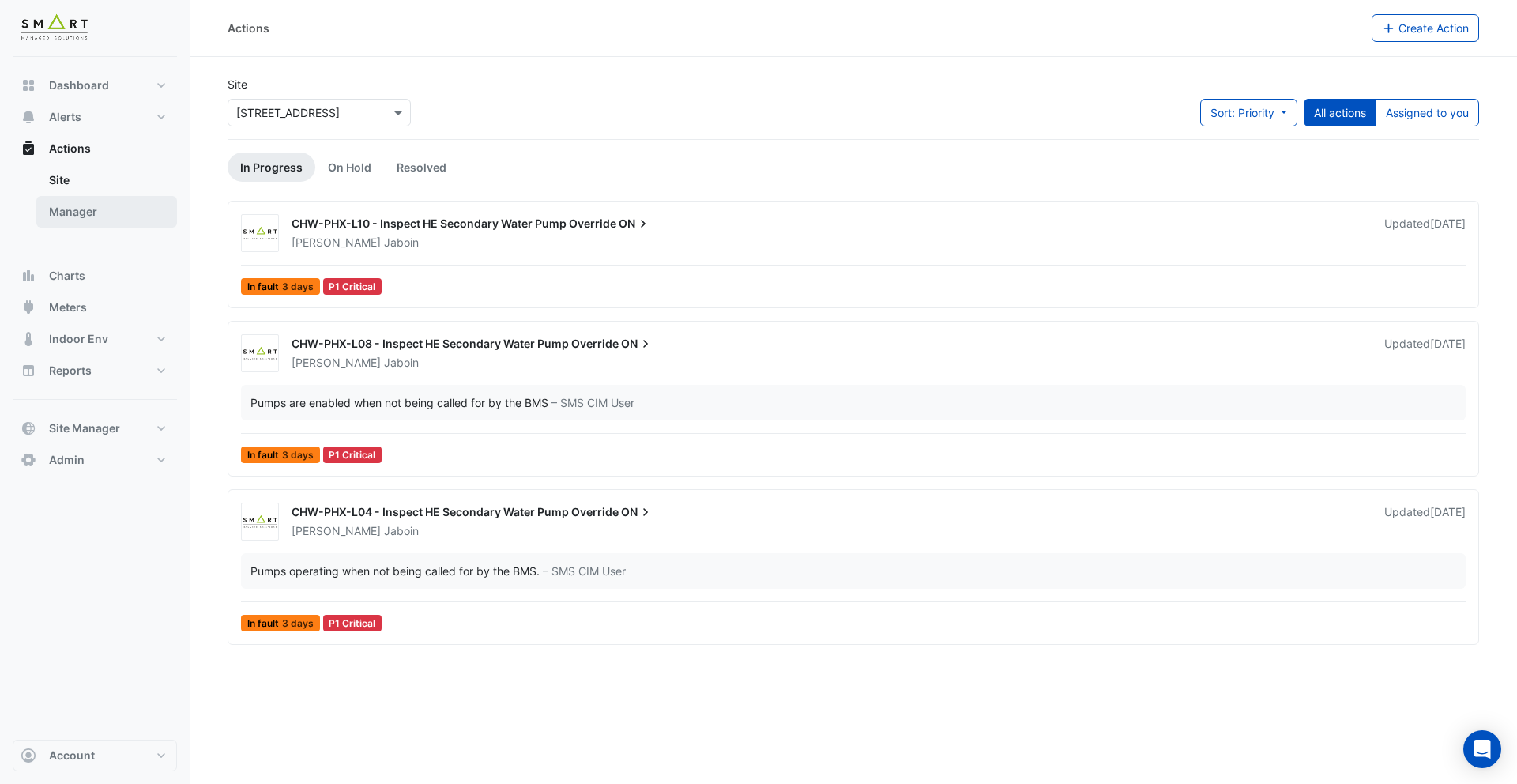
click at [128, 220] on link "Manager" at bounding box center [106, 212] width 140 height 31
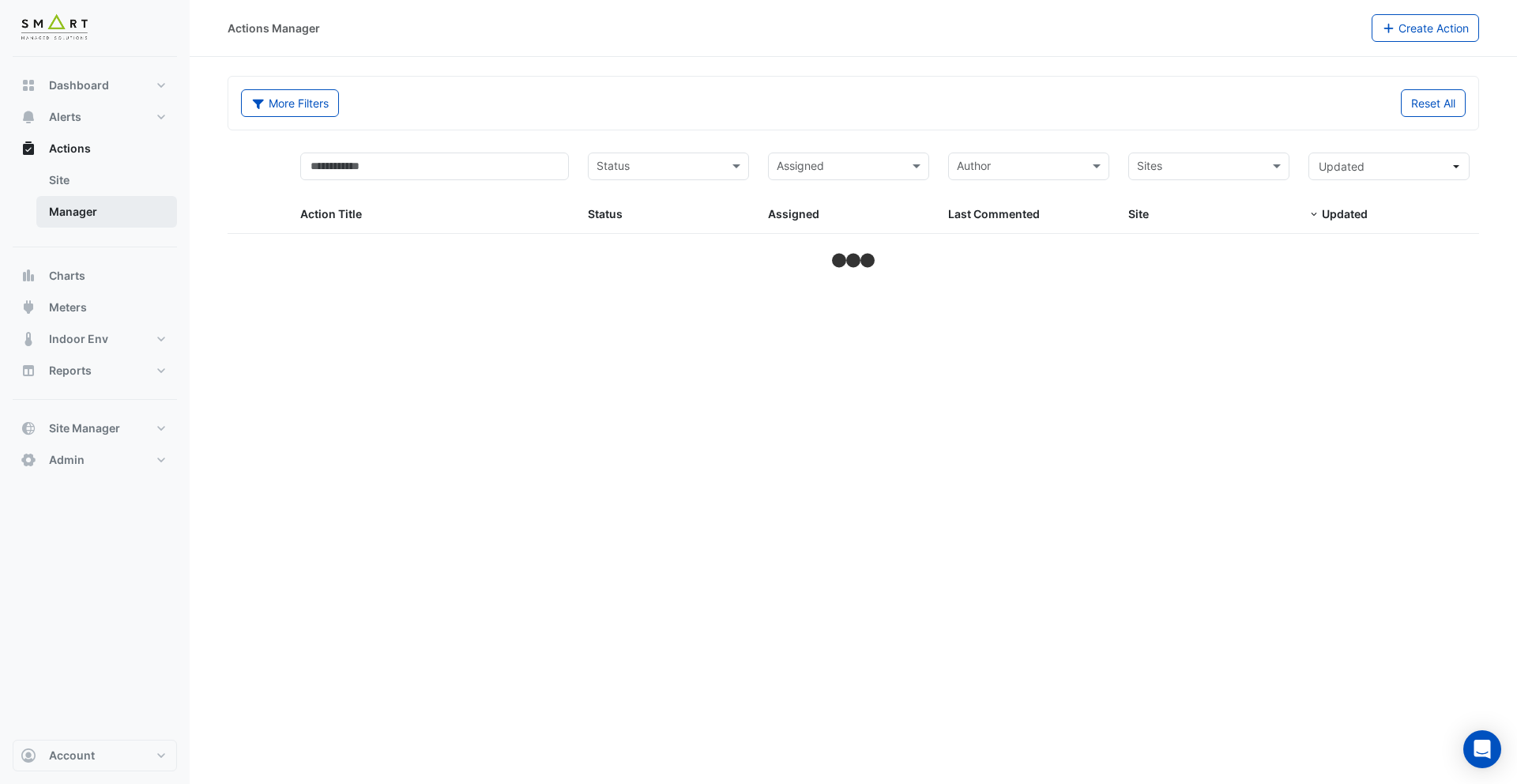
select select "***"
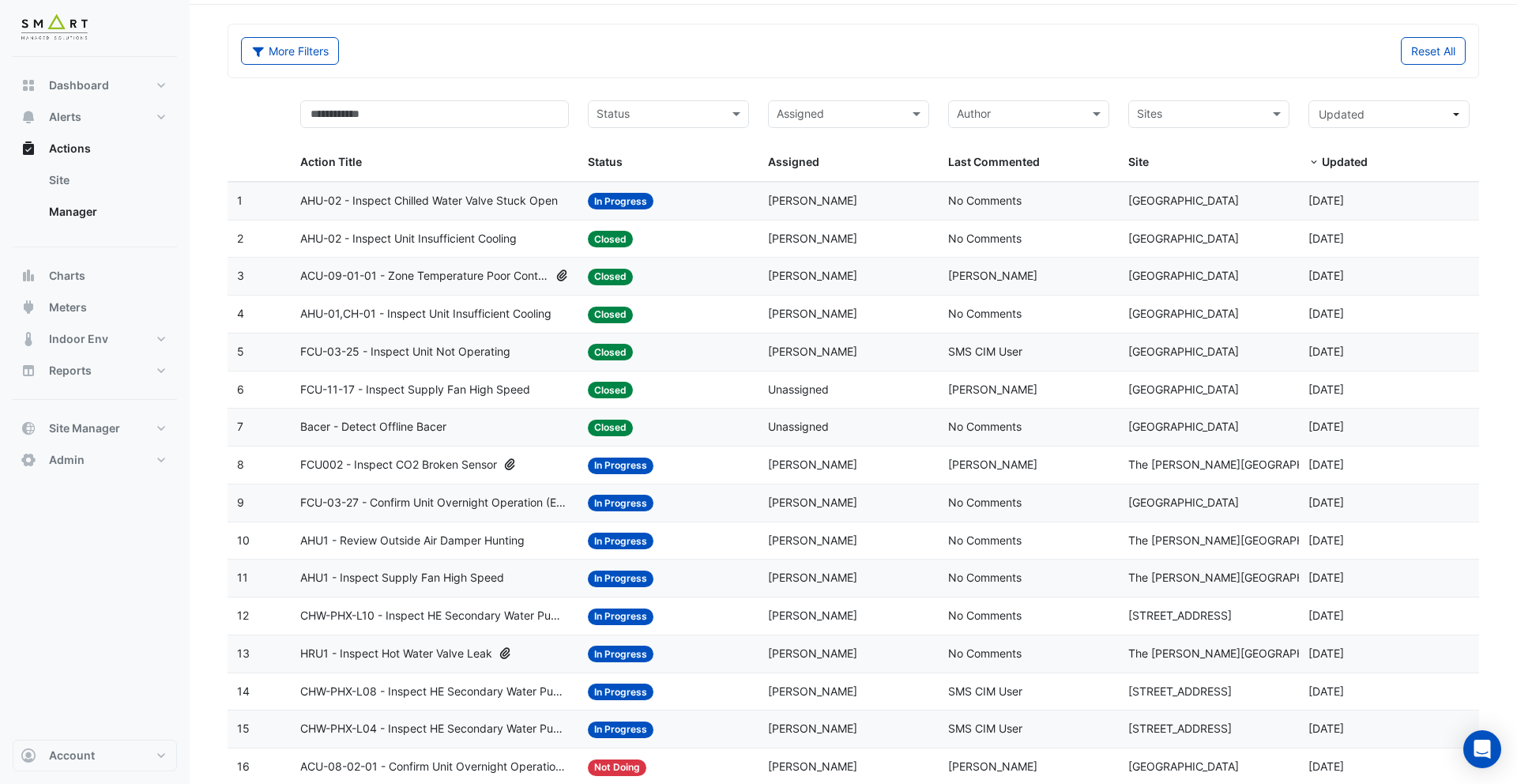
scroll to position [55, 0]
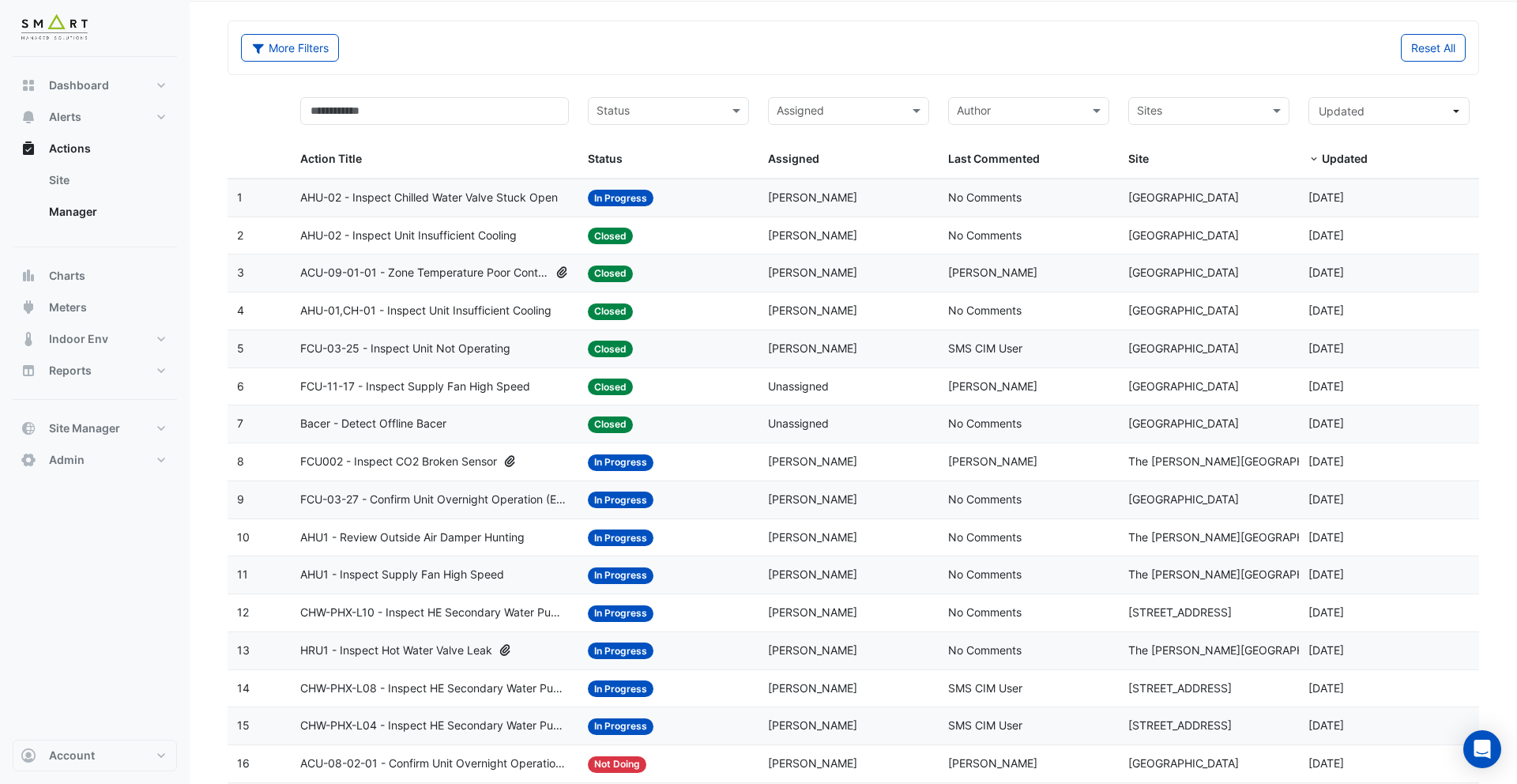
click at [462, 504] on span "FCU-03-27 - Confirm Unit Overnight Operation (Energy Waste)" at bounding box center [435, 499] width 270 height 19
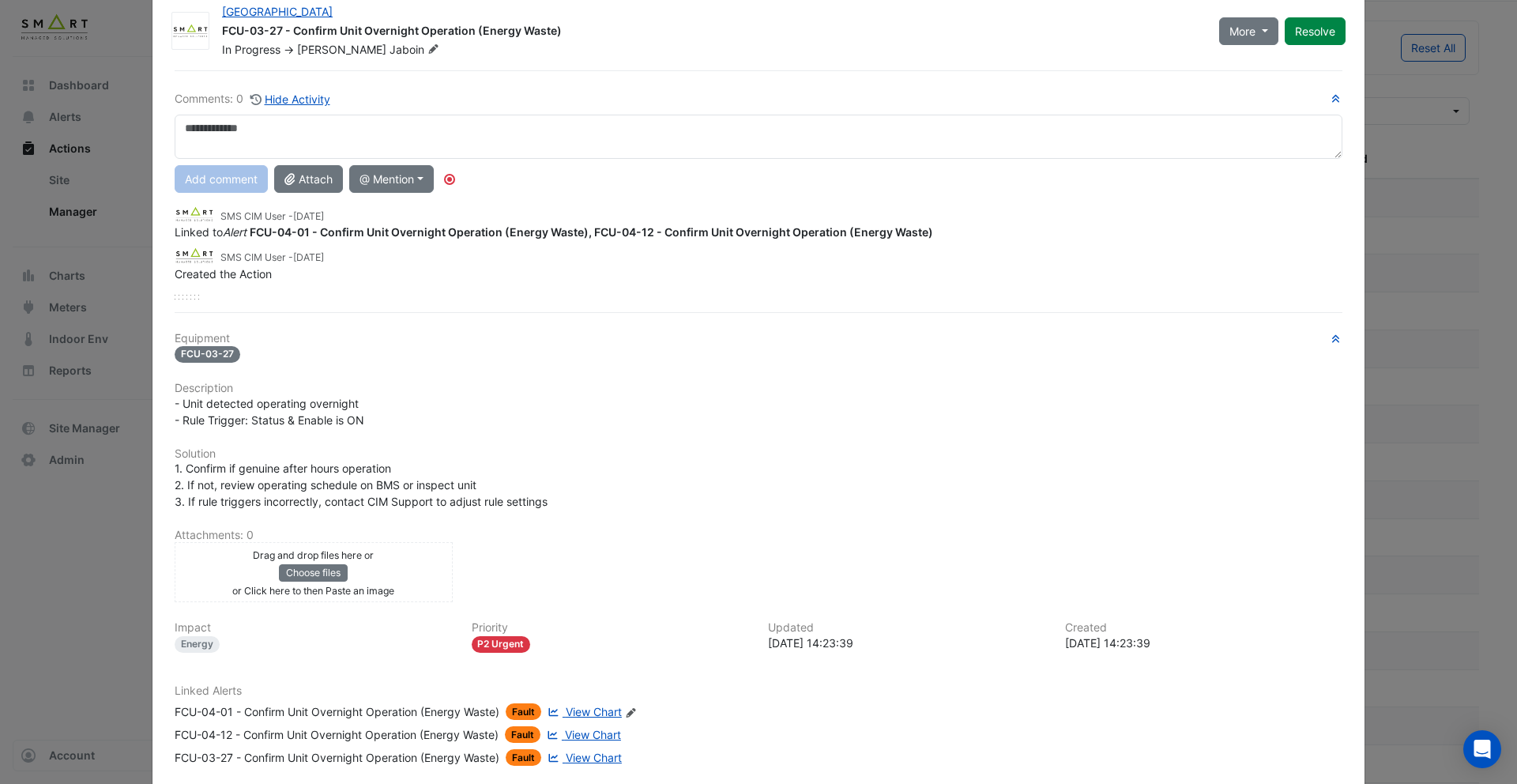
scroll to position [128, 0]
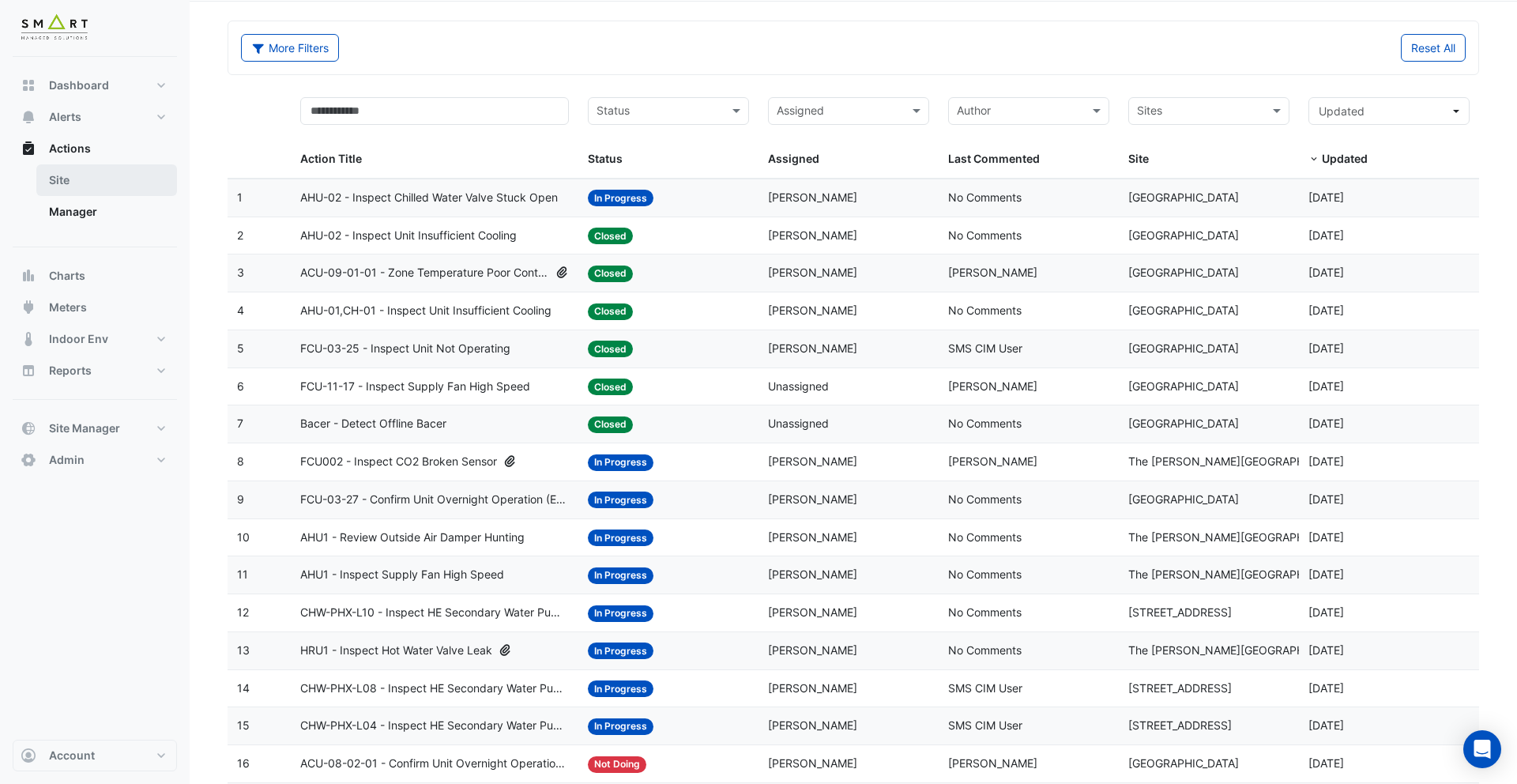
click at [79, 188] on link "Site" at bounding box center [106, 181] width 140 height 31
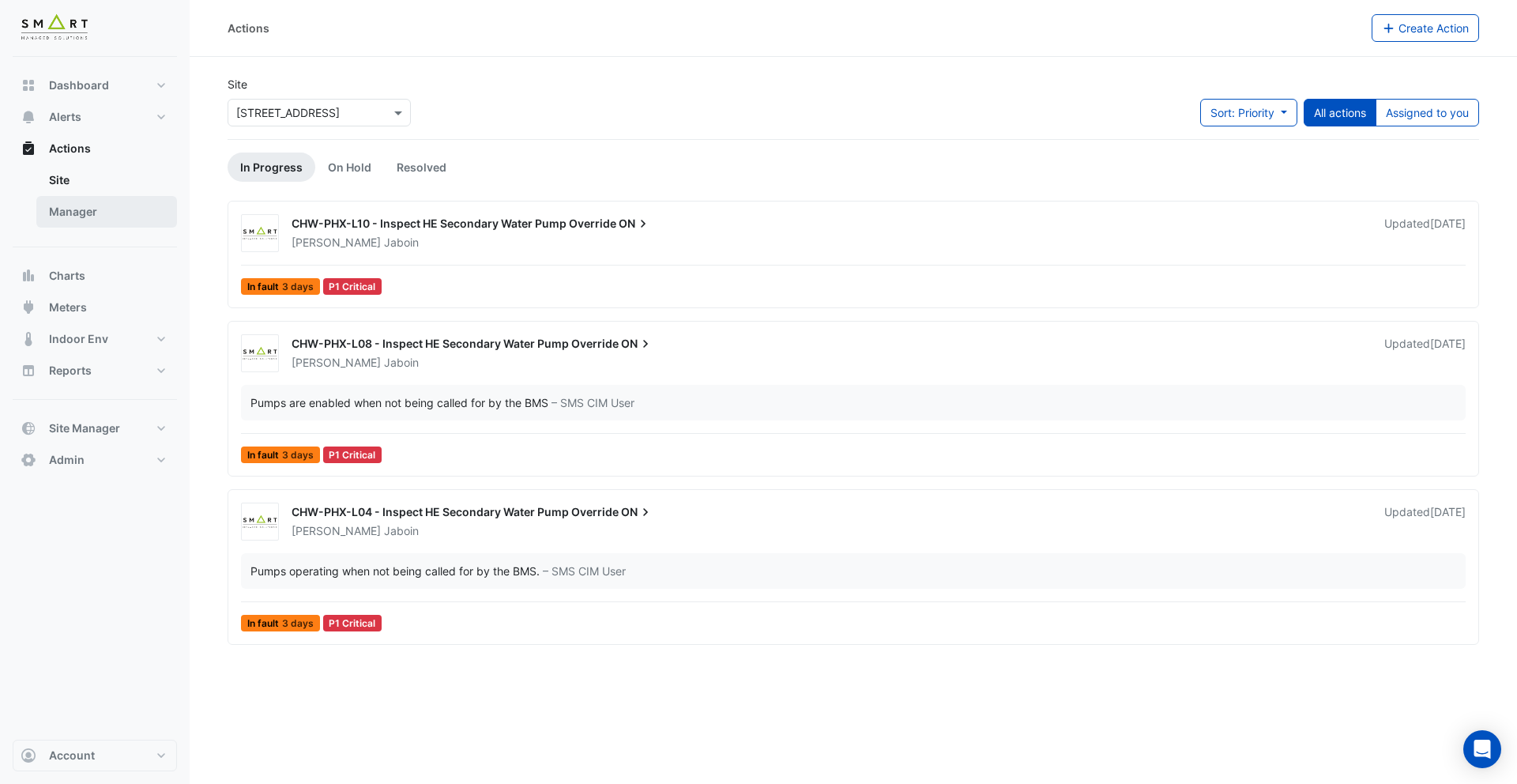
click at [95, 207] on link "Manager" at bounding box center [106, 212] width 140 height 31
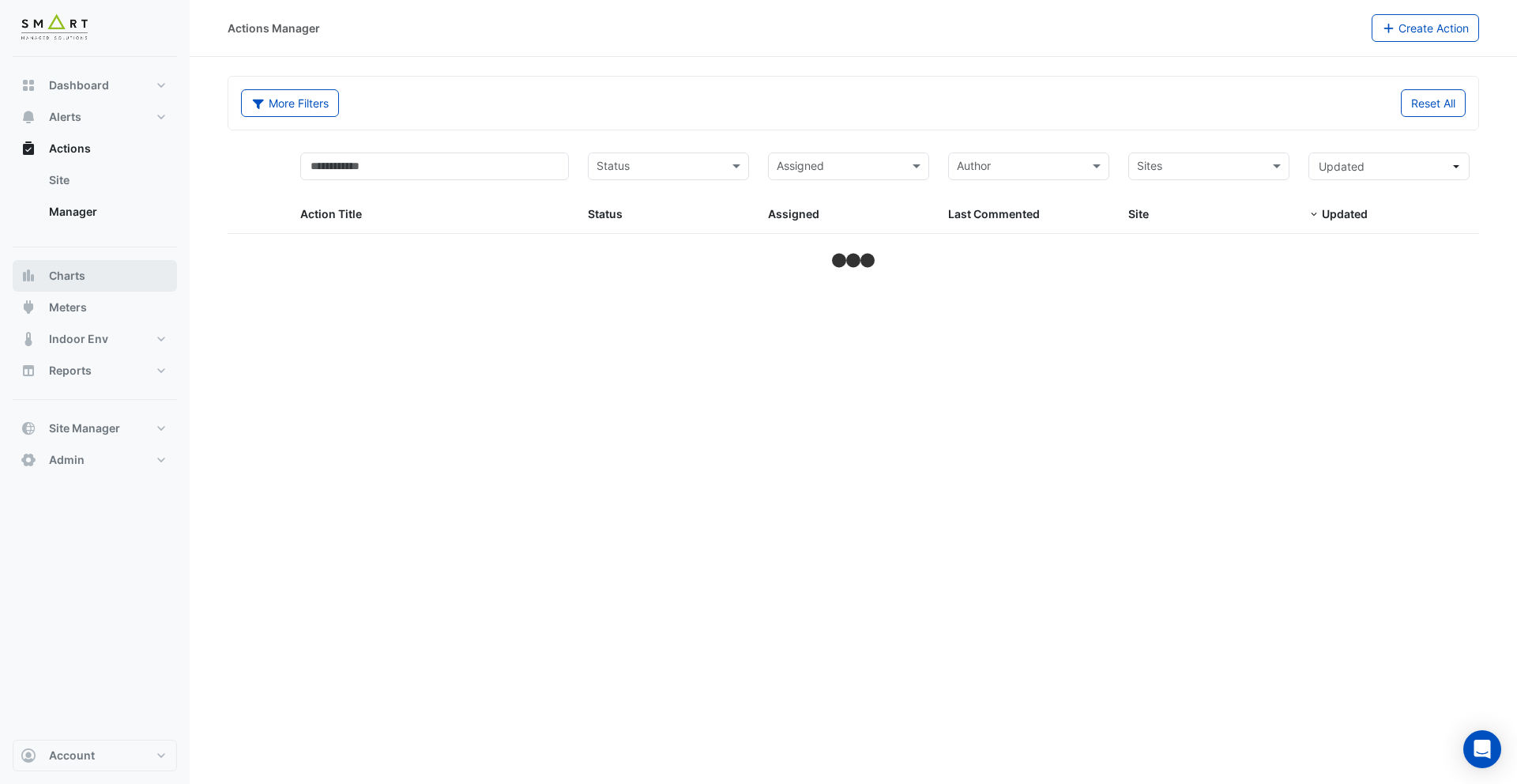
select select "***"
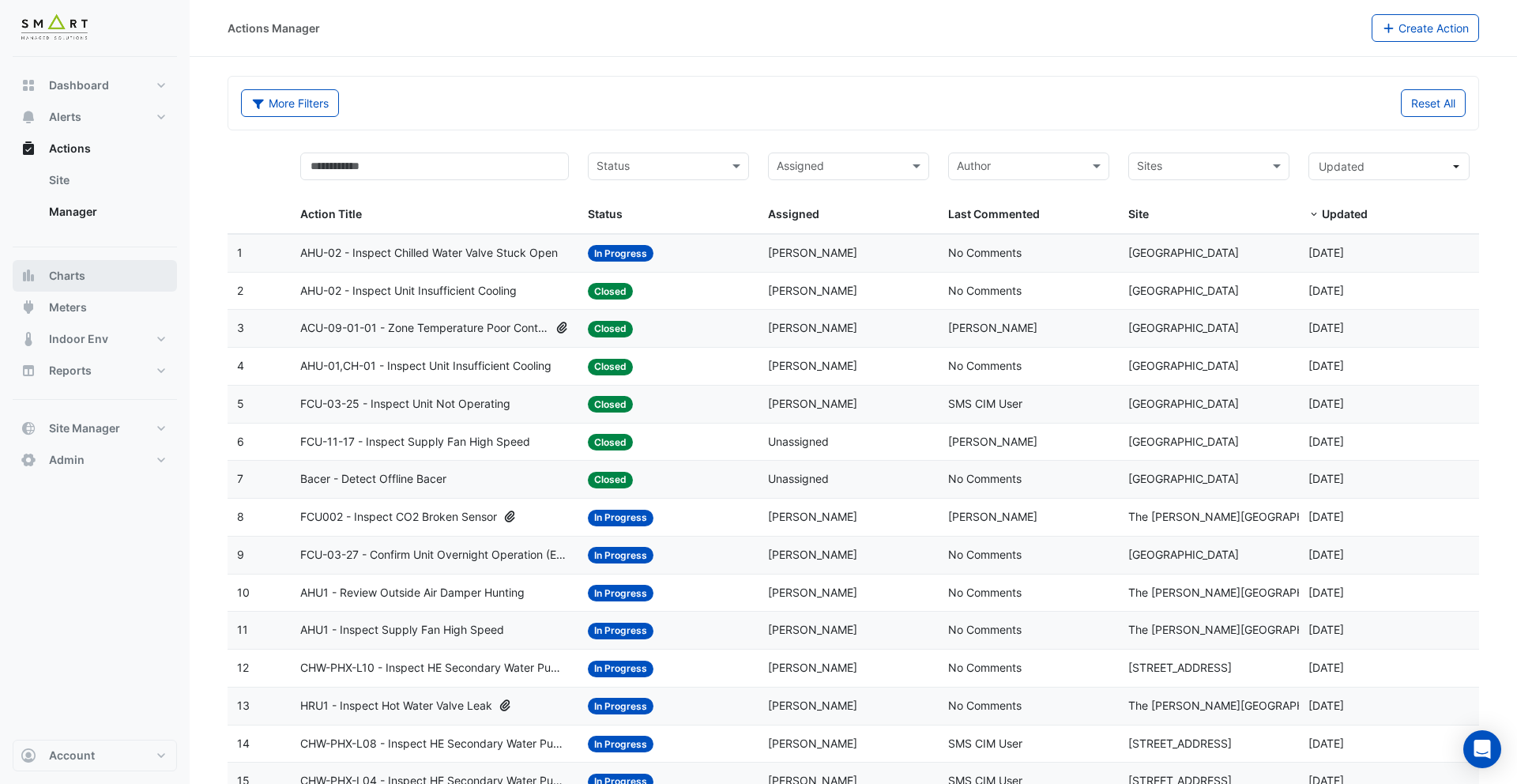
click at [131, 278] on button "Charts" at bounding box center [95, 276] width 165 height 31
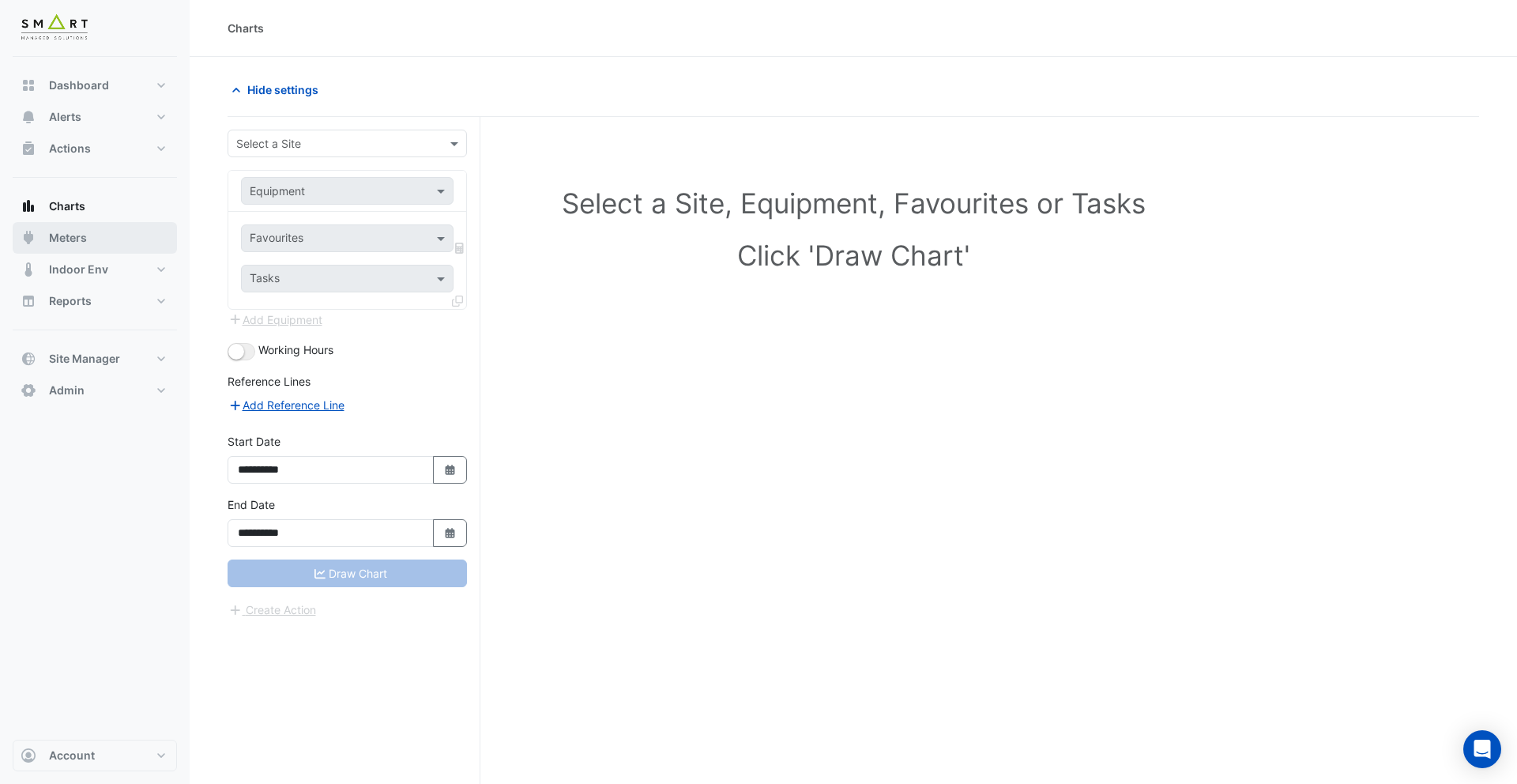
click at [112, 244] on button "Meters" at bounding box center [95, 237] width 165 height 31
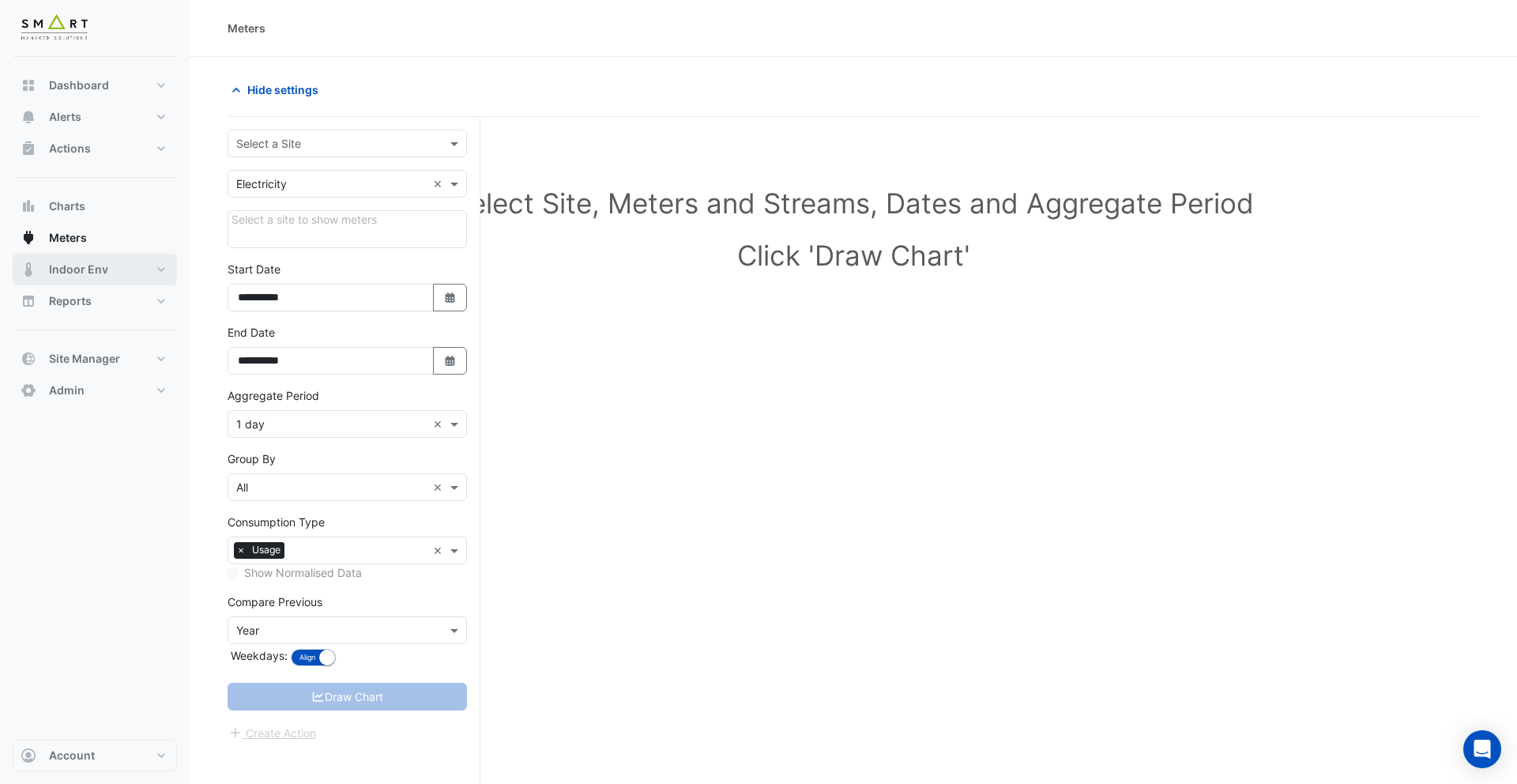
click at [136, 266] on button "Indoor Env" at bounding box center [95, 270] width 165 height 31
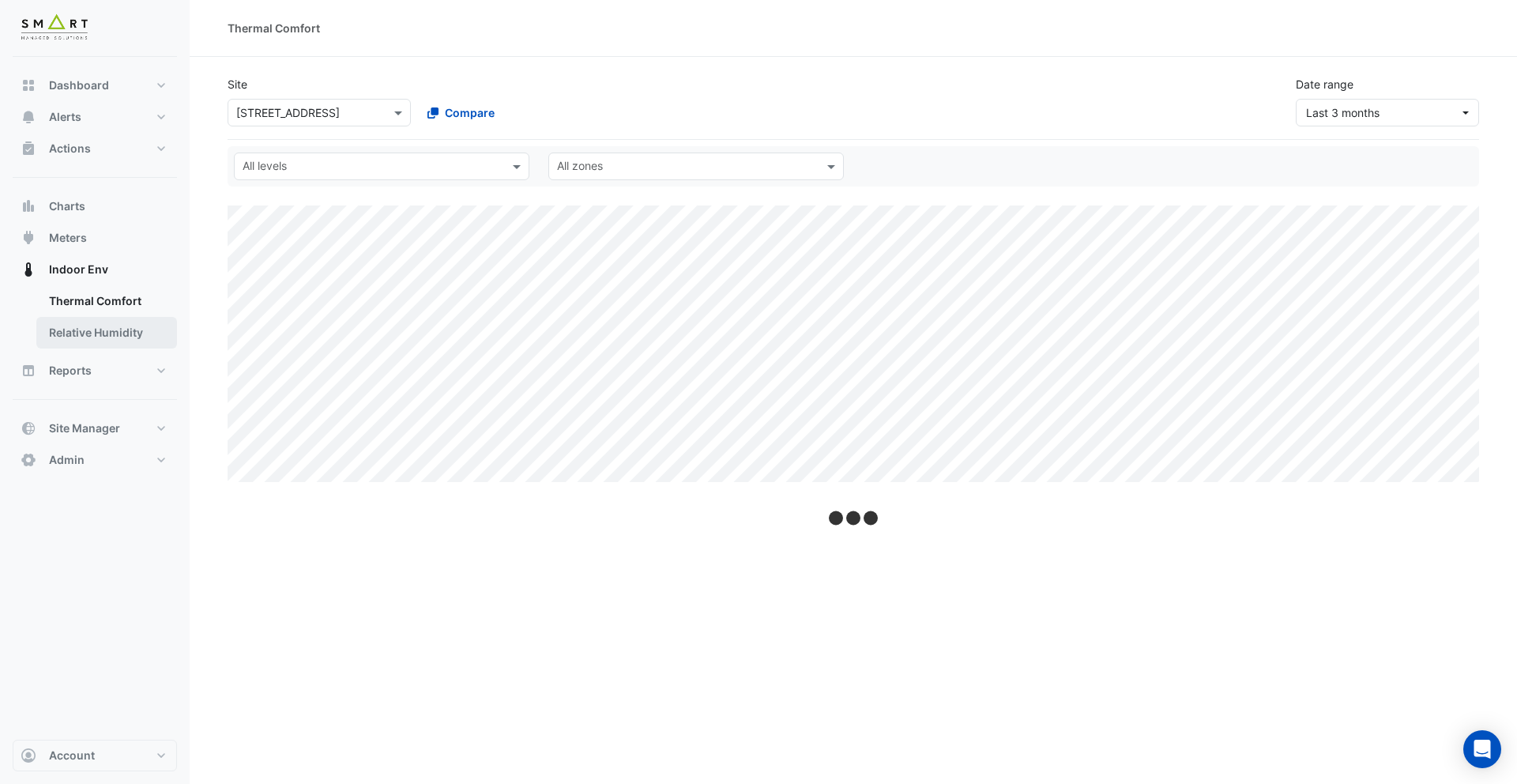
click at [117, 338] on link "Relative Humidity" at bounding box center [106, 333] width 140 height 31
click at [128, 363] on button "Reports" at bounding box center [95, 371] width 165 height 31
select select "***"
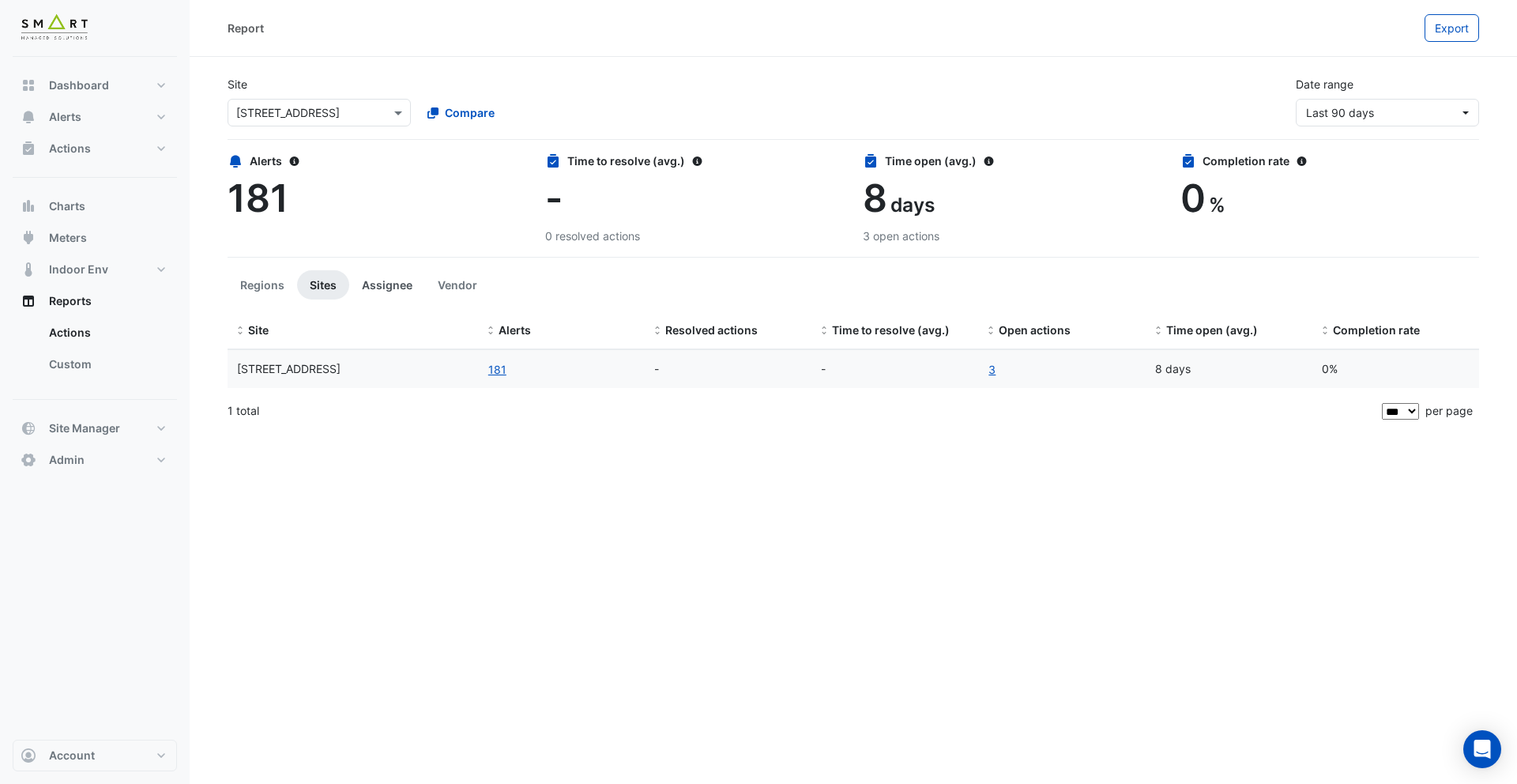
click at [378, 288] on button "Assignee" at bounding box center [387, 285] width 76 height 29
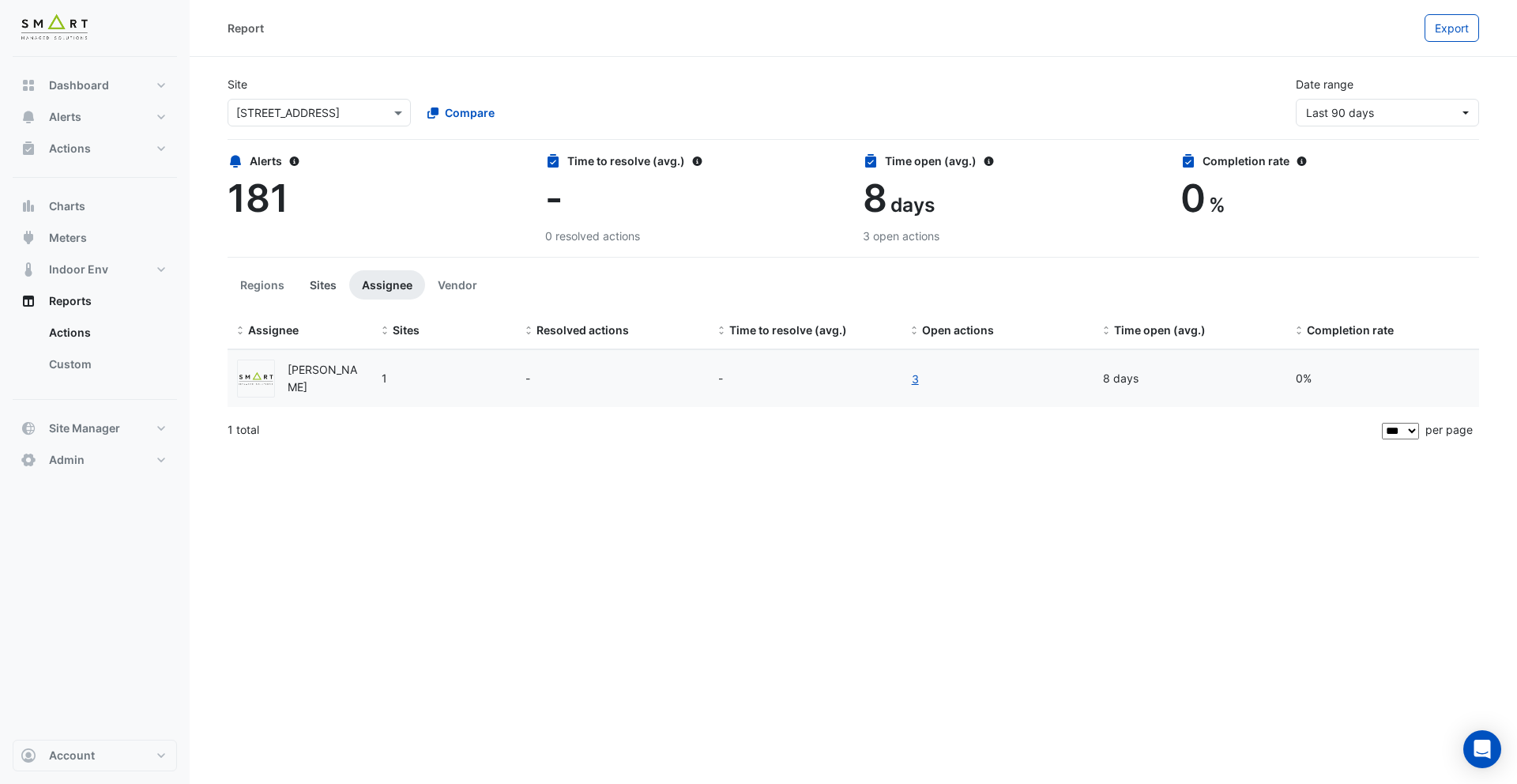
click at [320, 288] on button "Sites" at bounding box center [323, 285] width 52 height 29
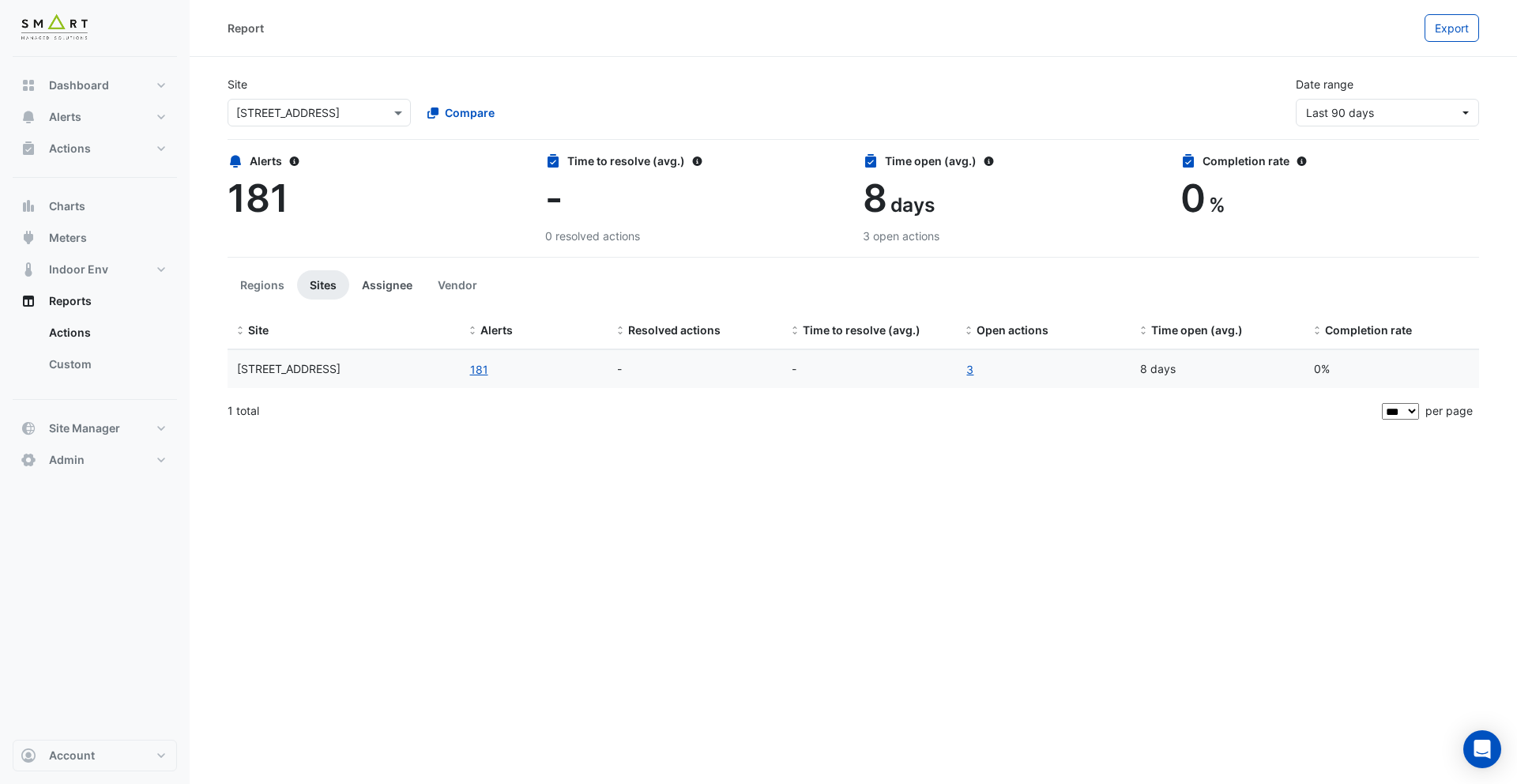
click at [375, 287] on button "Assignee" at bounding box center [387, 285] width 76 height 29
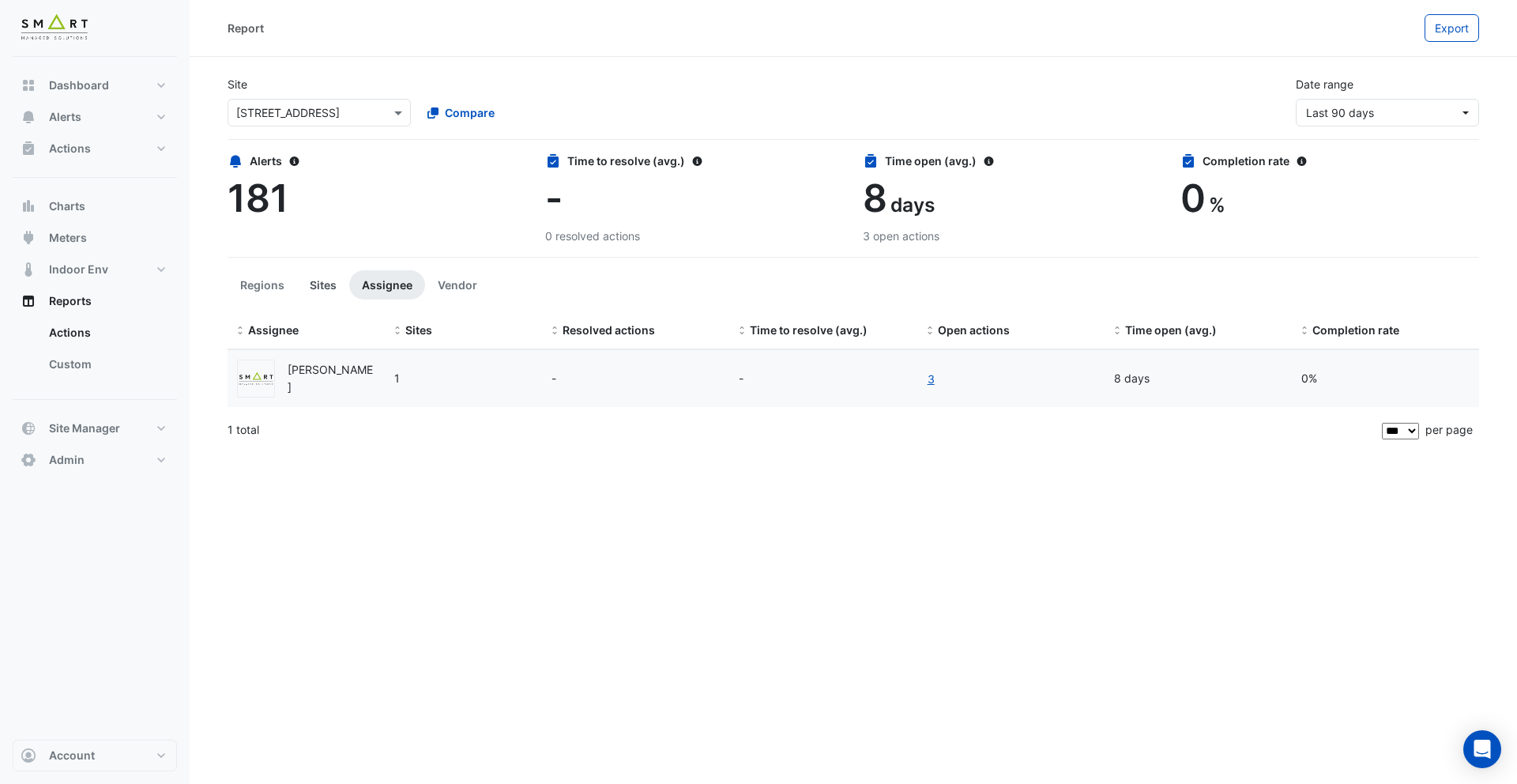
click at [325, 287] on button "Sites" at bounding box center [323, 285] width 52 height 29
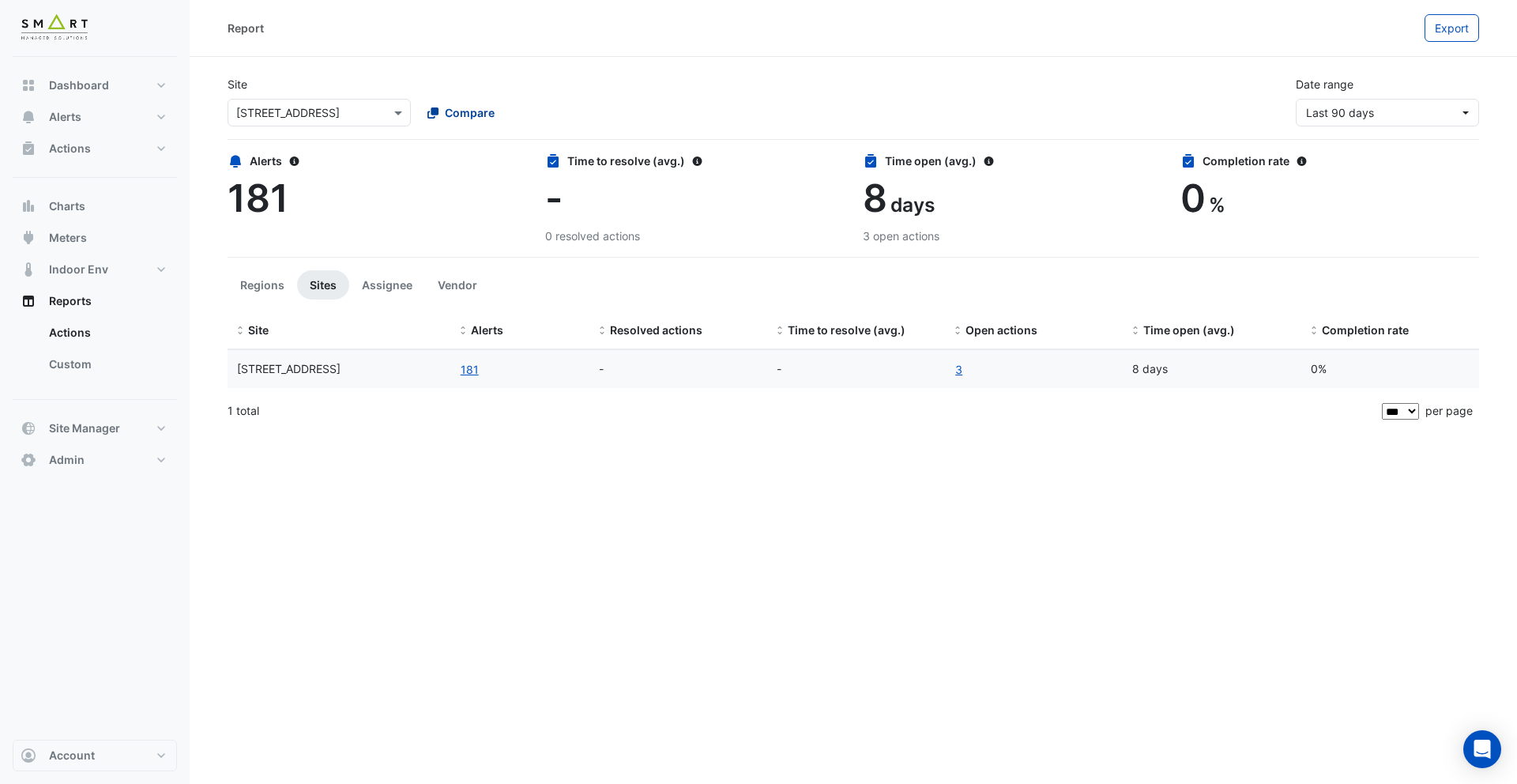
click at [452, 115] on span "Compare" at bounding box center [469, 112] width 50 height 17
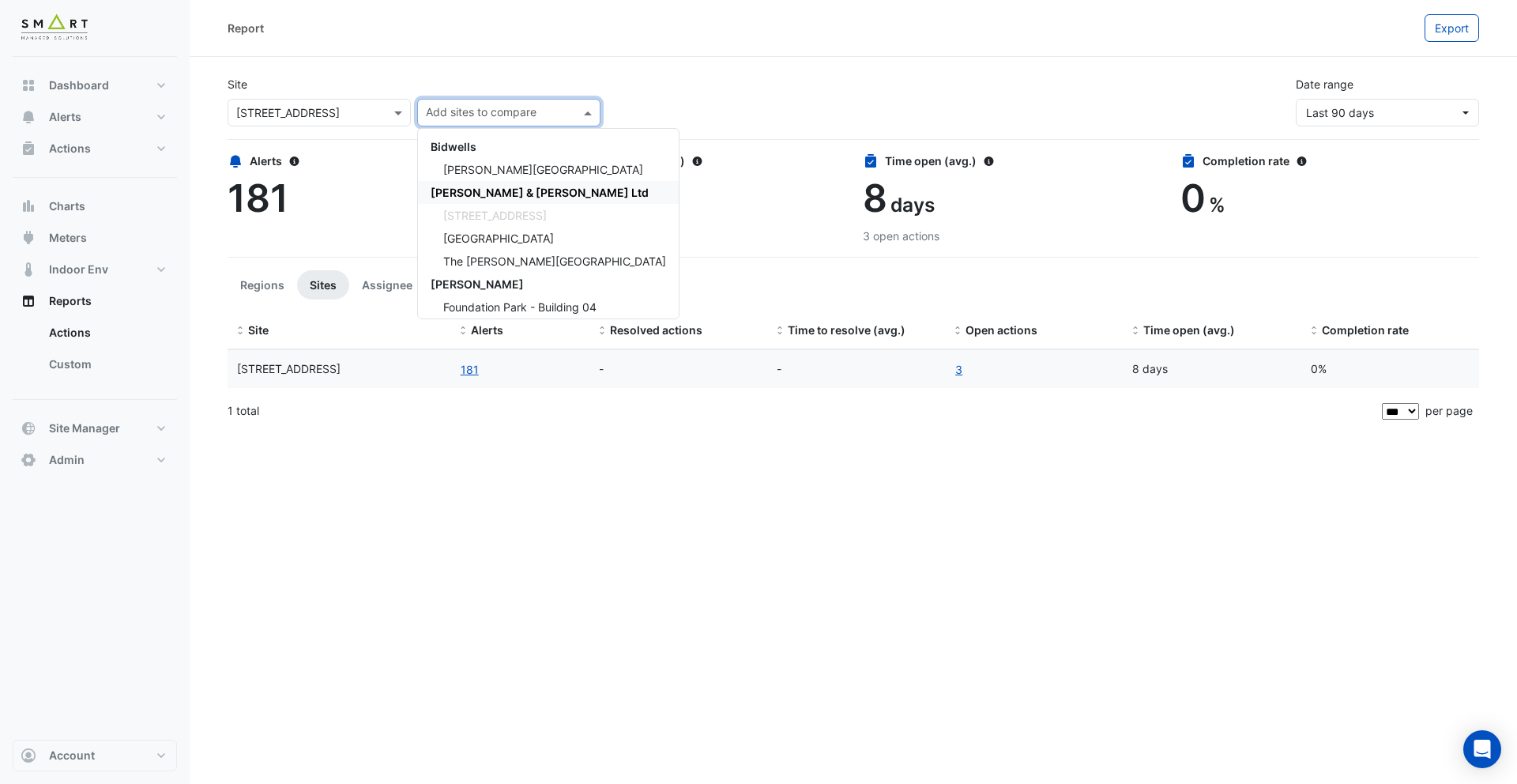
click at [477, 187] on span "[PERSON_NAME] & [PERSON_NAME] Ltd" at bounding box center [540, 192] width 218 height 14
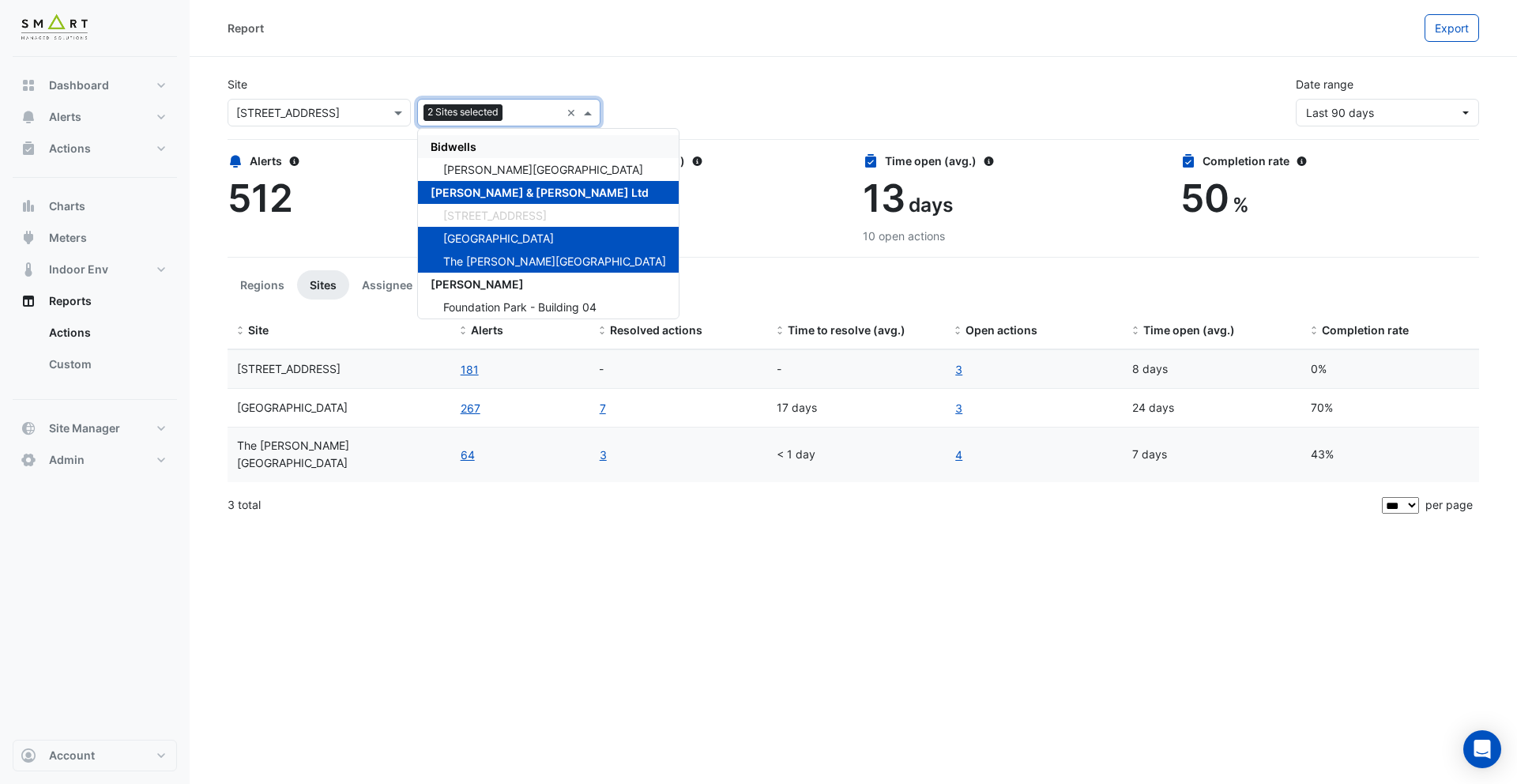
click at [466, 151] on span "Bidwells" at bounding box center [453, 147] width 46 height 14
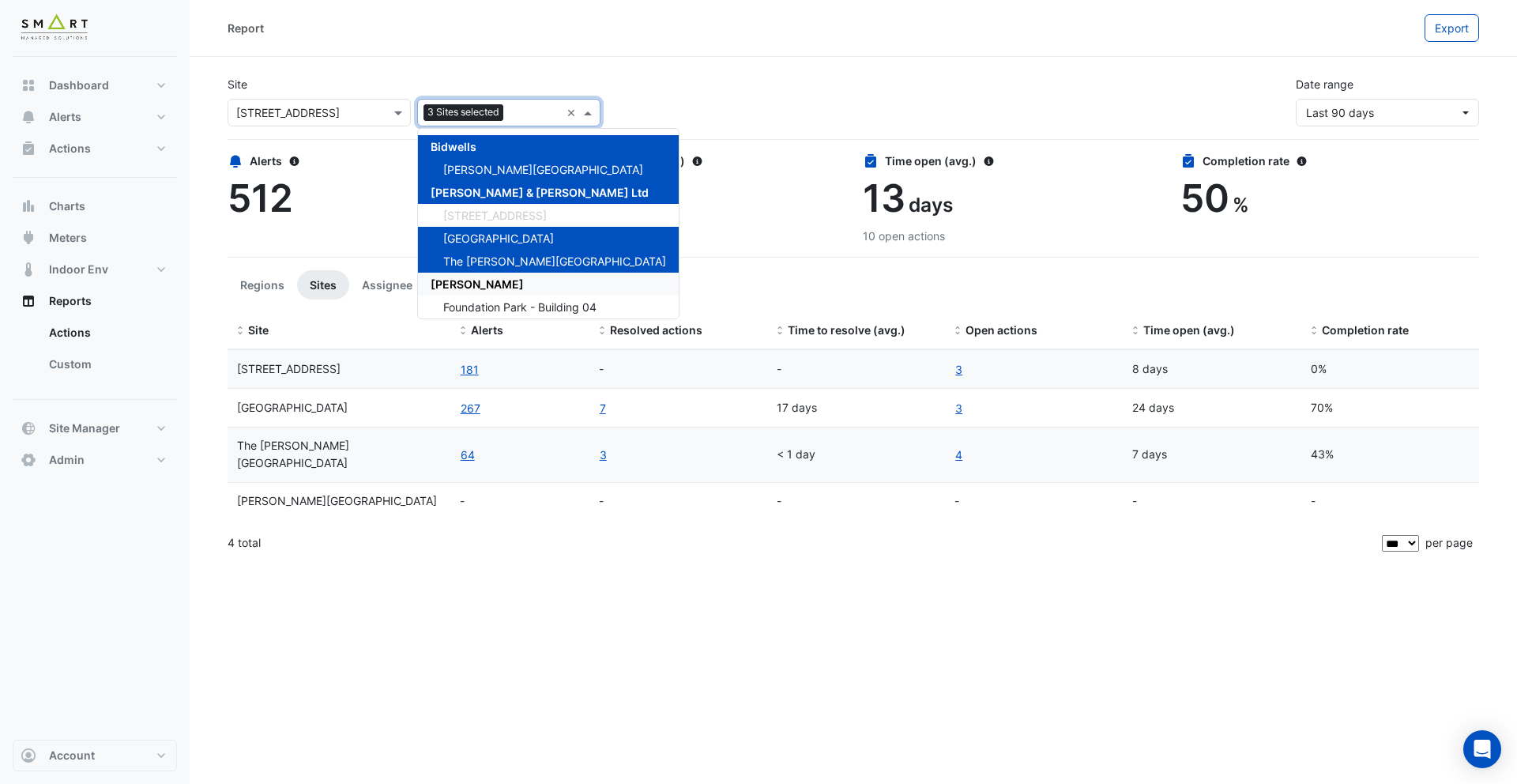
click at [486, 277] on div "[PERSON_NAME]" at bounding box center [549, 284] width 261 height 23
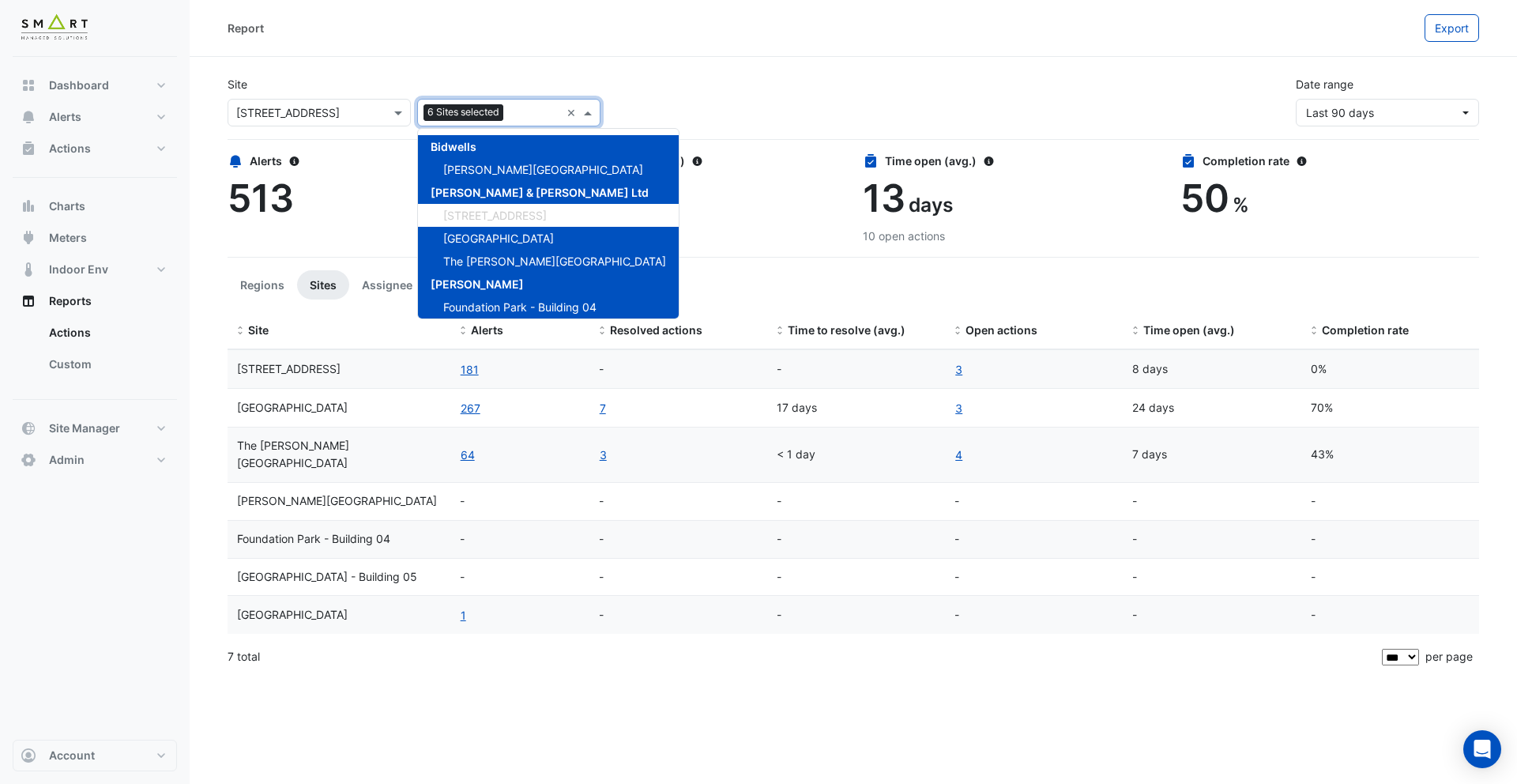
scroll to position [52, 0]
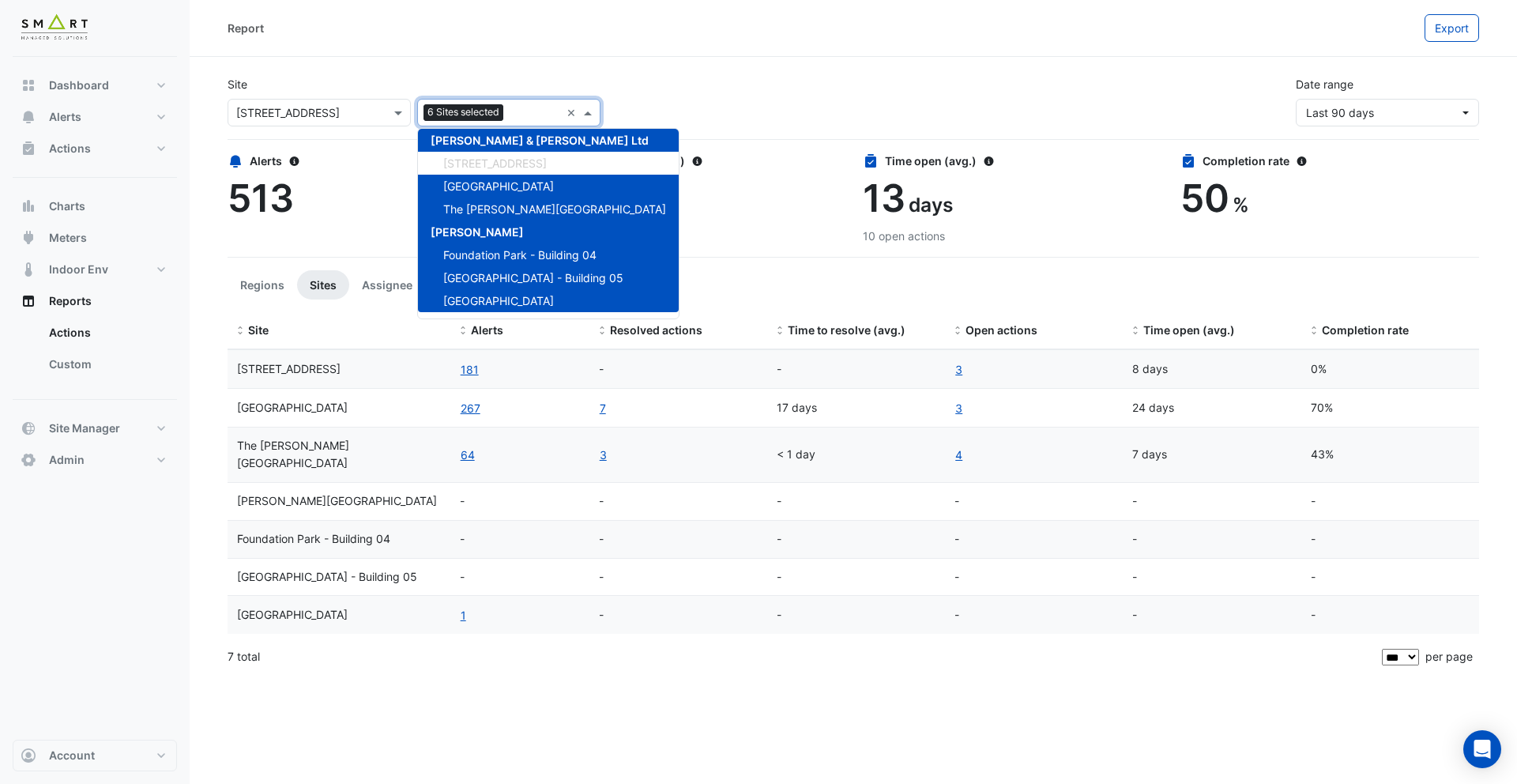
drag, startPoint x: 668, startPoint y: 88, endPoint x: 404, endPoint y: 166, distance: 275.3
click at [668, 88] on div "Site × 12 [GEOGRAPHIC_DATA] 6 Sites selected × Bidwells [PERSON_NAME] House [PE…" at bounding box center [853, 94] width 1271 height 63
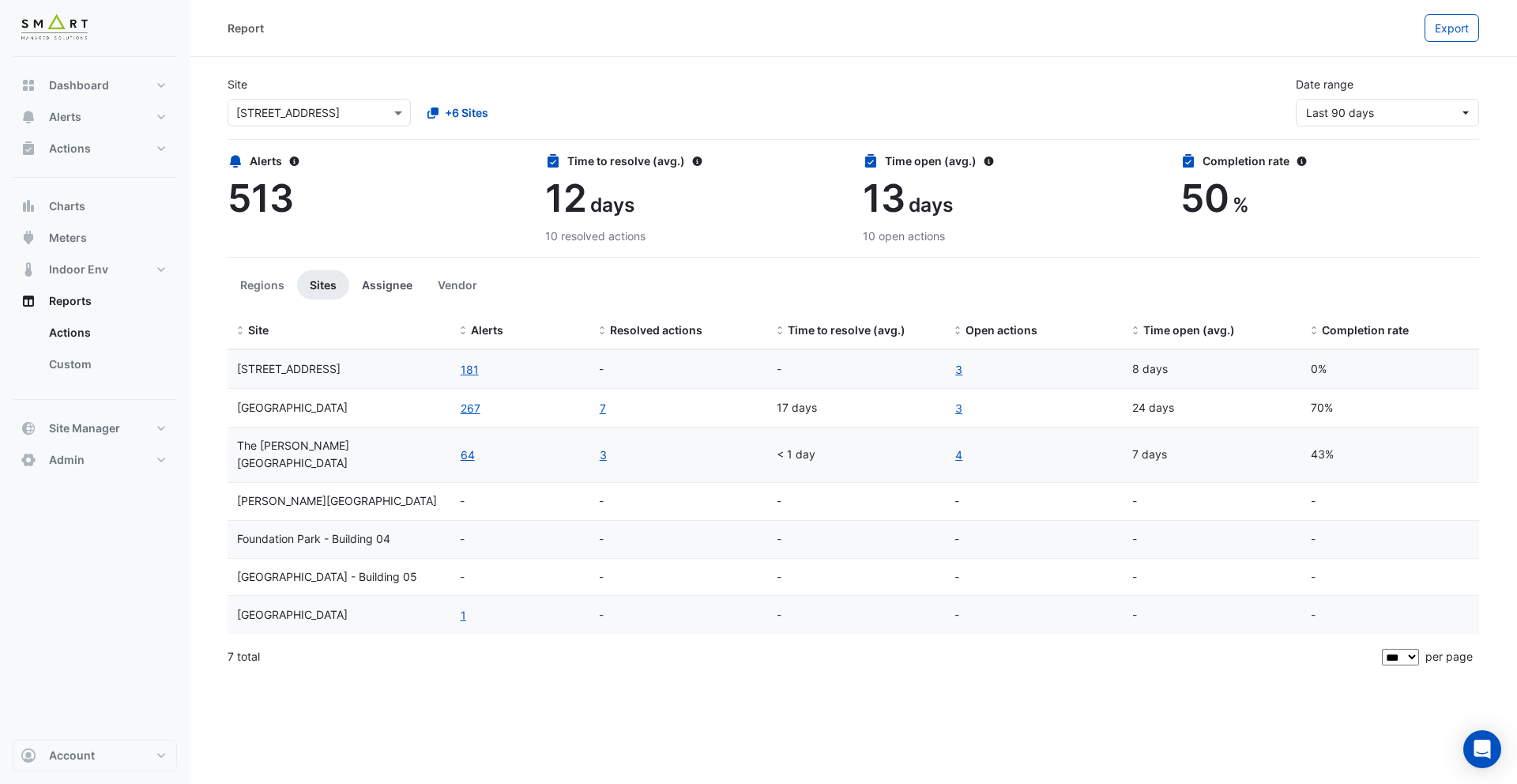
click at [383, 282] on button "Assignee" at bounding box center [387, 285] width 76 height 29
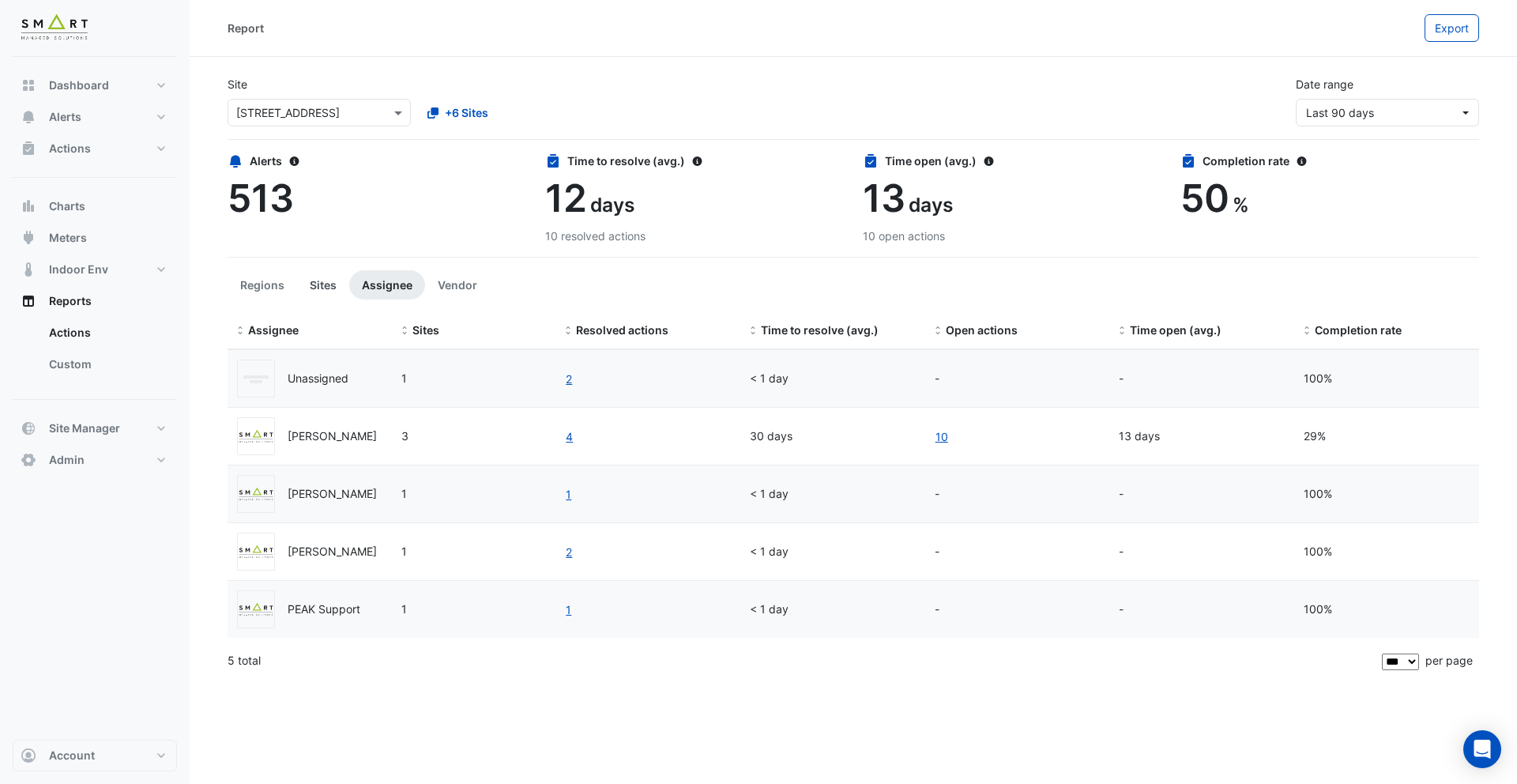
click at [332, 282] on button "Sites" at bounding box center [323, 285] width 52 height 29
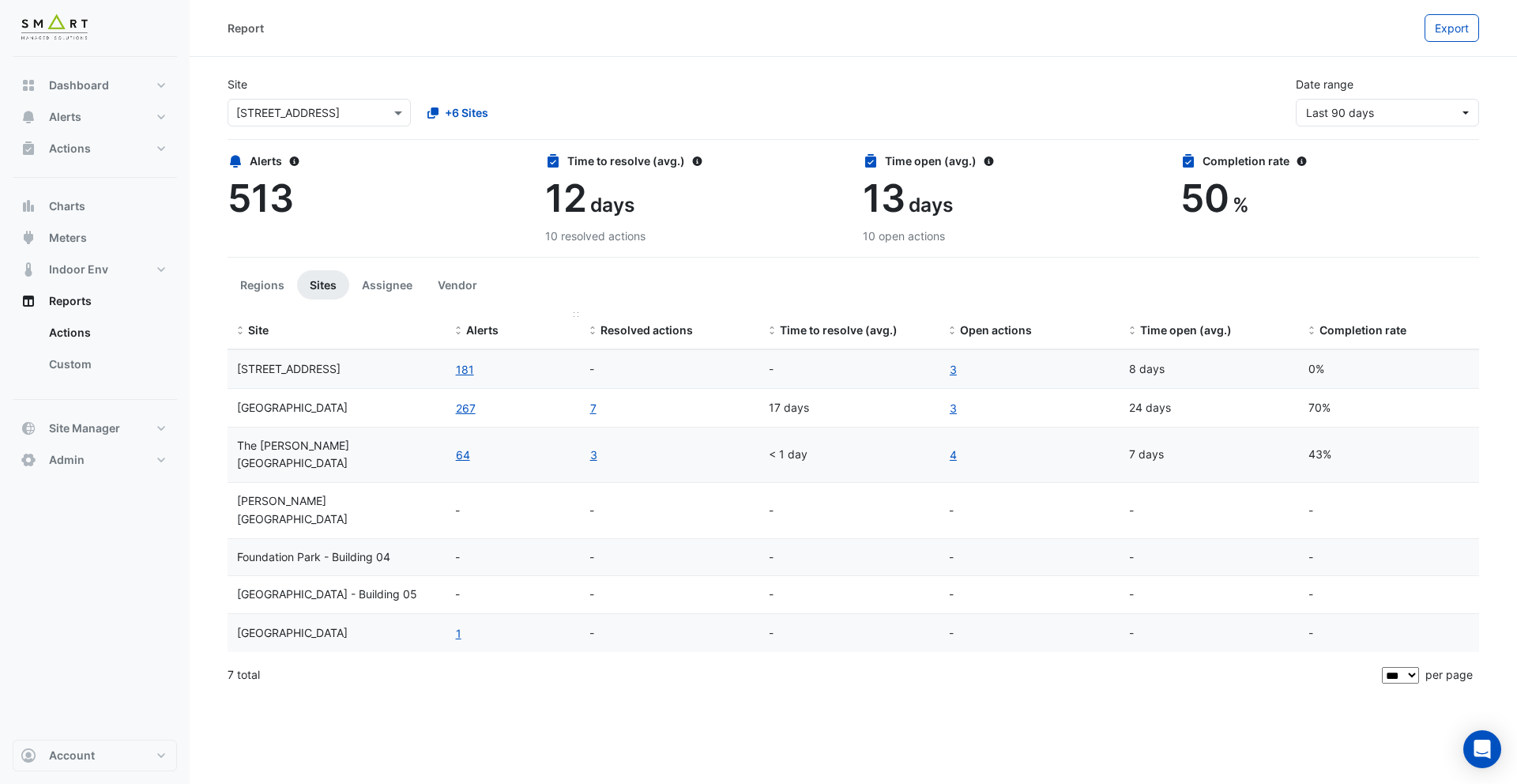
click at [488, 324] on span "Alerts" at bounding box center [482, 330] width 32 height 14
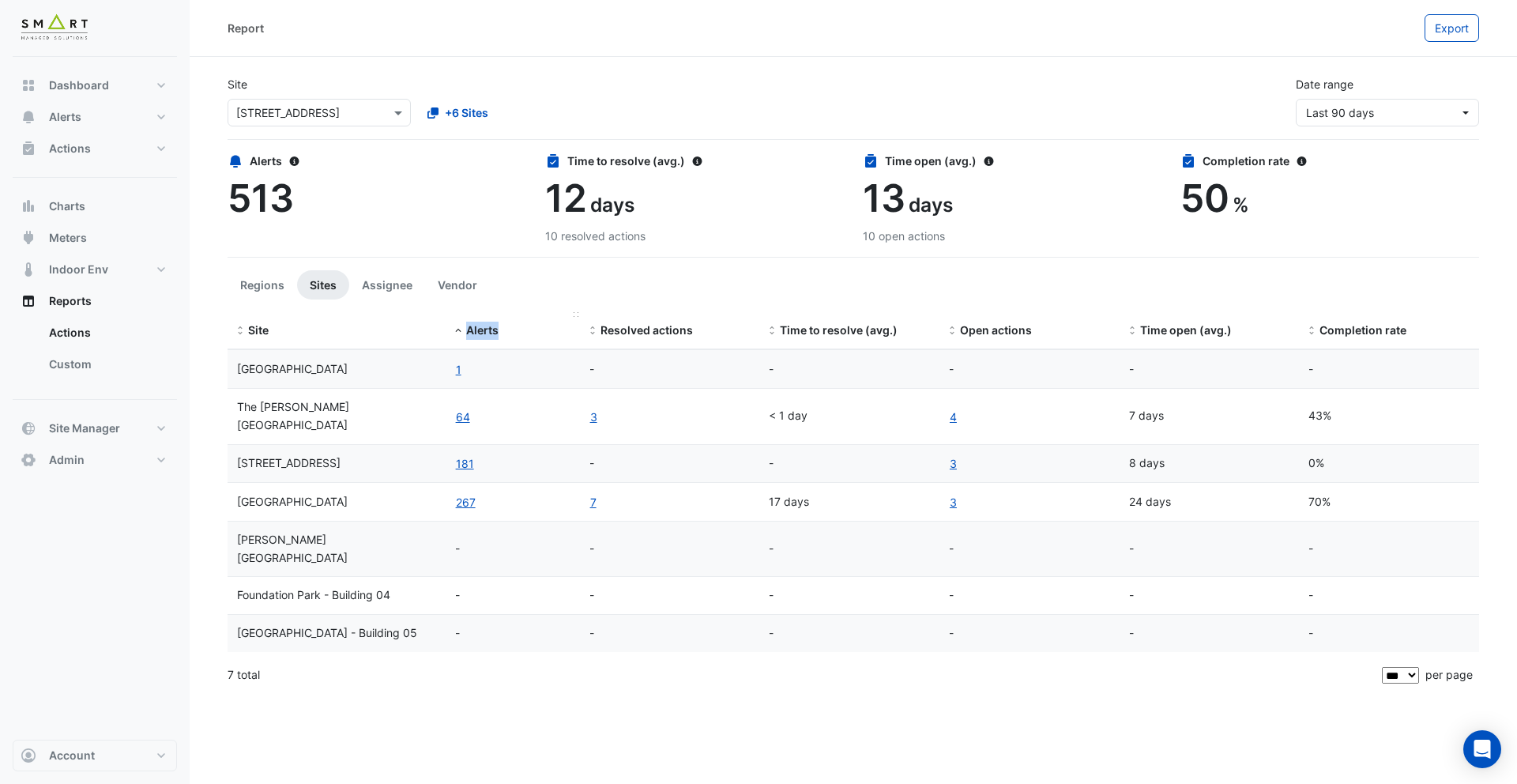
click at [488, 324] on span "Alerts" at bounding box center [482, 330] width 32 height 14
click at [458, 494] on button "1" at bounding box center [458, 502] width 7 height 19
click at [952, 368] on link "3" at bounding box center [953, 369] width 9 height 19
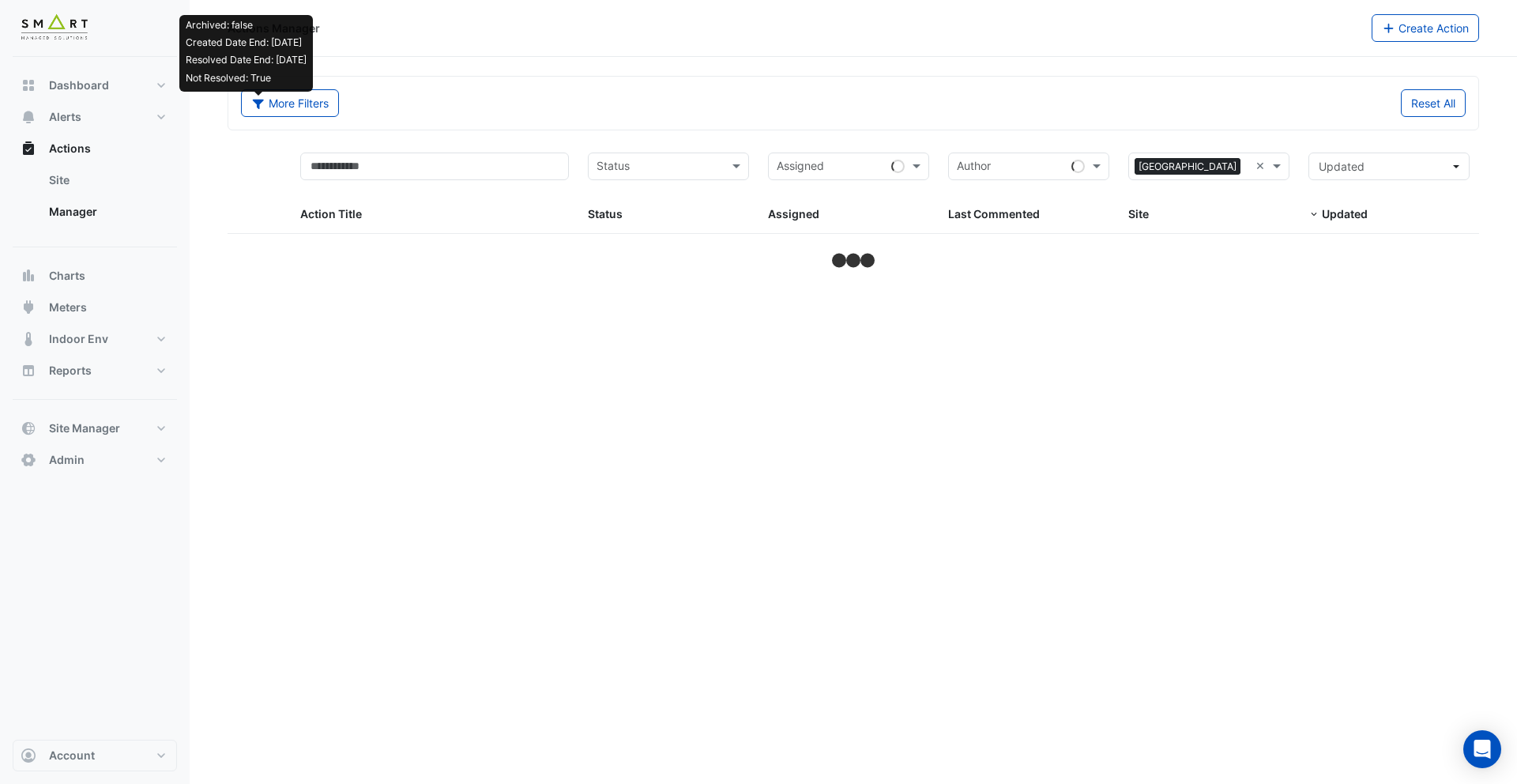
select select "***"
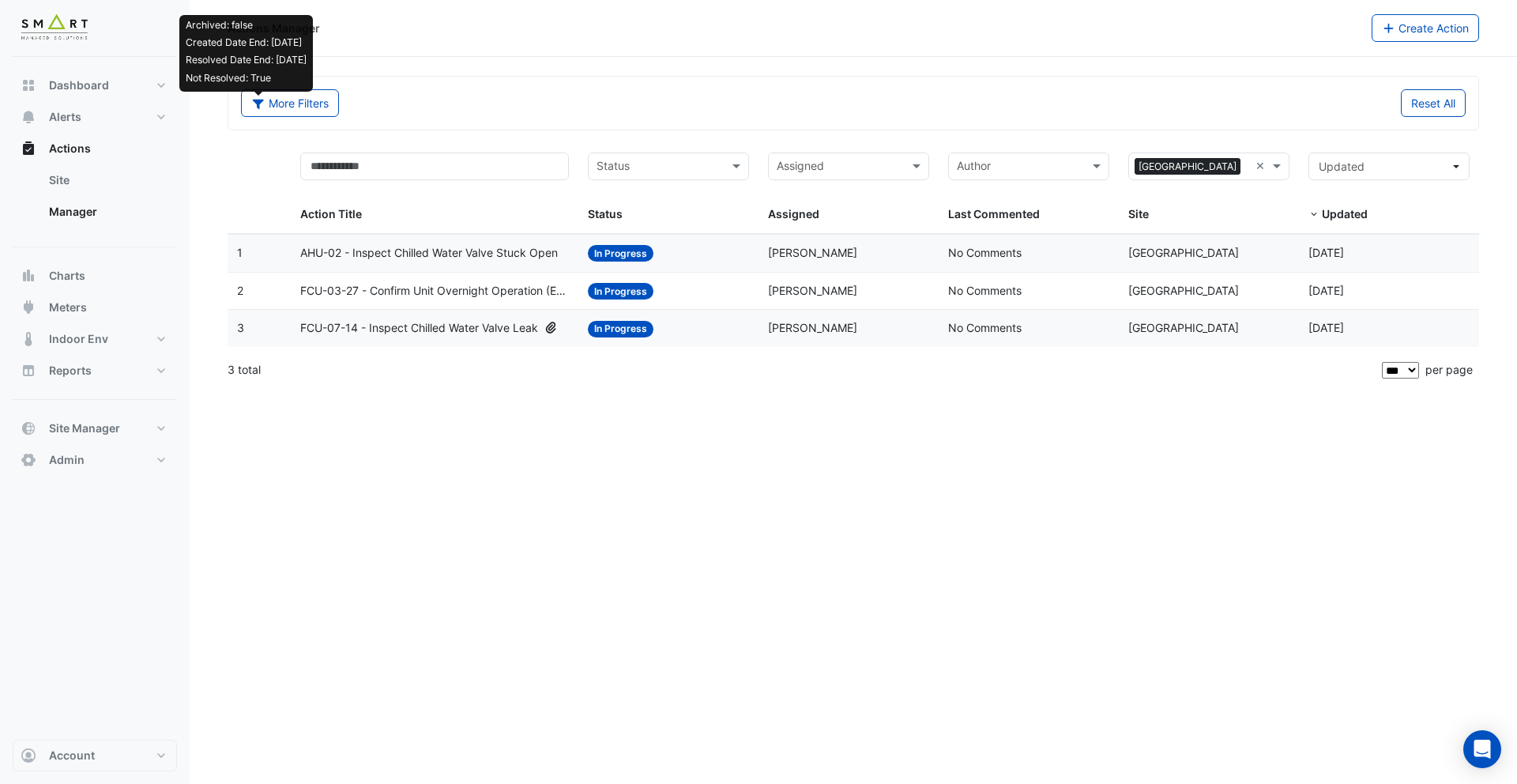
click at [870, 324] on div "Assigned: [PERSON_NAME]" at bounding box center [849, 328] width 161 height 19
